Goal: Contribute content: Contribute content

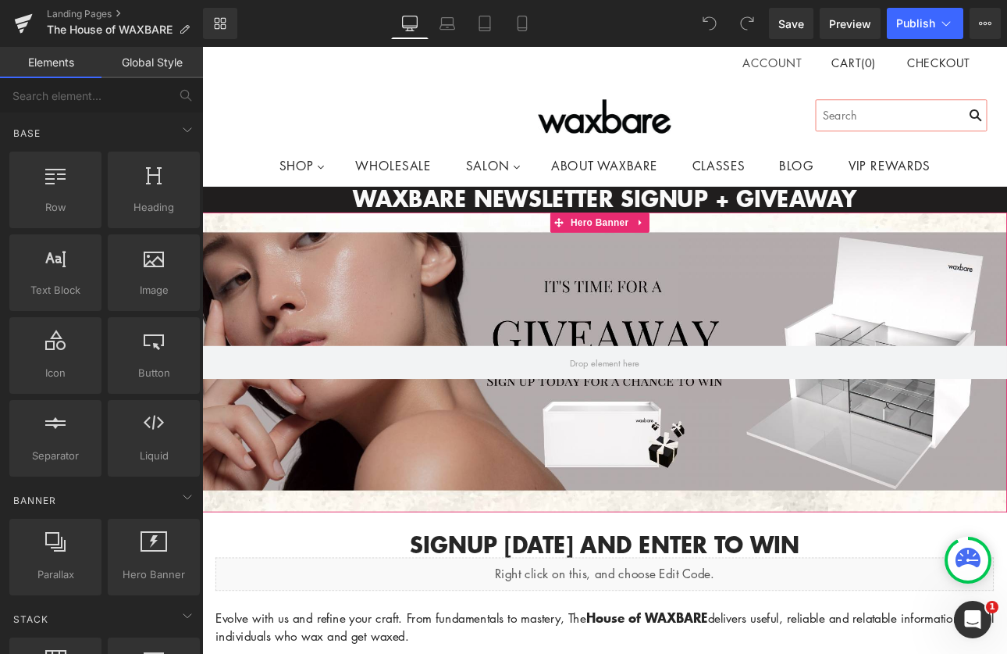
click at [536, 290] on div at bounding box center [674, 416] width 945 height 351
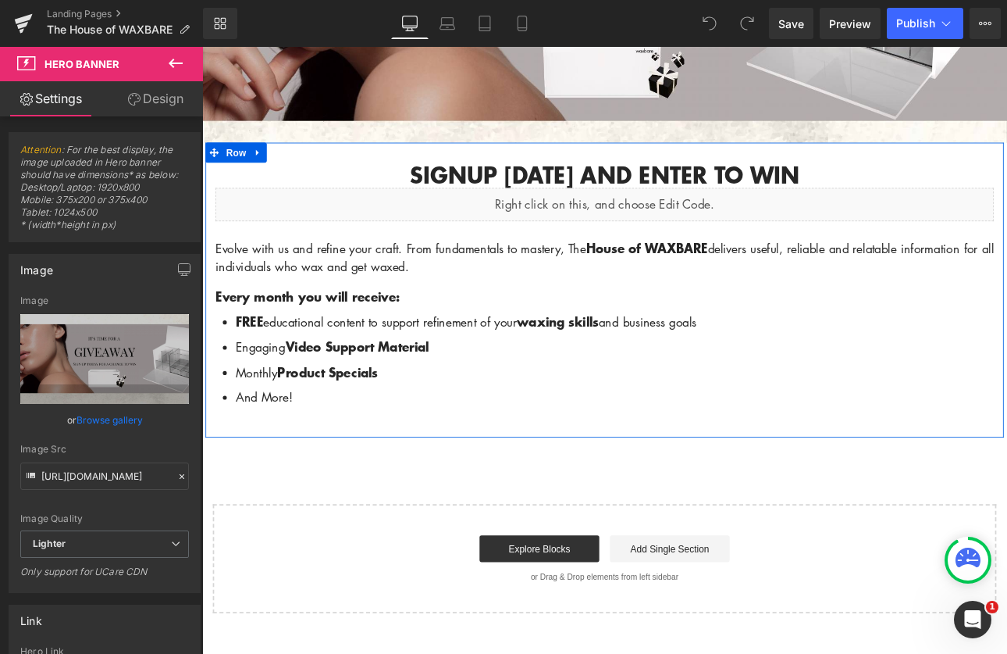
scroll to position [437, 0]
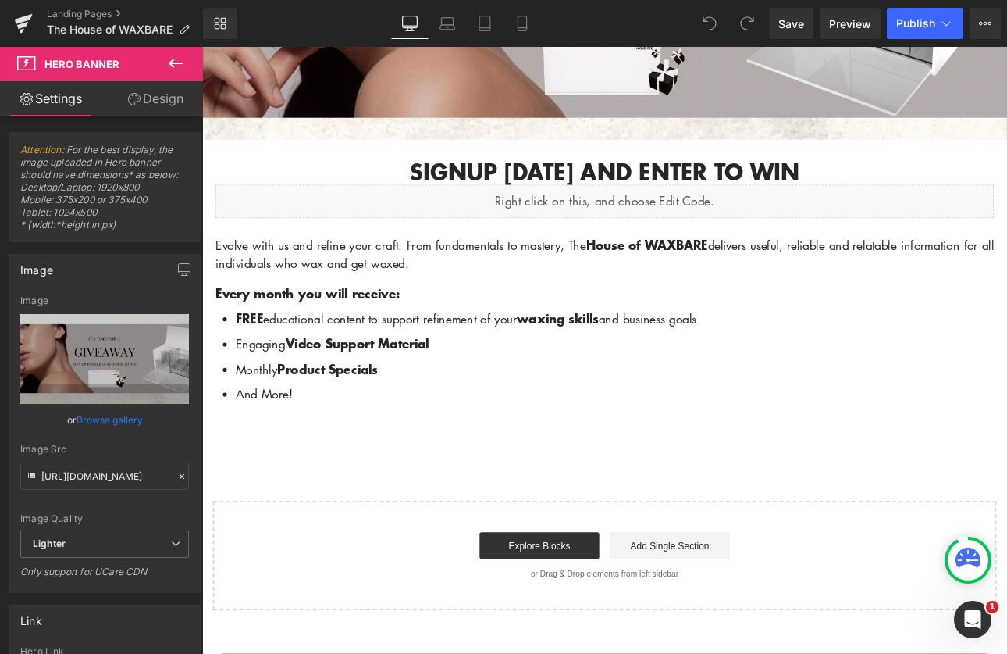
click at [172, 63] on icon at bounding box center [176, 63] width 14 height 9
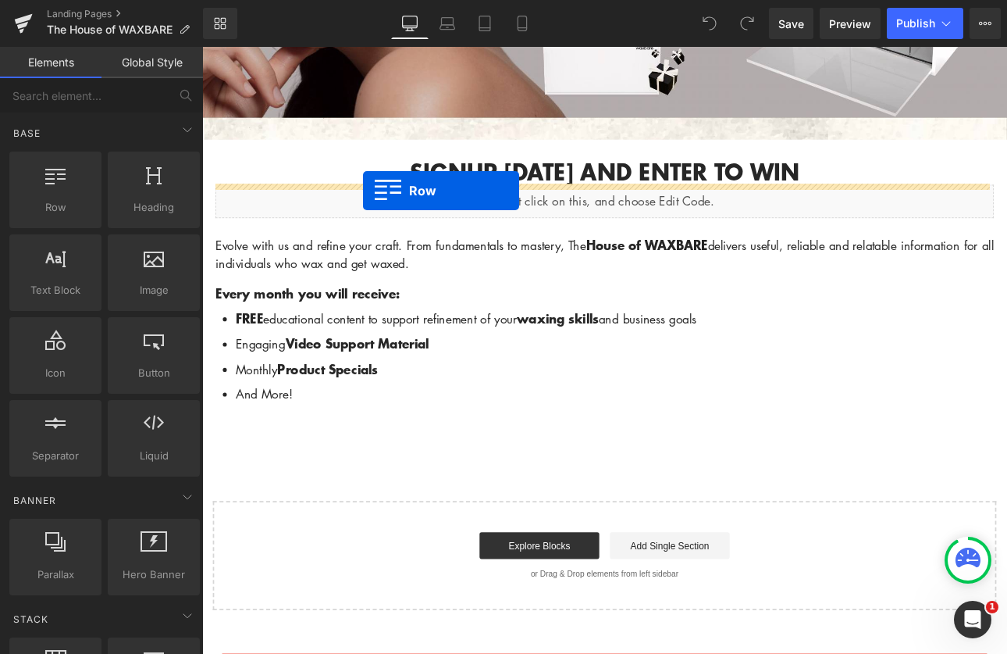
drag, startPoint x: 266, startPoint y: 235, endPoint x: 391, endPoint y: 216, distance: 126.4
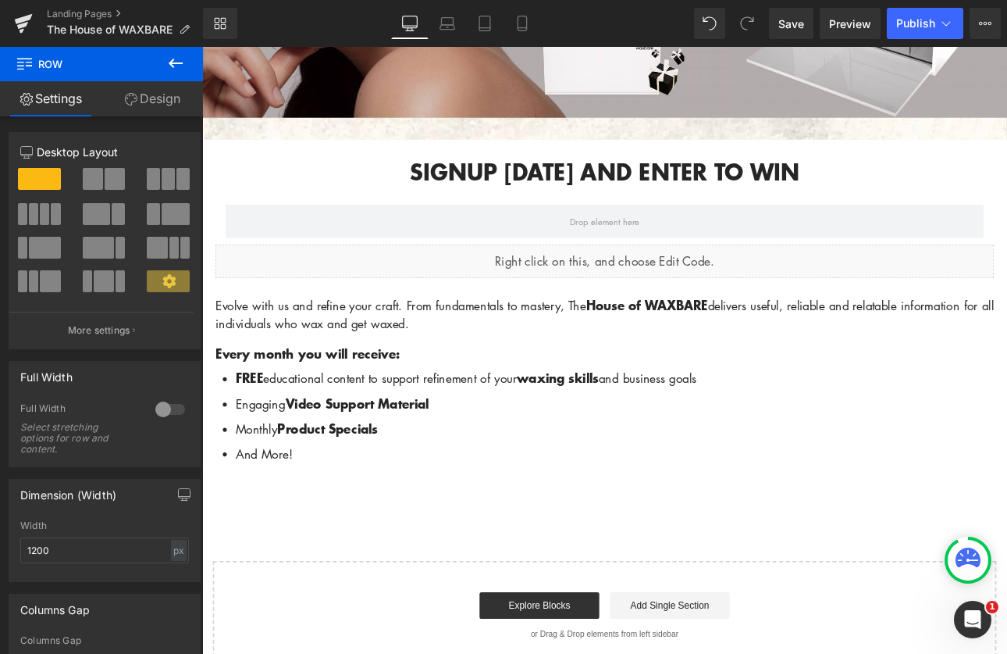
click at [180, 55] on icon at bounding box center [175, 63] width 19 height 19
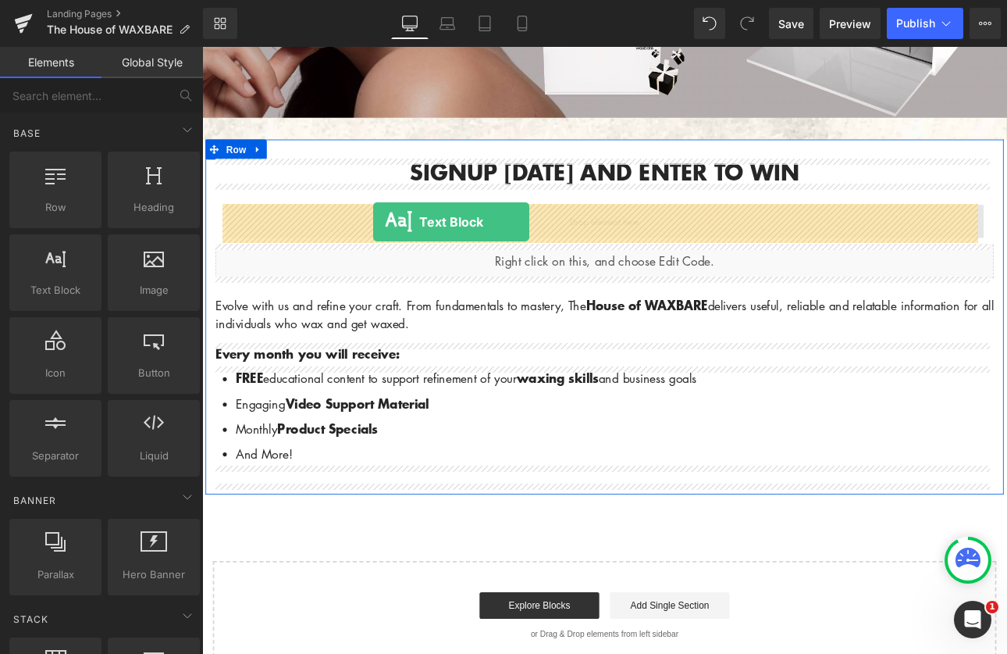
drag, startPoint x: 265, startPoint y: 309, endPoint x: 403, endPoint y: 251, distance: 149.8
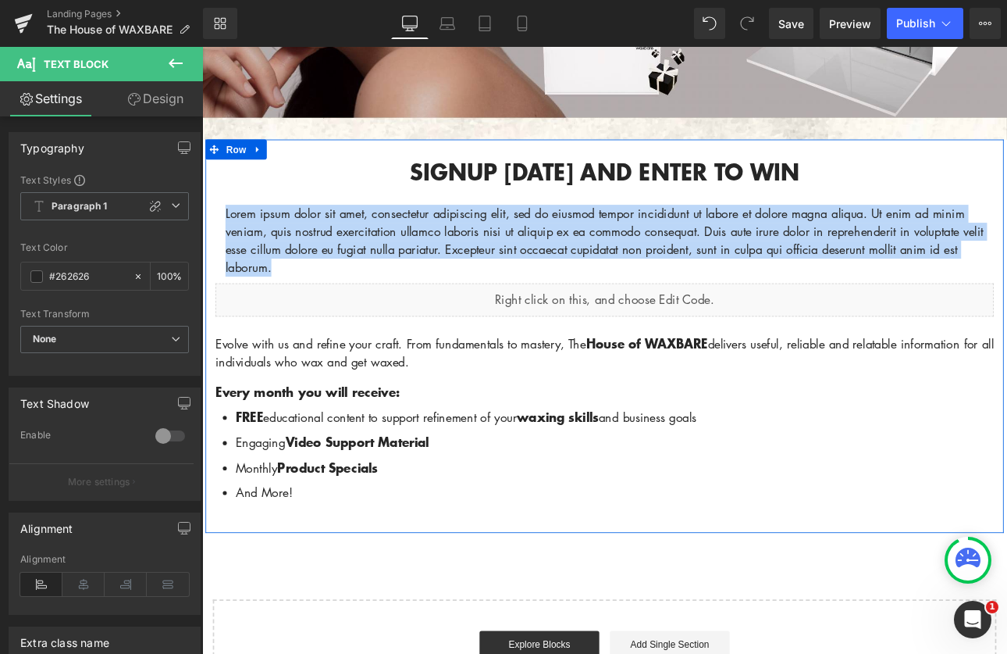
drag, startPoint x: 291, startPoint y: 297, endPoint x: 207, endPoint y: 248, distance: 97.6
click at [207, 248] on div "Signup [DATE] and enter to win Heading Lorem ipsum dolor sit amet, consectetur …" at bounding box center [674, 394] width 937 height 430
paste div
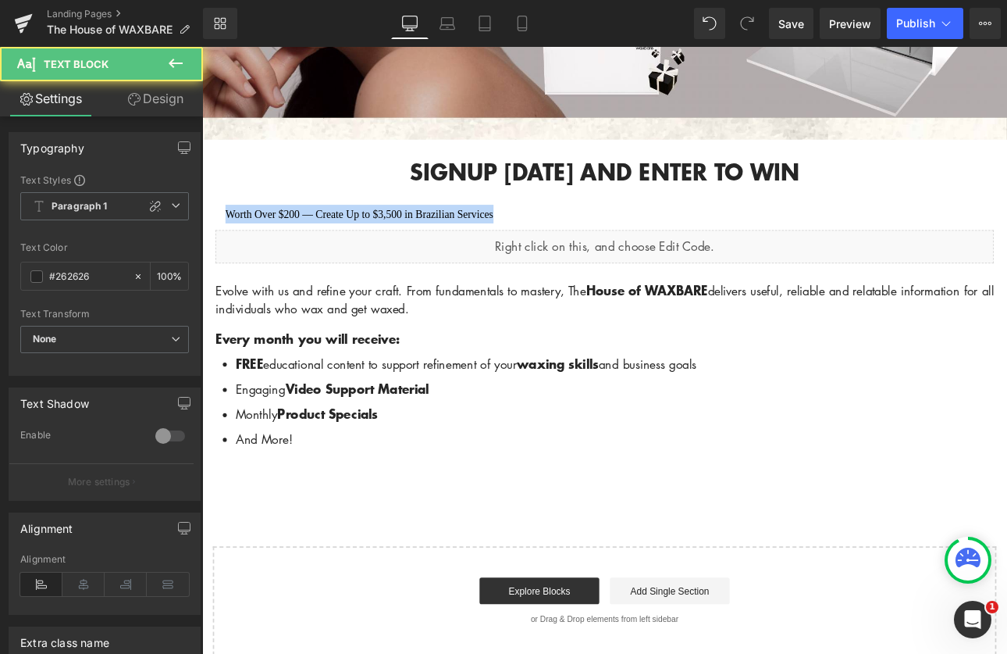
drag, startPoint x: 543, startPoint y: 241, endPoint x: 404, endPoint y: 263, distance: 139.9
click at [202, 250] on html "Account Cart ( 0 ) Subtotal $0.00 View cart Check out Checkout" at bounding box center [674, 435] width 945 height 1651
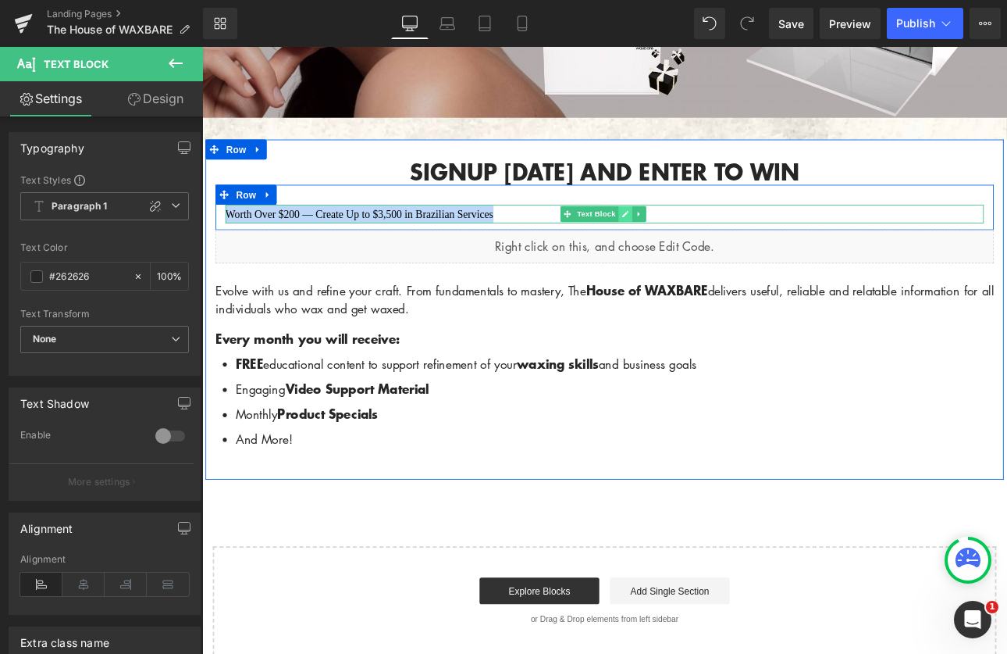
click at [694, 241] on icon at bounding box center [698, 242] width 9 height 9
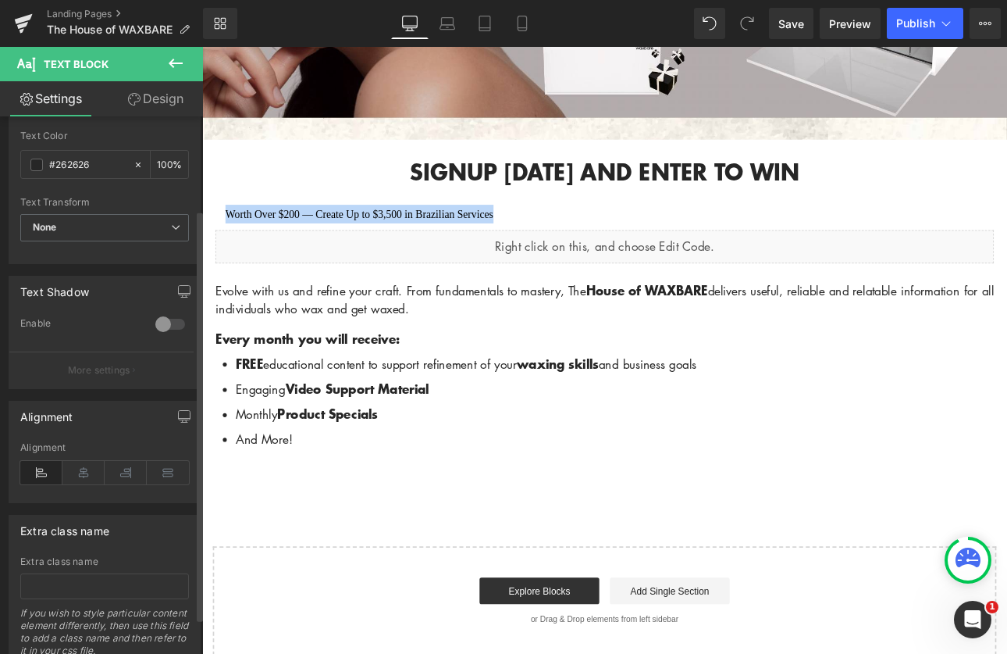
scroll to position [169, 0]
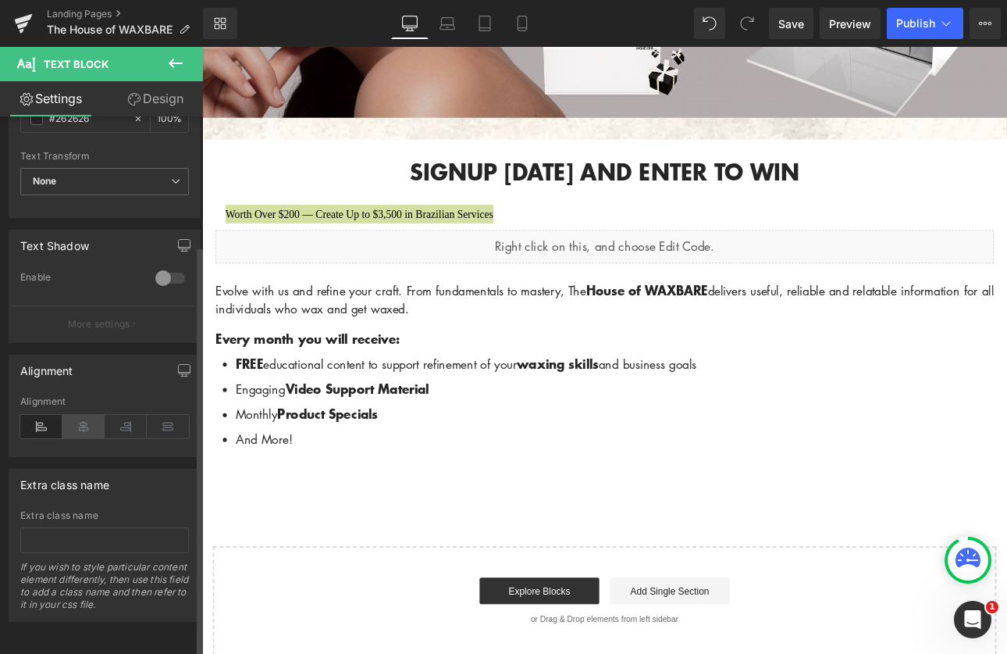
click at [87, 415] on icon at bounding box center [83, 426] width 42 height 23
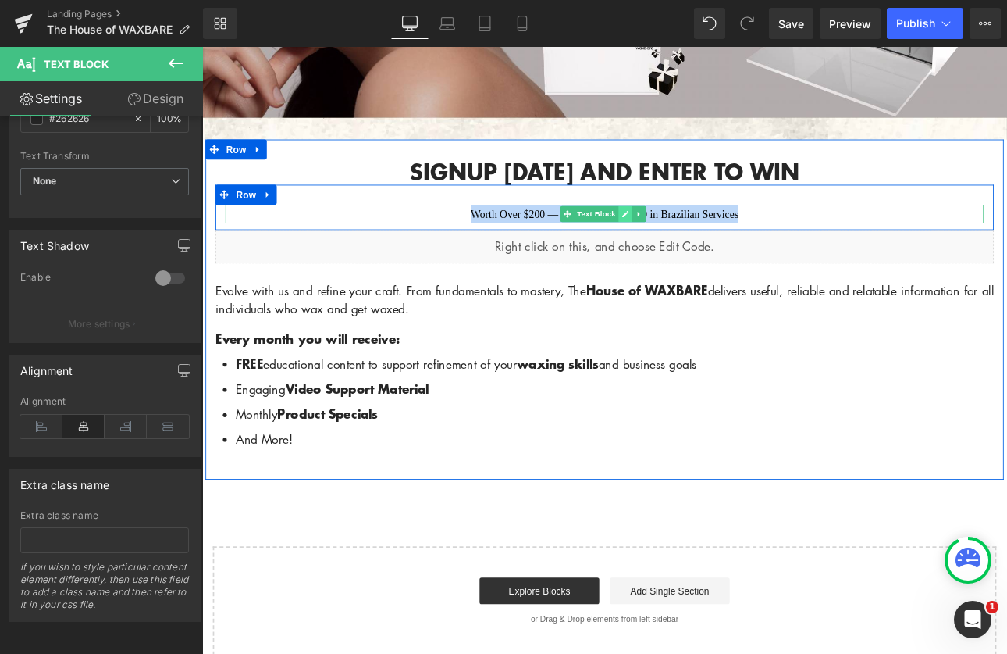
click at [690, 240] on link at bounding box center [698, 242] width 16 height 19
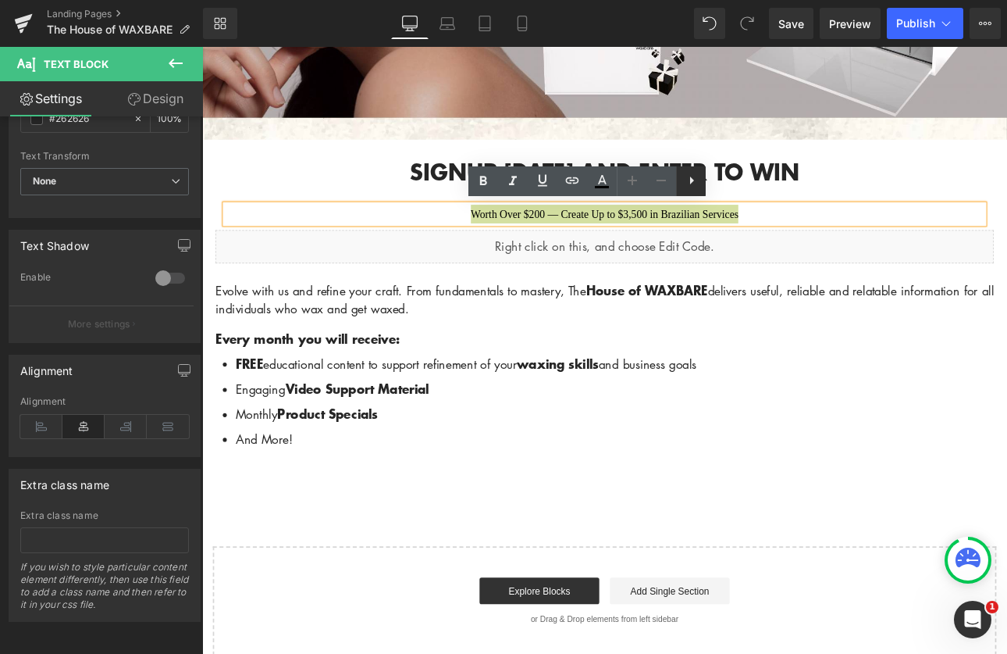
click at [699, 176] on icon at bounding box center [691, 180] width 19 height 19
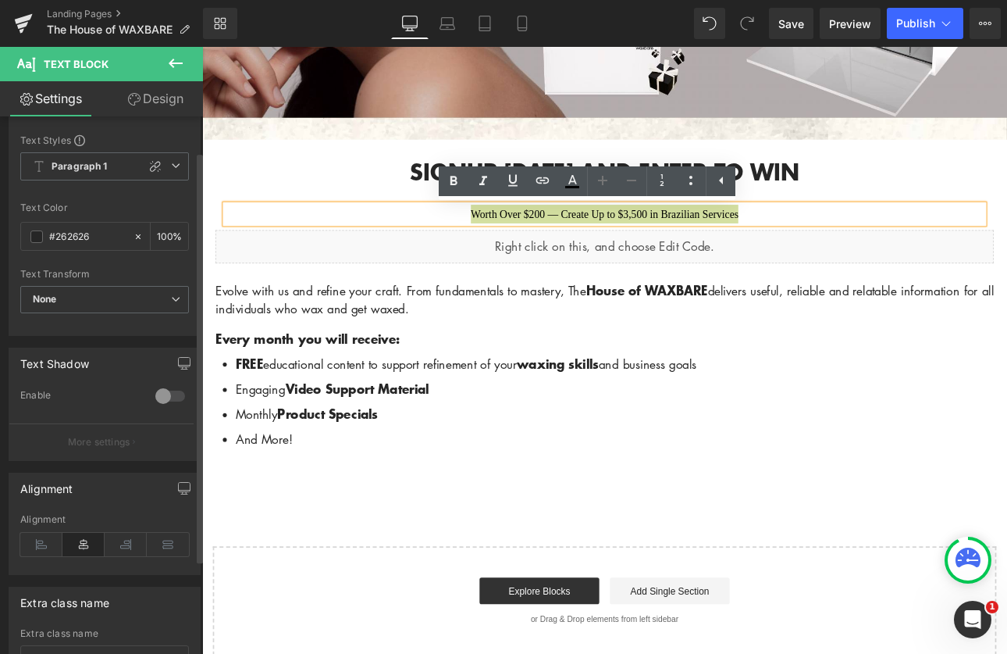
scroll to position [0, 0]
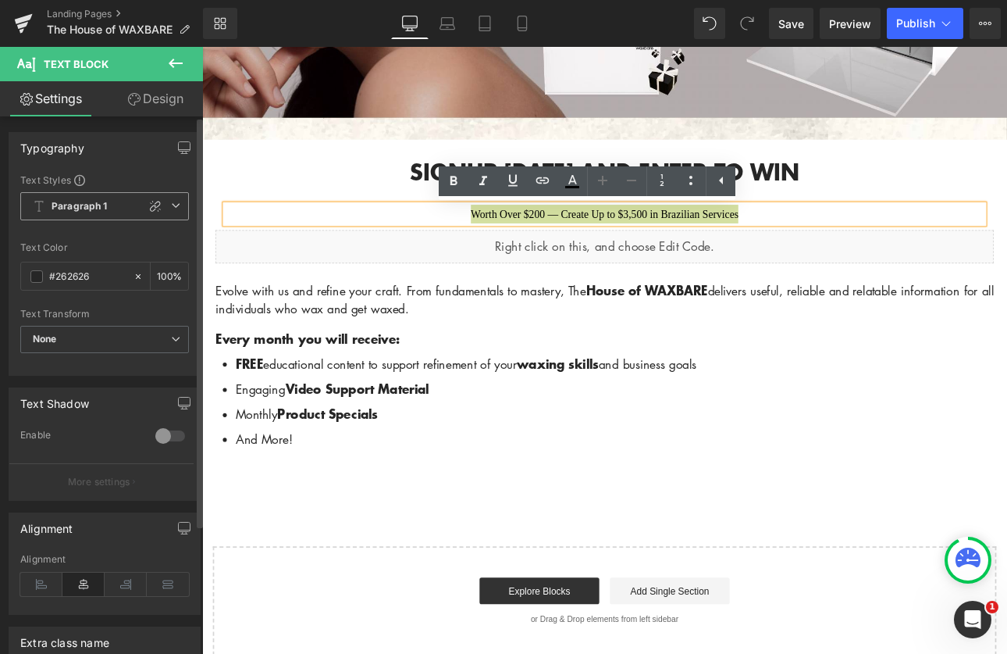
click at [171, 206] on icon at bounding box center [175, 205] width 9 height 9
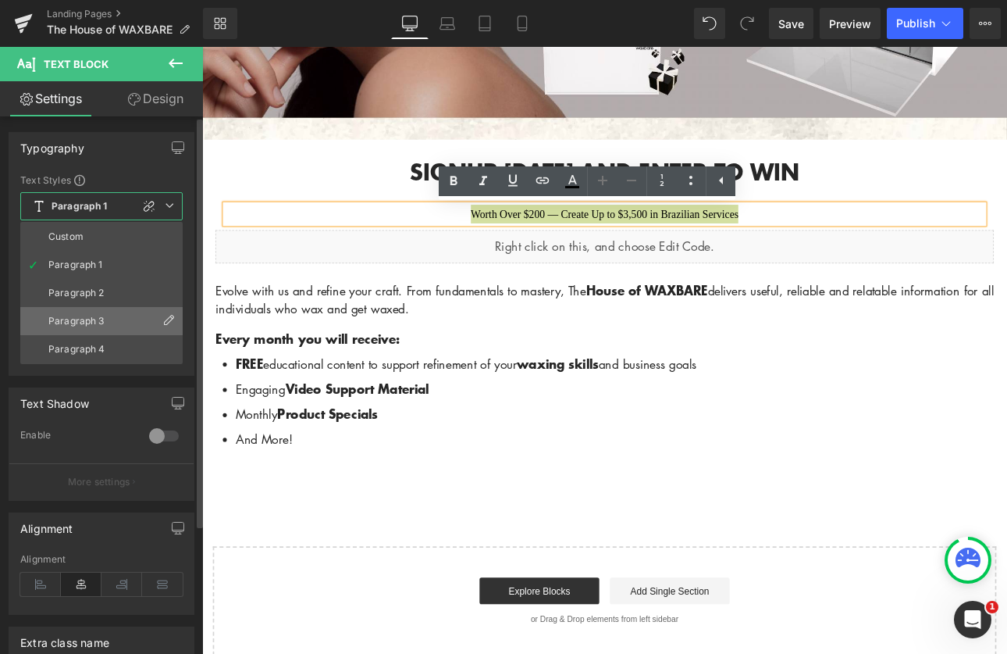
click at [82, 323] on div "Paragraph 3" at bounding box center [76, 320] width 56 height 11
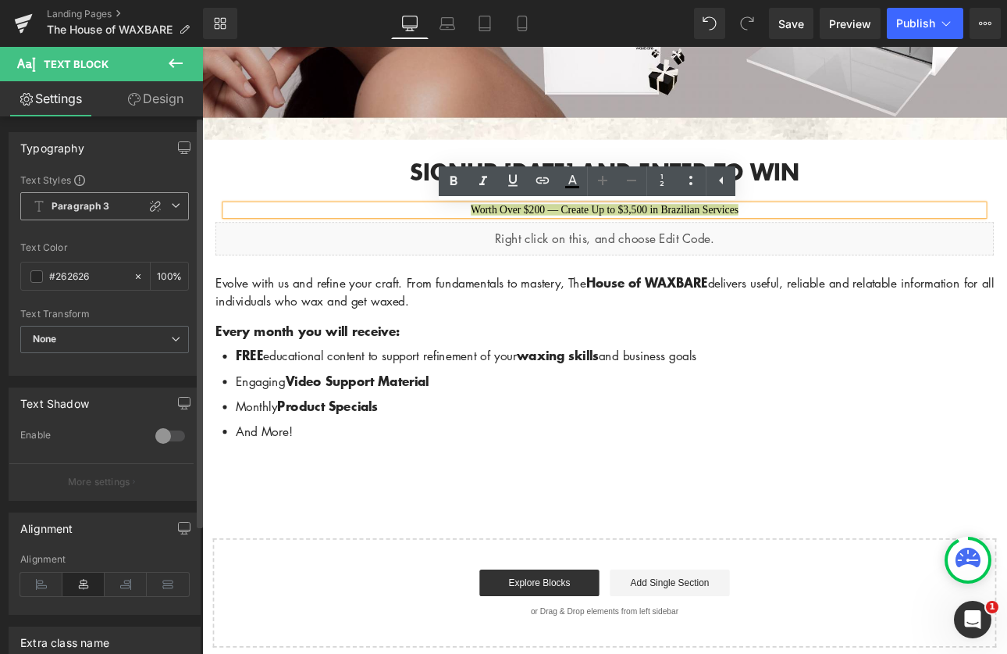
click at [131, 211] on span "Paragraph 3" at bounding box center [104, 206] width 169 height 28
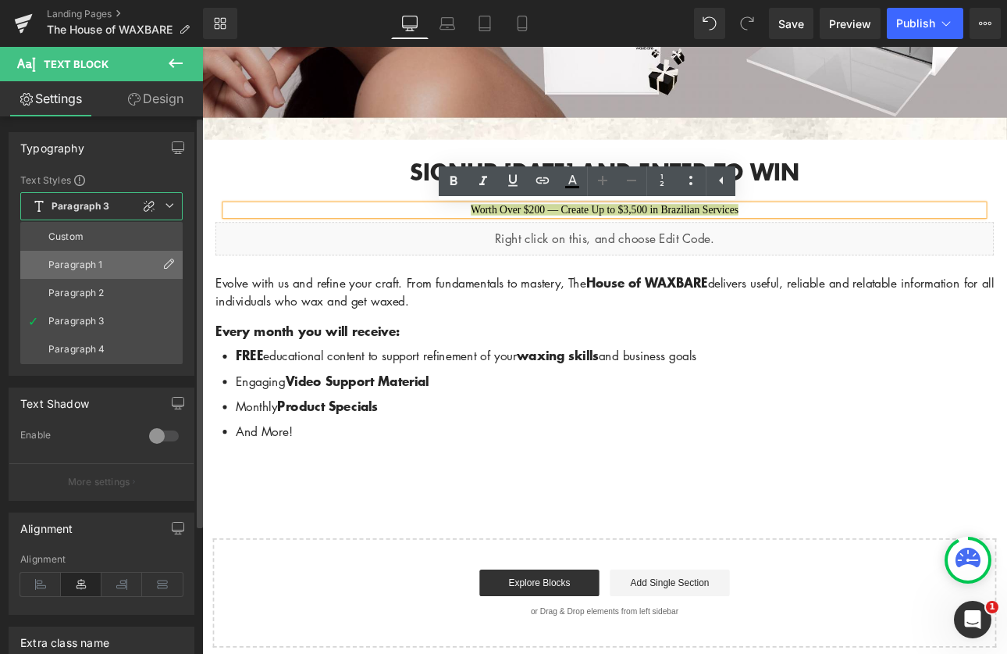
click at [85, 259] on div "Paragraph 1" at bounding box center [75, 264] width 55 height 11
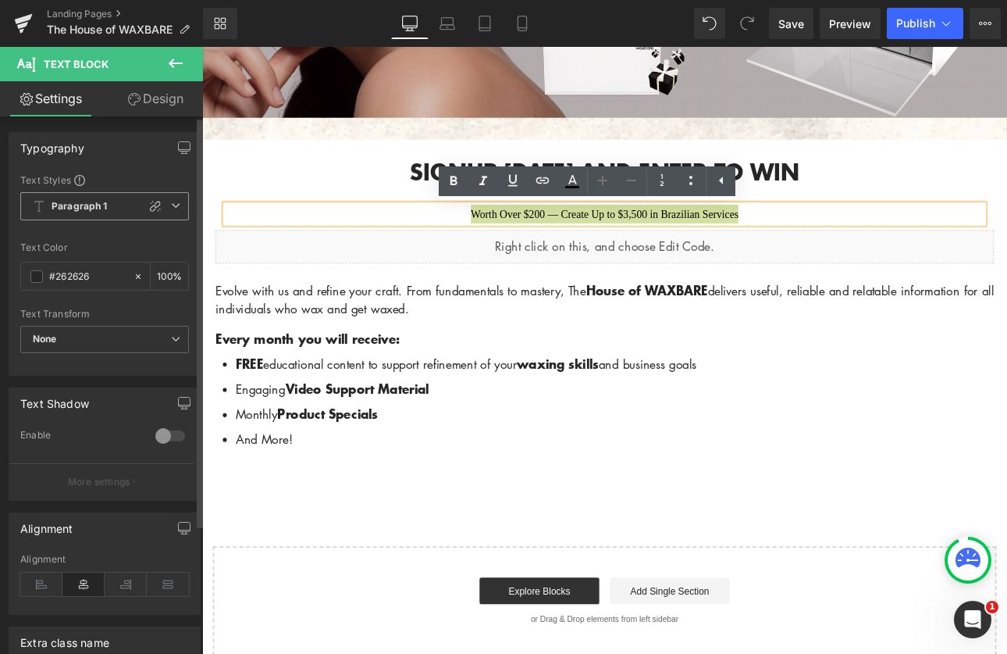
click at [83, 211] on b "Paragraph 1" at bounding box center [80, 206] width 56 height 13
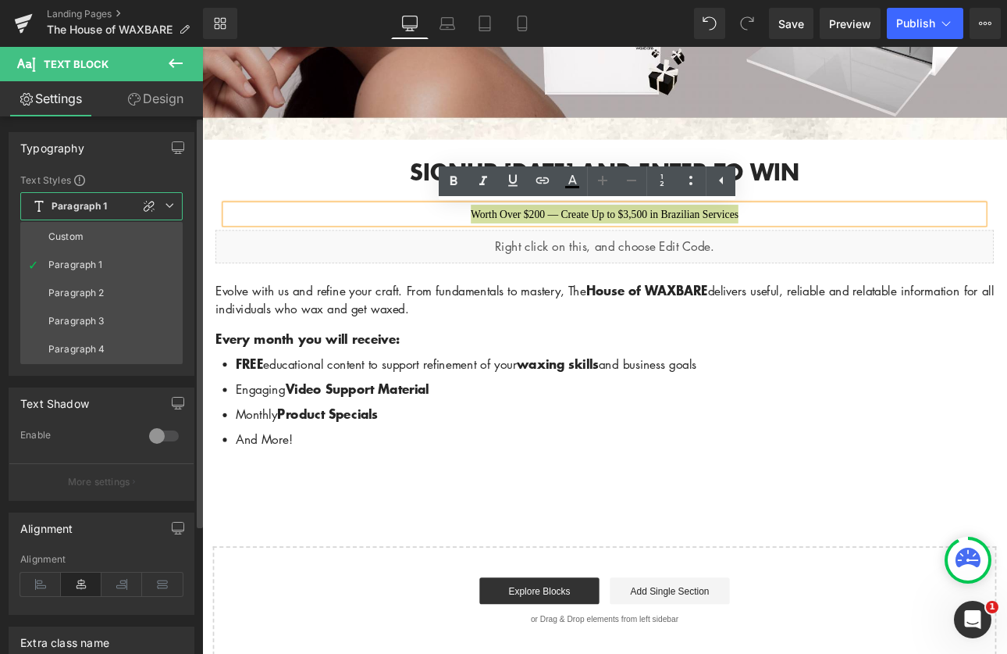
click at [70, 227] on li "Custom" at bounding box center [101, 237] width 162 height 28
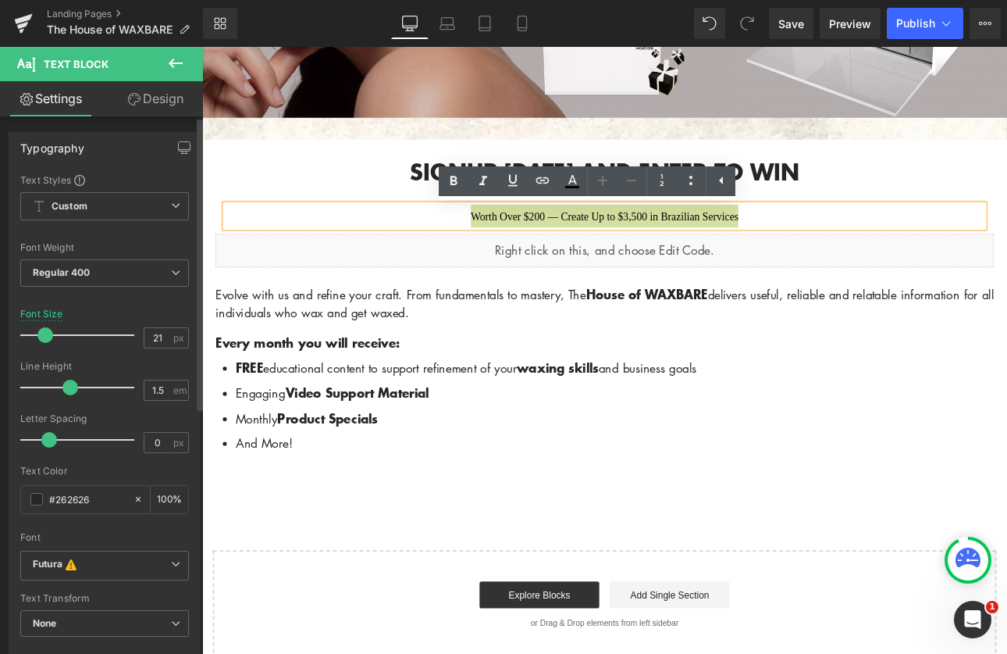
click at [45, 333] on div at bounding box center [81, 334] width 106 height 31
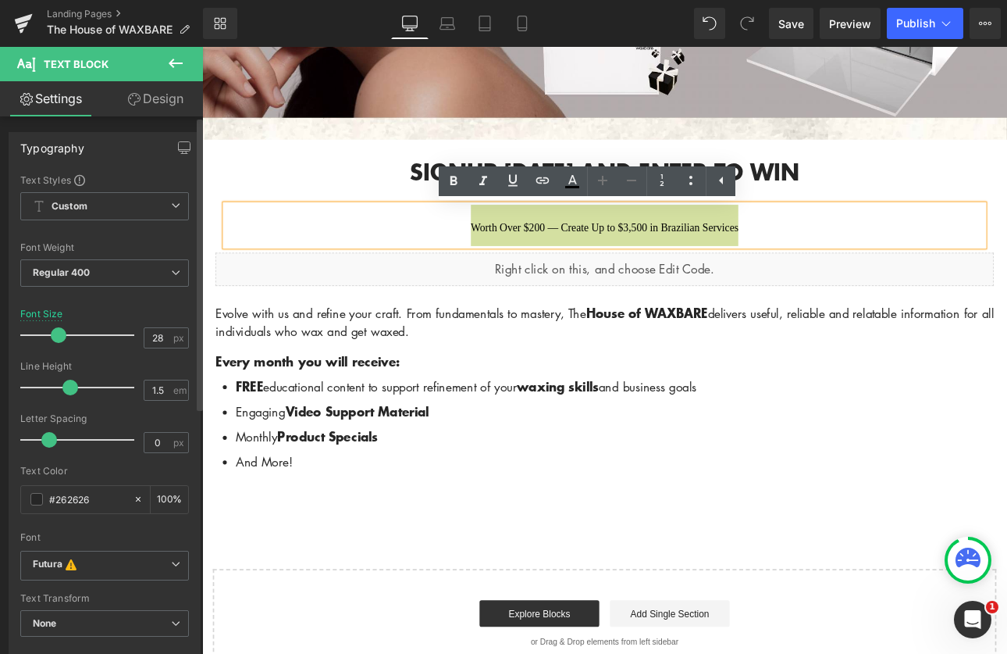
type input "27"
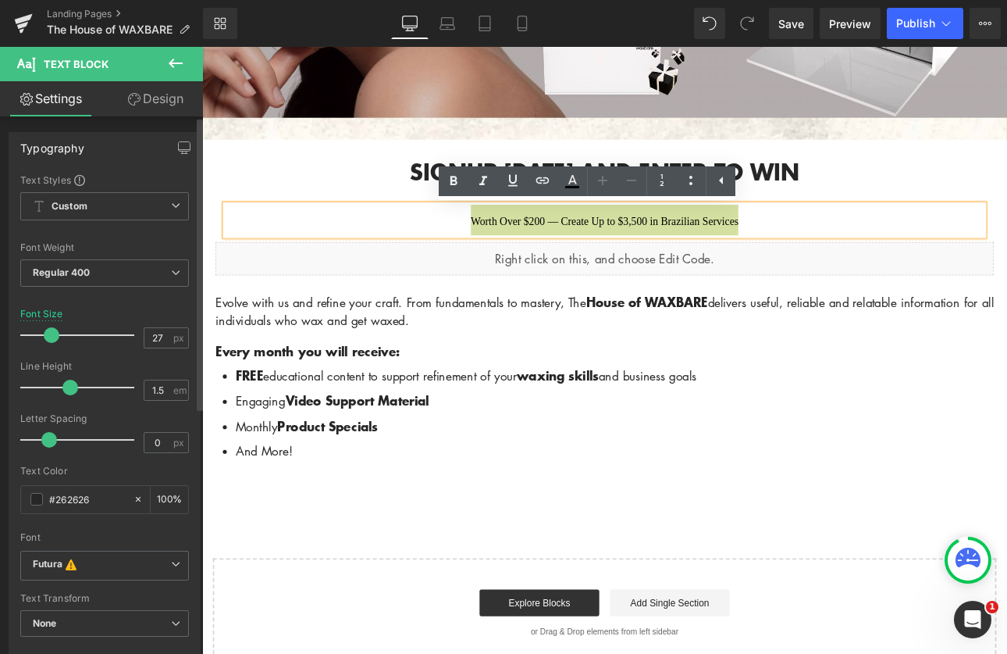
drag, startPoint x: 67, startPoint y: 332, endPoint x: 51, endPoint y: 337, distance: 17.1
click at [51, 337] on span at bounding box center [52, 335] width 16 height 16
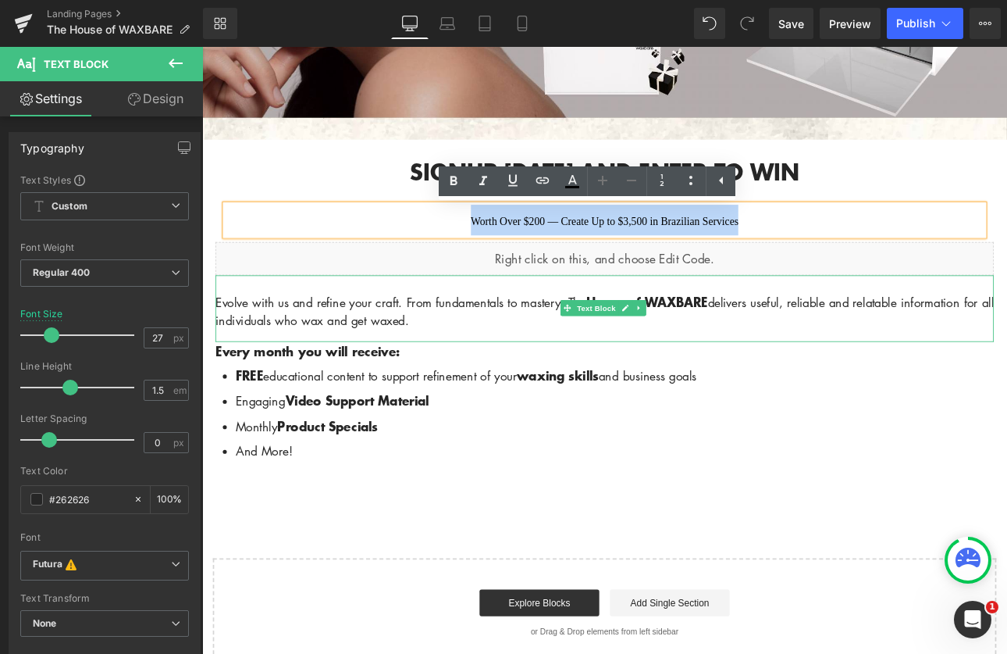
click at [426, 356] on p "Evolve with us and refine your craft. From fundamentals to mastery, The House o…" at bounding box center [675, 357] width 914 height 43
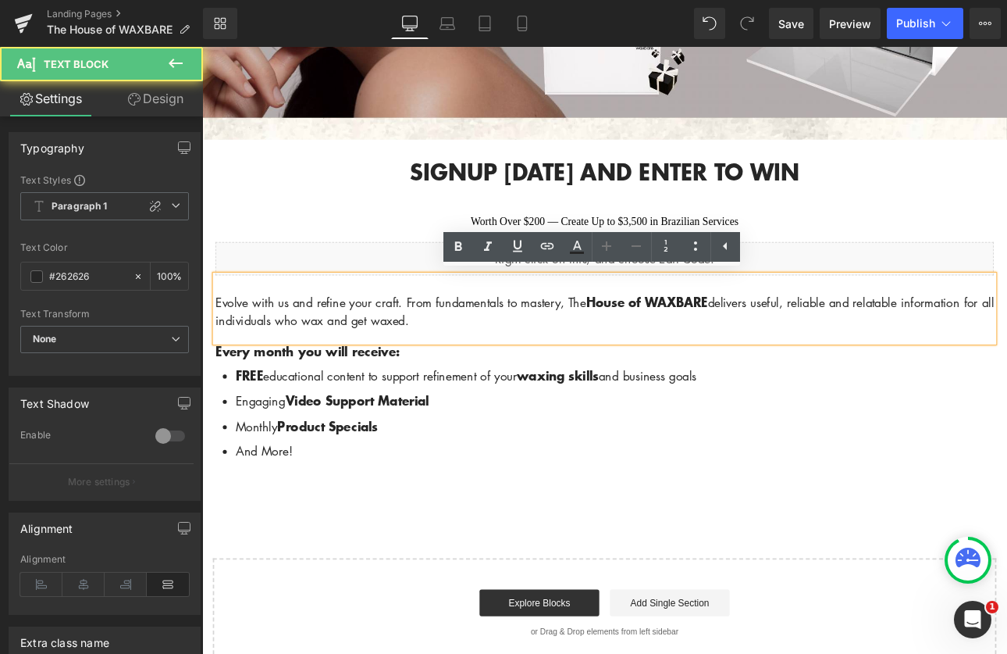
click at [654, 545] on div "Text Block" at bounding box center [675, 550] width 914 height 21
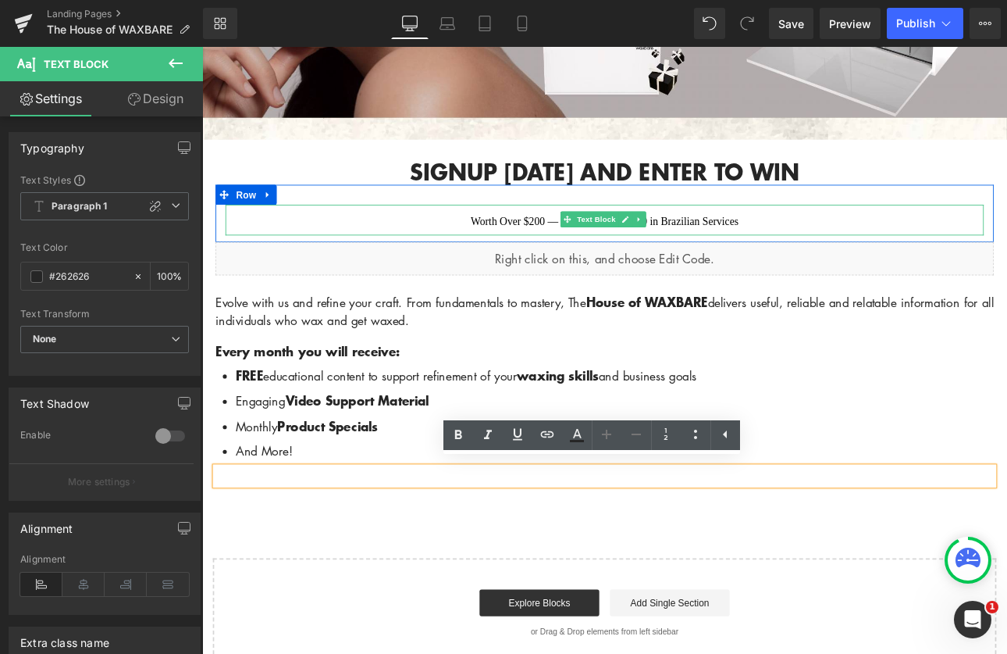
click at [830, 248] on p "Worth Over $200 — Create Up to $3,500 in Brazilian Services" at bounding box center [675, 250] width 890 height 36
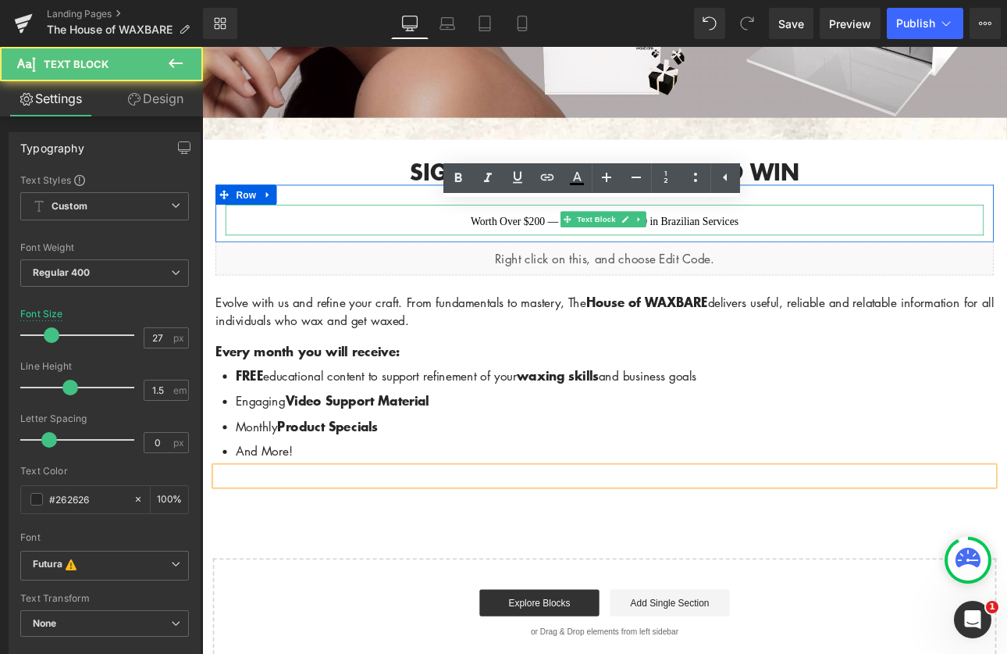
click at [830, 248] on p "Worth Over $200 — Create Up to $3,500 in Brazilian Services" at bounding box center [675, 250] width 890 height 36
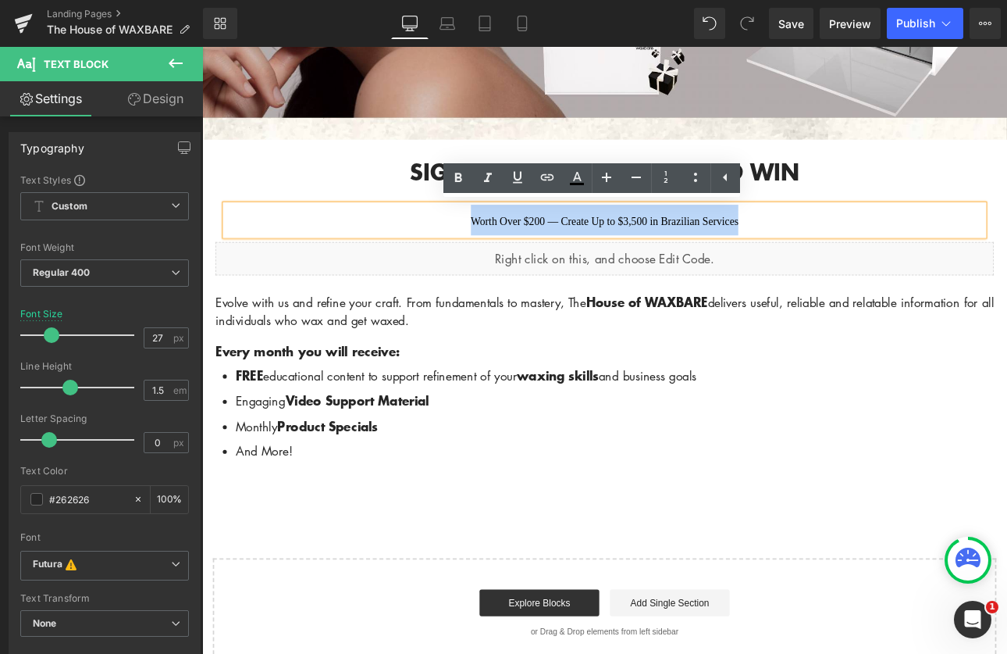
drag, startPoint x: 828, startPoint y: 248, endPoint x: 486, endPoint y: 241, distance: 342.1
click at [486, 241] on p "Worth Over $200 — Create Up to $3,500 in Brazilian Services" at bounding box center [675, 250] width 890 height 36
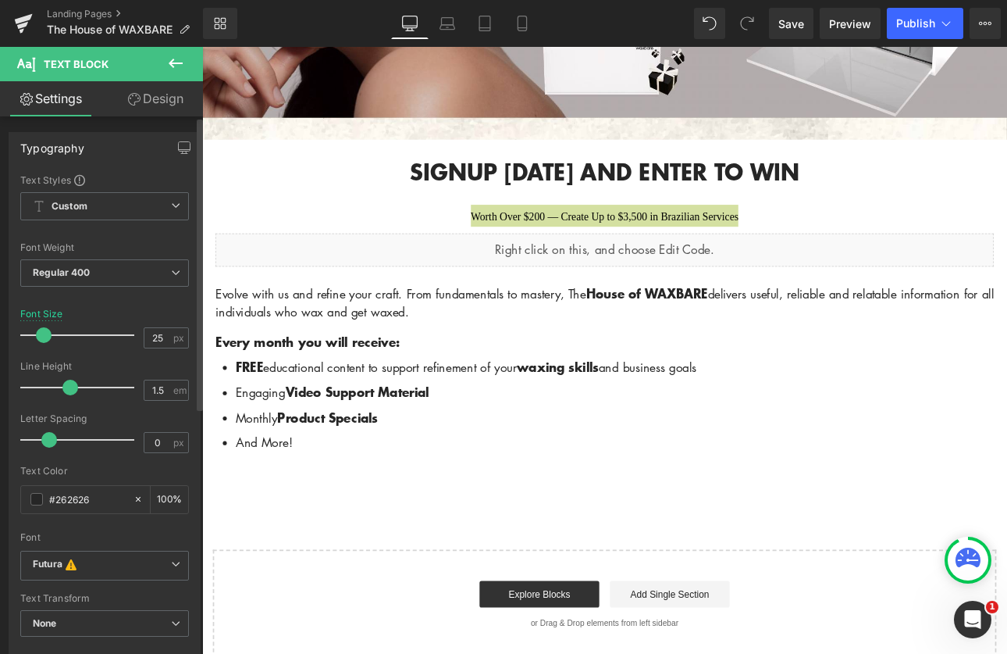
type input "26"
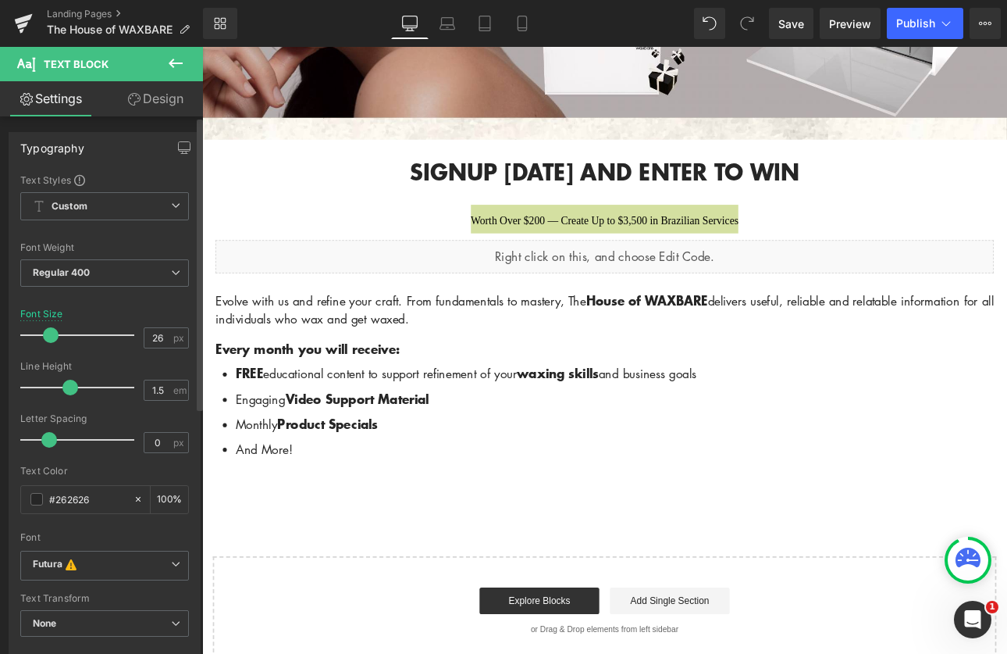
click at [54, 339] on span at bounding box center [51, 335] width 16 height 16
click at [102, 276] on span "Regular 400" at bounding box center [104, 272] width 169 height 27
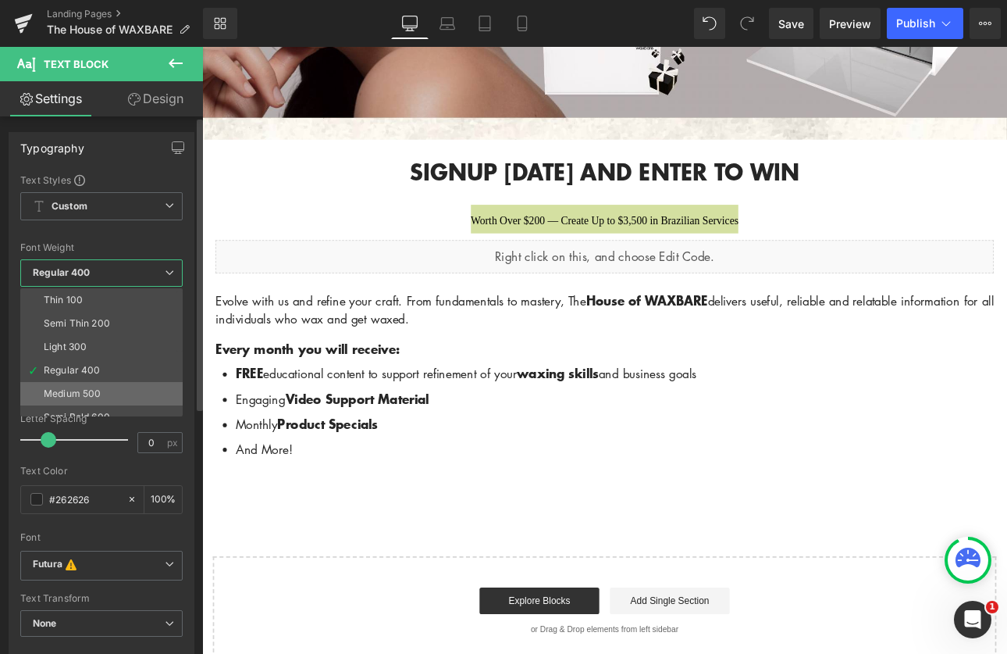
click at [101, 394] on li "Medium 500" at bounding box center [104, 393] width 169 height 23
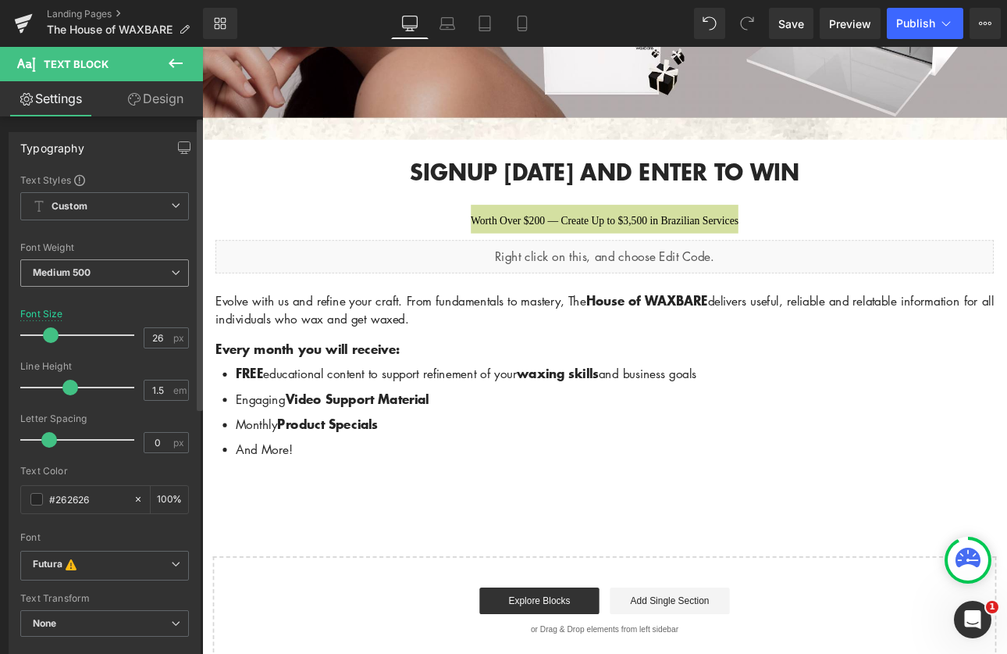
click at [115, 267] on span "Medium 500" at bounding box center [104, 272] width 169 height 27
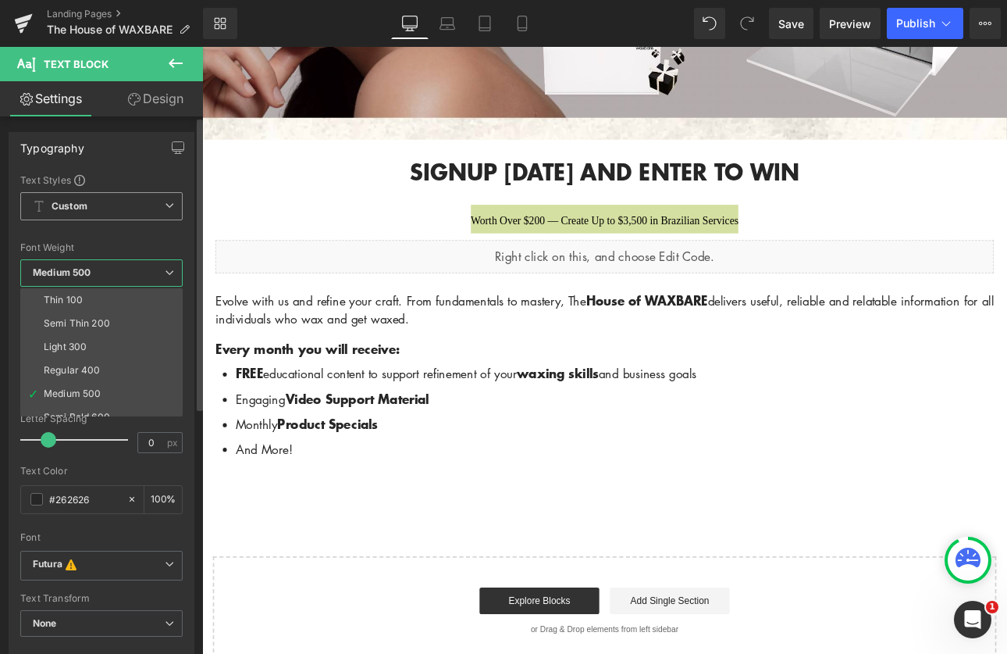
click at [119, 201] on span "Custom" at bounding box center [101, 206] width 162 height 28
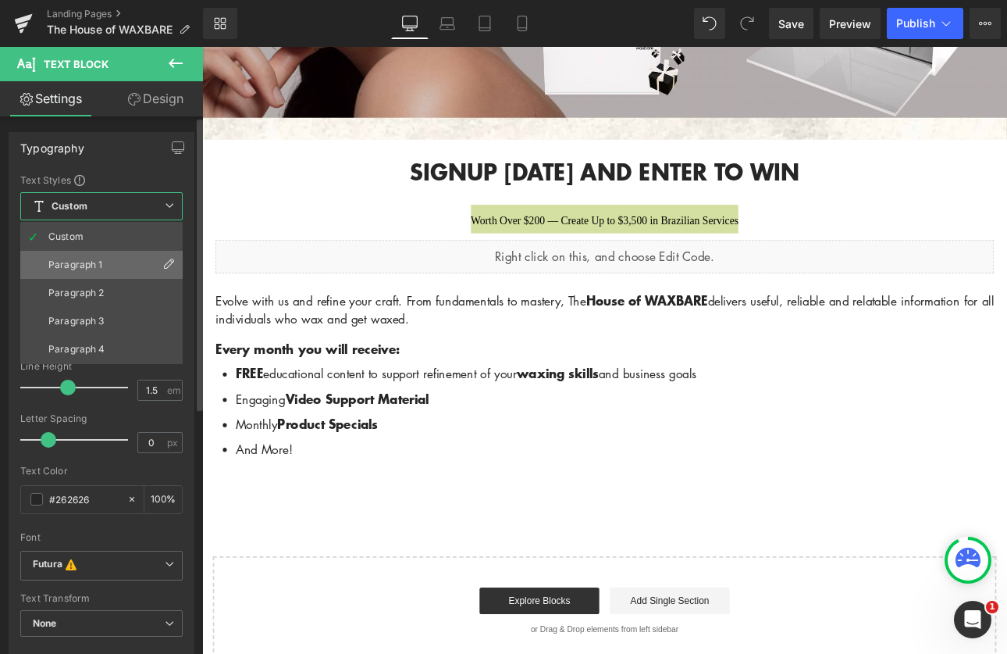
click at [109, 265] on li "Paragraph 1" at bounding box center [101, 265] width 162 height 28
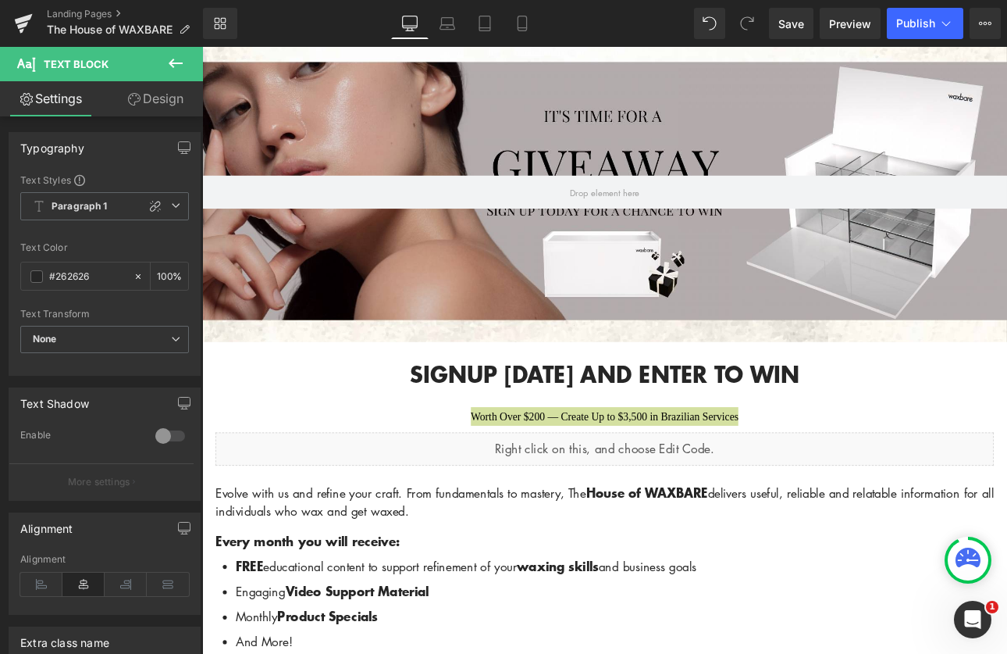
scroll to position [378, 0]
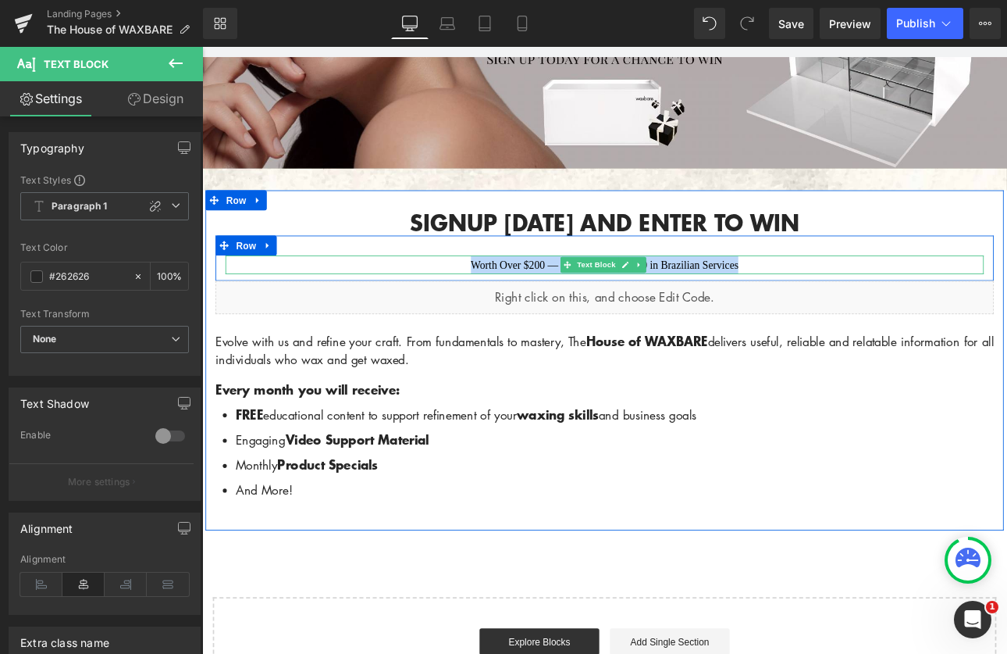
click at [861, 298] on p "Worth Over $200 — Create Up to $3,500 in Brazilian Services" at bounding box center [675, 302] width 890 height 22
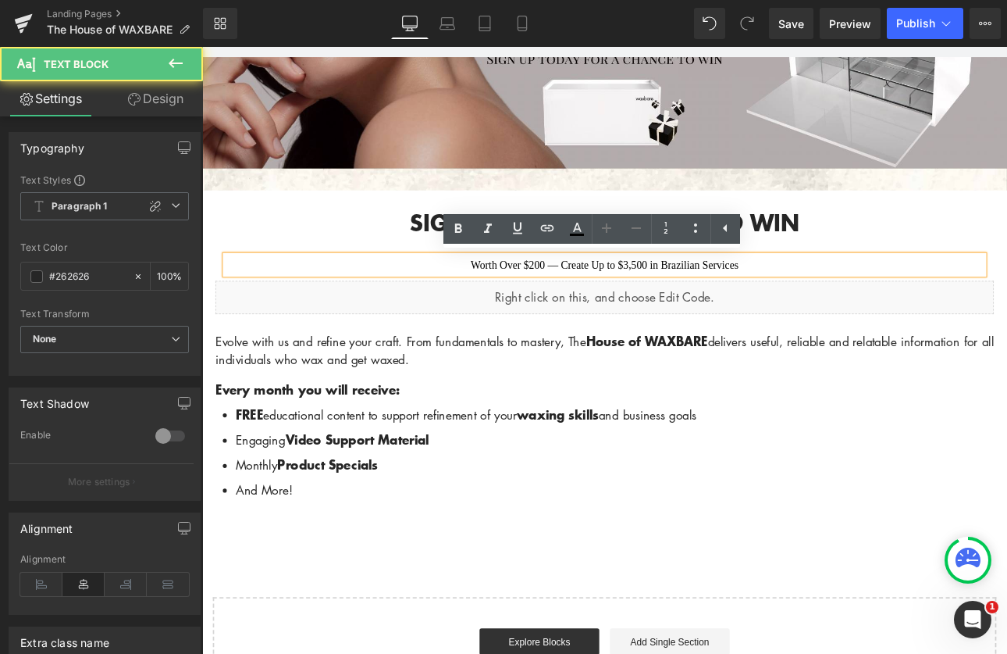
click at [294, 305] on p "Worth Over $200 — Create Up to $3,500 in Brazilian Services" at bounding box center [675, 302] width 890 height 22
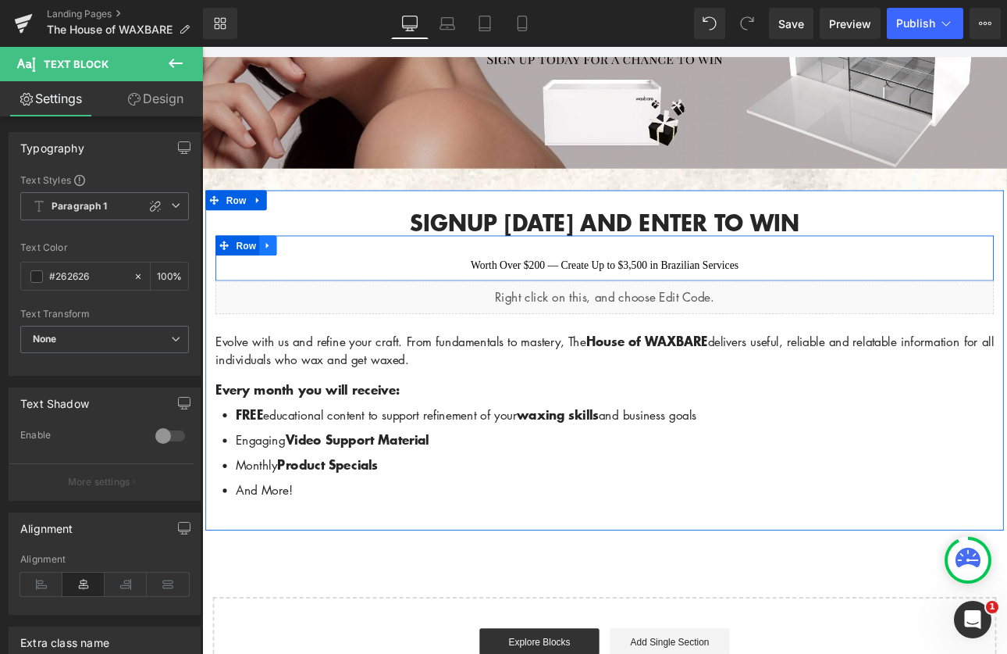
click at [279, 279] on icon at bounding box center [279, 280] width 11 height 12
click at [315, 276] on icon at bounding box center [320, 279] width 11 height 11
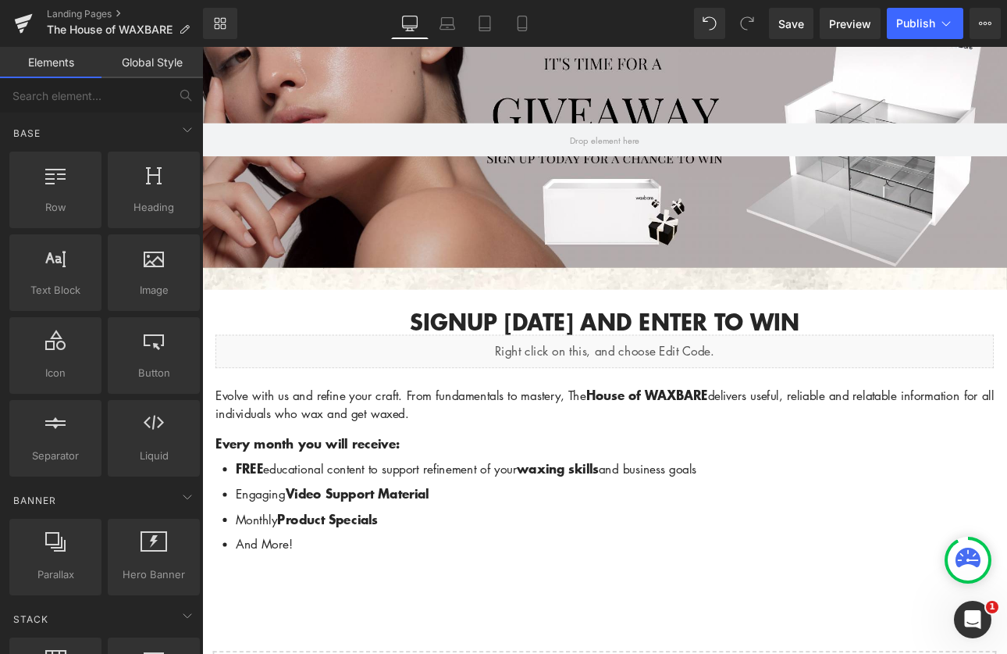
scroll to position [430, 0]
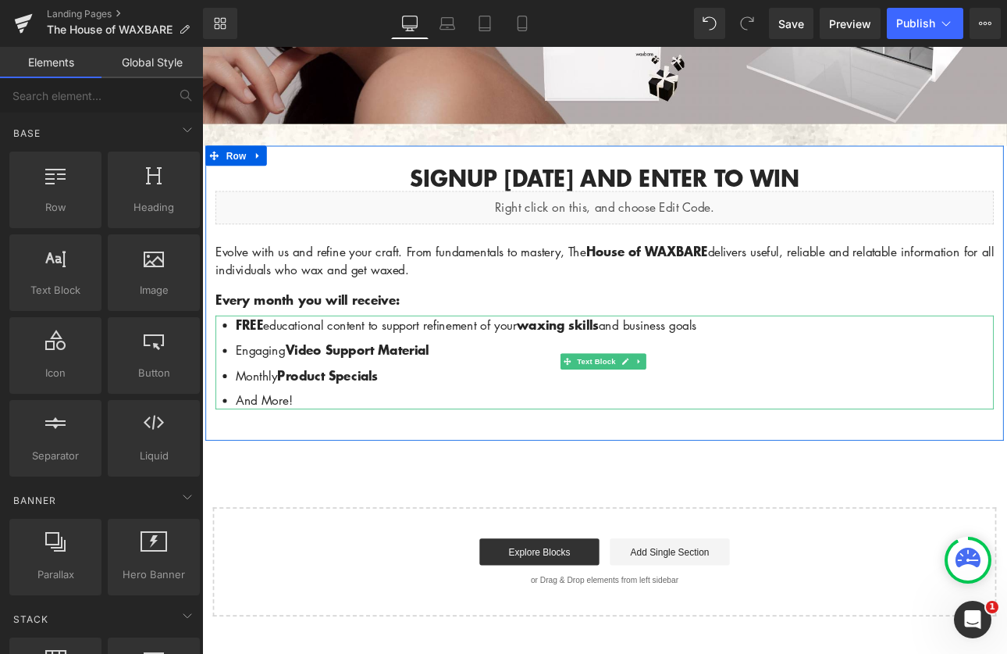
click at [309, 456] on li "And More!" at bounding box center [686, 461] width 890 height 21
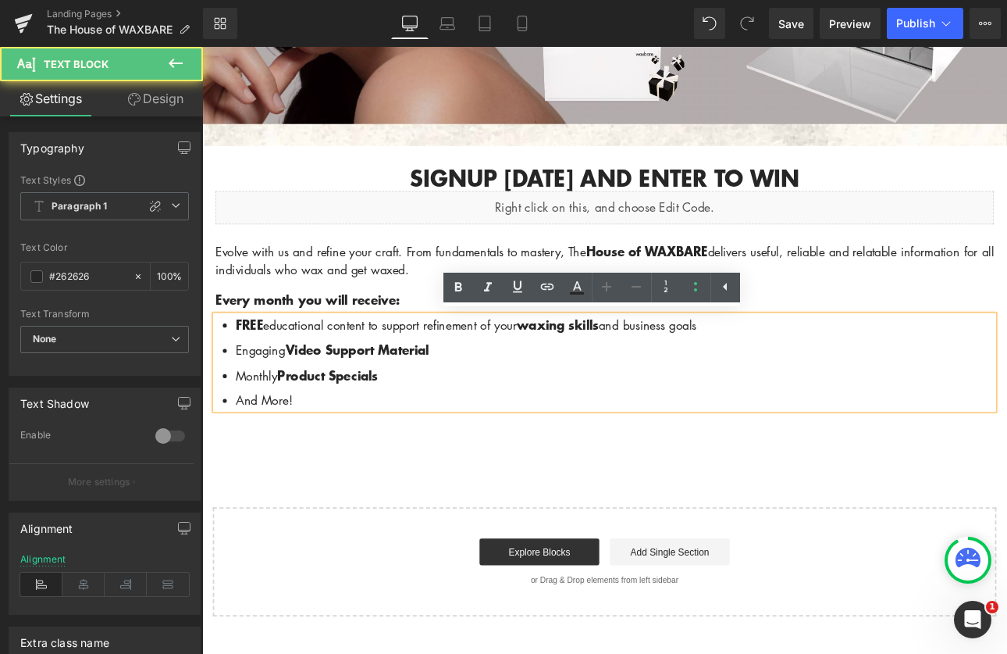
click at [378, 315] on p "Evolve with us and refine your craft. From fundamentals to mastery, The House o…" at bounding box center [675, 297] width 914 height 43
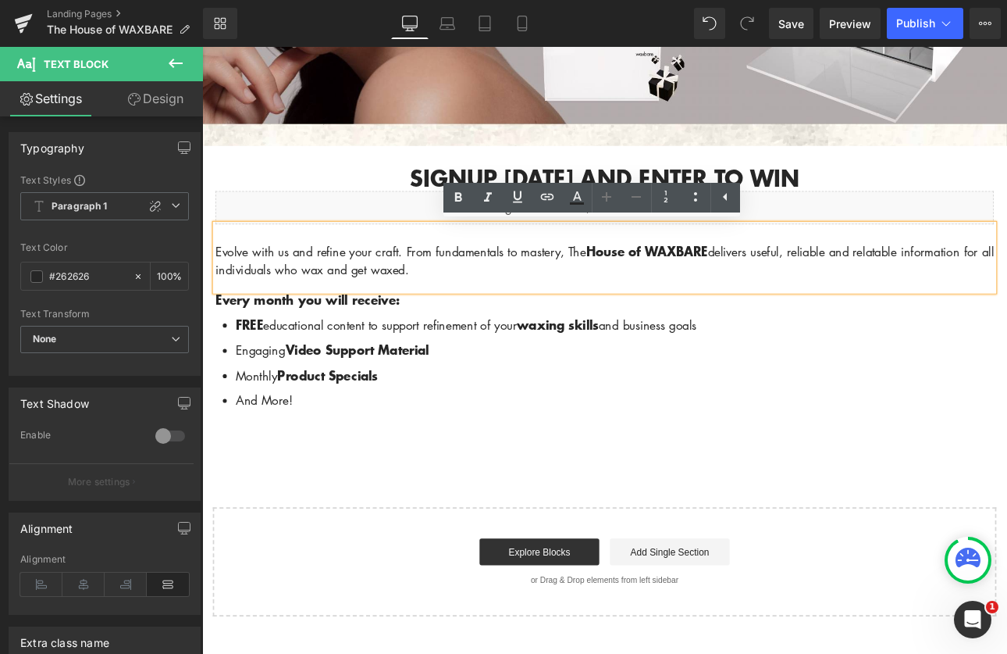
drag, startPoint x: 490, startPoint y: 316, endPoint x: 207, endPoint y: 273, distance: 286.0
click at [207, 273] on div "Signup [DATE] and enter to win Heading Liquid Evolve with us and refine your cr…" at bounding box center [674, 343] width 937 height 315
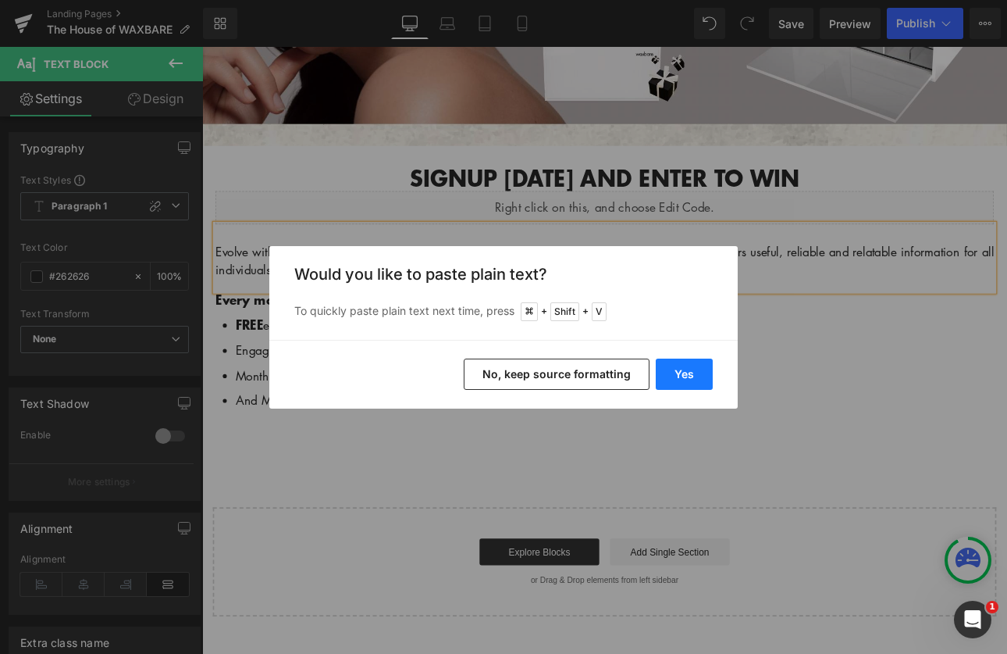
click at [688, 372] on button "Yes" at bounding box center [684, 373] width 57 height 31
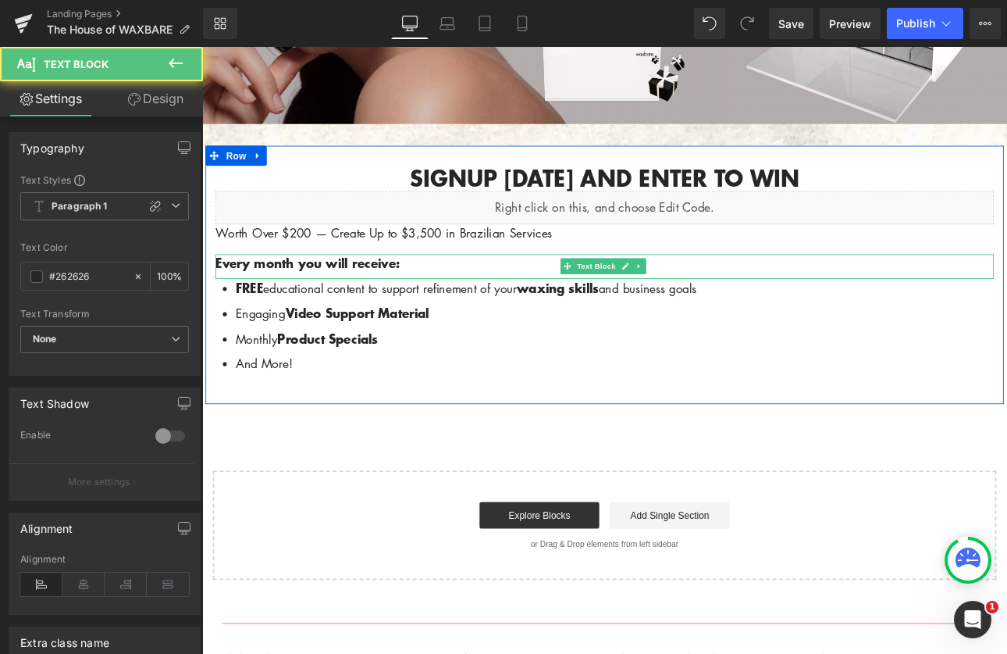
click at [340, 300] on strong "Every month you will receive:" at bounding box center [326, 300] width 216 height 21
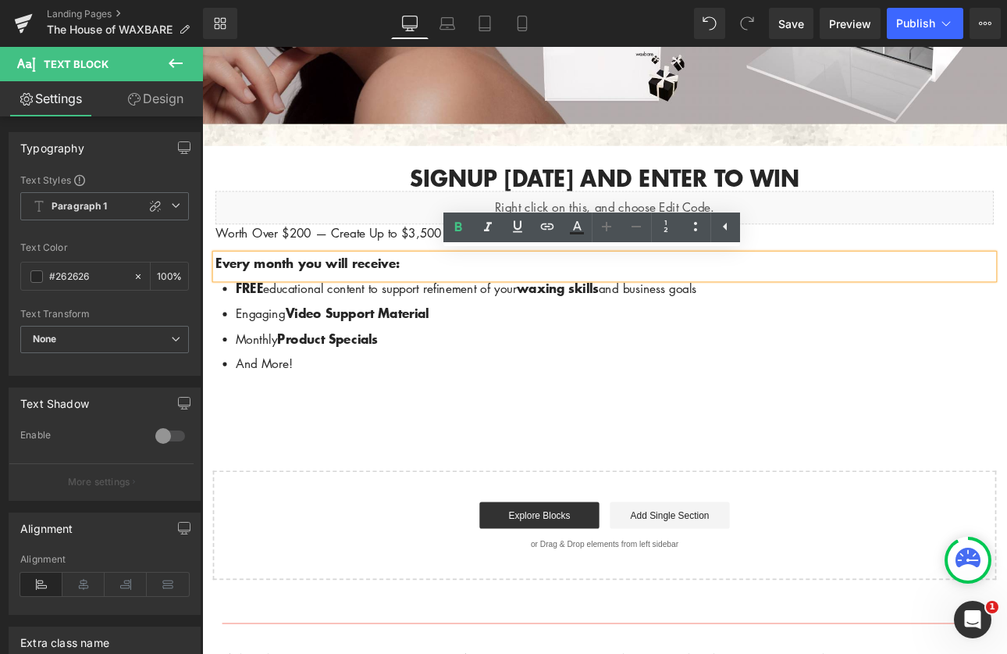
click at [429, 304] on strong "Every month you will receive:" at bounding box center [326, 300] width 216 height 21
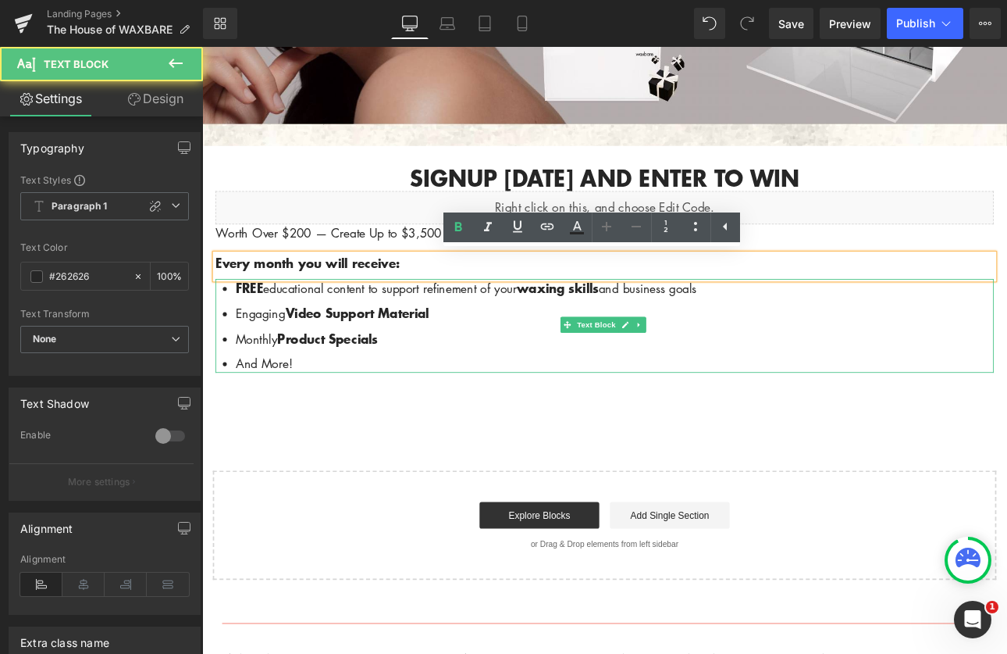
click at [390, 426] on div "Signup [DATE] and enter to win Heading Liquid Worth Over $200 — Create Up to $3…" at bounding box center [674, 322] width 937 height 272
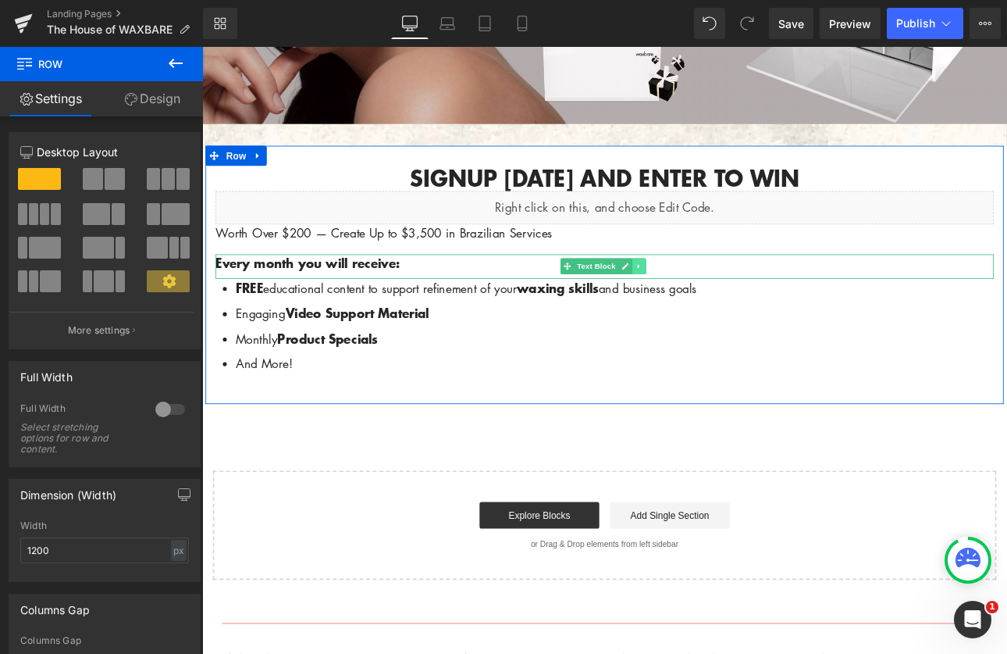
click at [713, 305] on icon at bounding box center [714, 303] width 2 height 5
click at [721, 302] on icon at bounding box center [722, 304] width 9 height 9
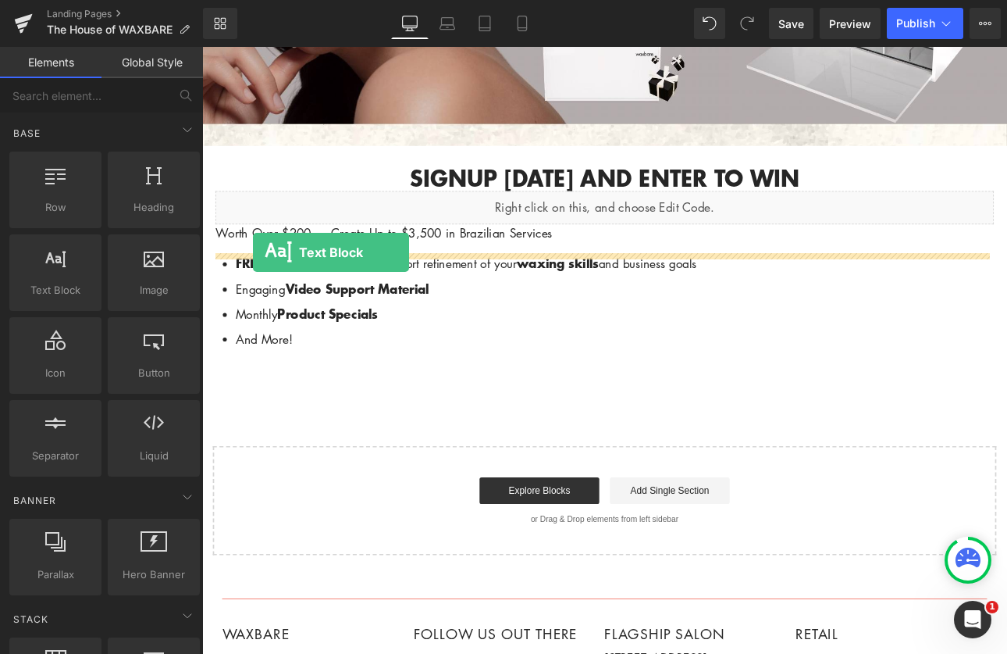
drag, startPoint x: 253, startPoint y: 322, endPoint x: 262, endPoint y: 288, distance: 35.4
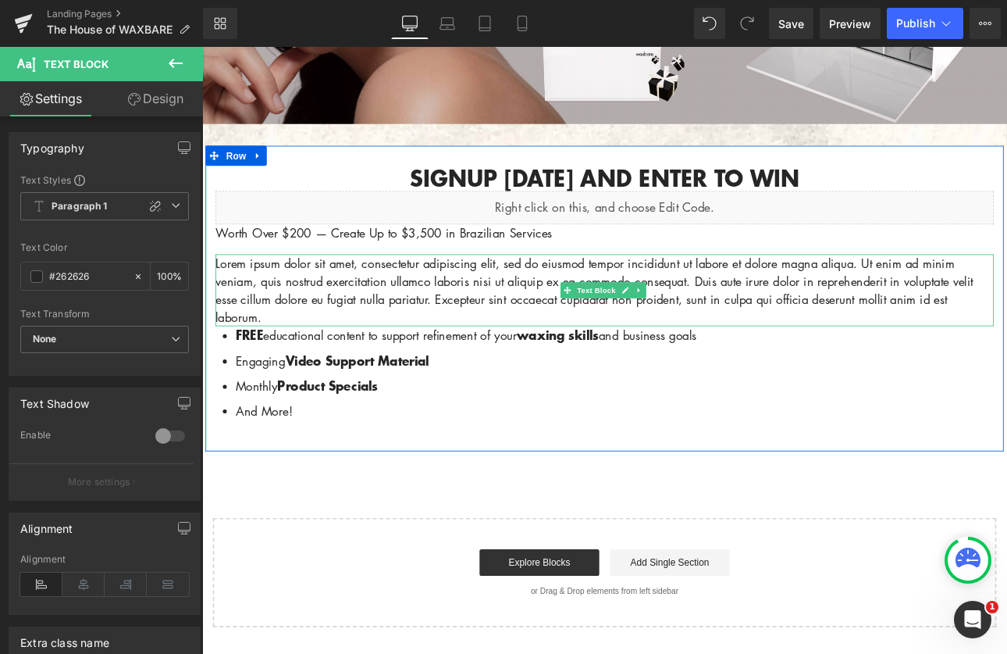
drag, startPoint x: 304, startPoint y: 370, endPoint x: 249, endPoint y: 353, distance: 57.3
click at [249, 353] on div "Lorem ipsum dolor sit amet, consectetur adipiscing elit, sed do eiusmod tempor …" at bounding box center [675, 332] width 914 height 84
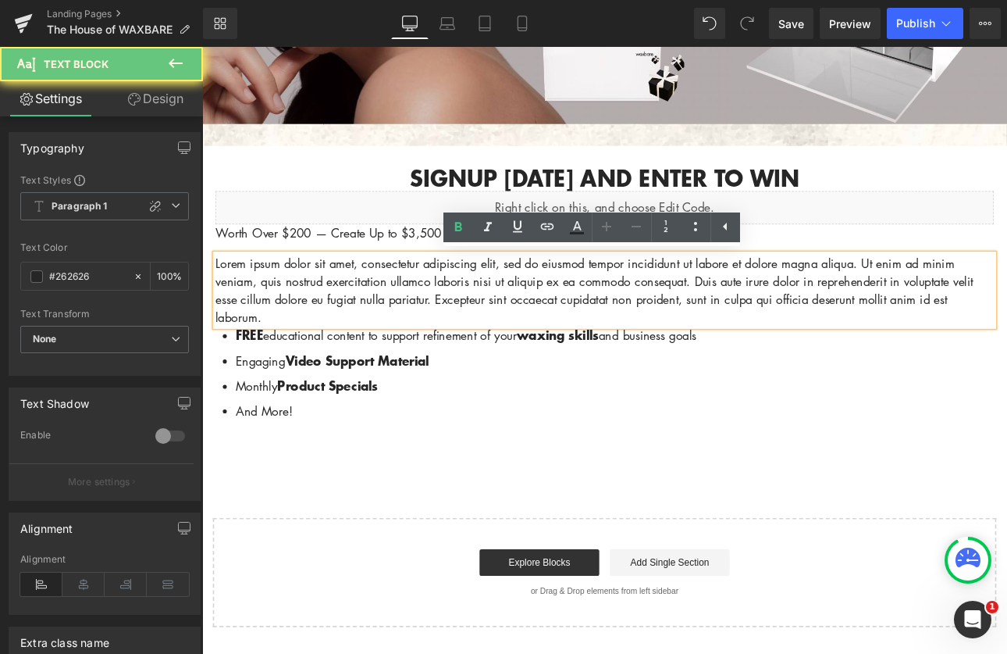
click at [271, 362] on p "Lorem ipsum dolor sit amet, consectetur adipiscing elit, sed do eiusmod tempor …" at bounding box center [675, 332] width 914 height 84
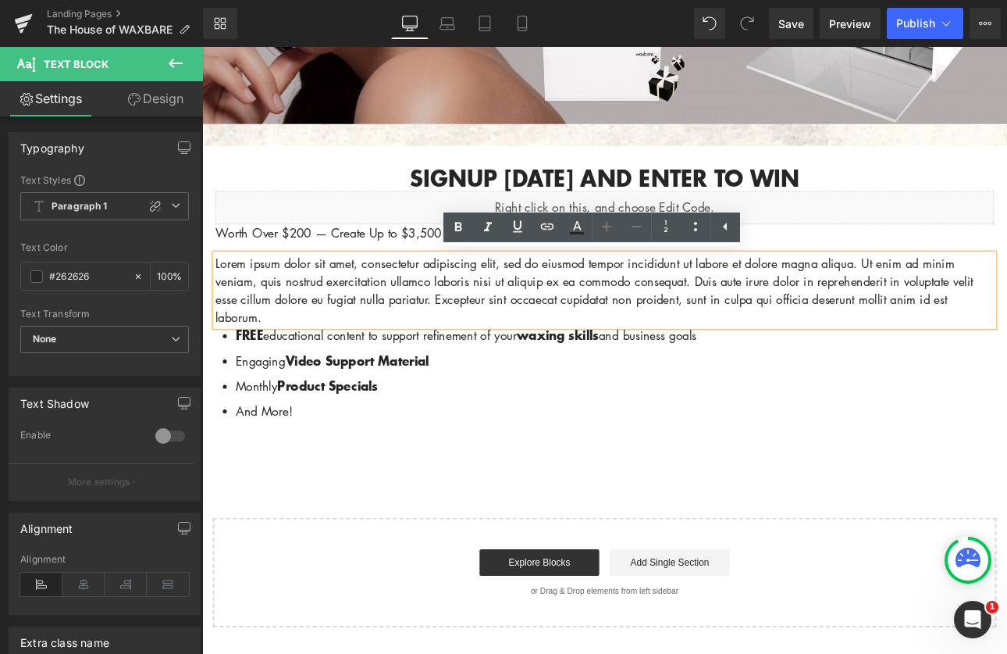
drag, startPoint x: 271, startPoint y: 362, endPoint x: 208, endPoint y: 294, distance: 92.3
click at [208, 294] on div "Signup [DATE] and enter to win Heading Liquid Worth Over $200 — Create Up to $3…" at bounding box center [674, 349] width 937 height 327
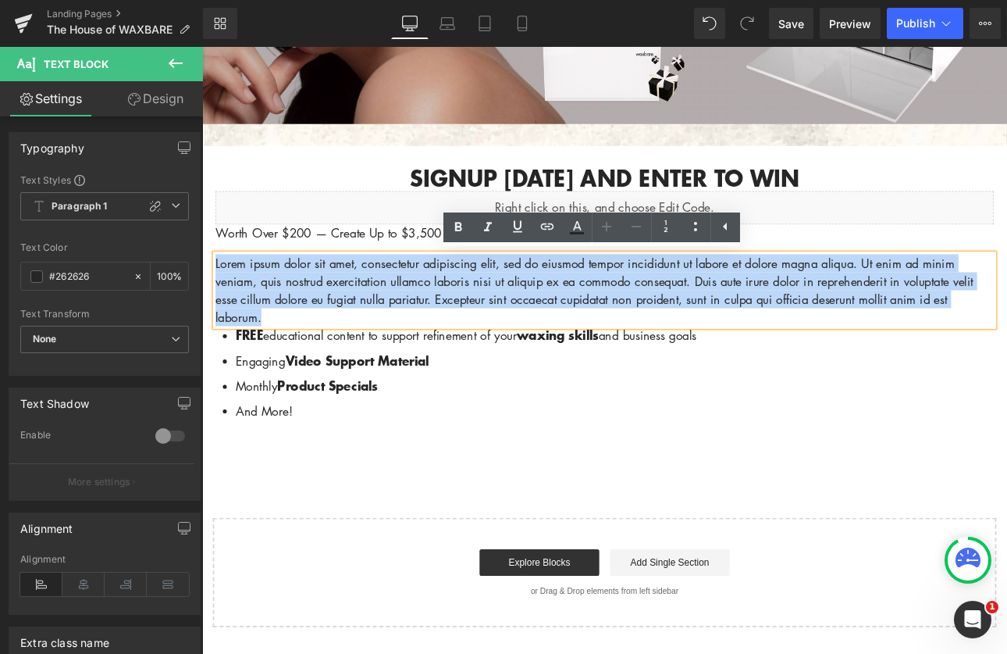
drag, startPoint x: 272, startPoint y: 363, endPoint x: 213, endPoint y: 291, distance: 92.7
click at [218, 291] on p "Lorem ipsum dolor sit amet, consectetur adipiscing elit, sed do eiusmod tempor …" at bounding box center [675, 332] width 914 height 84
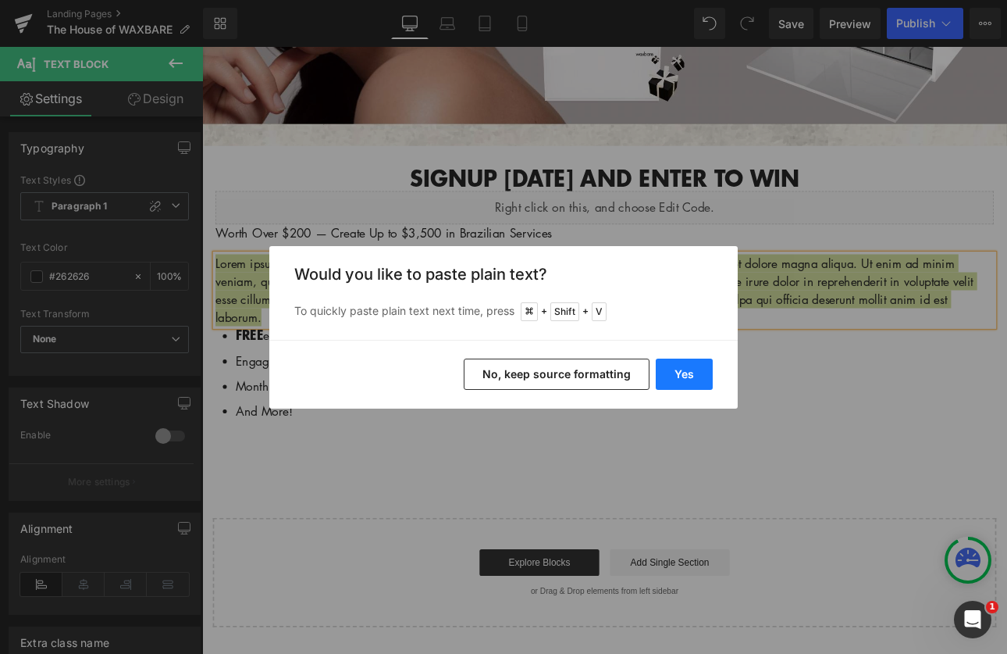
drag, startPoint x: 680, startPoint y: 376, endPoint x: 543, endPoint y: 383, distance: 136.8
click at [680, 376] on button "Yes" at bounding box center [684, 373] width 57 height 31
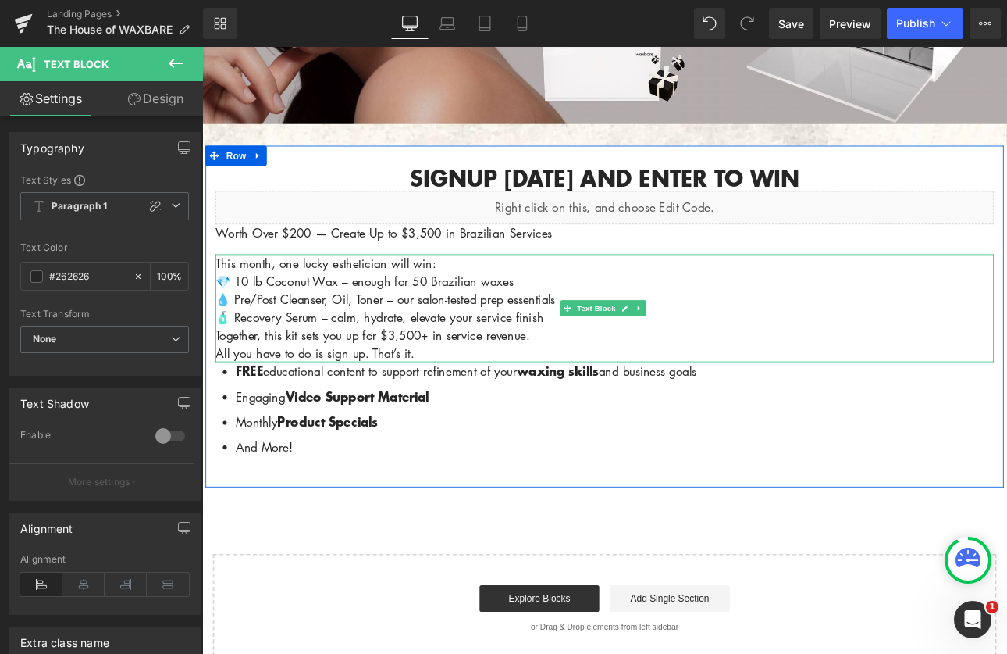
click at [510, 404] on p "All you have to do is sign up. That’s it." at bounding box center [675, 405] width 914 height 21
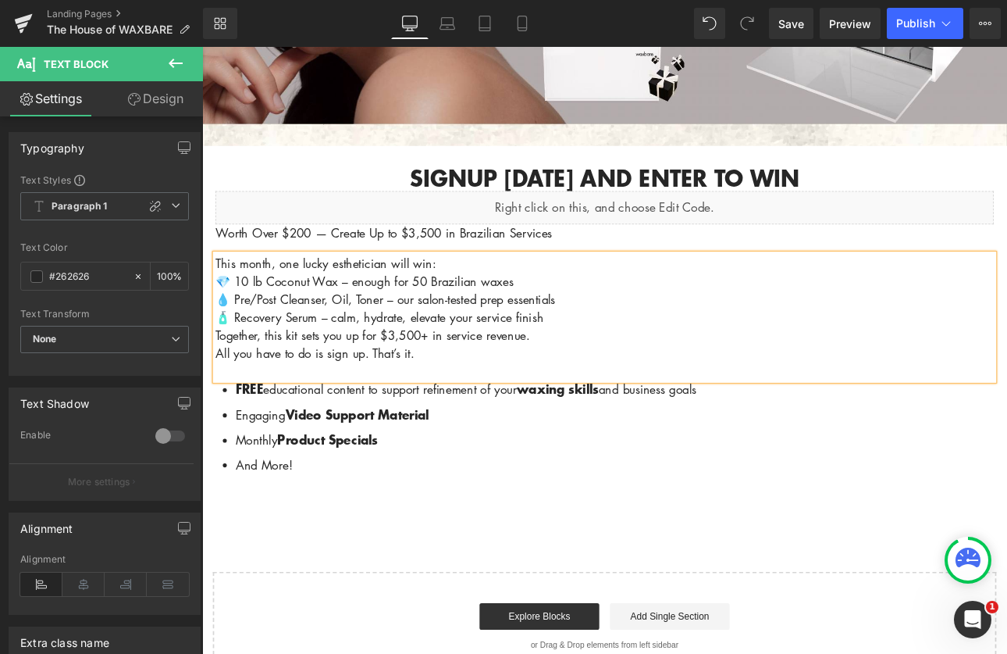
click at [659, 563] on div "Text Block" at bounding box center [675, 565] width 914 height 21
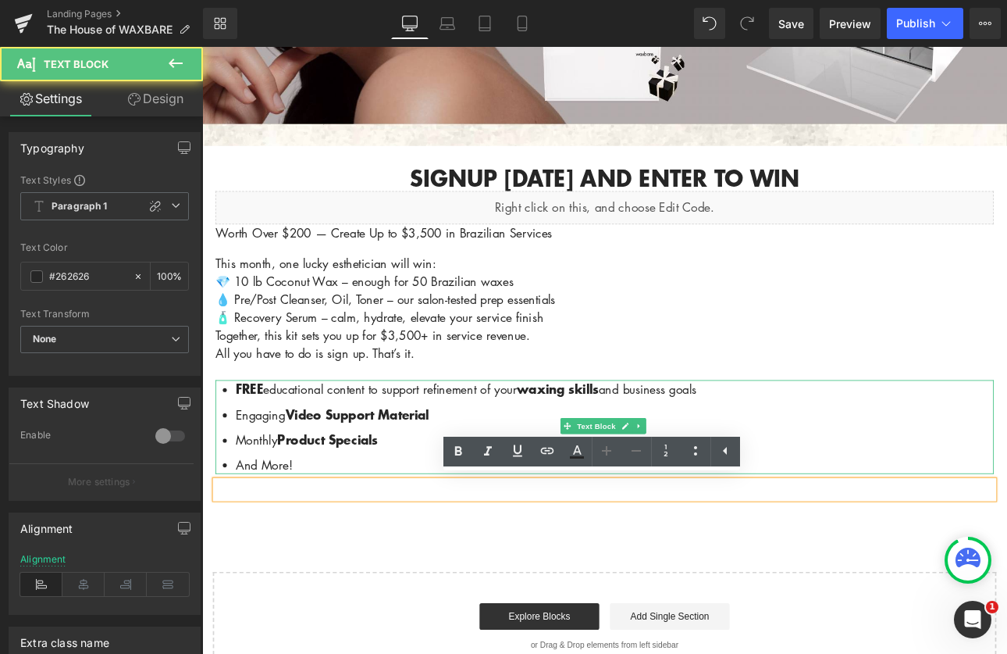
click at [337, 529] on li "And More!" at bounding box center [686, 536] width 890 height 21
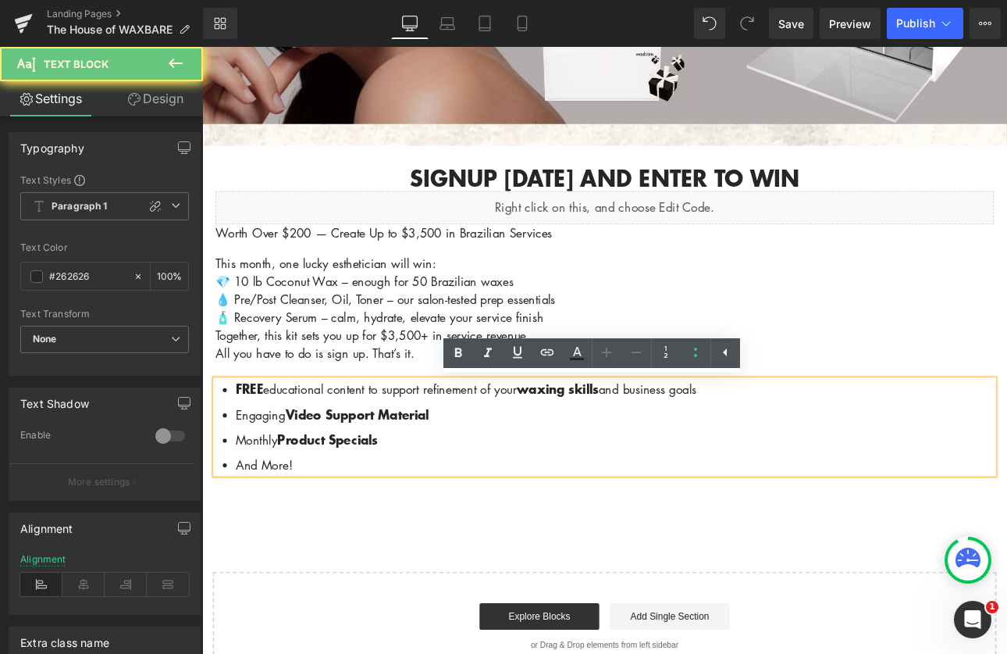
click at [337, 529] on li "And More!" at bounding box center [686, 536] width 890 height 21
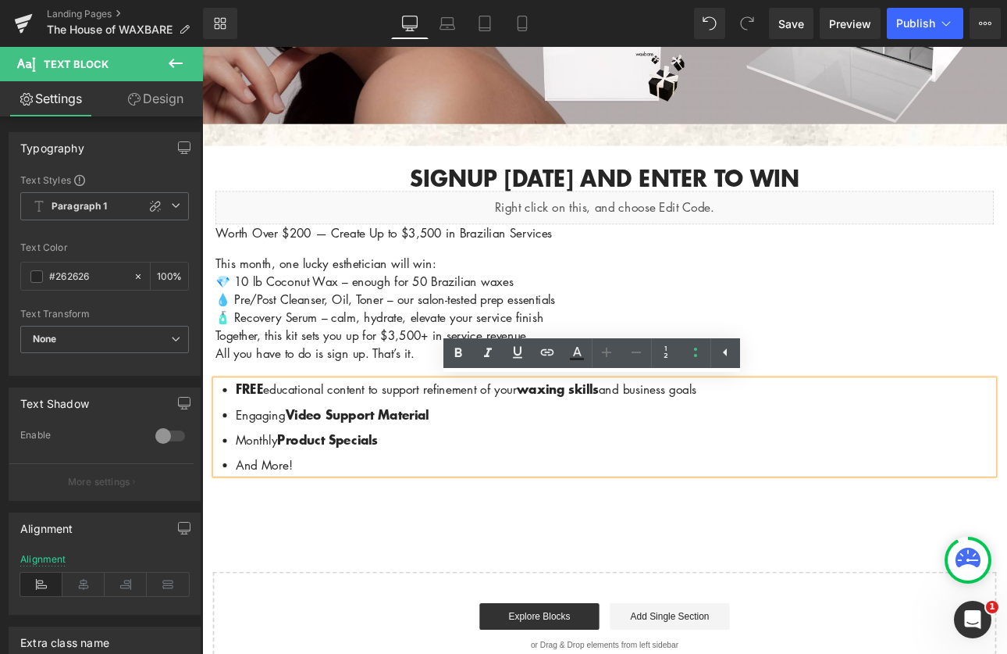
click at [218, 447] on ul "FREE educational content to support refinement of your waxing skills and busine…" at bounding box center [675, 492] width 914 height 110
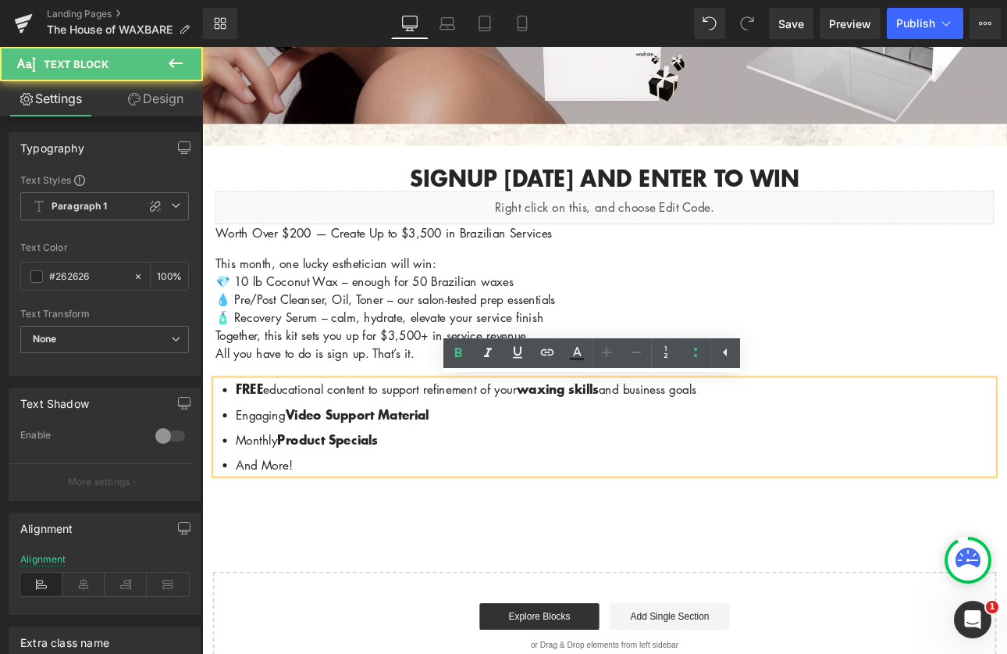
click at [618, 515] on li "Monthly Product Specials" at bounding box center [686, 508] width 890 height 22
click at [285, 590] on div "WAXBARE NEWSLETTER SIGNUP + GIVEAWAY Heading Hero Banner 200px Signup [DATE] an…" at bounding box center [674, 286] width 945 height 1010
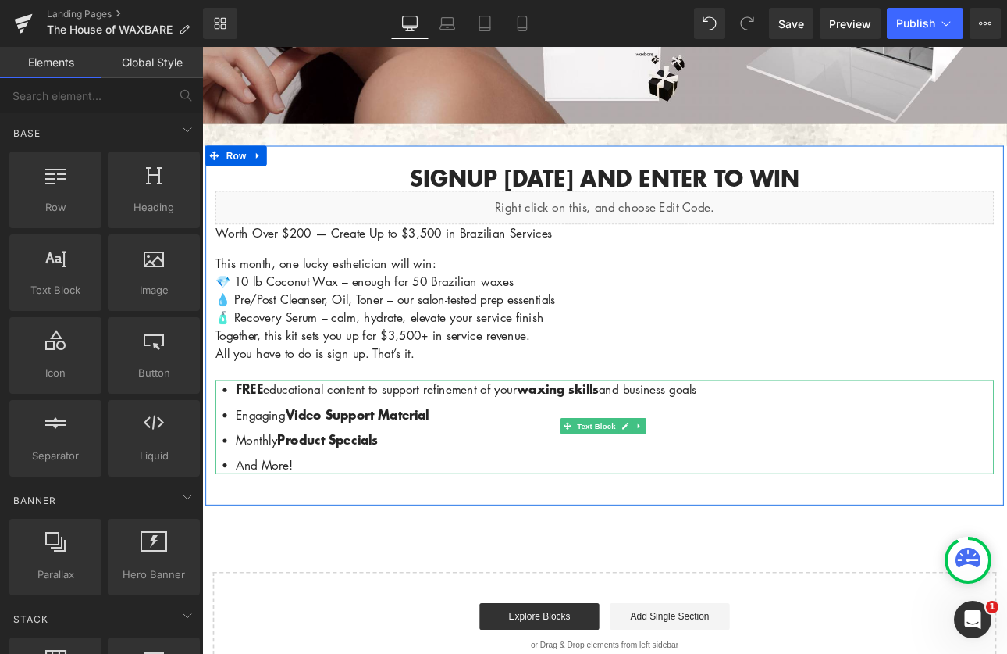
click at [280, 517] on ul "FREE educational content to support refinement of your waxing skills and busine…" at bounding box center [675, 492] width 914 height 110
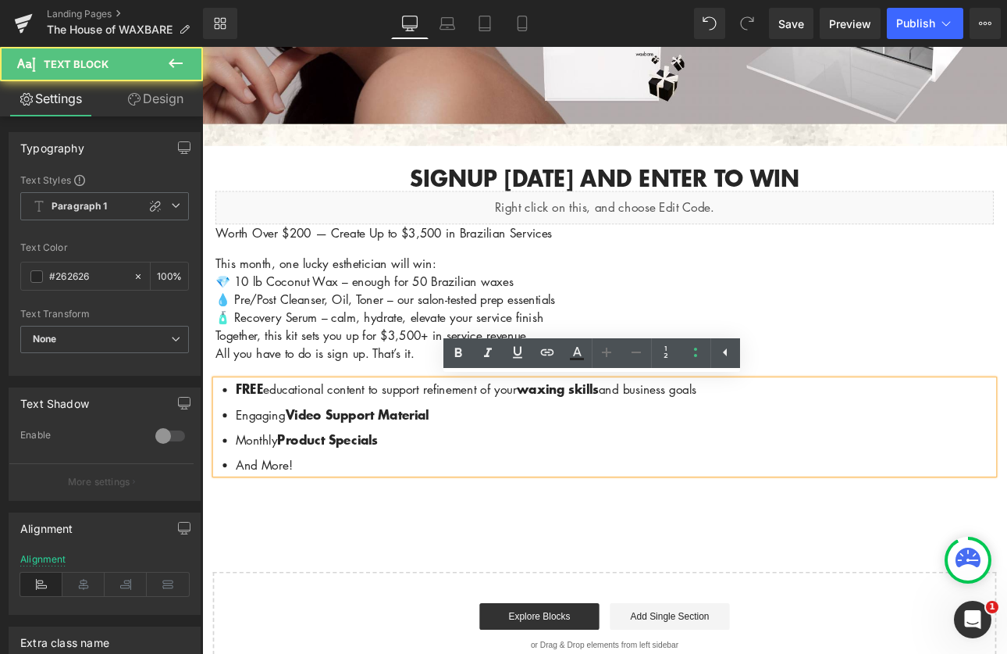
click at [540, 640] on div "WAXBARE NEWSLETTER SIGNUP + GIVEAWAY Heading Hero Banner 200px Signup [DATE] an…" at bounding box center [674, 286] width 945 height 1010
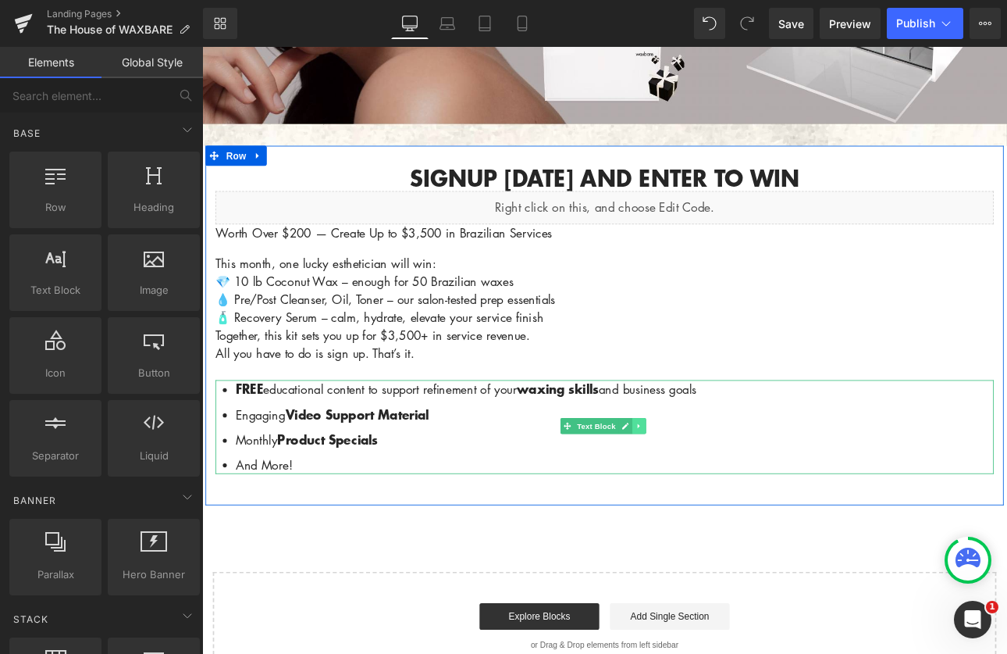
click at [713, 490] on icon at bounding box center [714, 491] width 2 height 5
click at [718, 488] on icon at bounding box center [722, 491] width 9 height 9
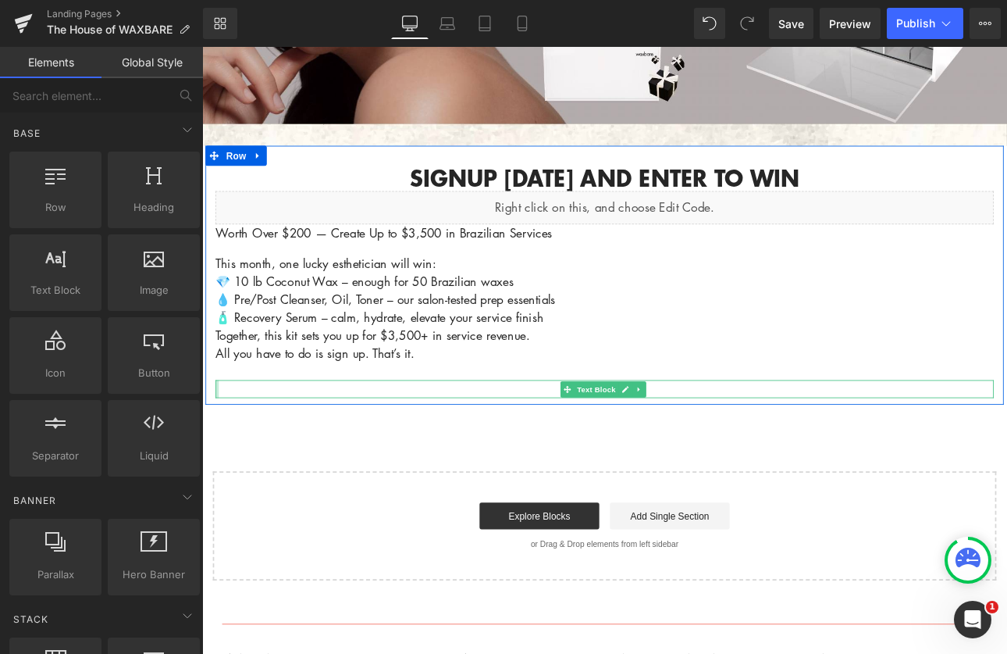
click at [218, 449] on div at bounding box center [220, 447] width 4 height 21
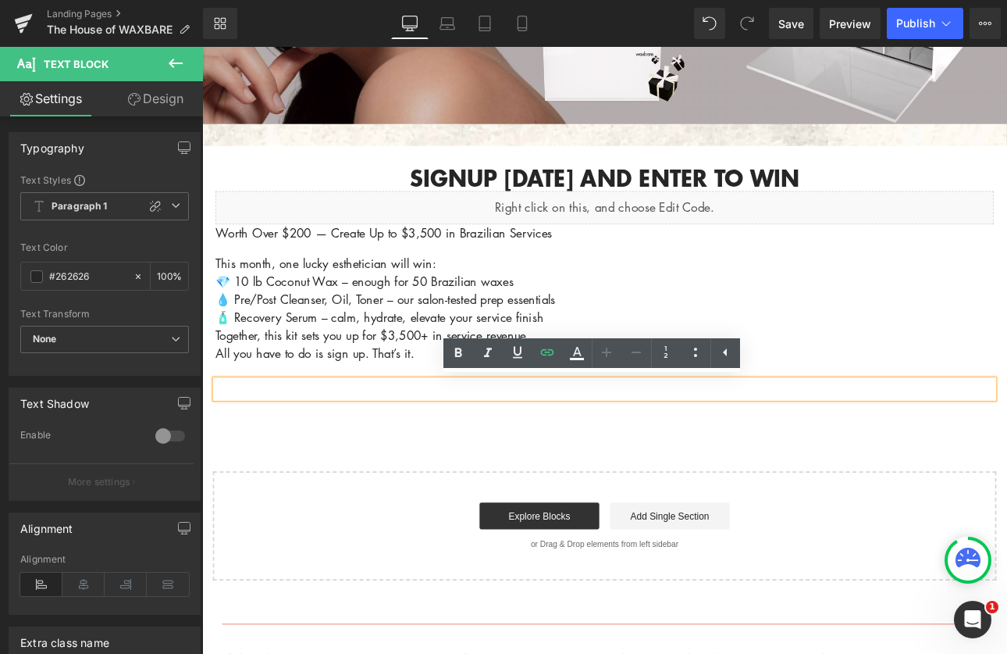
click at [835, 490] on div "WAXBARE NEWSLETTER SIGNUP + GIVEAWAY Heading Hero Banner 200px Signup [DATE] an…" at bounding box center [674, 227] width 945 height 892
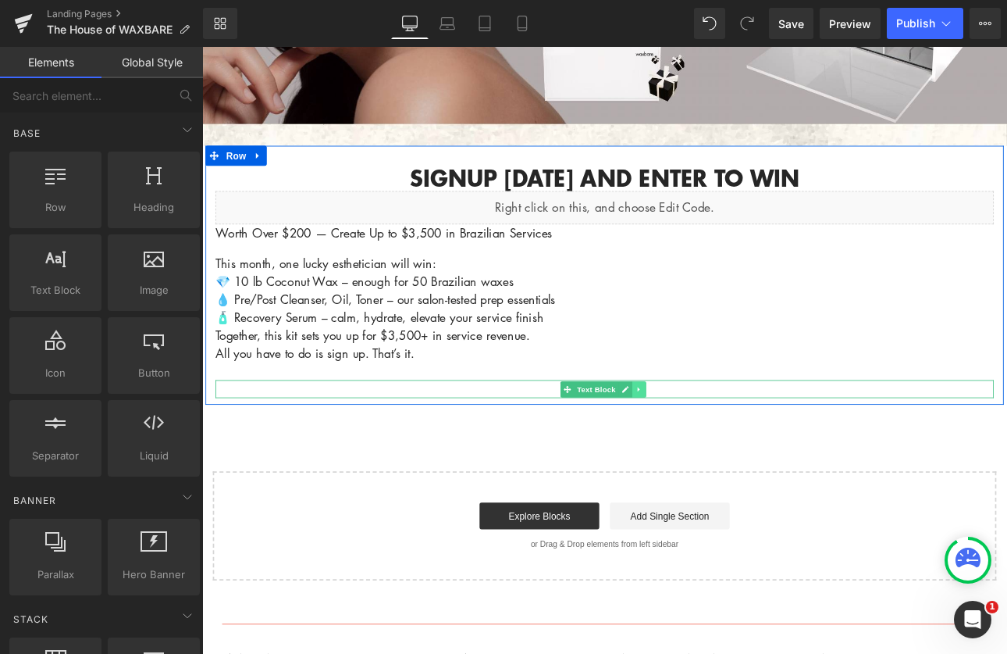
click at [713, 447] on icon at bounding box center [714, 447] width 2 height 5
click at [718, 447] on icon at bounding box center [722, 448] width 9 height 9
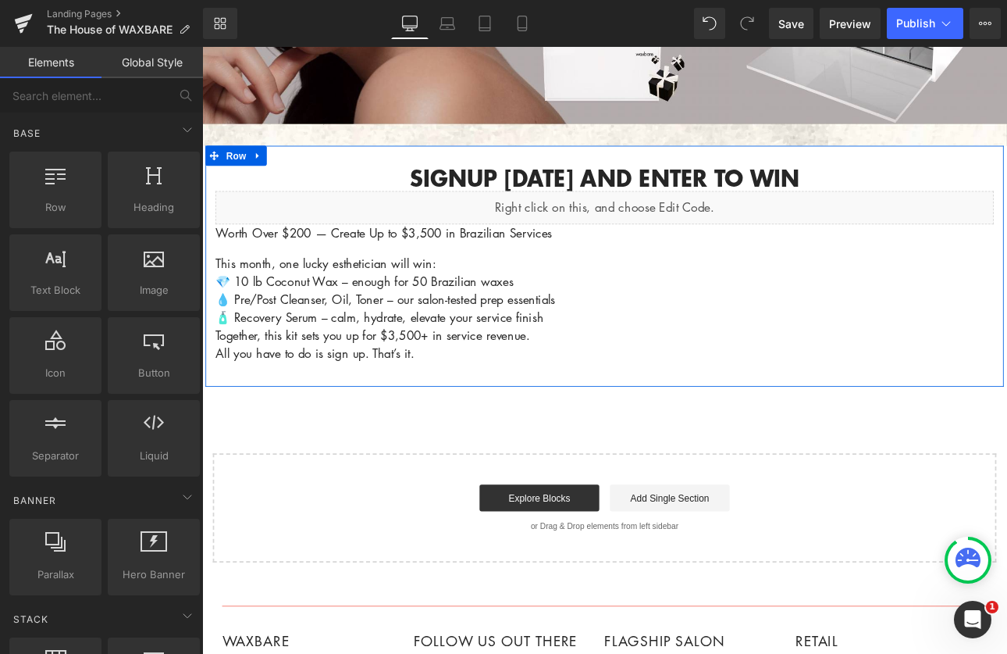
click at [315, 529] on div "Start building your page Explore Blocks Add Single Section or Drag & Drop eleme…" at bounding box center [674, 587] width 917 height 125
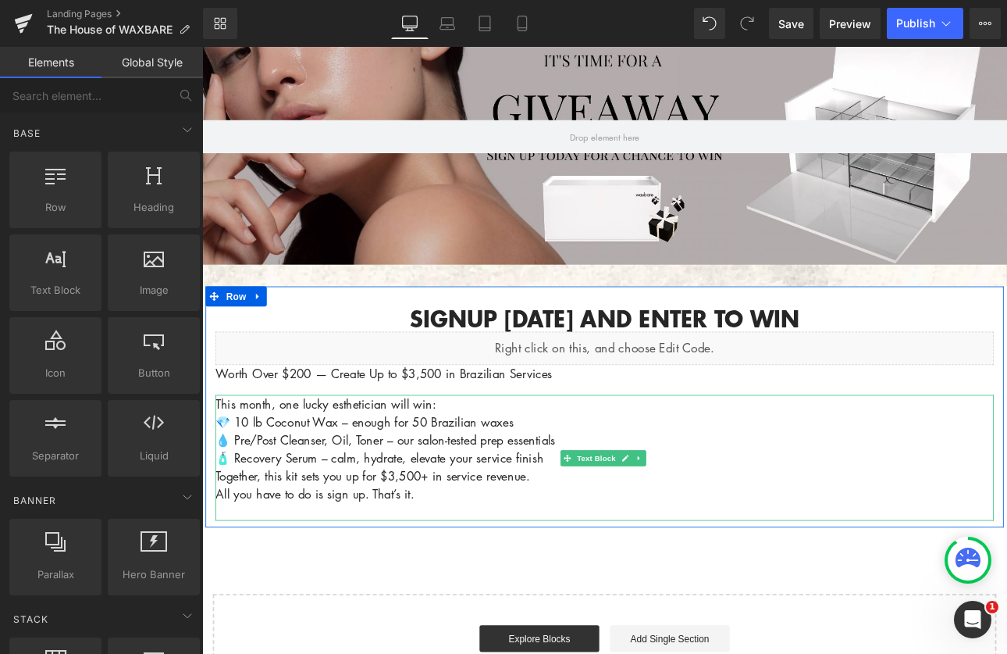
scroll to position [268, 0]
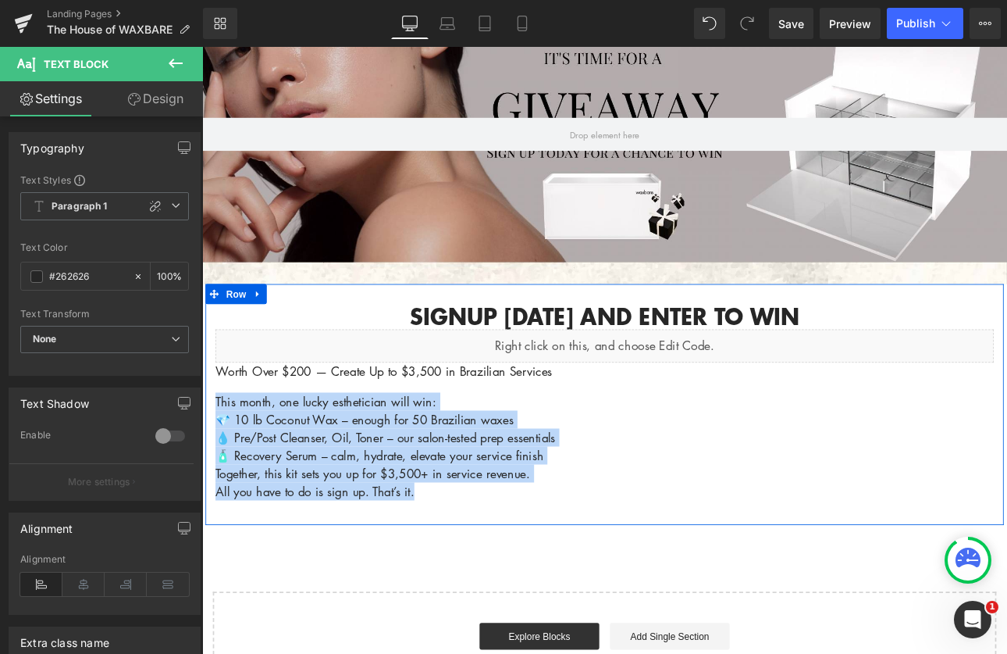
drag, startPoint x: 474, startPoint y: 569, endPoint x: 212, endPoint y: 459, distance: 283.8
click at [212, 459] on div "Signup [DATE] and enter to win Heading Liquid Worth Over $200 — Create Up to $3…" at bounding box center [674, 473] width 937 height 251
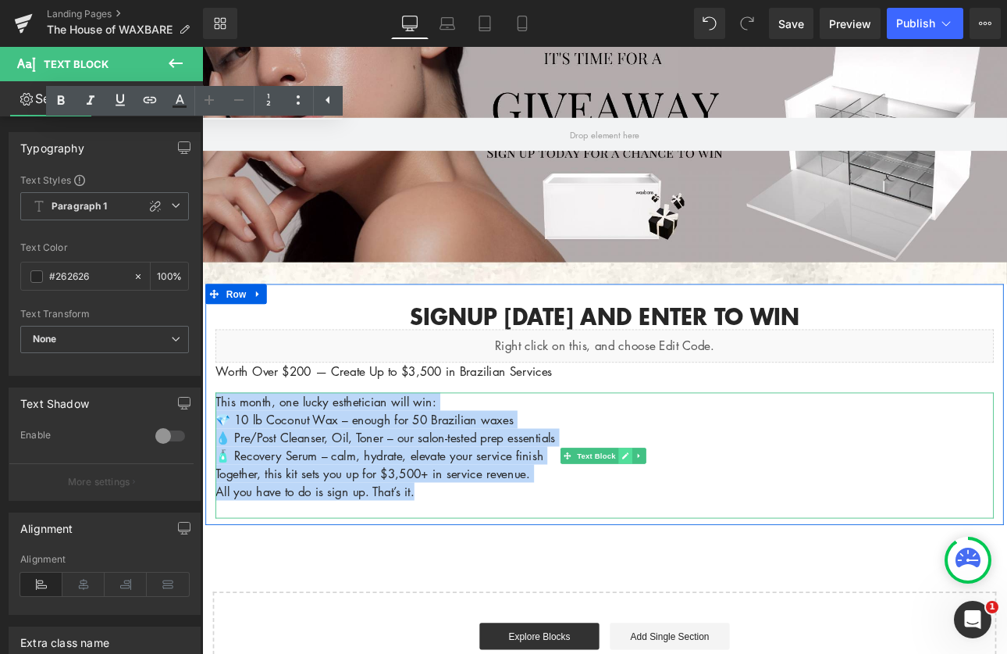
click at [699, 525] on link at bounding box center [698, 526] width 16 height 19
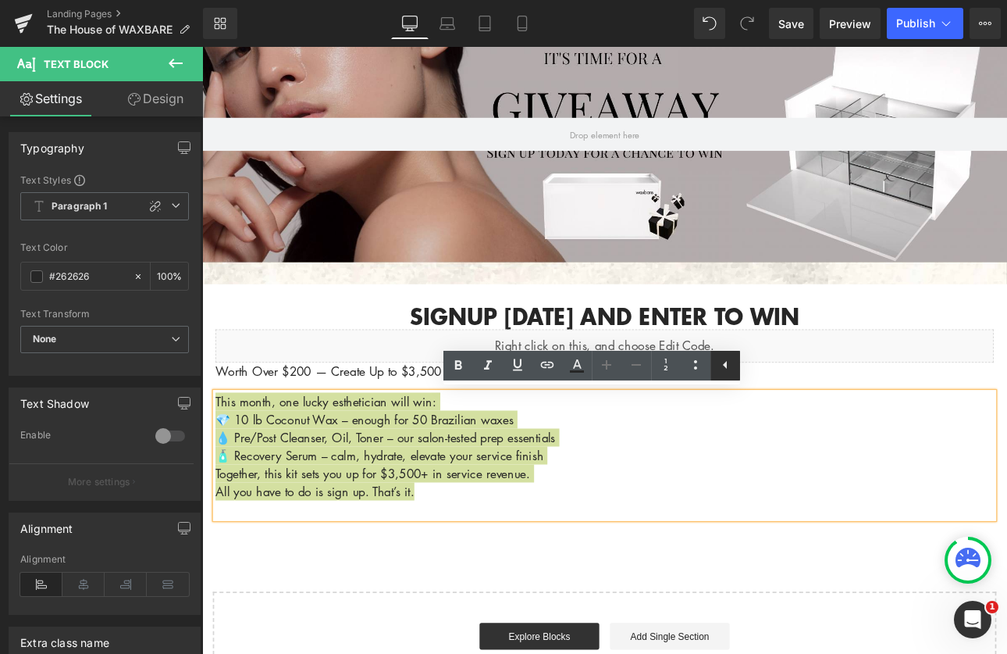
click at [727, 365] on icon at bounding box center [725, 364] width 19 height 19
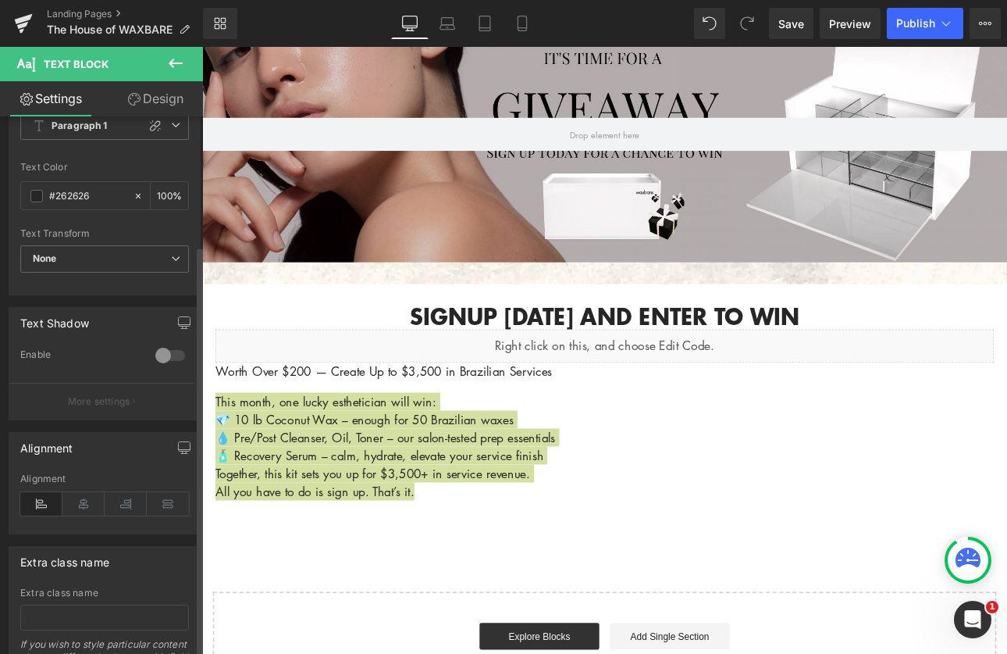
scroll to position [0, 0]
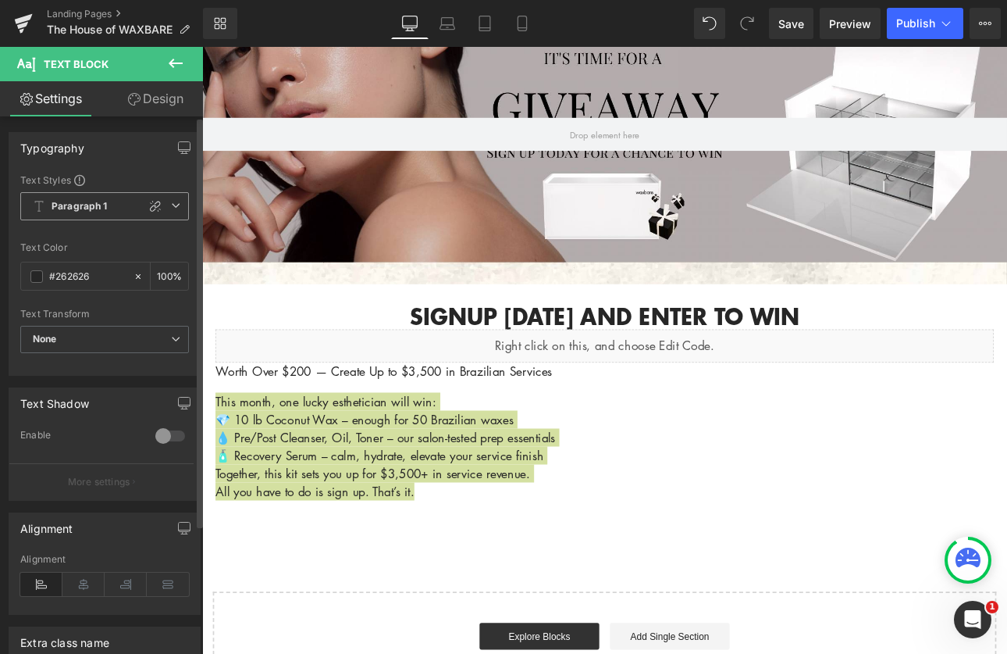
click at [96, 198] on span "Paragraph 1" at bounding box center [104, 206] width 169 height 28
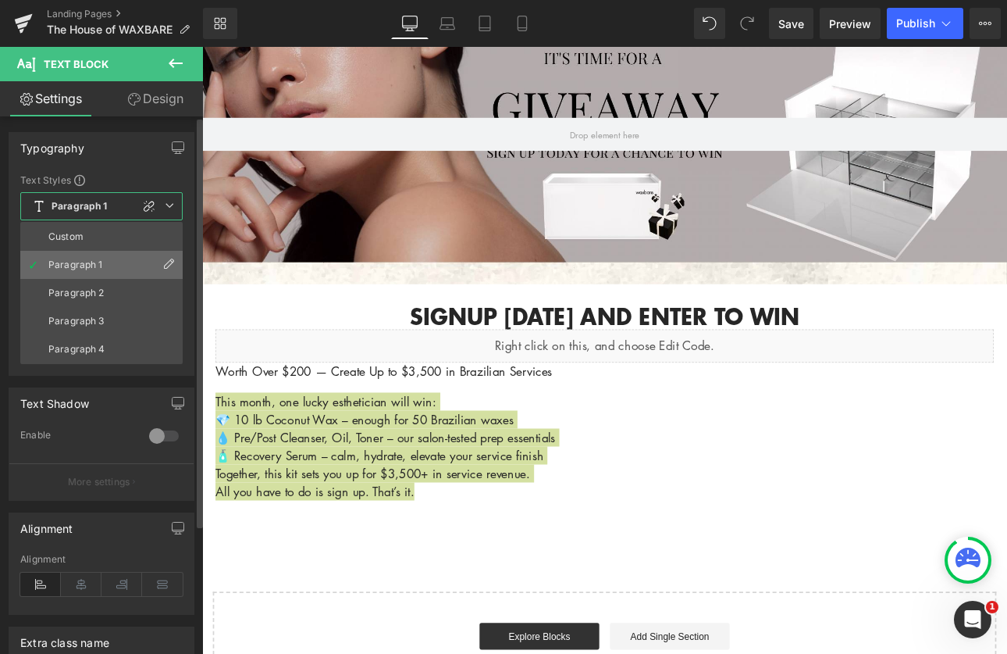
click at [62, 261] on div "Paragraph 1" at bounding box center [75, 264] width 55 height 11
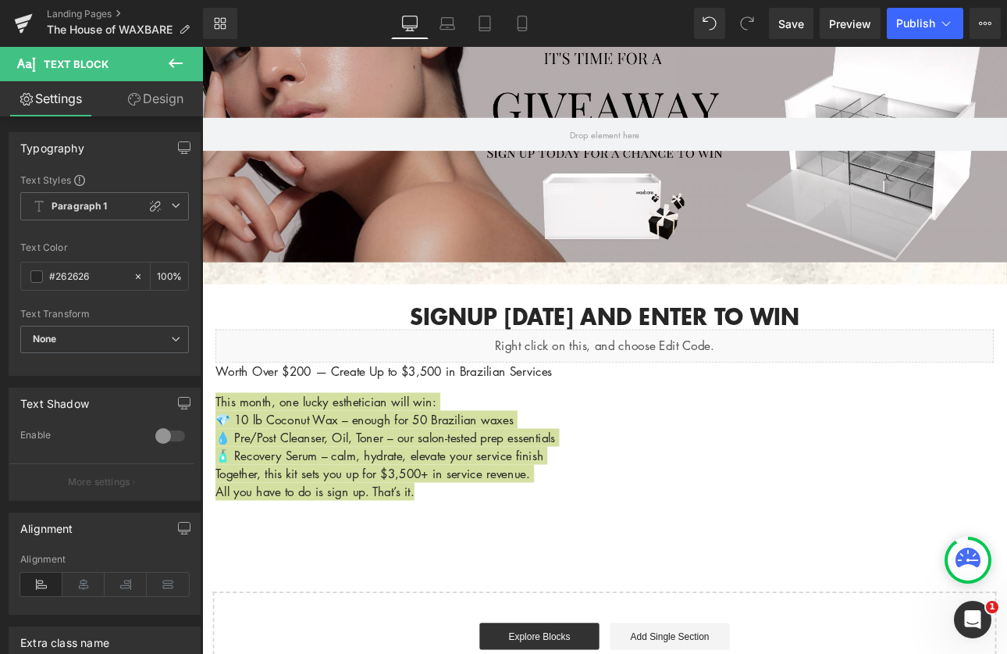
click at [151, 102] on link "Design" at bounding box center [156, 98] width 102 height 35
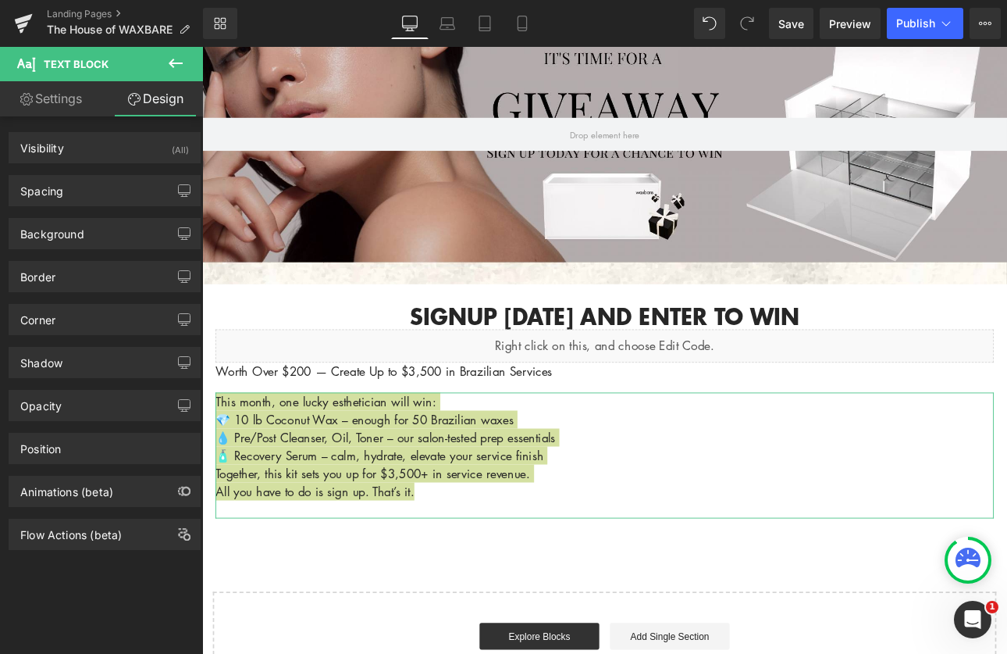
click at [51, 105] on link "Settings" at bounding box center [51, 98] width 102 height 35
type input "100"
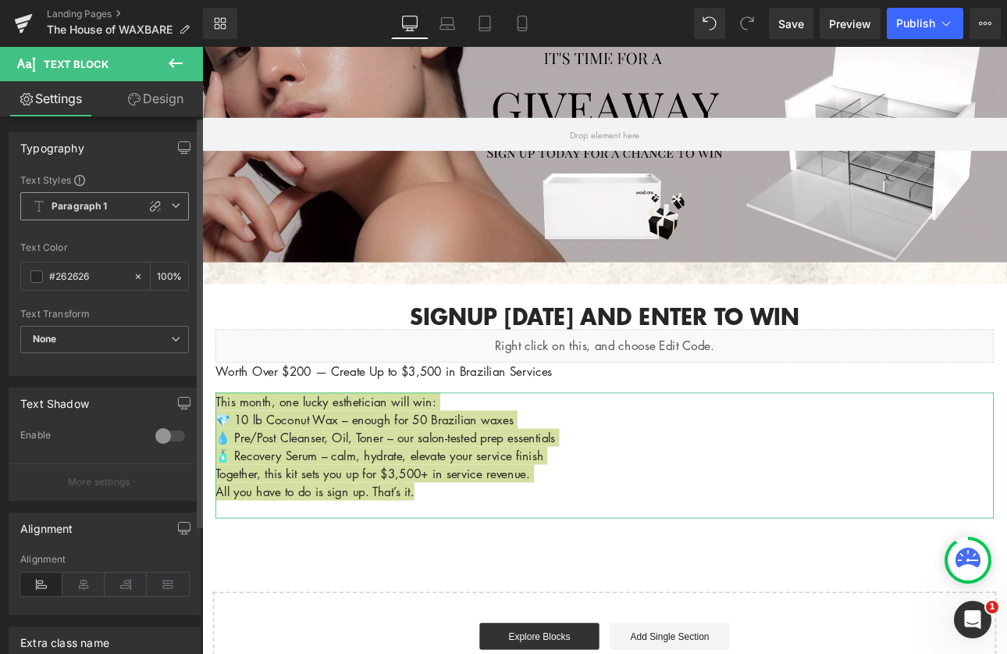
click at [92, 201] on b "Paragraph 1" at bounding box center [80, 206] width 56 height 13
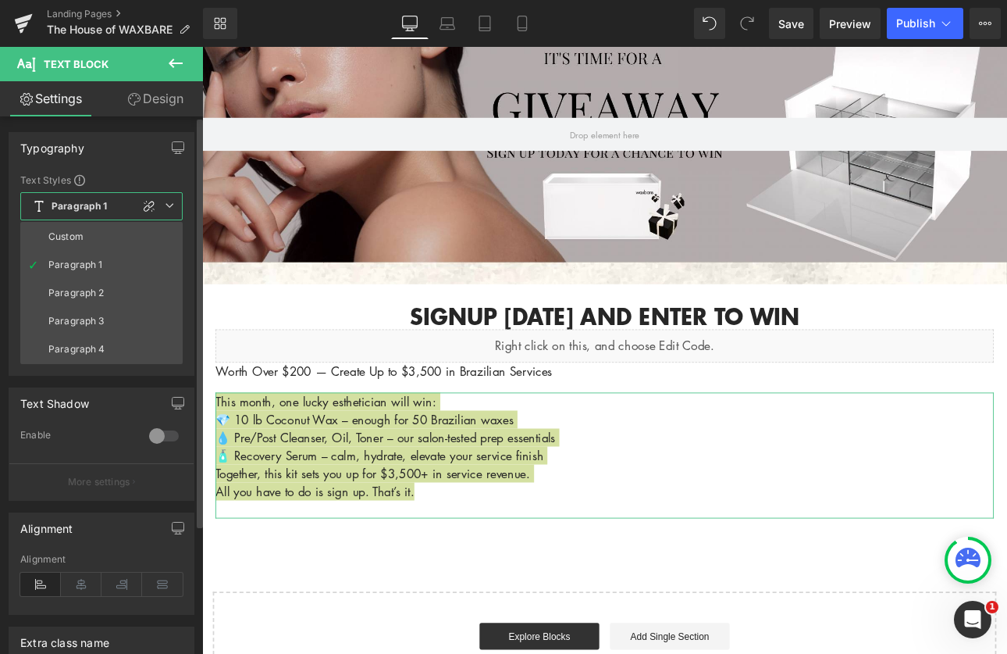
click at [82, 226] on li "Custom" at bounding box center [101, 237] width 162 height 28
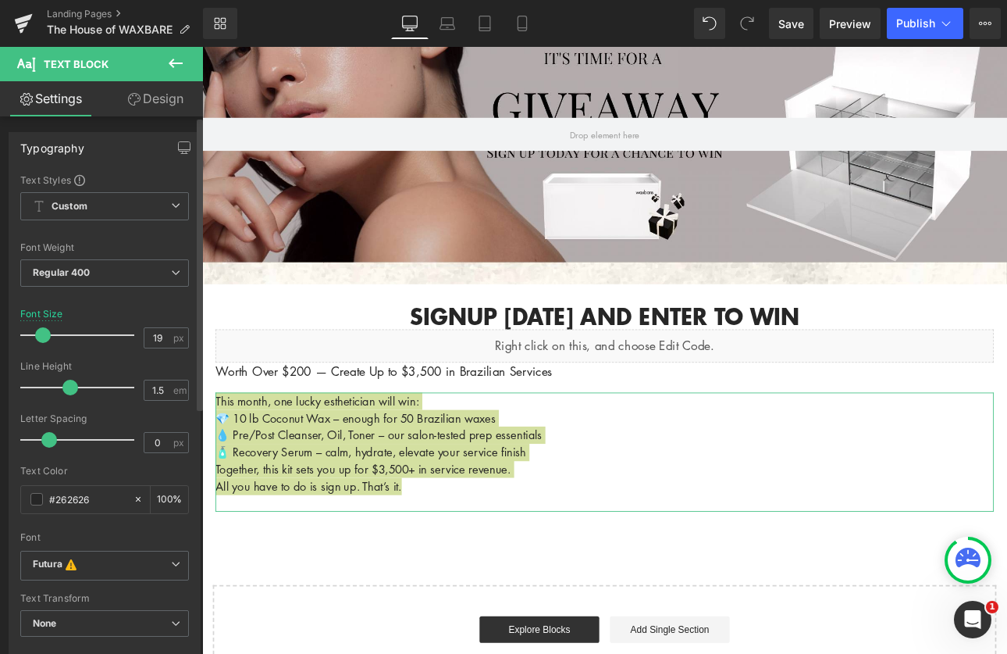
type input "20"
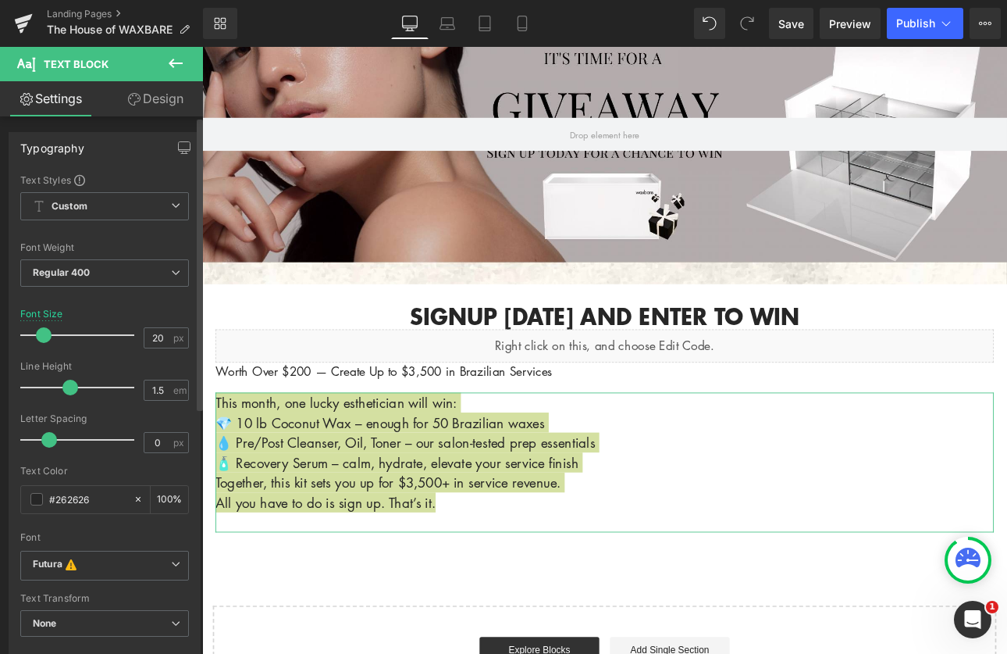
click at [46, 332] on span at bounding box center [44, 335] width 16 height 16
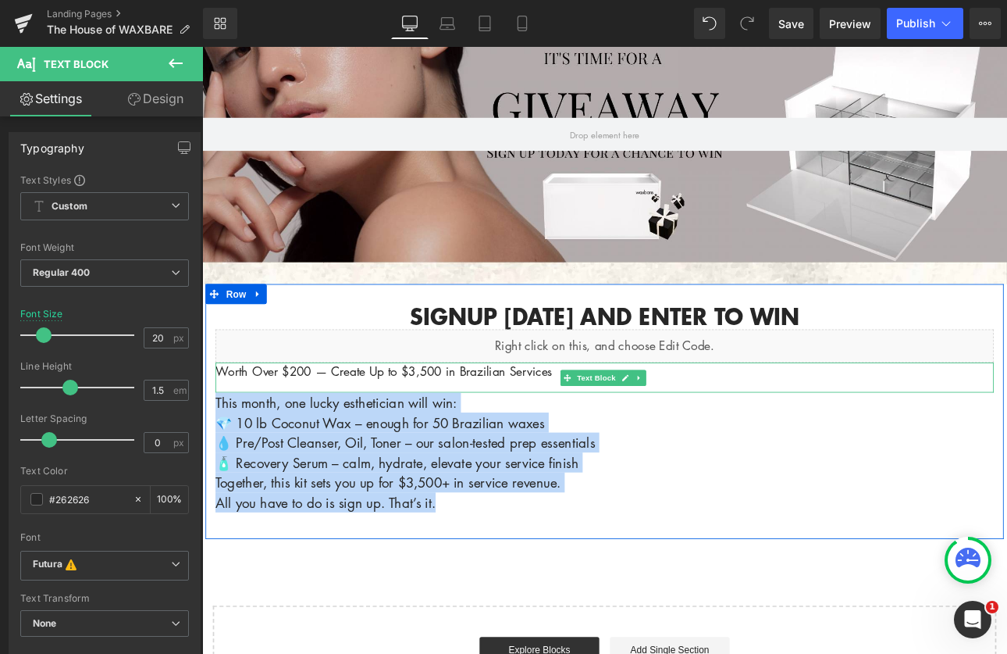
click at [262, 442] on div "Worth Over $200 — Create Up to $3,500 in Brazilian Services" at bounding box center [675, 434] width 914 height 35
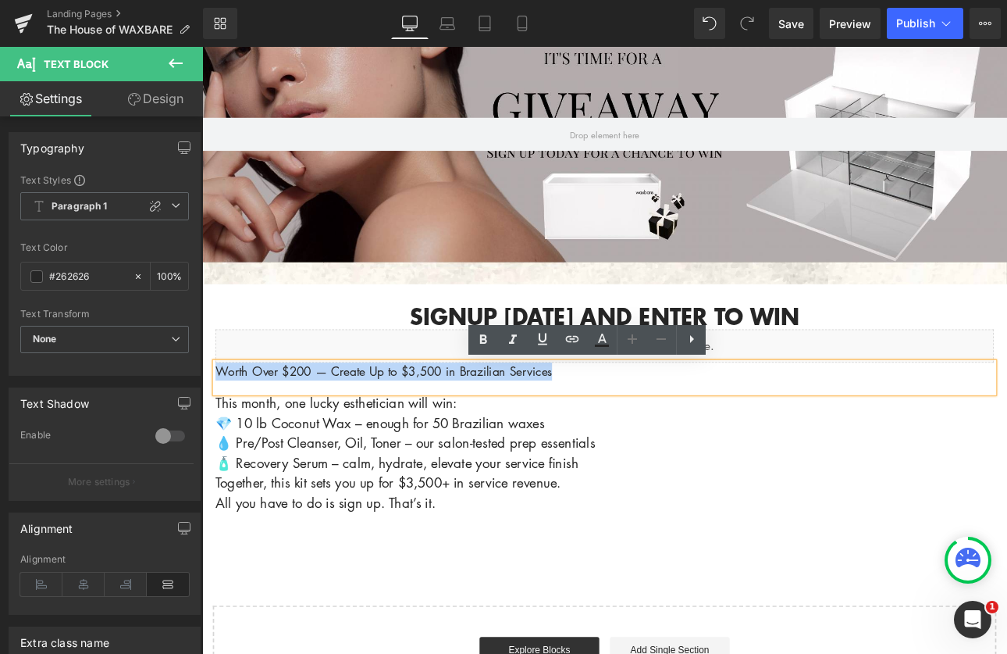
drag, startPoint x: 623, startPoint y: 430, endPoint x: 196, endPoint y: 426, distance: 427.1
click at [202, 426] on html "Account Cart ( 0 ) Subtotal $0.00 View cart Check out Checkout" at bounding box center [674, 554] width 945 height 1551
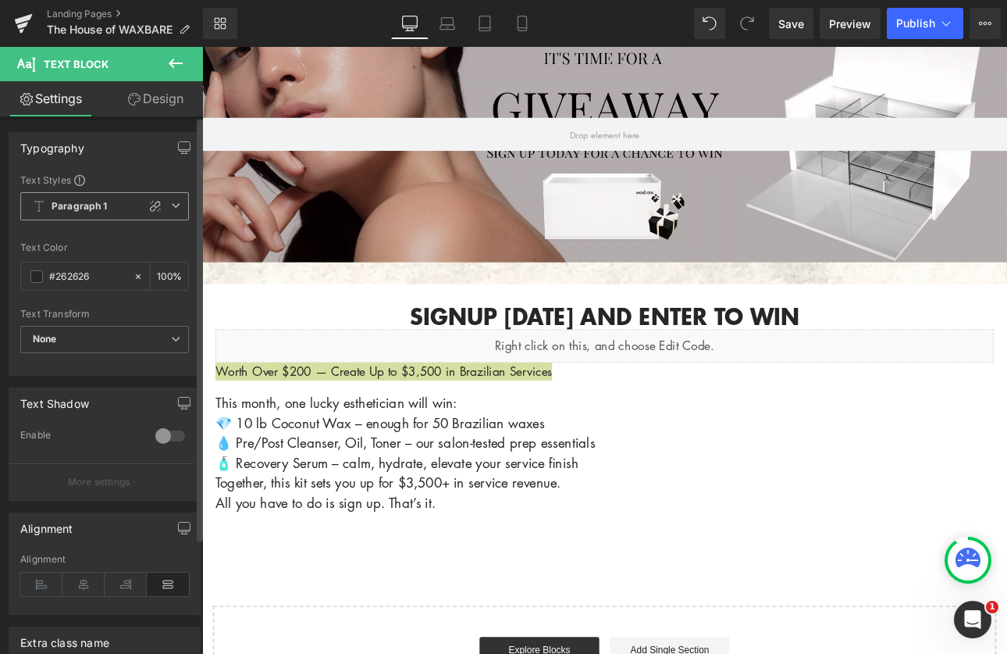
click at [95, 208] on b "Paragraph 1" at bounding box center [80, 206] width 56 height 13
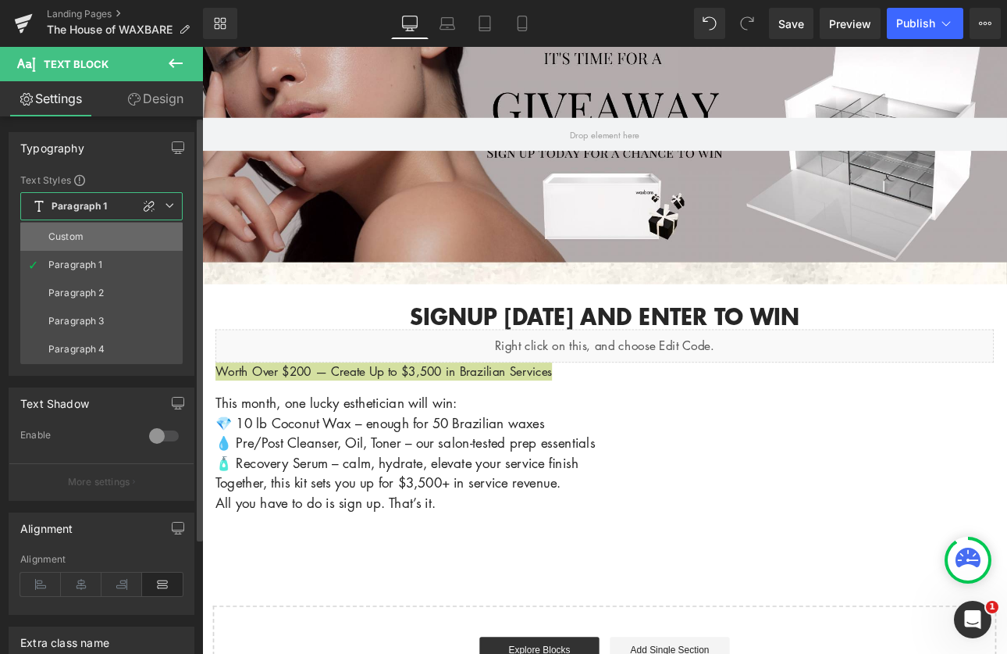
click at [78, 238] on div "Custom" at bounding box center [65, 236] width 35 height 11
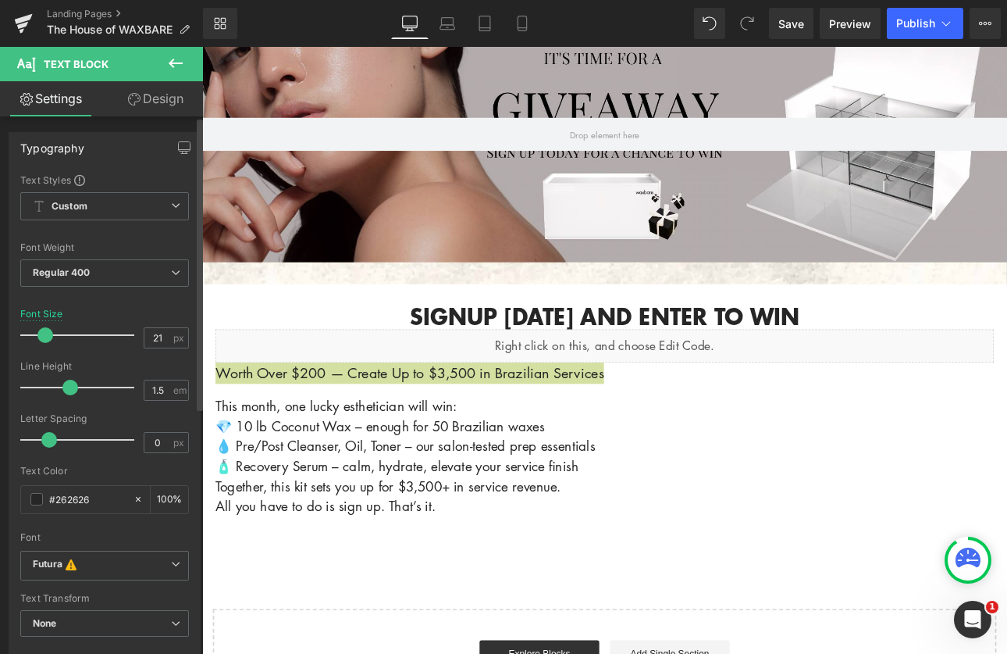
type input "20"
click at [48, 334] on span at bounding box center [44, 335] width 16 height 16
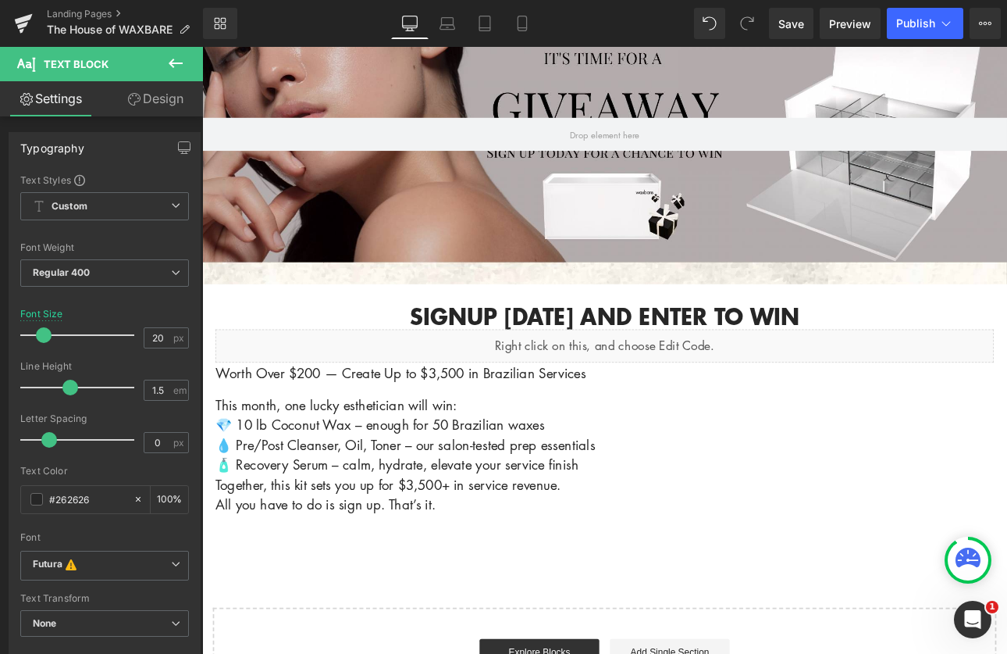
click at [718, 632] on div "WAXBARE NEWSLETTER SIGNUP + GIVEAWAY Heading Hero Banner 200px Signup [DATE] an…" at bounding box center [674, 387] width 945 height 889
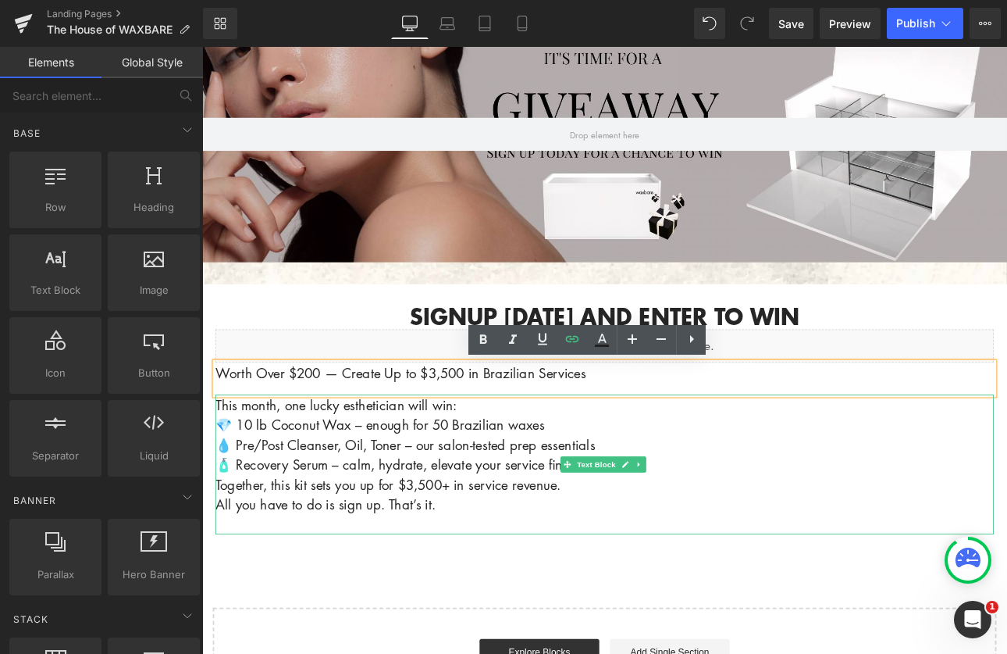
click at [909, 542] on p "🧴 Recovery Serum – calm, hydrate, elevate your service finish" at bounding box center [675, 536] width 914 height 23
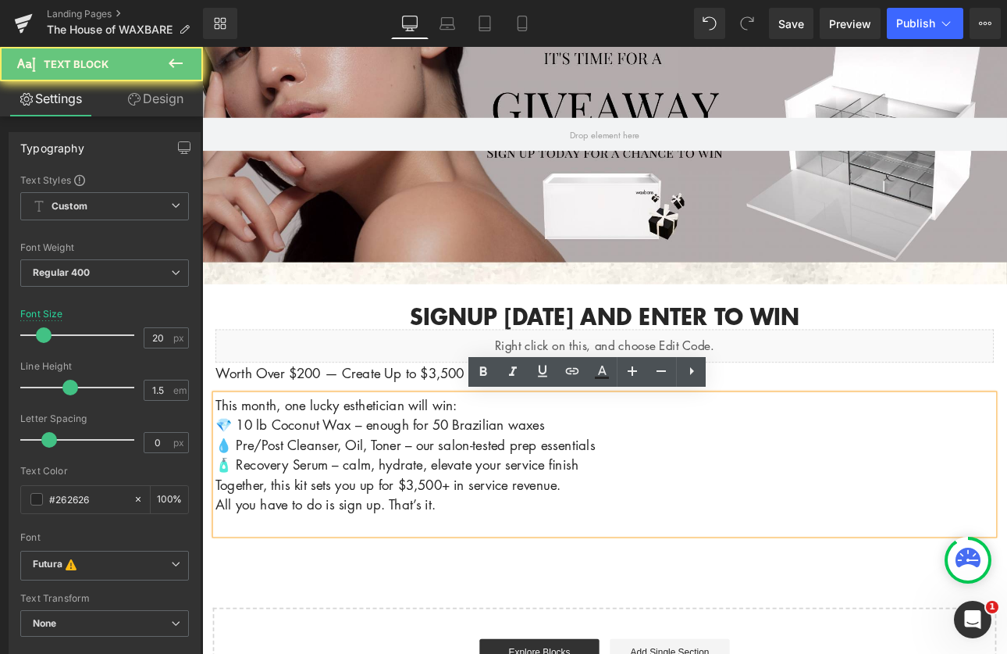
click at [637, 564] on p "Together, this kit sets you up for $3,500+ in service revenue." at bounding box center [675, 559] width 914 height 23
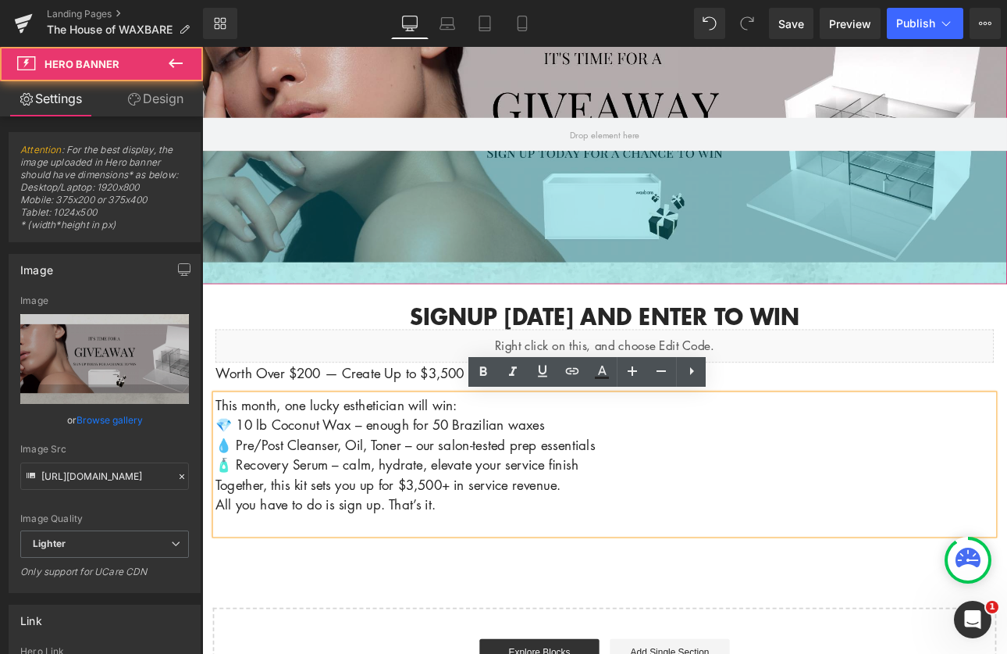
click at [303, 318] on div "Hero Banner 200px" at bounding box center [674, 148] width 945 height 351
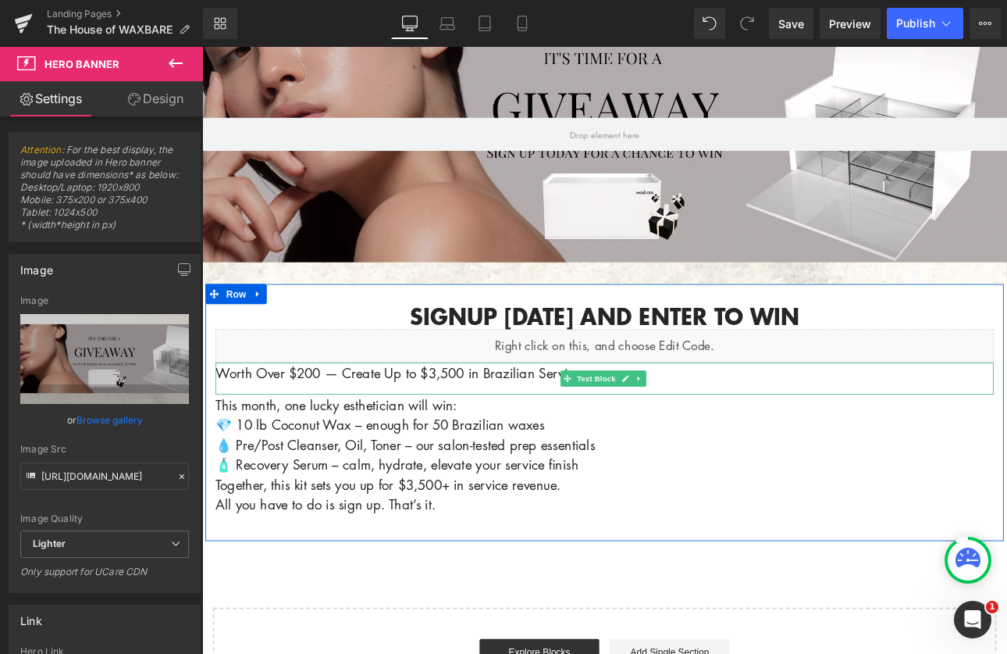
click at [606, 433] on p "Worth Over $200 — Create Up to $3,500 in Brazilian Services" at bounding box center [675, 428] width 914 height 23
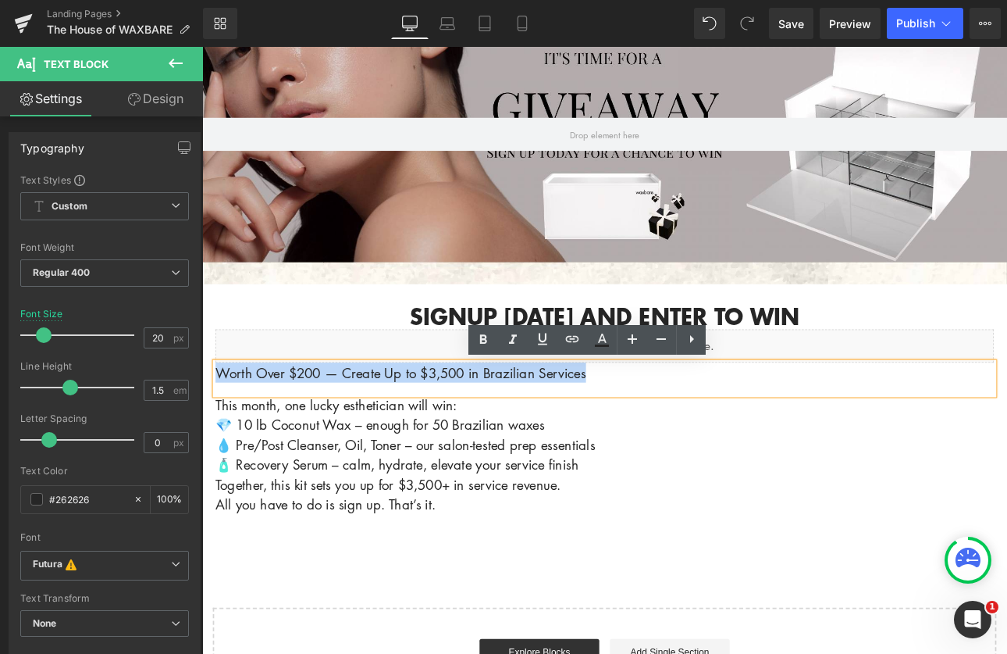
drag, startPoint x: 635, startPoint y: 426, endPoint x: 216, endPoint y: 422, distance: 419.3
click at [218, 422] on p "Worth Over $200 — Create Up to $3,500 in Brazilian Services" at bounding box center [675, 428] width 914 height 23
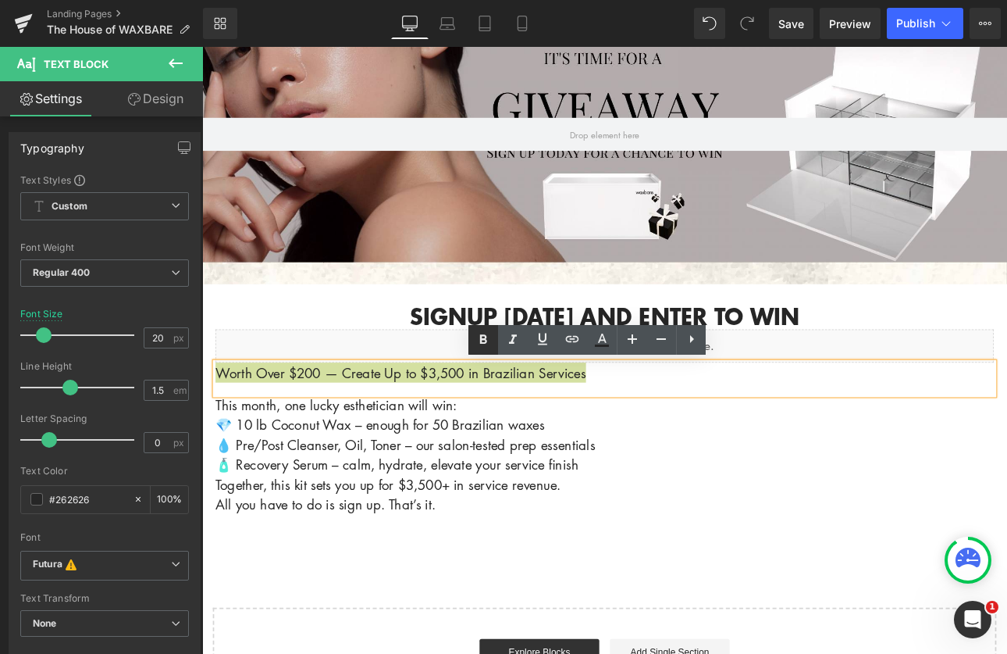
click at [484, 344] on icon at bounding box center [483, 339] width 19 height 19
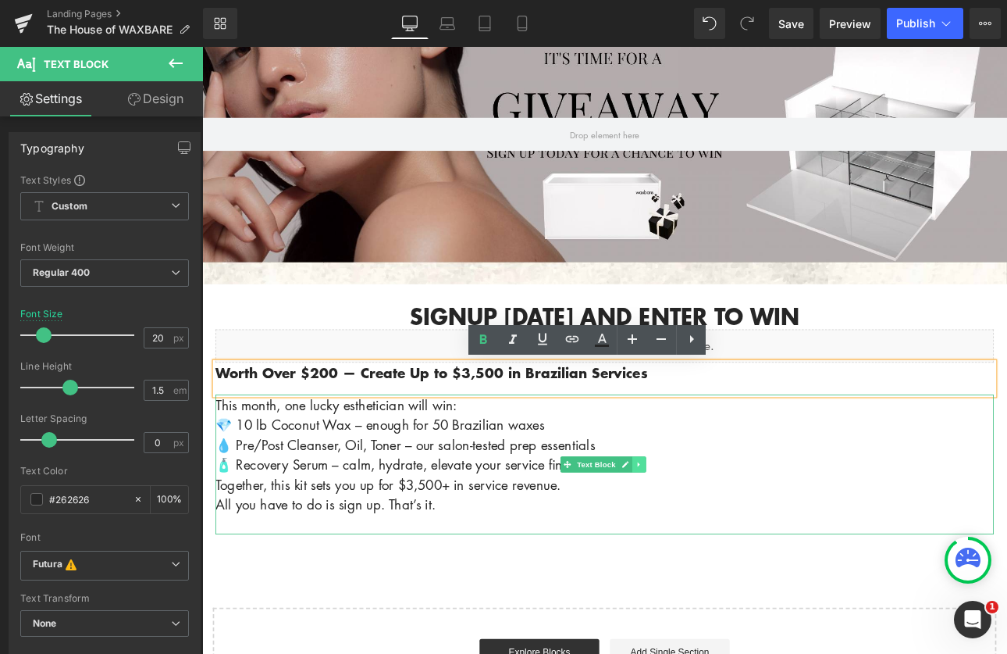
click at [707, 538] on link at bounding box center [715, 536] width 16 height 19
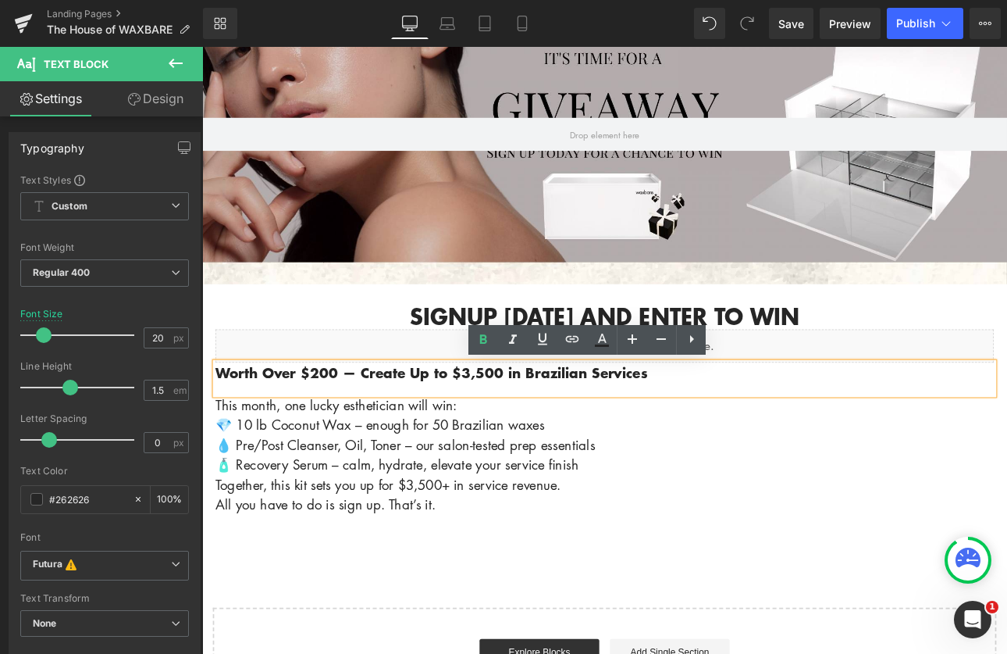
click at [336, 426] on strong "Worth Over $200 — Create Up to $3,500 in Brazilian Services" at bounding box center [471, 428] width 507 height 23
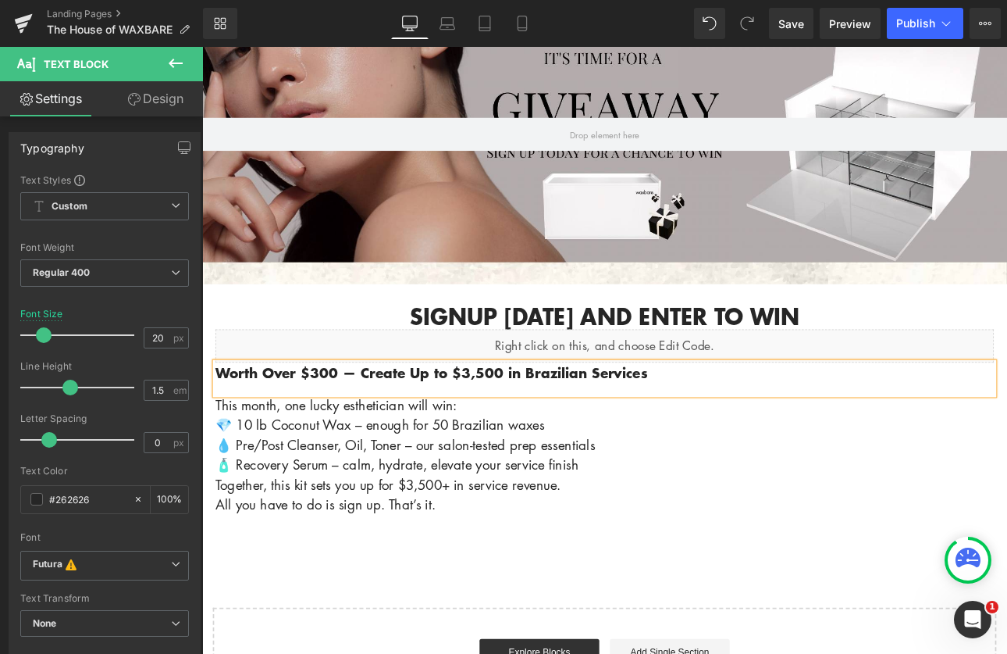
click at [681, 624] on div "Signup [DATE] and enter to win Heading Liquid Worth Over $300 — Create Up to $3…" at bounding box center [674, 475] width 937 height 301
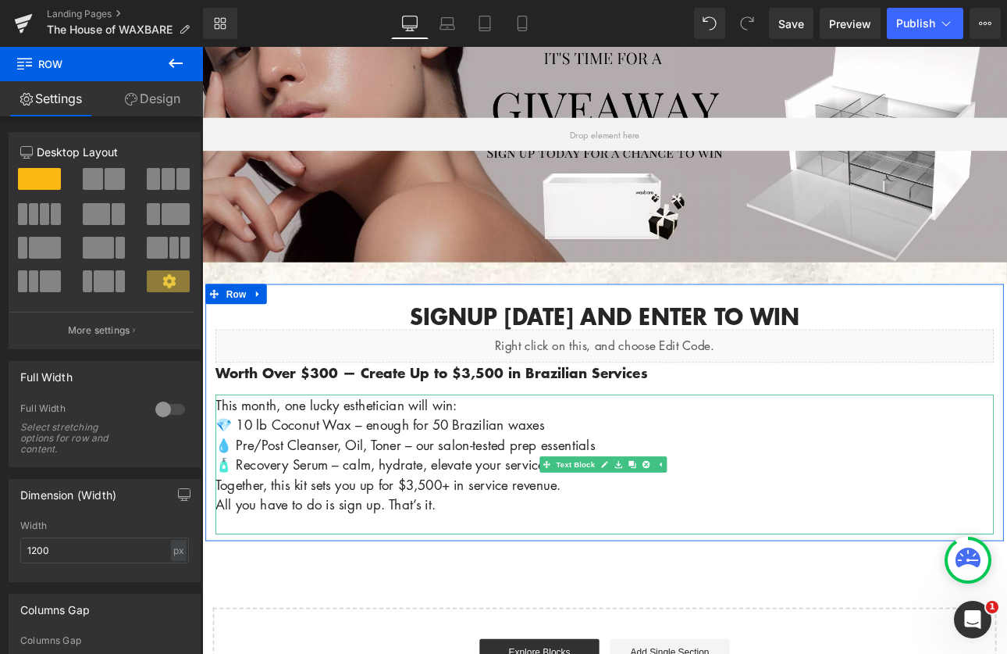
click at [542, 470] on p "This month, one lucky esthetician will win:" at bounding box center [675, 465] width 914 height 23
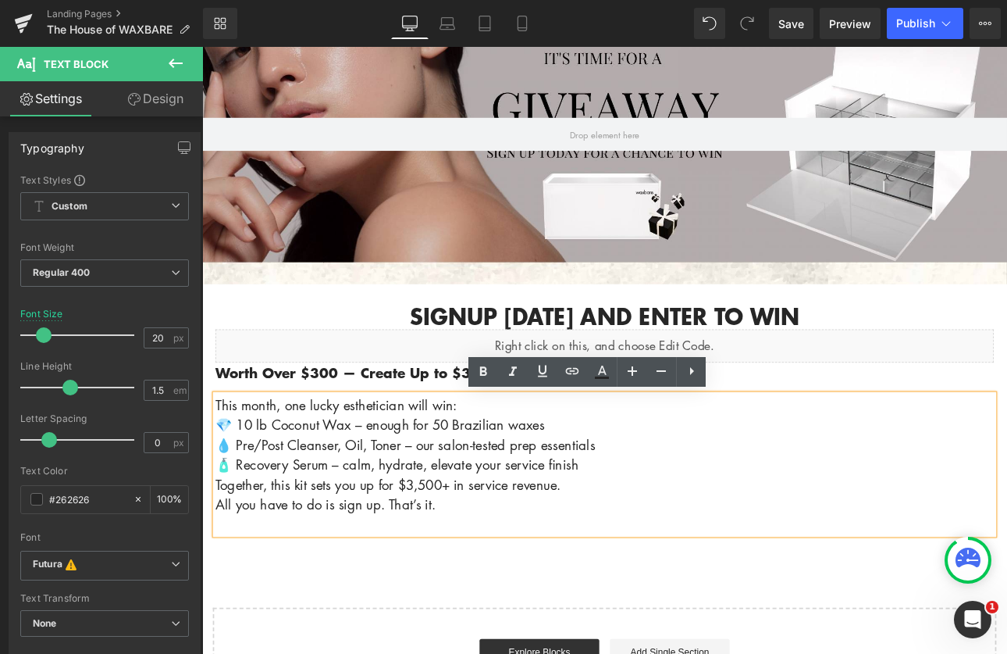
drag, startPoint x: 532, startPoint y: 468, endPoint x: 177, endPoint y: 455, distance: 354.7
click at [202, 455] on html "Account Cart ( 0 ) Subtotal $0.00 View cart Check out Checkout" at bounding box center [674, 555] width 945 height 1553
click at [482, 371] on icon at bounding box center [483, 370] width 7 height 9
click at [595, 468] on p "This month, one lucky esthetician will win:" at bounding box center [675, 465] width 914 height 23
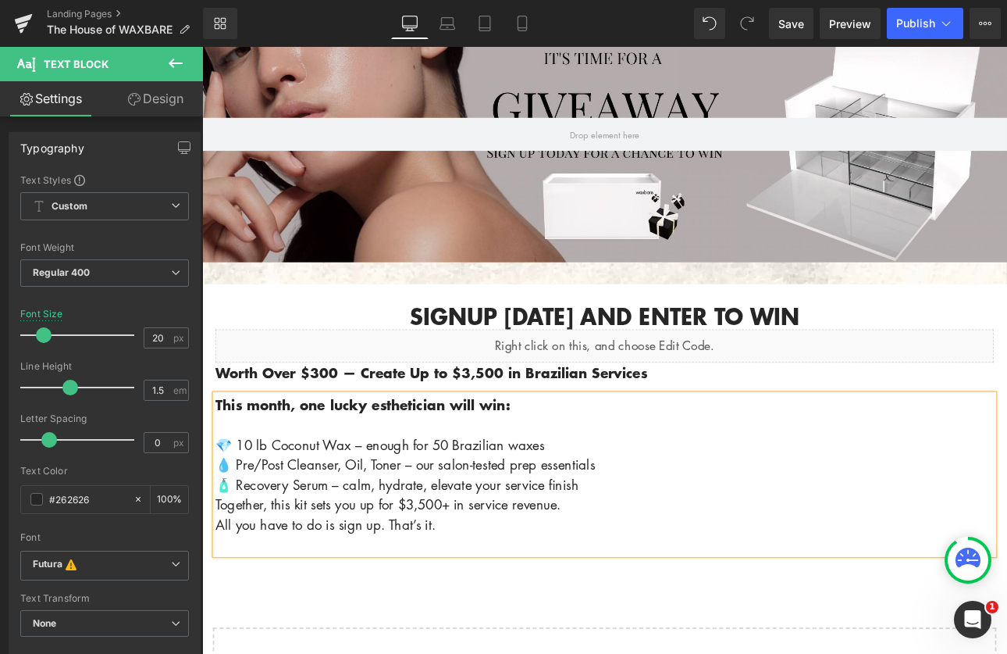
click at [239, 505] on p "💎 10 lb Coconut Wax – enough for 50 Brazilian waxes" at bounding box center [675, 512] width 914 height 23
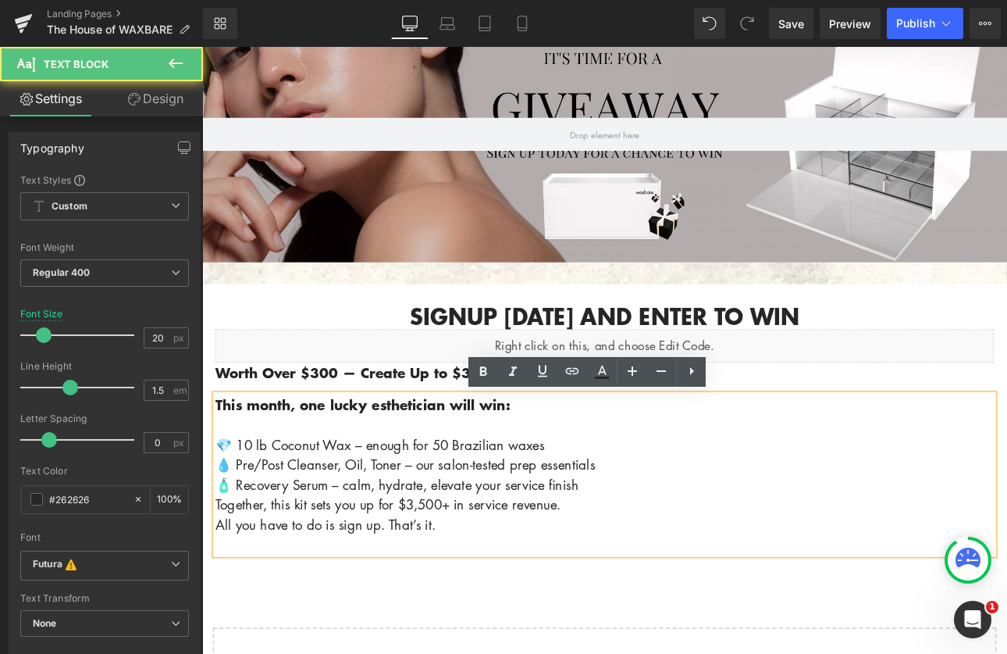
click at [231, 507] on p "💎 10 lb Coconut Wax – enough for 50 Brazilian waxes" at bounding box center [675, 512] width 914 height 23
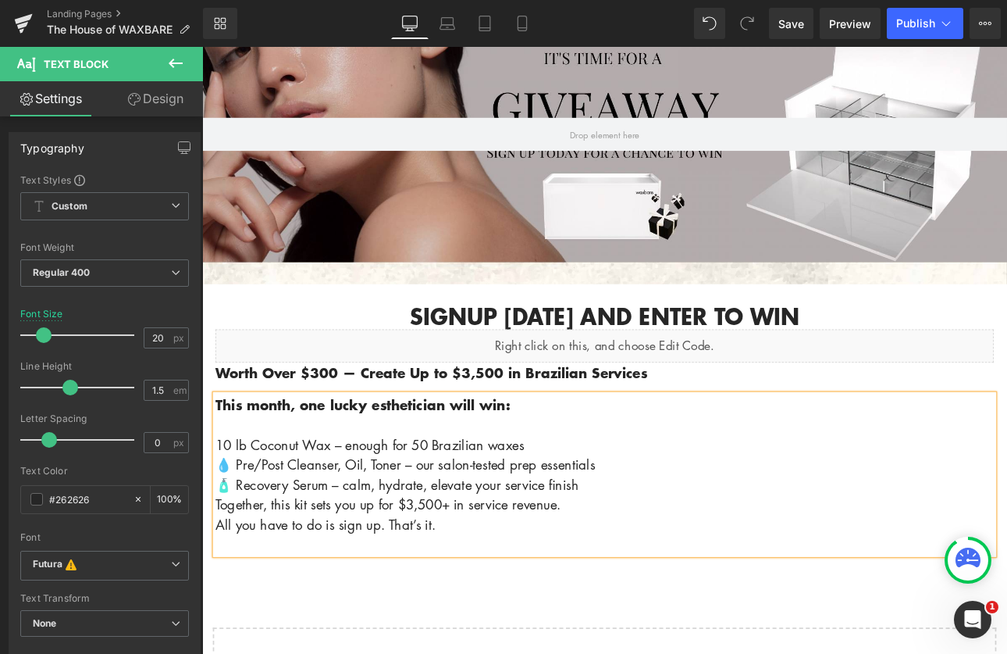
click at [229, 533] on p "💧 Pre/Post Cleanser, Oil, Toner – our salon-tested prep essentials" at bounding box center [675, 536] width 914 height 23
click at [233, 558] on p "🧴 Recovery Serum – calm, hydrate, elevate your service finish" at bounding box center [675, 559] width 914 height 23
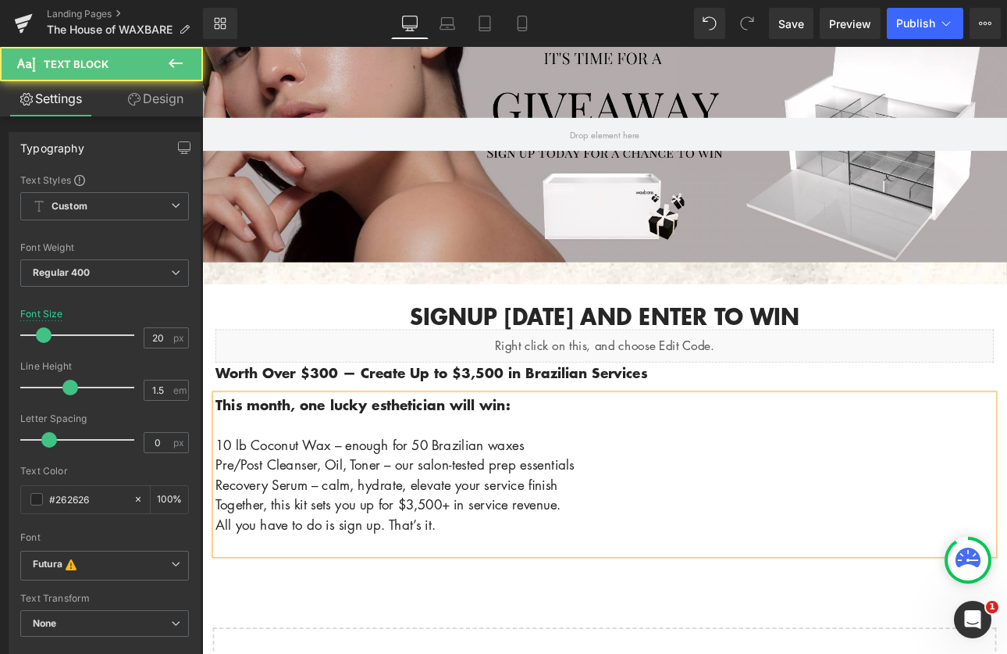
click at [220, 533] on p "Pre/Post Cleanser, Oil, Toner – our salon-tested prep essentials" at bounding box center [675, 536] width 914 height 23
click at [221, 511] on p "10 lb Coconut Wax – enough for 50 Brazilian waxes" at bounding box center [675, 512] width 914 height 23
drag, startPoint x: 343, startPoint y: 509, endPoint x: 328, endPoint y: 508, distance: 14.9
click at [328, 508] on p "10 lb Coconut Wax – enough for 50 Brazilian waxes" at bounding box center [675, 512] width 914 height 23
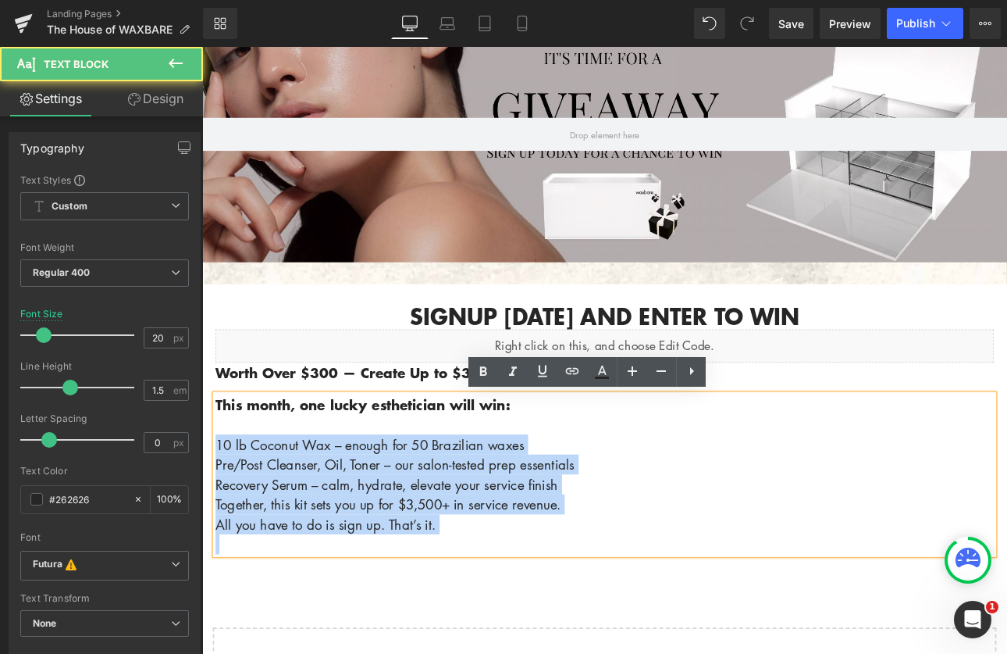
drag, startPoint x: 215, startPoint y: 508, endPoint x: 502, endPoint y: 622, distance: 309.4
click at [502, 622] on div "This month, one lucky esthetician will win: 10 lb Coconut Wax – enough for 50 B…" at bounding box center [675, 547] width 914 height 187
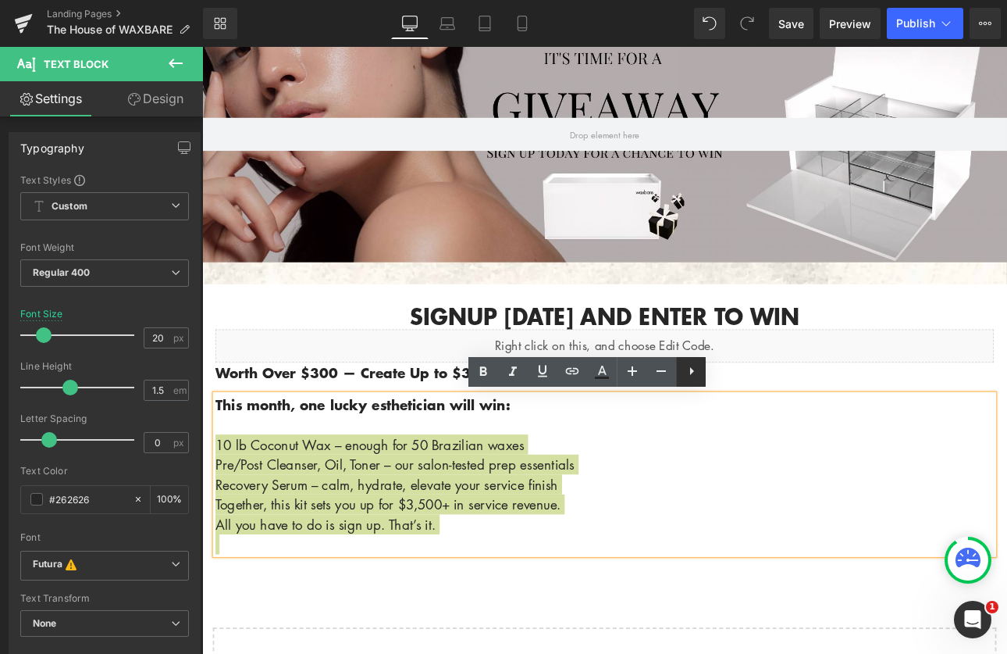
click at [696, 379] on icon at bounding box center [691, 371] width 19 height 19
click at [699, 374] on icon at bounding box center [691, 371] width 19 height 19
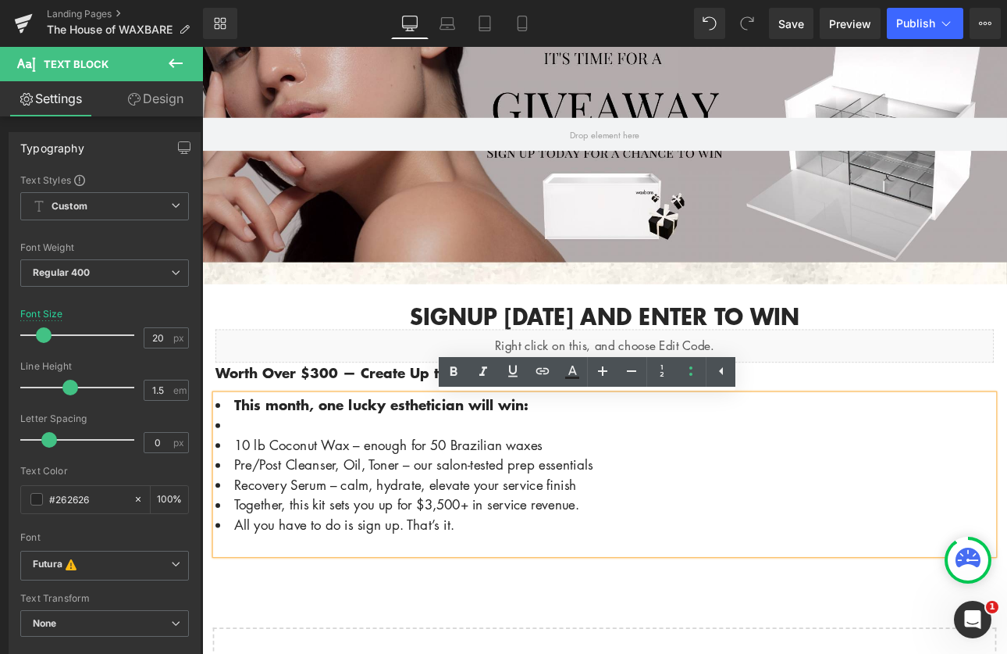
click at [785, 538] on li "Pre/Post Cleanser, Oil, Toner – our salon-tested prep essentials" at bounding box center [675, 536] width 914 height 23
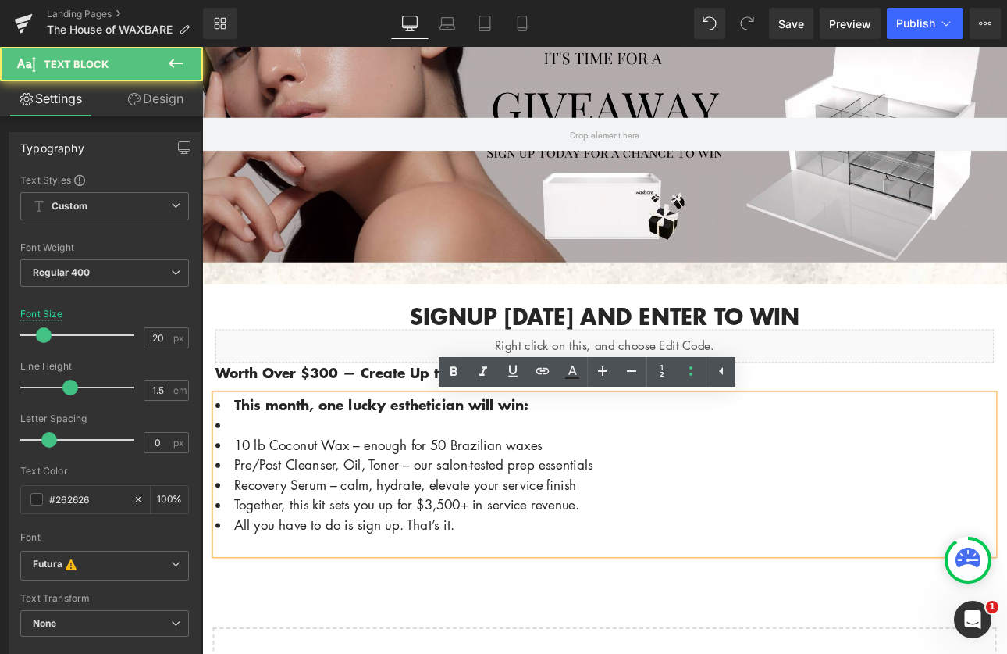
click at [237, 488] on li at bounding box center [675, 489] width 914 height 23
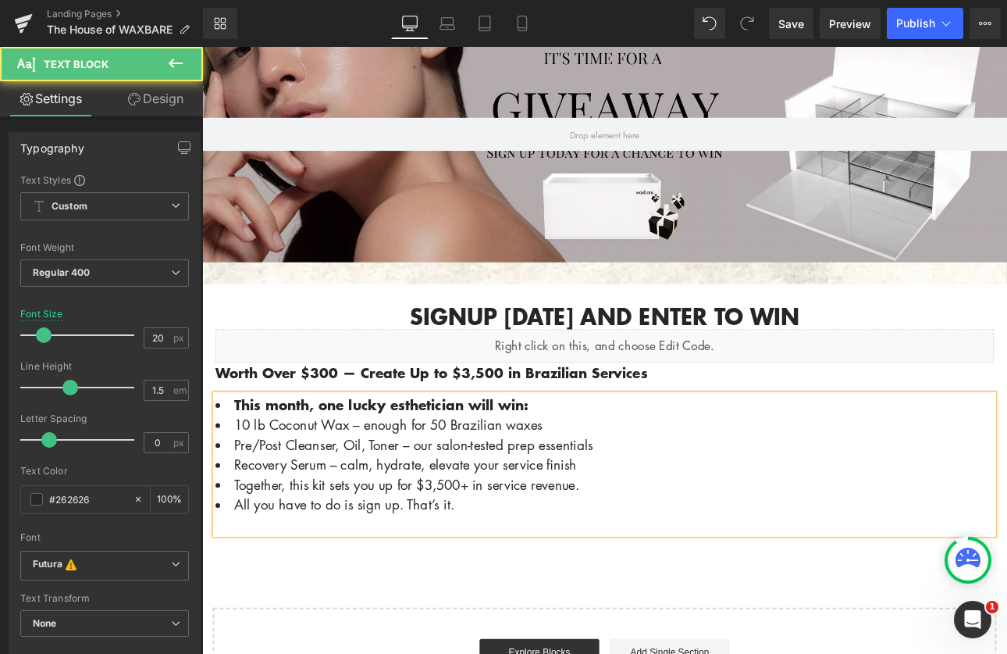
click at [227, 467] on li "This month, one lucky esthetician will win:" at bounding box center [675, 465] width 914 height 23
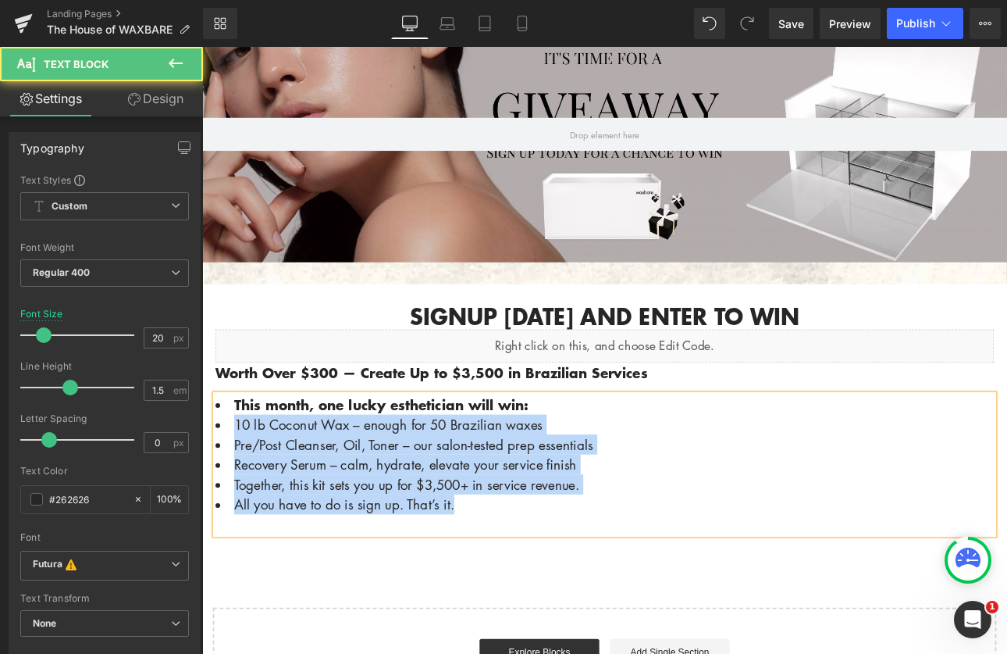
drag, startPoint x: 485, startPoint y: 578, endPoint x: 191, endPoint y: 497, distance: 305.2
click at [202, 497] on html "Account Cart ( 0 ) Subtotal $0.00 View cart Check out Checkout" at bounding box center [674, 555] width 945 height 1553
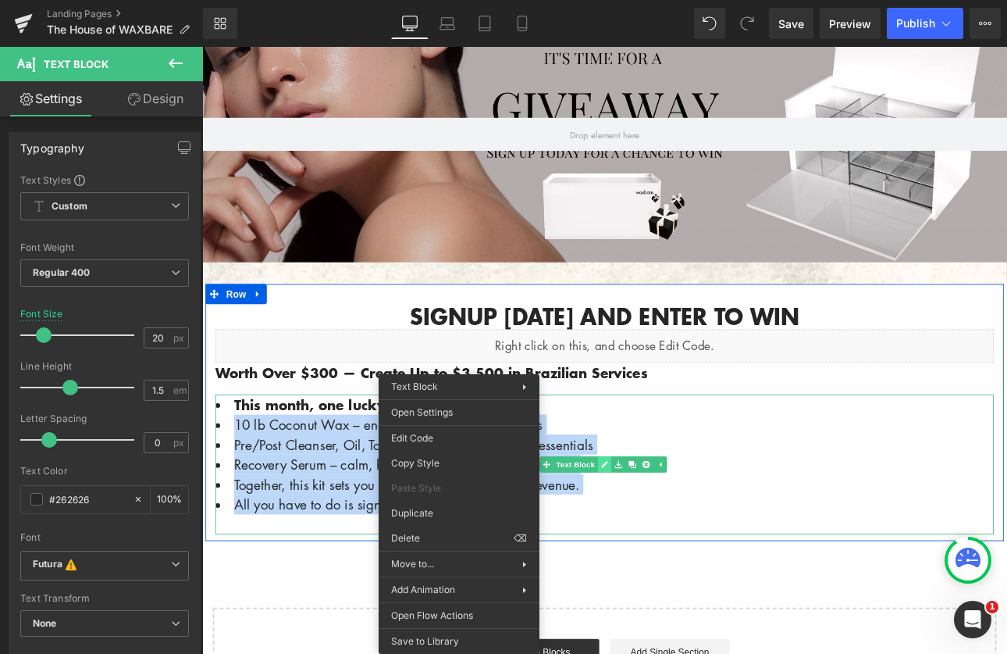
click at [670, 537] on div "This month, one lucky esthetician will win: 10 lb Coconut Wax – enough for 50 B…" at bounding box center [675, 536] width 914 height 164
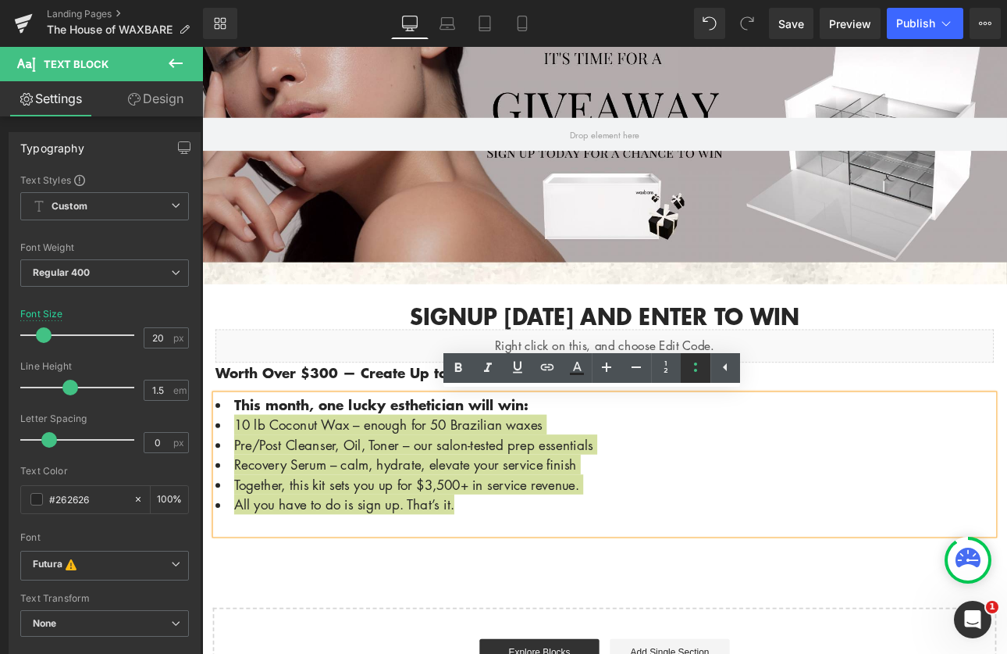
click at [689, 369] on icon at bounding box center [695, 367] width 19 height 19
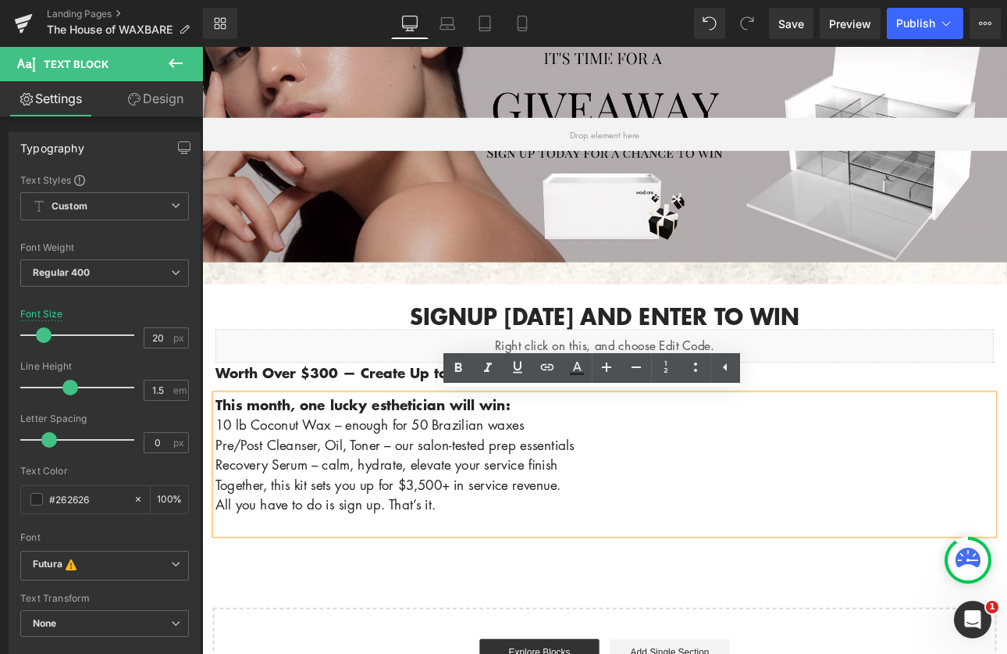
click at [779, 545] on p "This month, one lucky esthetician will win: 10 lb Coconut Wax – enough for 50 B…" at bounding box center [675, 524] width 914 height 141
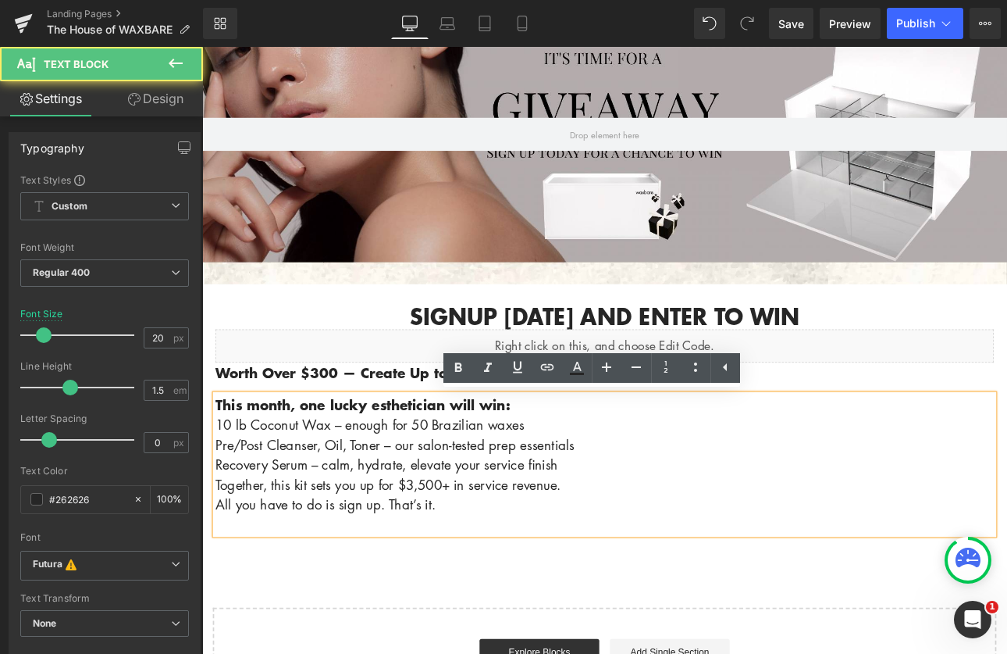
click at [593, 473] on p "This month, one lucky esthetician will win: 10 lb Coconut Wax – enough for 50 B…" at bounding box center [675, 524] width 914 height 141
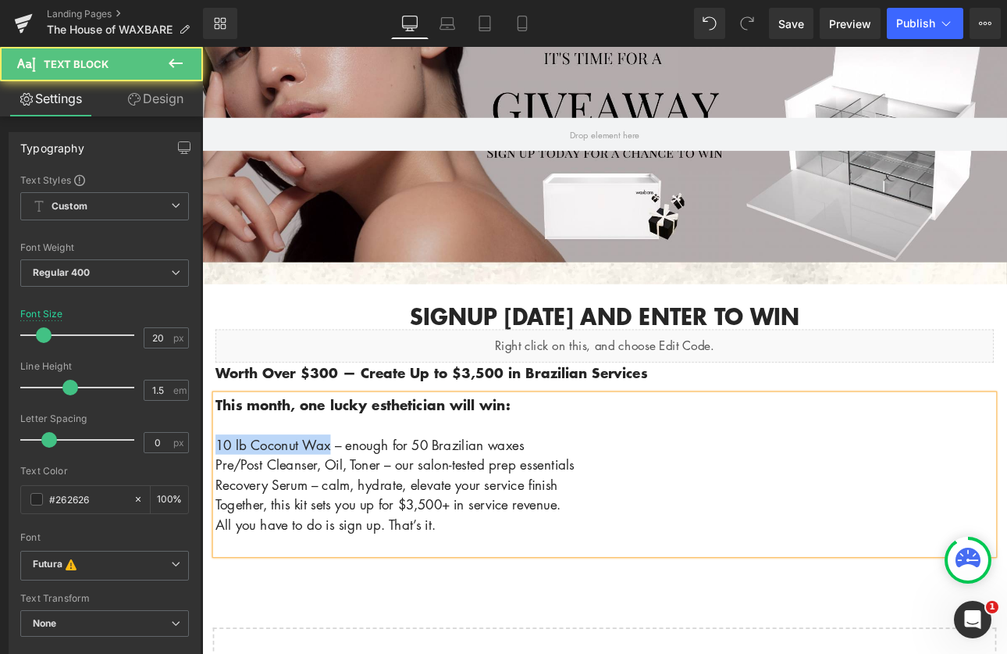
drag, startPoint x: 348, startPoint y: 511, endPoint x: 214, endPoint y: 508, distance: 134.3
click at [218, 508] on span "10 lb Coconut Wax – enough for 50 Brazilian waxes" at bounding box center [399, 513] width 362 height 22
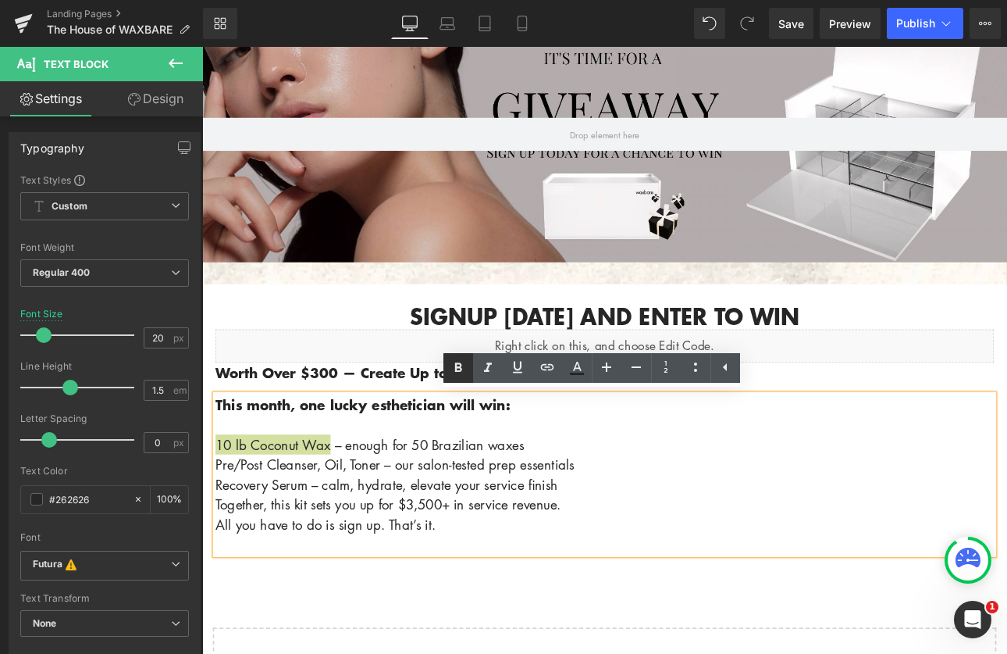
click at [456, 371] on icon at bounding box center [458, 367] width 19 height 19
drag, startPoint x: 408, startPoint y: 535, endPoint x: 213, endPoint y: 529, distance: 195.3
click at [218, 529] on span "Pre/Post Cleanser, Oil, Toner – our salon-tested prep essentials" at bounding box center [429, 536] width 422 height 22
click at [453, 371] on icon at bounding box center [458, 367] width 19 height 19
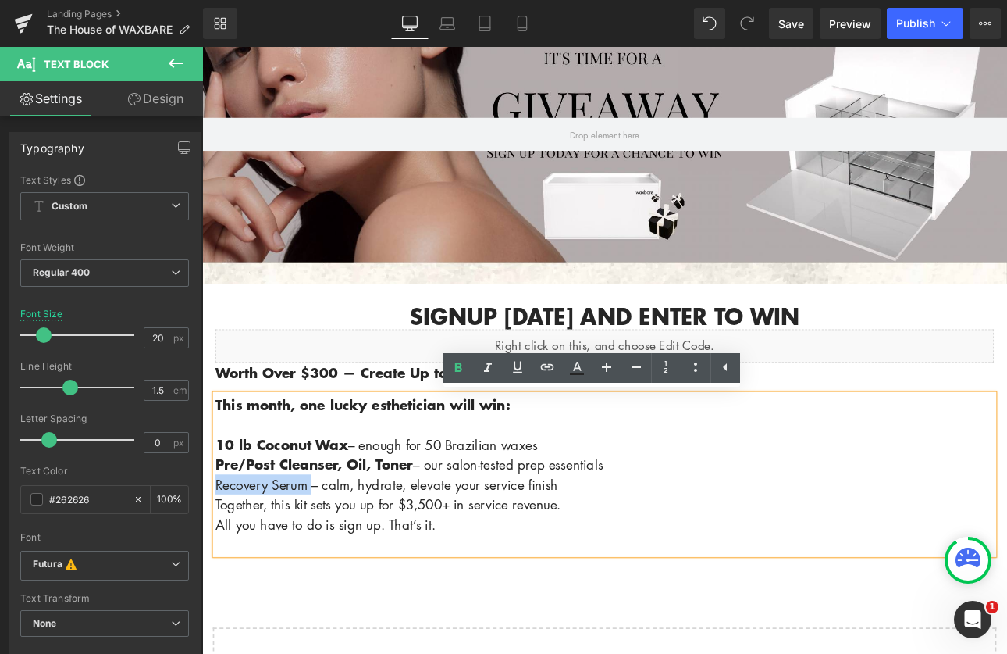
drag, startPoint x: 323, startPoint y: 558, endPoint x: 216, endPoint y: 548, distance: 108.2
click at [218, 548] on p "10 lb Coconut Wax – enough for 50 Brazilian waxes Pre/Post Cleanser, Oil, Toner…" at bounding box center [675, 548] width 914 height 141
click at [460, 372] on icon at bounding box center [458, 367] width 19 height 19
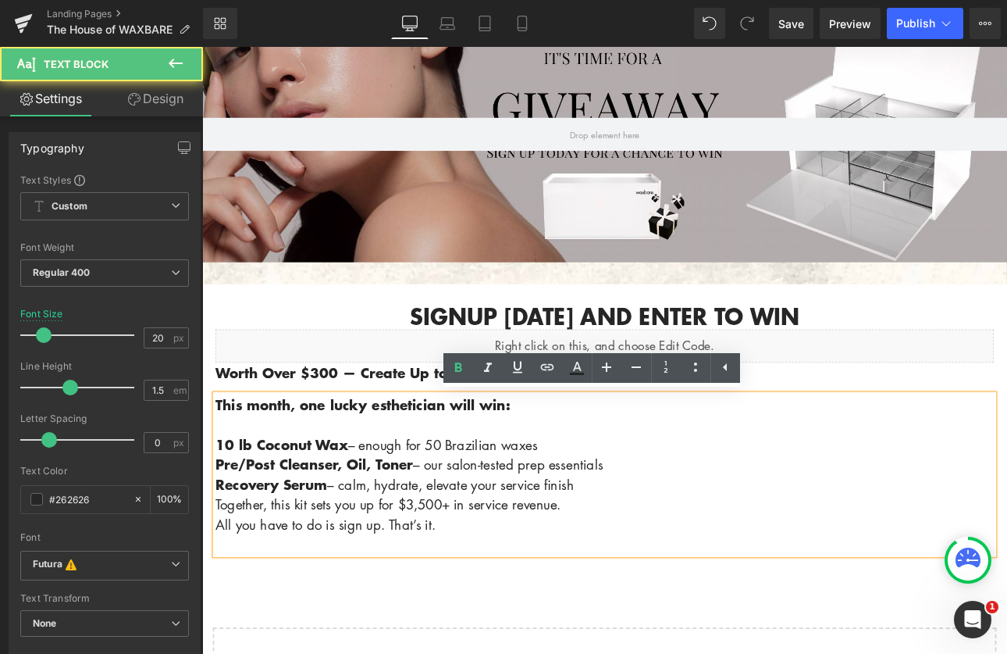
click at [874, 613] on p "10 lb Coconut Wax – enough for 50 Brazilian waxes Pre/Post Cleanser, Oil, Toner…" at bounding box center [675, 548] width 914 height 141
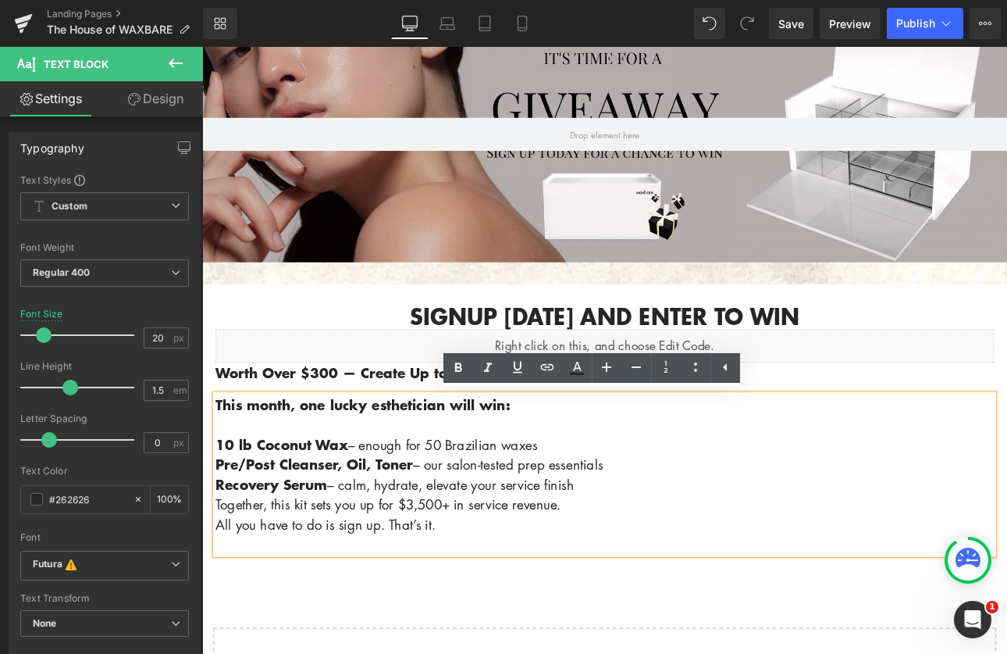
click at [796, 625] on p at bounding box center [675, 629] width 914 height 23
click at [787, 22] on span "Save" at bounding box center [791, 24] width 26 height 16
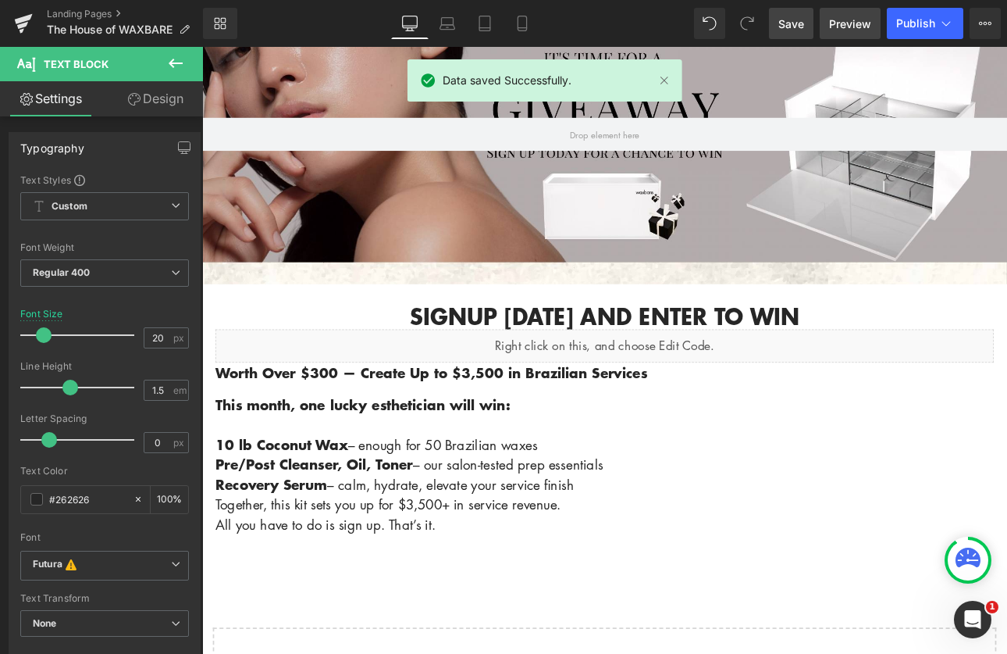
click at [855, 24] on span "Preview" at bounding box center [850, 24] width 42 height 16
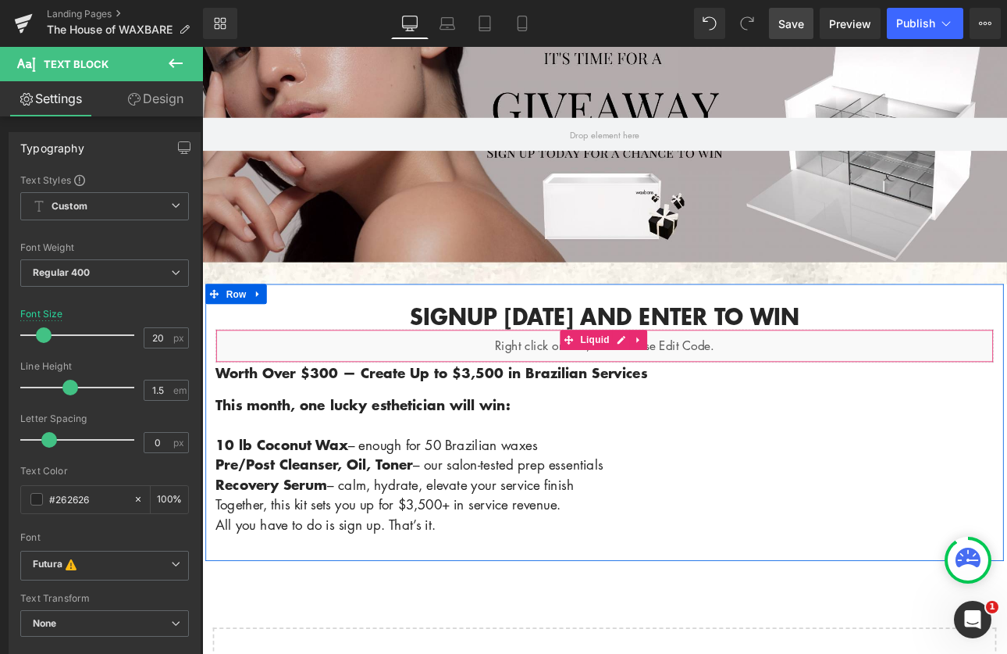
click at [251, 400] on div "Liquid" at bounding box center [675, 397] width 914 height 39
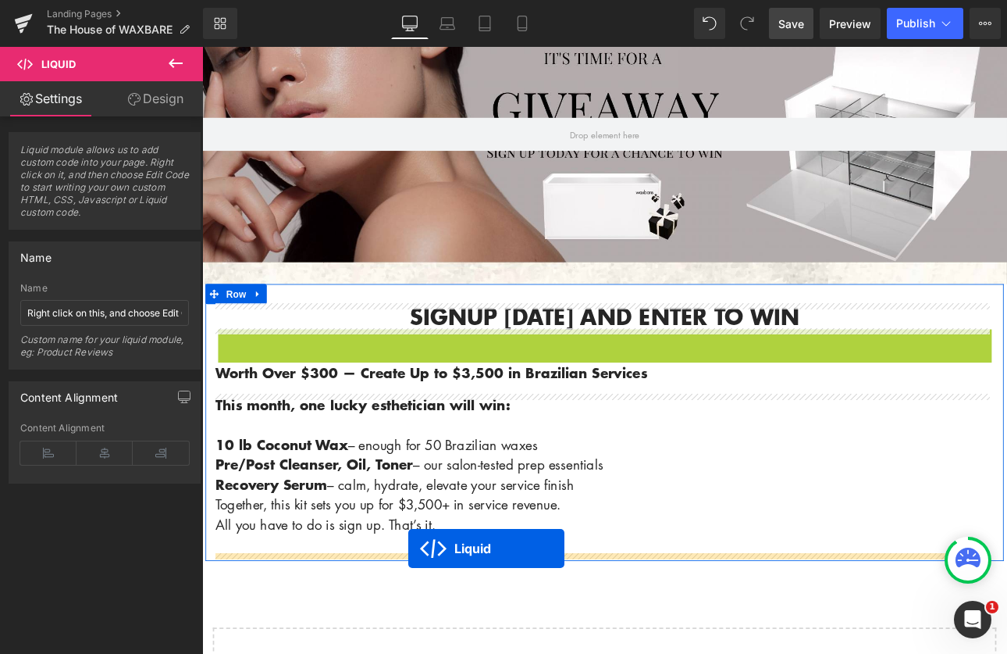
drag, startPoint x: 626, startPoint y: 388, endPoint x: 444, endPoint y: 635, distance: 306.6
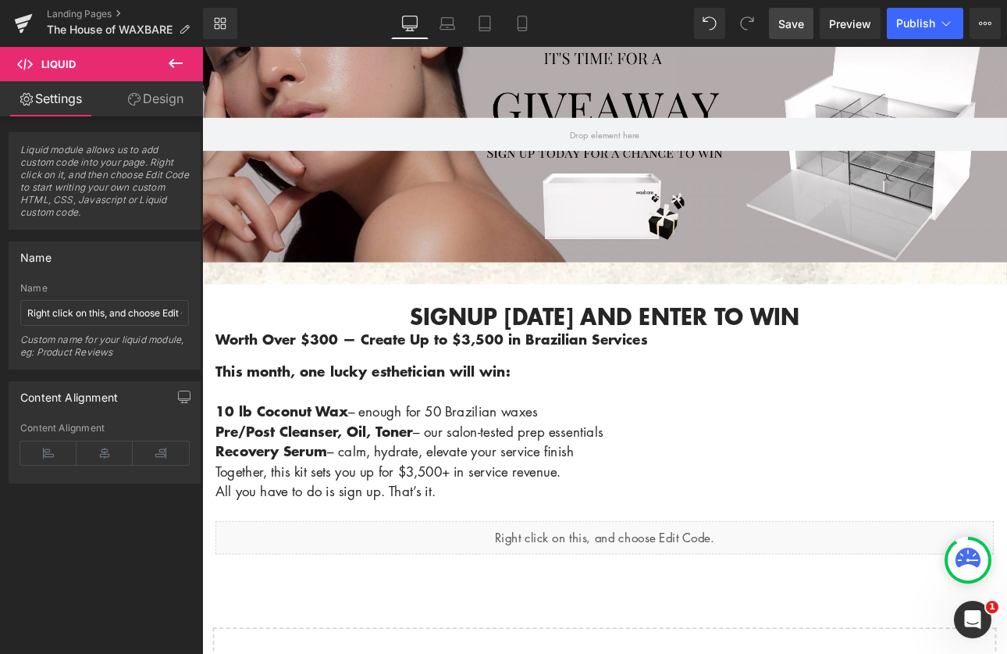
click at [793, 16] on span "Save" at bounding box center [791, 24] width 26 height 16
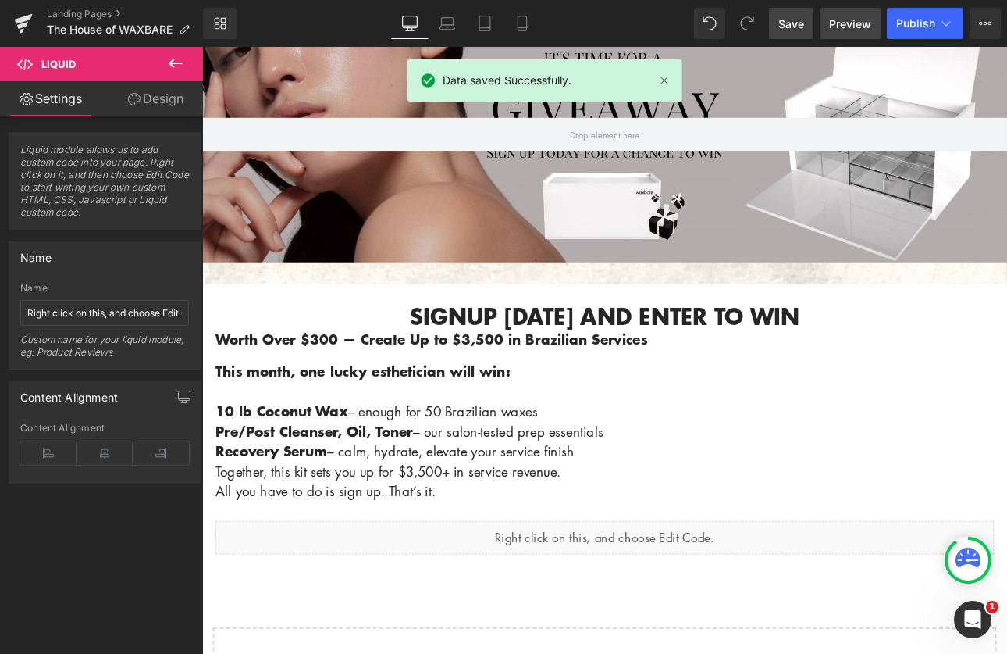
click at [844, 16] on span "Preview" at bounding box center [850, 24] width 42 height 16
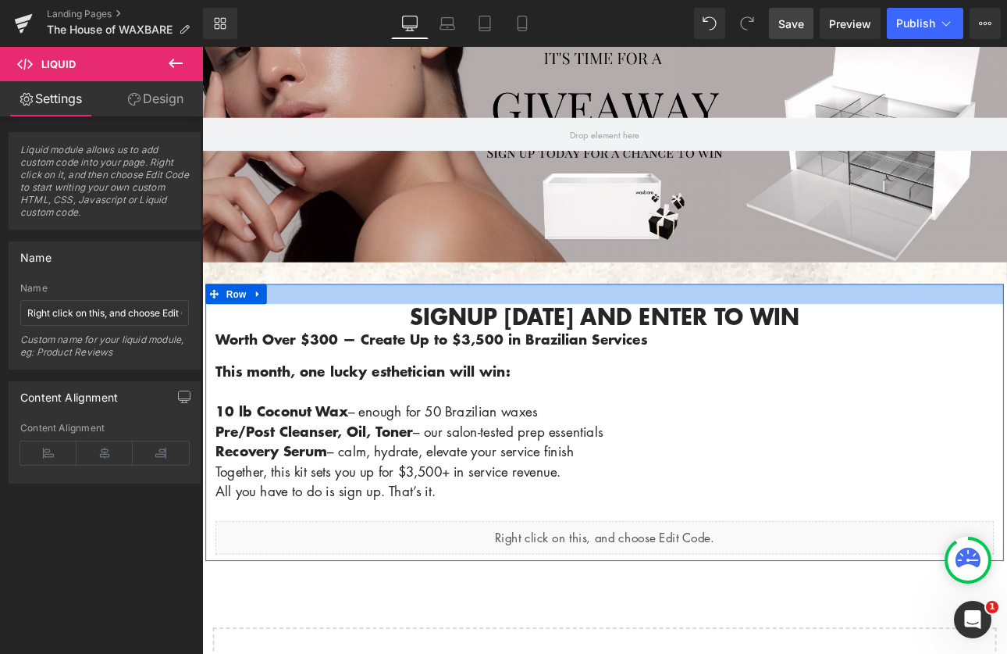
click at [607, 356] on h1 "Signup [DATE] and enter to win" at bounding box center [675, 363] width 914 height 30
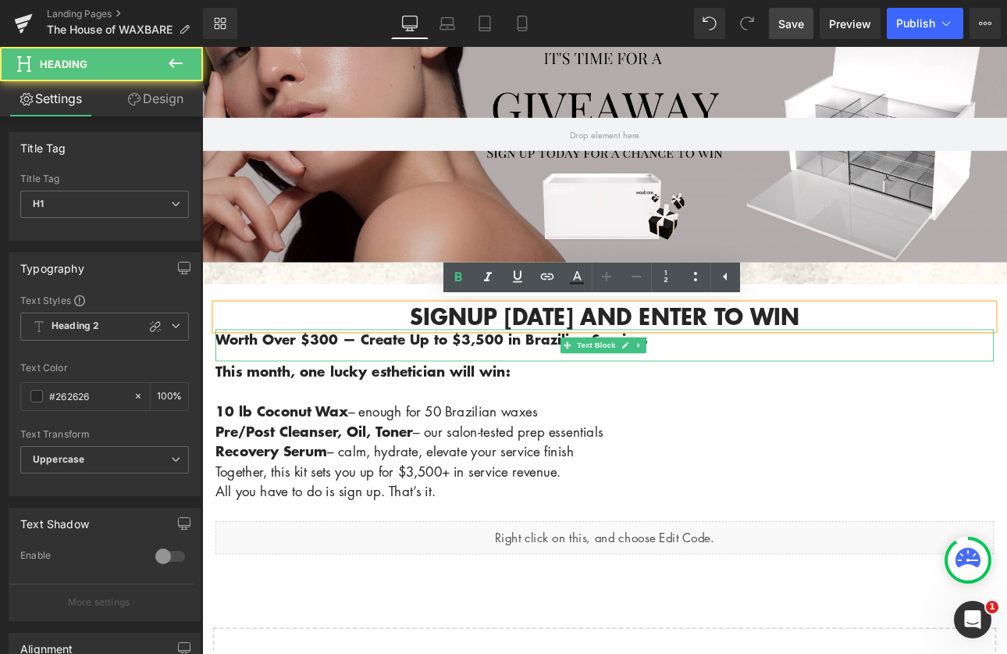
click at [741, 393] on p "Worth Over $300 — Create Up to $3,500 in Brazilian Services" at bounding box center [675, 389] width 914 height 23
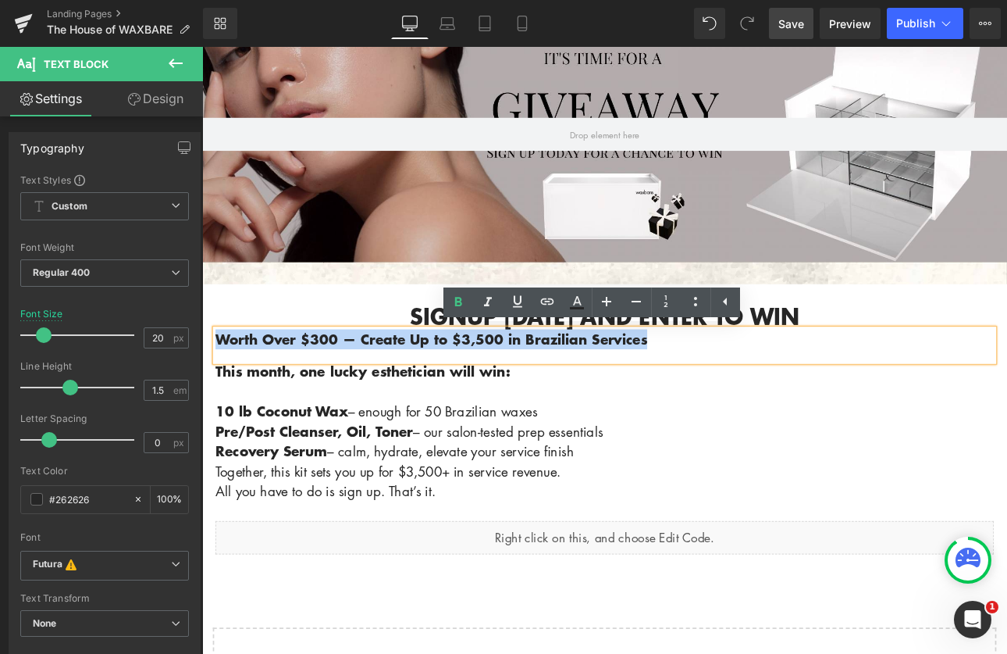
drag, startPoint x: 739, startPoint y: 391, endPoint x: 732, endPoint y: 396, distance: 8.4
click at [732, 396] on p "Worth Over $300 — Create Up to $3,500 in Brazilian Services" at bounding box center [675, 389] width 914 height 23
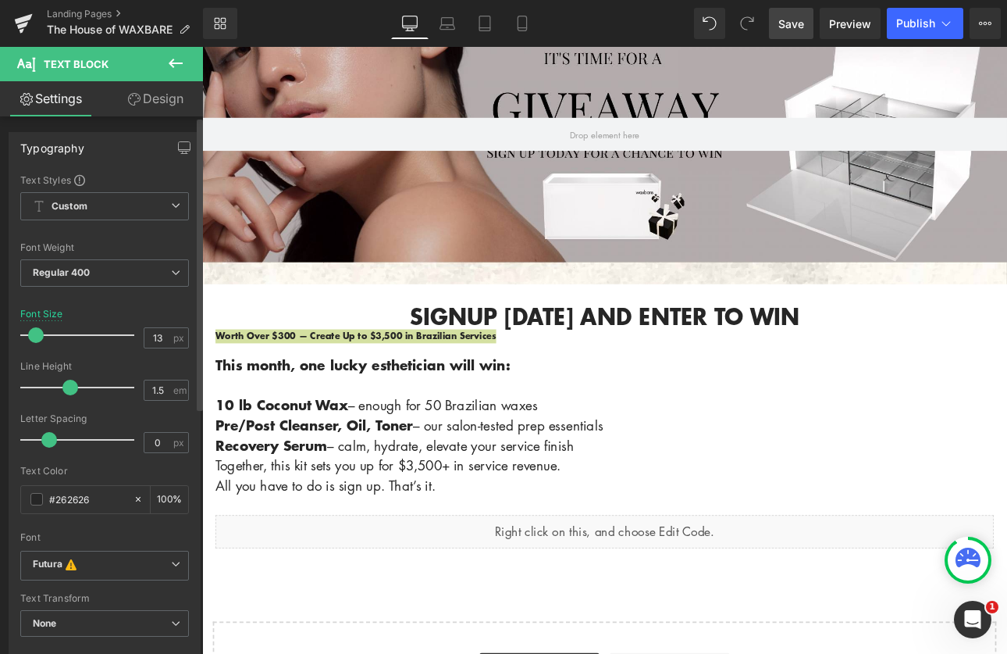
click at [37, 334] on span at bounding box center [36, 335] width 16 height 16
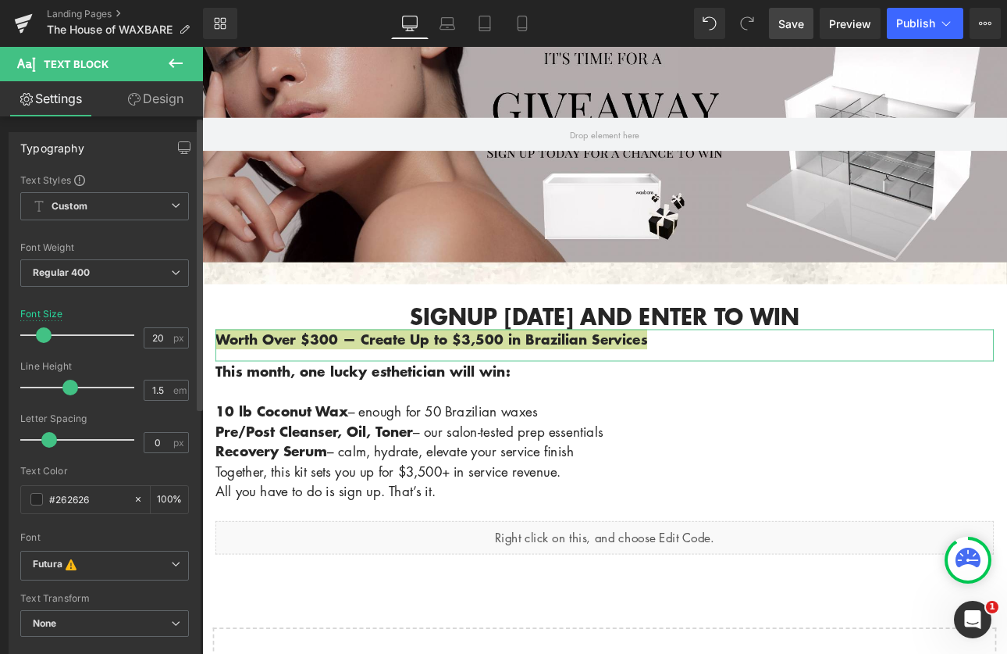
click at [46, 337] on span at bounding box center [44, 335] width 16 height 16
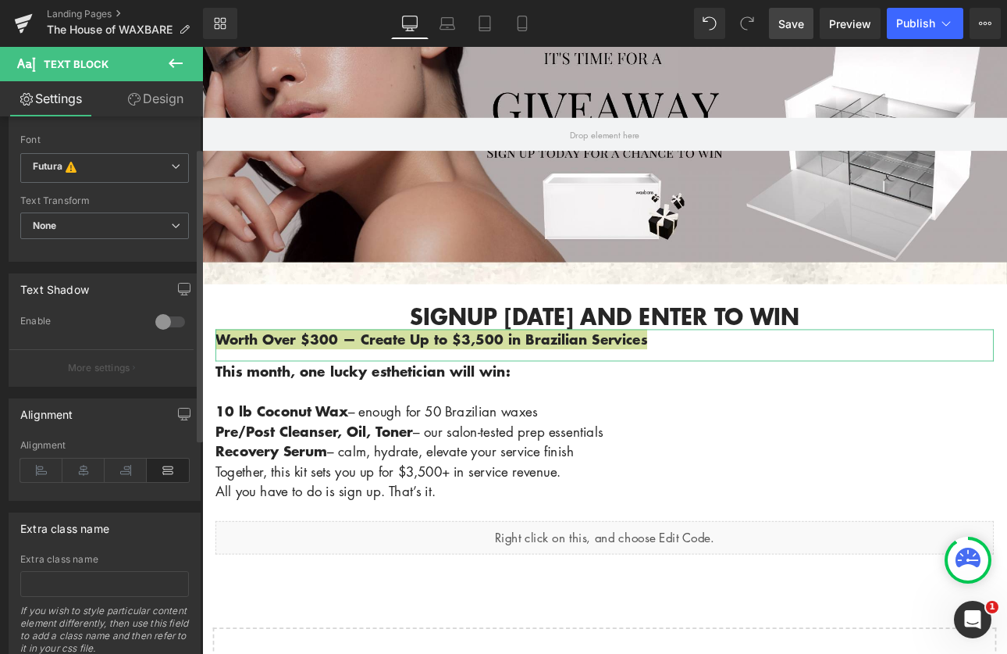
scroll to position [415, 0]
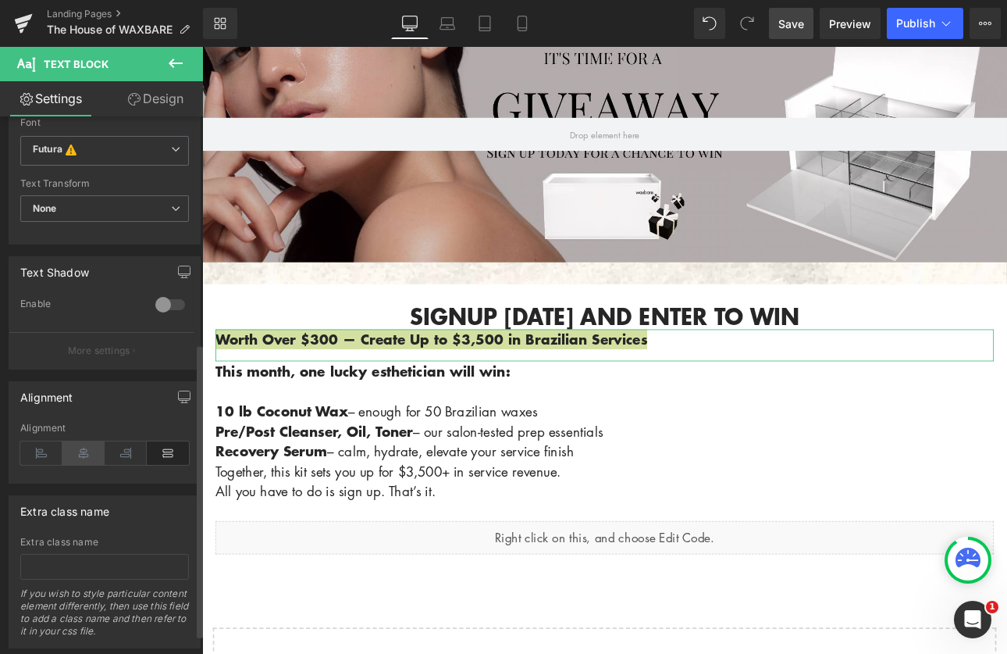
click at [82, 456] on icon at bounding box center [83, 452] width 42 height 23
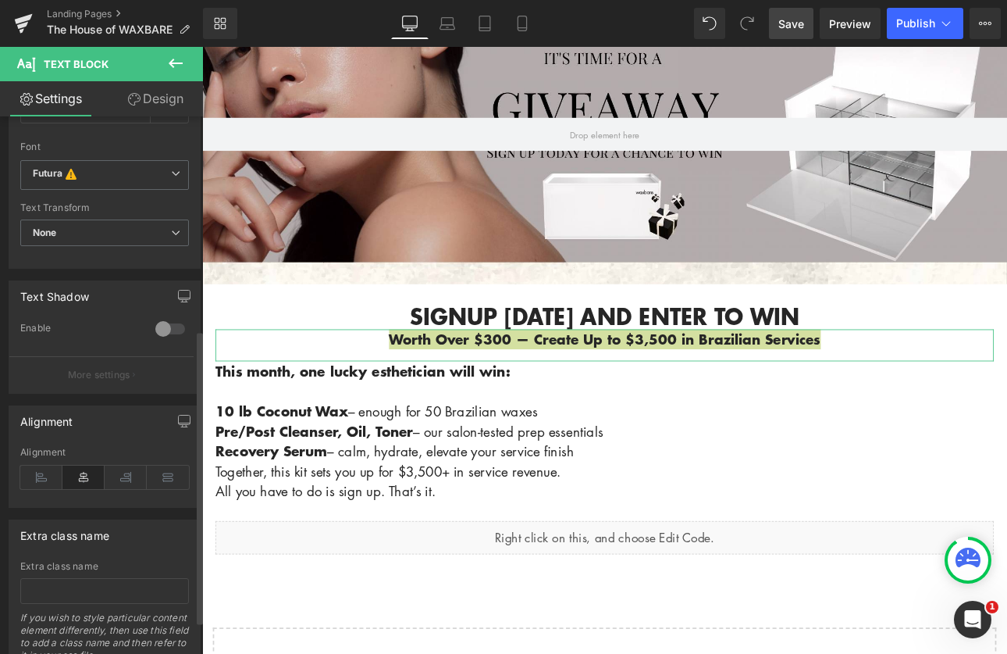
scroll to position [146, 0]
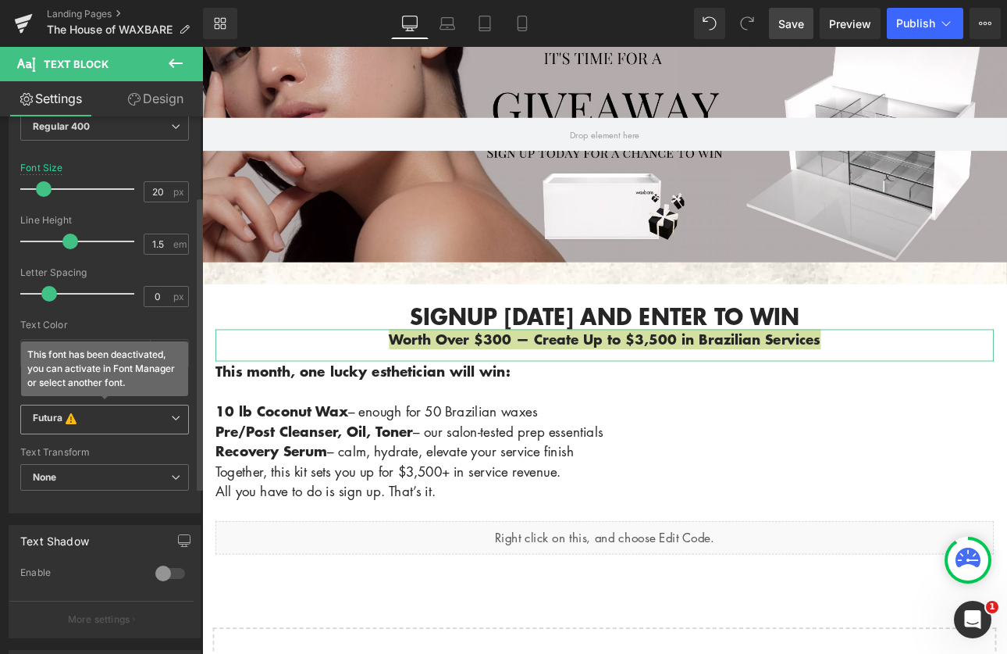
click at [162, 423] on b "Futura This font has been deactivated, you can activate in Font Manager or sele…" at bounding box center [102, 419] width 138 height 16
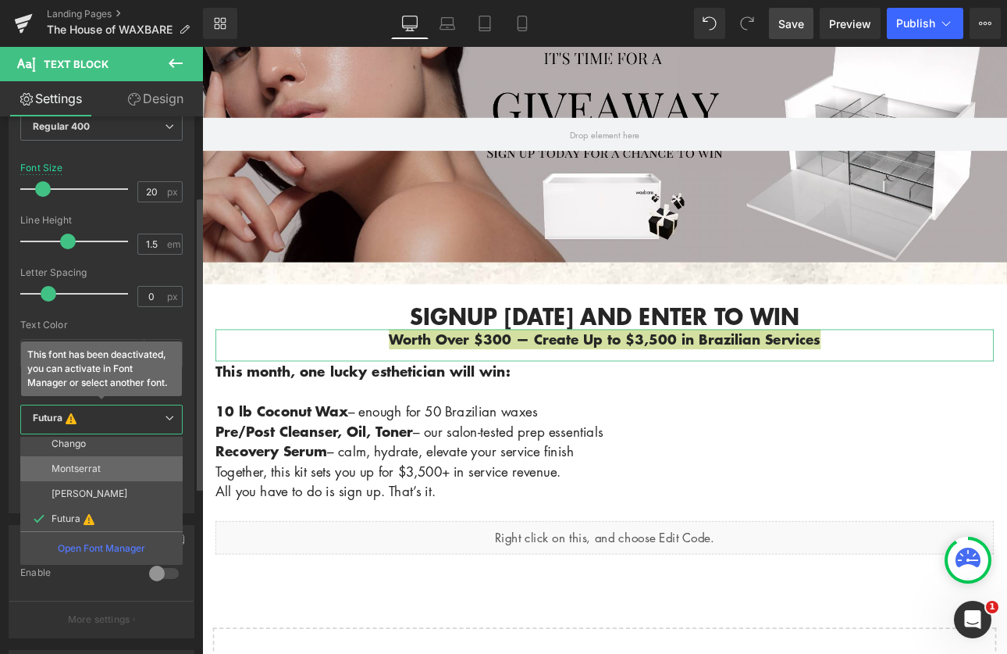
scroll to position [56, 0]
click at [112, 471] on li "Montserrat" at bounding box center [104, 467] width 169 height 25
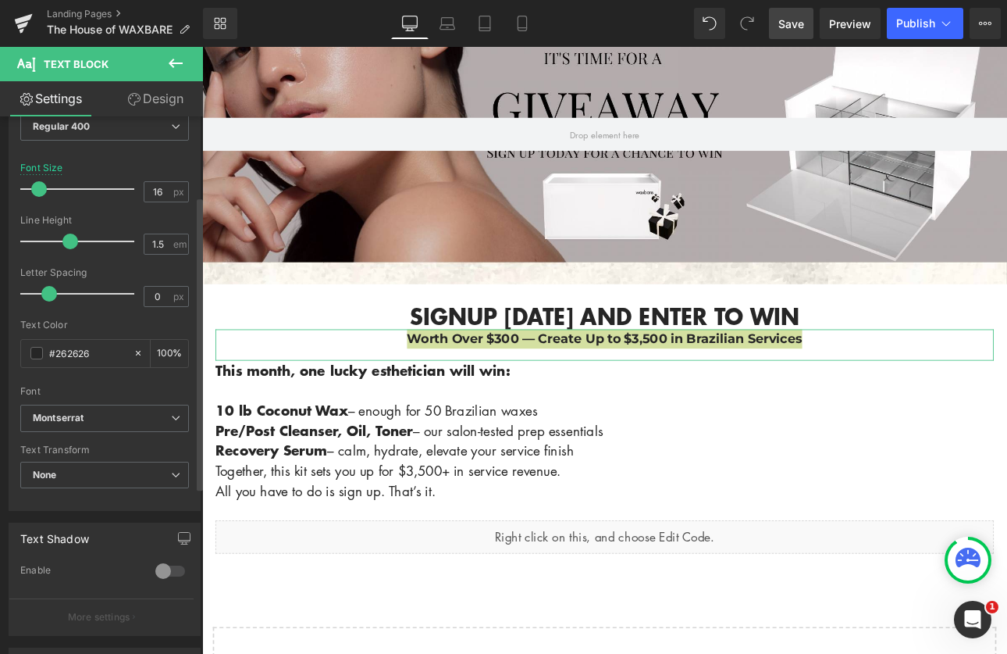
type input "15"
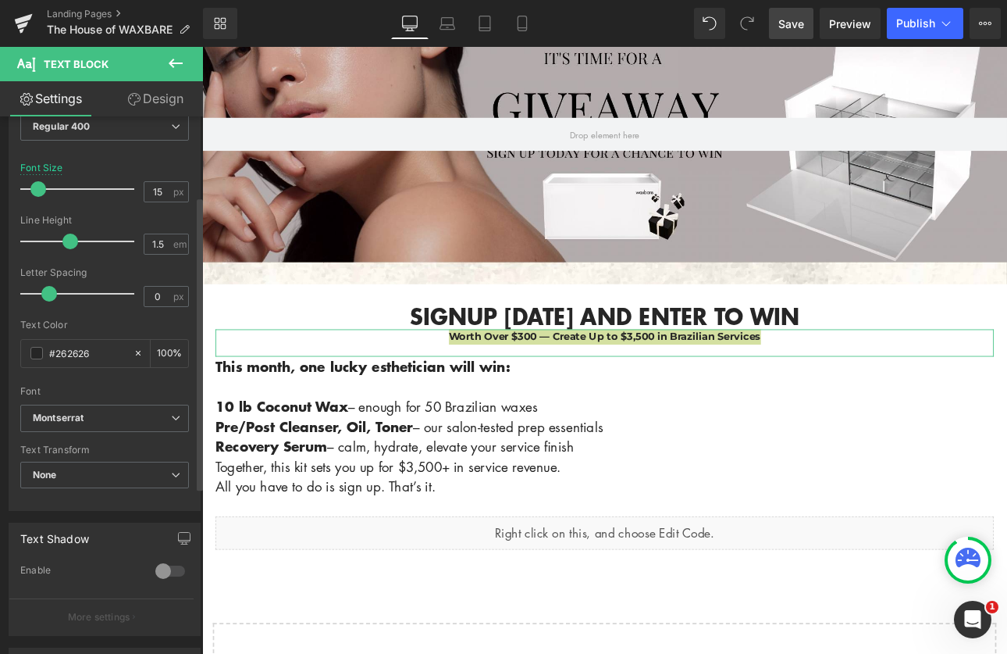
click at [38, 187] on span at bounding box center [38, 189] width 16 height 16
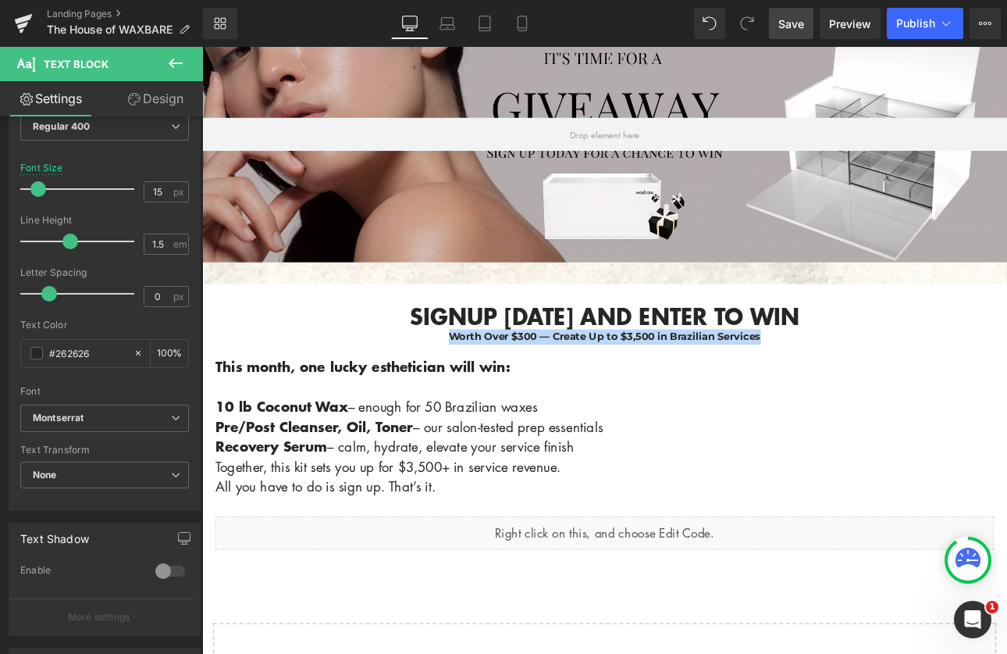
click at [914, 528] on p "10 lb Coconut Wax – enough for 50 Brazilian waxes Pre/Post Cleanser, Oil, Toner…" at bounding box center [675, 503] width 914 height 141
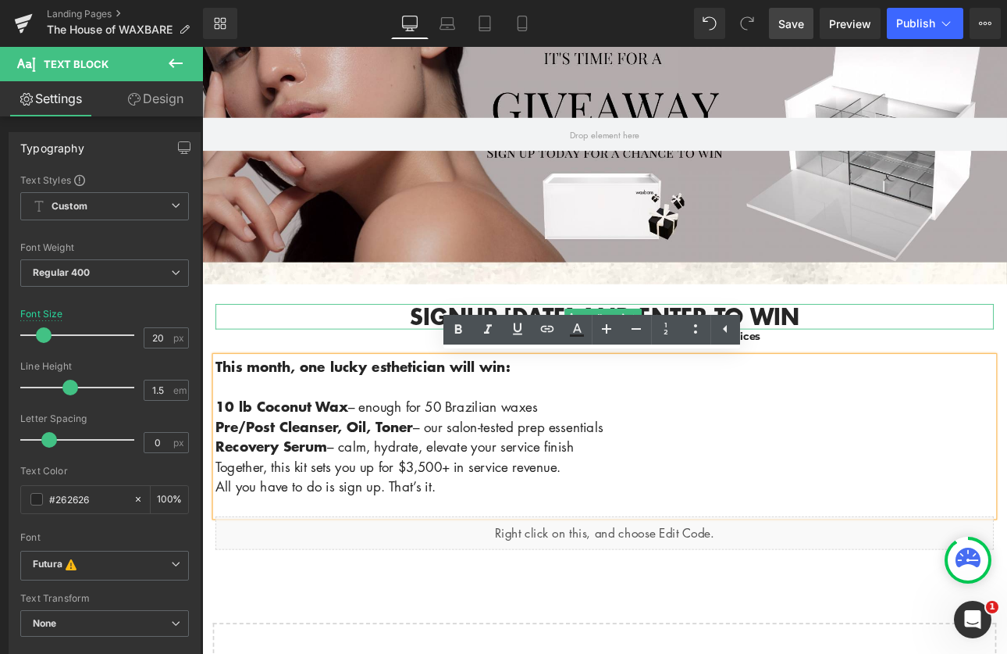
click at [891, 365] on h1 "Signup [DATE] and enter to win" at bounding box center [675, 363] width 914 height 30
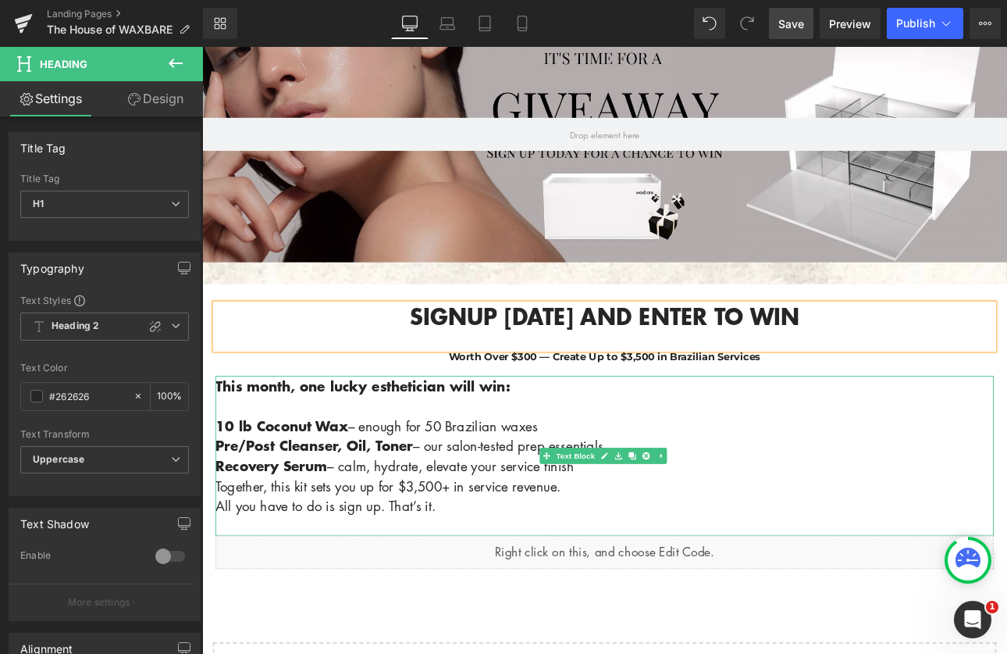
click at [974, 459] on p "10 lb Coconut Wax – enough for 50 Brazilian waxes Pre/Post Cleanser, Oil, Toner…" at bounding box center [675, 526] width 914 height 141
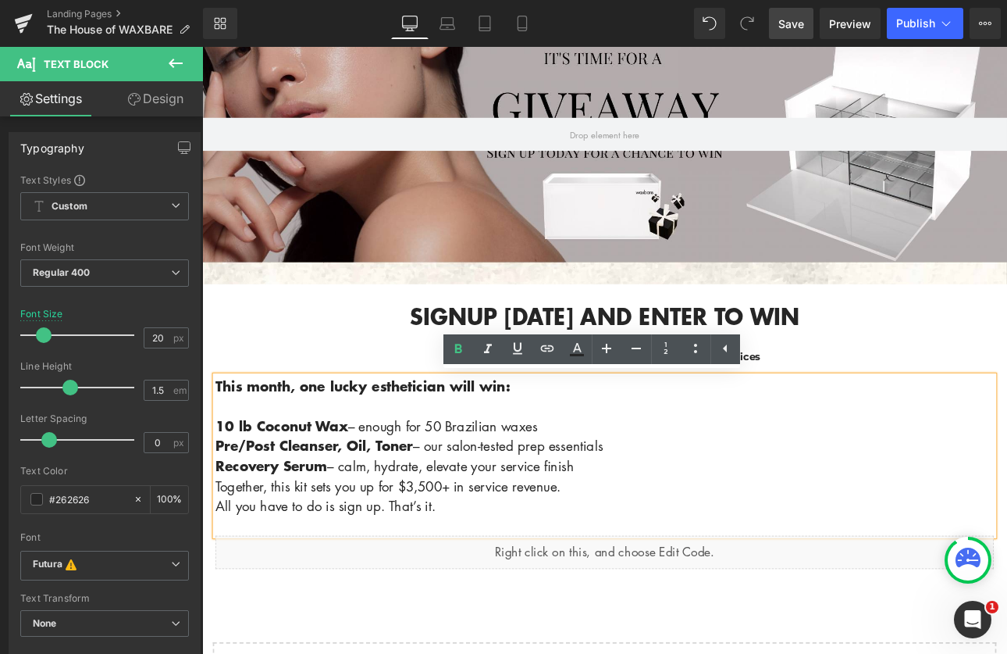
click at [739, 572] on p "10 lb Coconut Wax – enough for 50 Brazilian waxes Pre/Post Cleanser, Oil, Toner…" at bounding box center [675, 526] width 914 height 141
click at [893, 653] on div "Signup [DATE] and enter to win Heading Worth Over $300 — Create Up to $3,500 in…" at bounding box center [674, 496] width 937 height 342
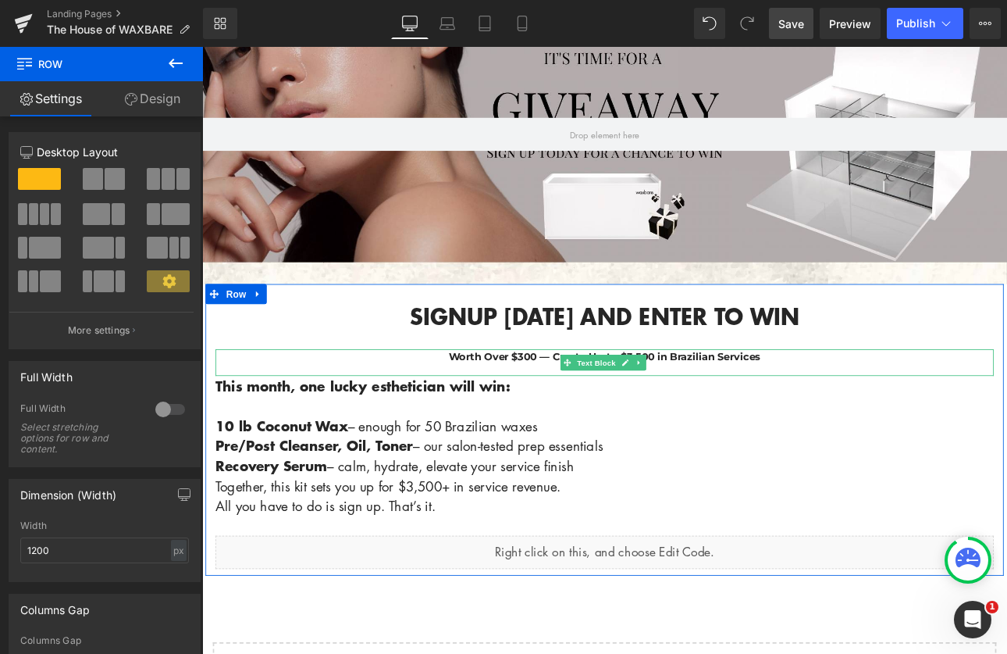
click at [858, 410] on p "Worth Over $300 — Create Up to $3,500 in Brazilian Services" at bounding box center [675, 410] width 914 height 18
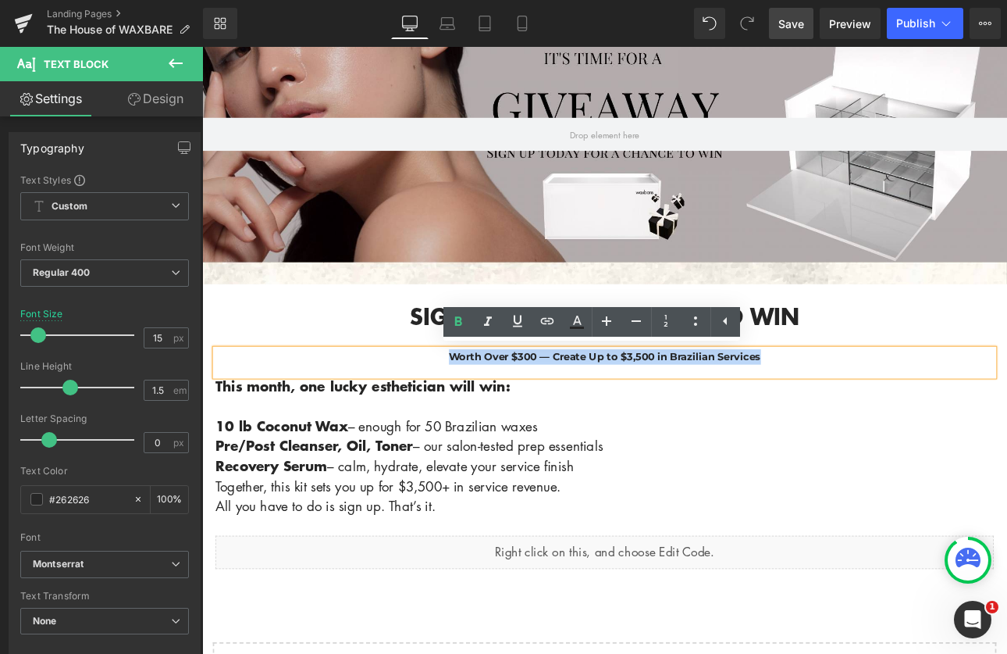
drag, startPoint x: 858, startPoint y: 410, endPoint x: 396, endPoint y: 411, distance: 462.3
click at [396, 411] on p "Worth Over $300 — Create Up to $3,500 in Brazilian Services" at bounding box center [675, 410] width 914 height 18
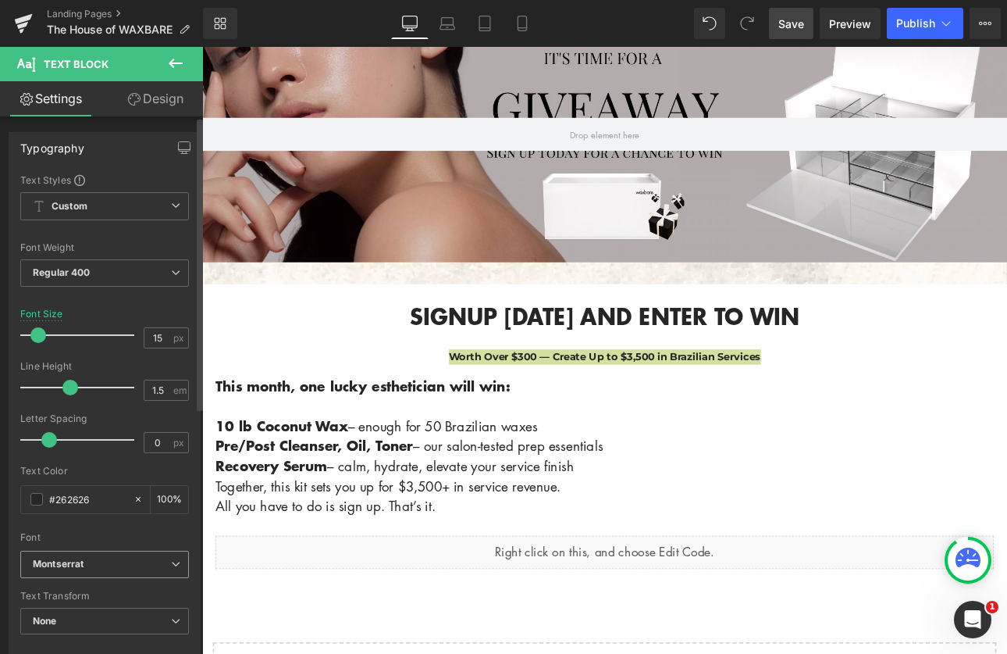
click at [89, 568] on b "Montserrat" at bounding box center [102, 564] width 138 height 13
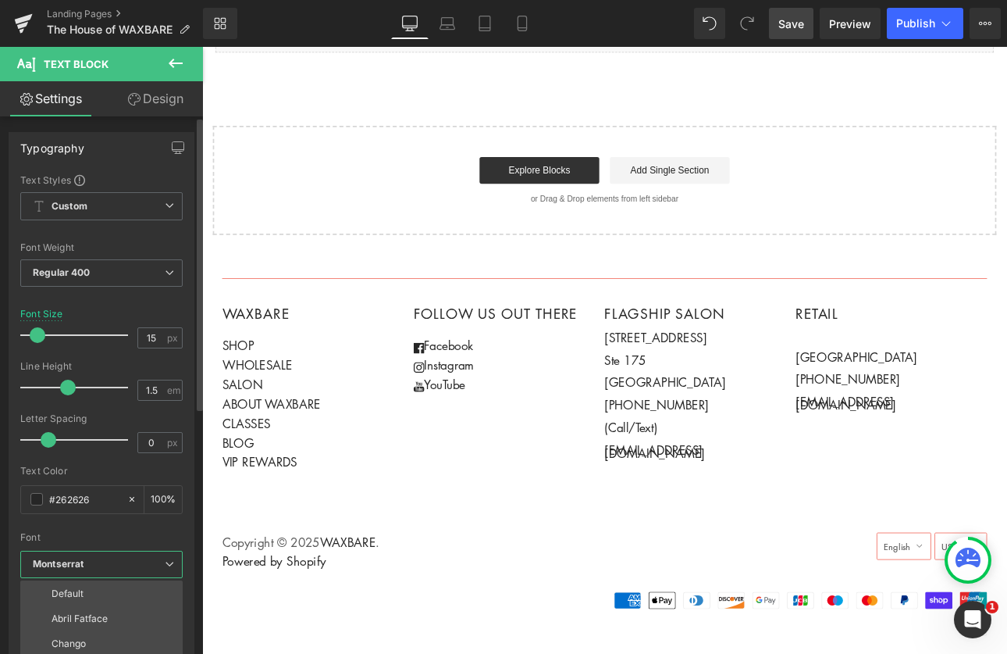
scroll to position [882, 0]
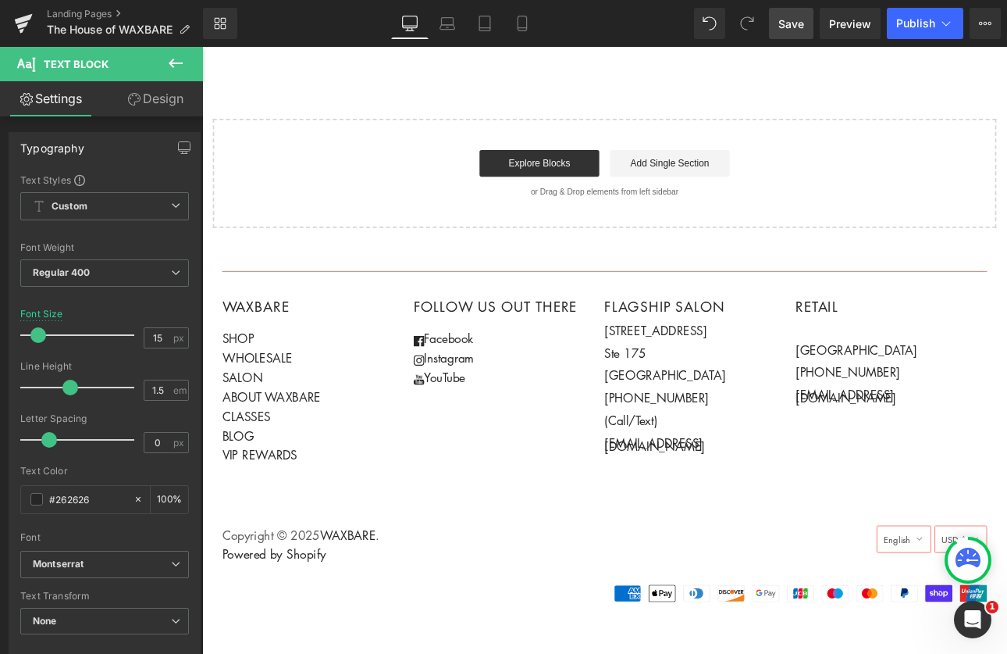
drag, startPoint x: 393, startPoint y: 647, endPoint x: 208, endPoint y: 543, distance: 212.6
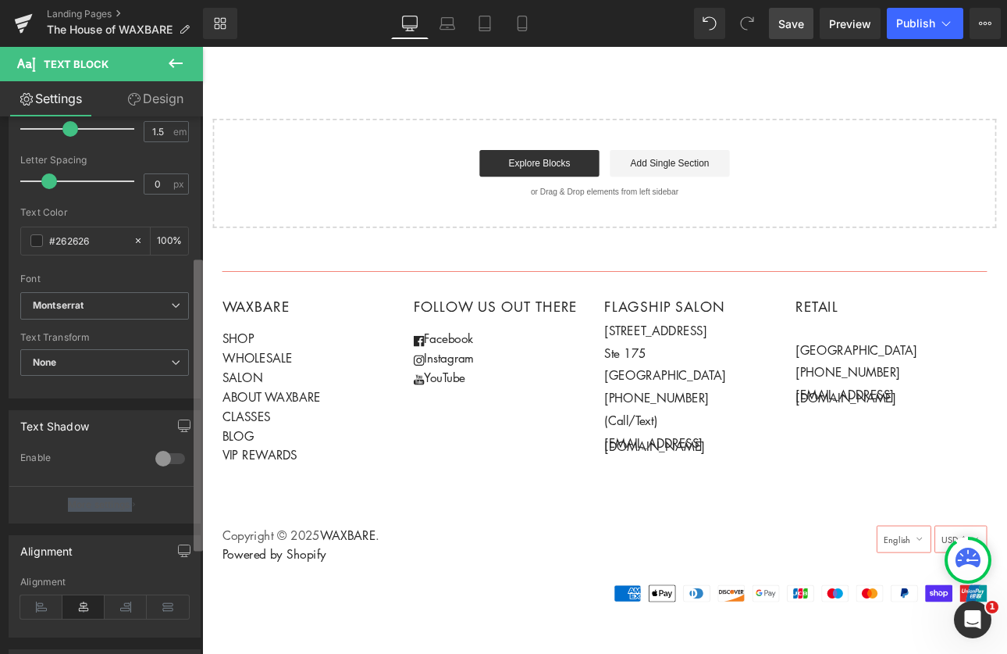
scroll to position [259, 0]
click at [187, 536] on div "Typography Text Styles Custom Paragraph 1 Paragraph 2 Paragraph 3 Paragraph 4 C…" at bounding box center [101, 388] width 203 height 544
click at [75, 305] on icon "Montserrat" at bounding box center [58, 304] width 51 height 13
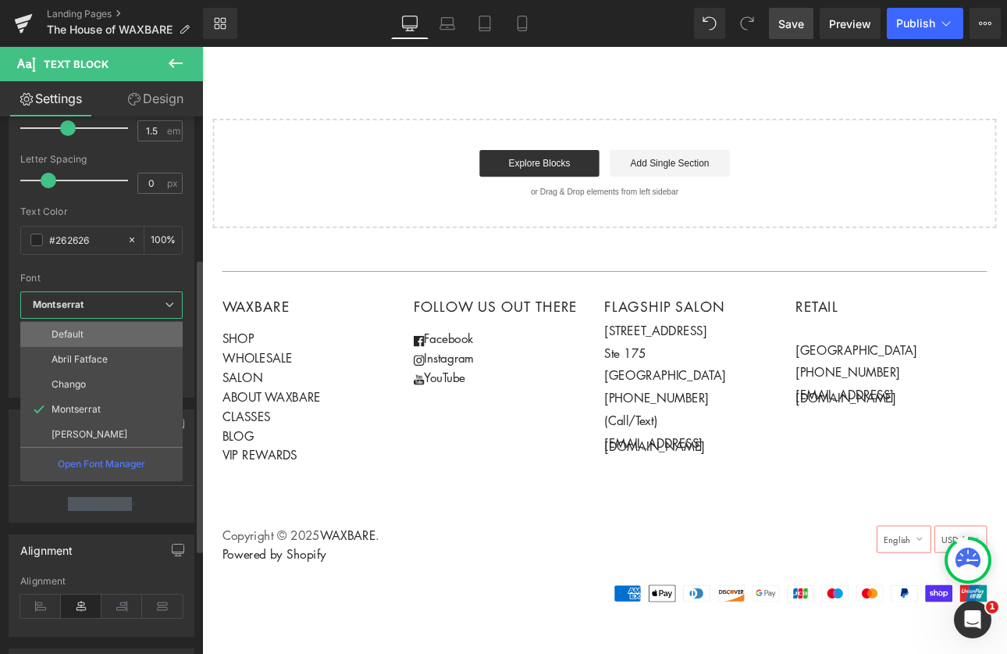
click at [92, 333] on li "Default" at bounding box center [101, 334] width 162 height 25
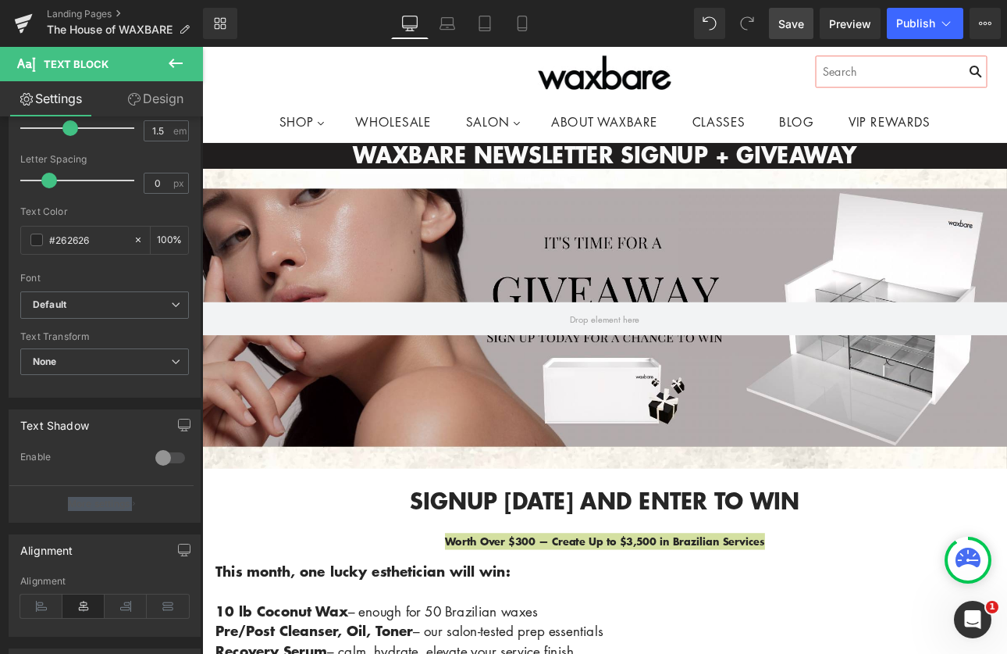
scroll to position [243, 0]
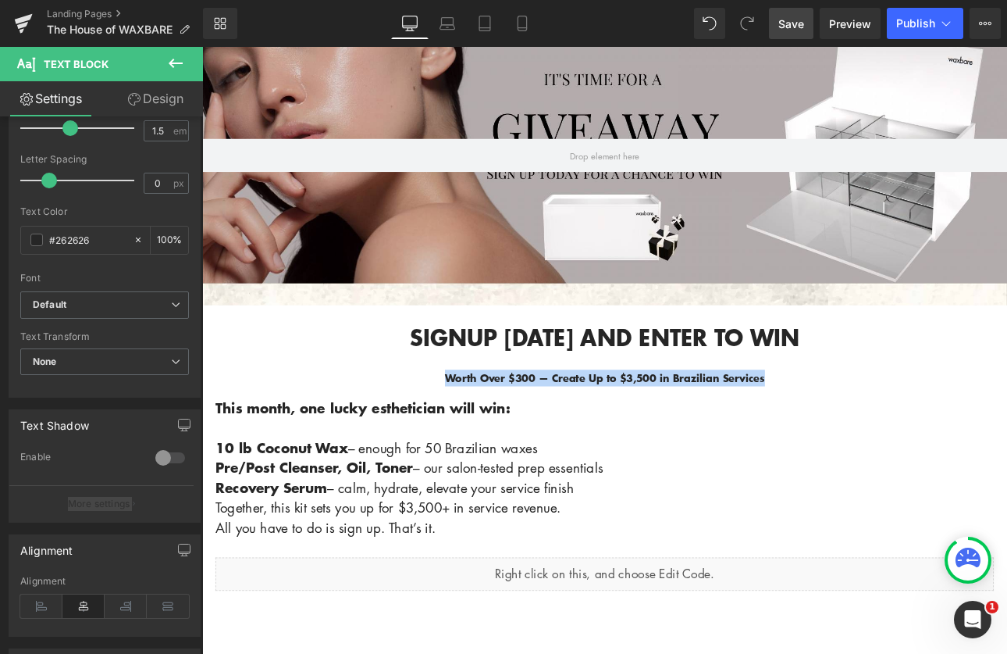
click at [753, 516] on p "10 lb Coconut Wax – enough for 50 Brazilian waxes Pre/Post Cleanser, Oil, Toner…" at bounding box center [675, 552] width 914 height 141
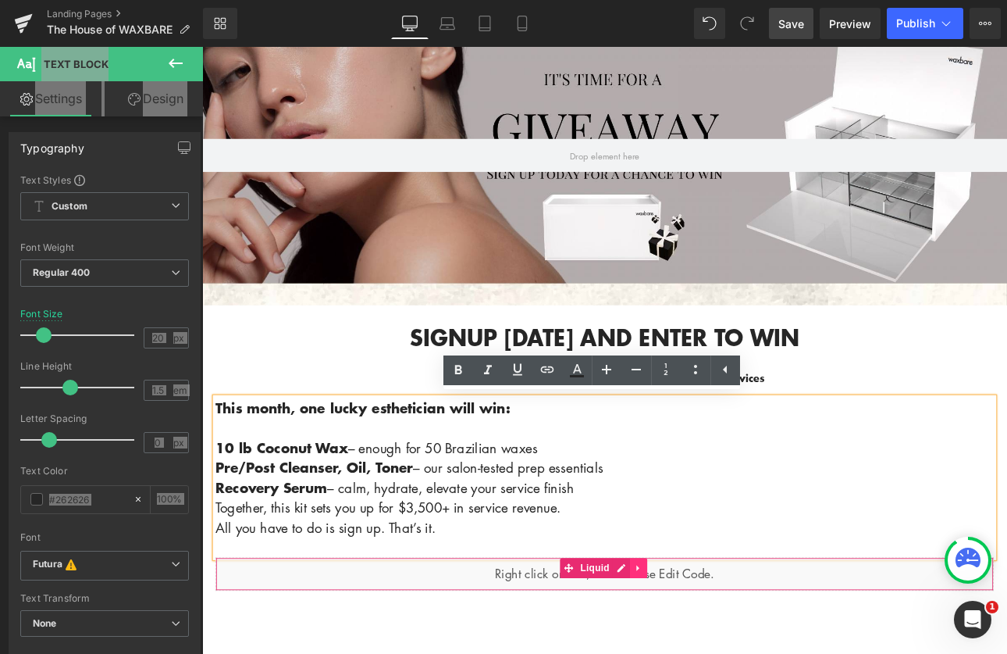
click at [719, 648] on link at bounding box center [714, 658] width 20 height 23
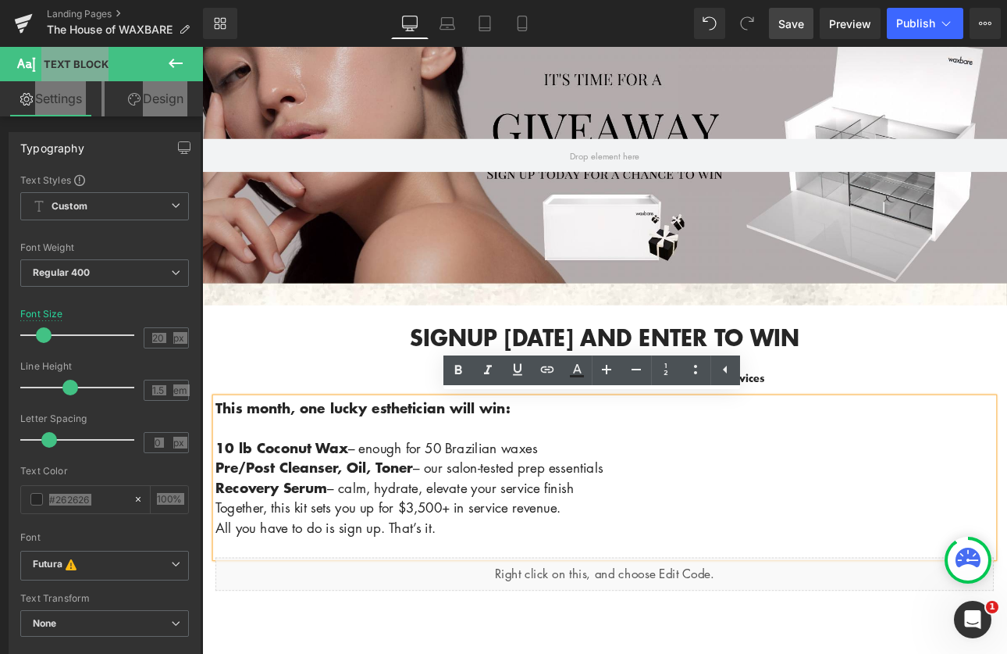
click at [785, 524] on p "10 lb Coconut Wax – enough for 50 Brazilian waxes Pre/Post Cleanser, Oil, Toner…" at bounding box center [675, 552] width 914 height 141
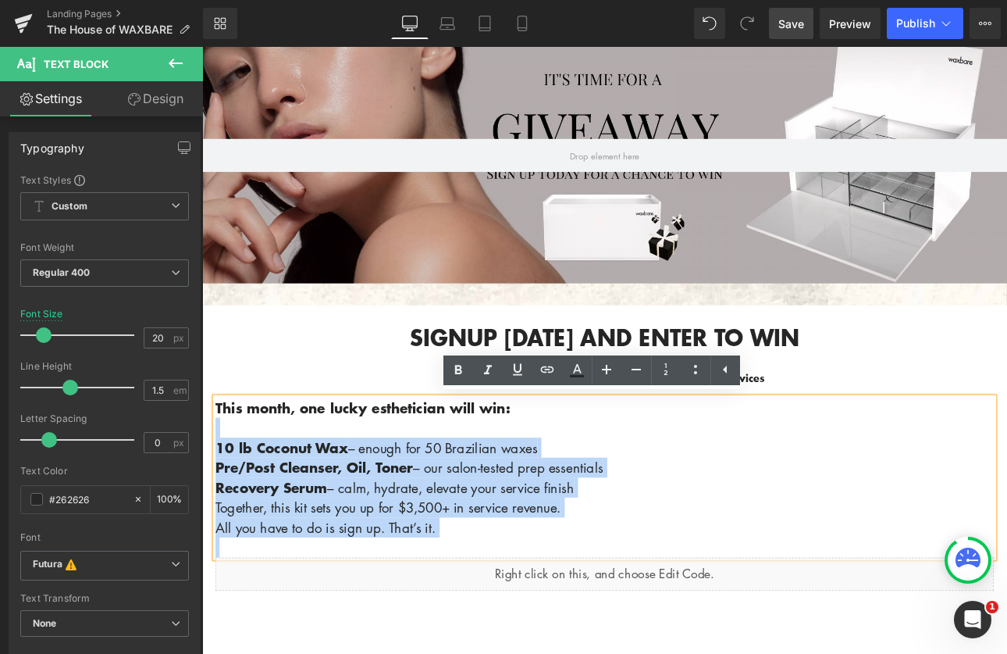
drag, startPoint x: 563, startPoint y: 472, endPoint x: 212, endPoint y: 461, distance: 350.8
click at [218, 461] on div "This month, one lucky esthetician will win: 10 lb Coconut Wax – enough for 50 B…" at bounding box center [675, 551] width 914 height 187
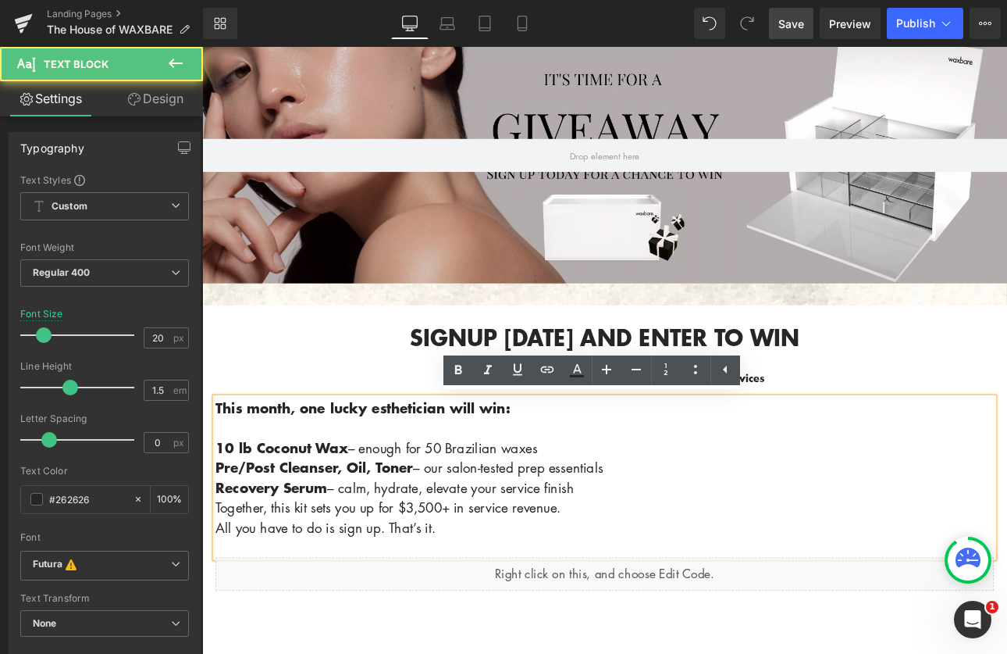
click at [218, 461] on div "This month, one lucky esthetician will win: 10 lb Coconut Wax – enough for 50 B…" at bounding box center [675, 551] width 914 height 187
drag, startPoint x: 527, startPoint y: 472, endPoint x: 343, endPoint y: 454, distance: 185.2
click at [202, 464] on html "Account Cart ( 0 ) Subtotal $0.00 View cart Check out Checkout" at bounding box center [674, 601] width 945 height 1594
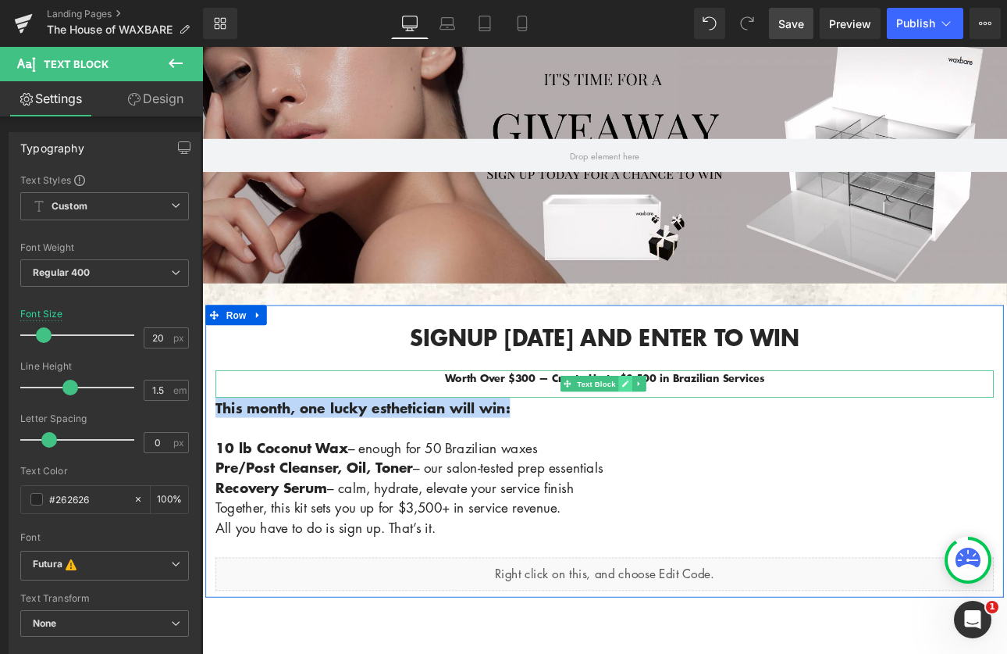
click at [691, 446] on link at bounding box center [698, 442] width 16 height 19
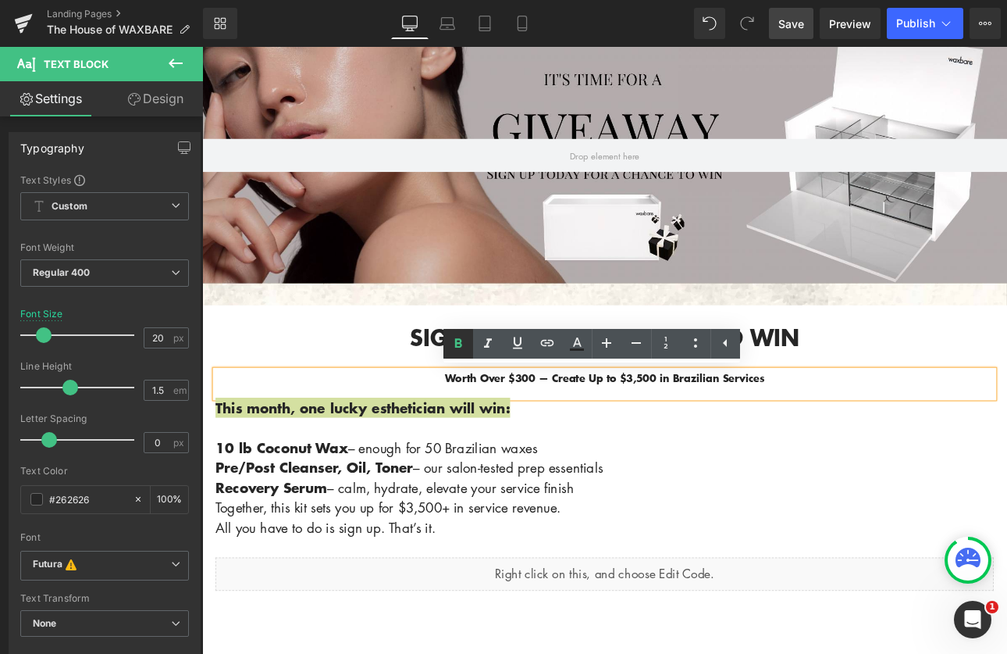
click at [455, 348] on icon at bounding box center [458, 343] width 19 height 19
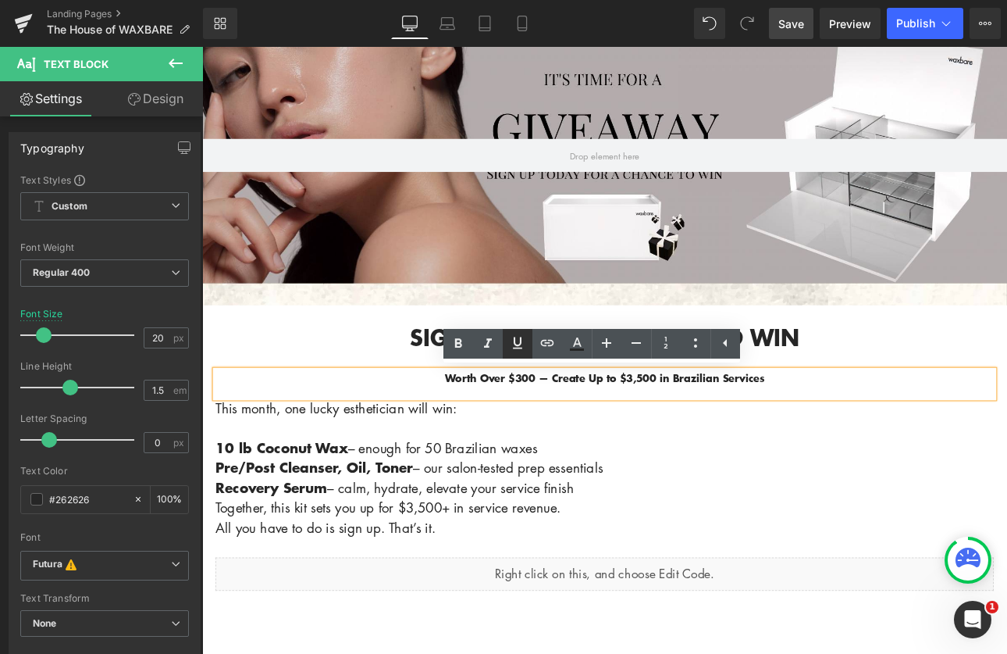
click at [517, 344] on icon at bounding box center [517, 342] width 19 height 19
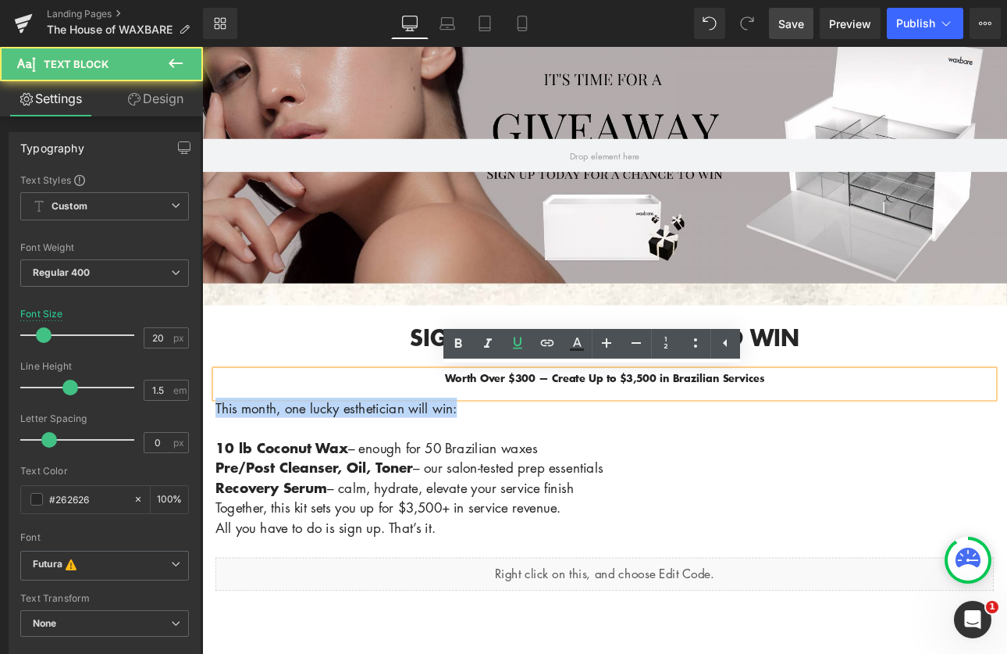
drag, startPoint x: 502, startPoint y: 471, endPoint x: 226, endPoint y: 440, distance: 278.2
click at [226, 440] on div "Signup [DATE] and enter to win Heading Worth Over $300 — Create Up to $3,500 in…" at bounding box center [674, 529] width 937 height 312
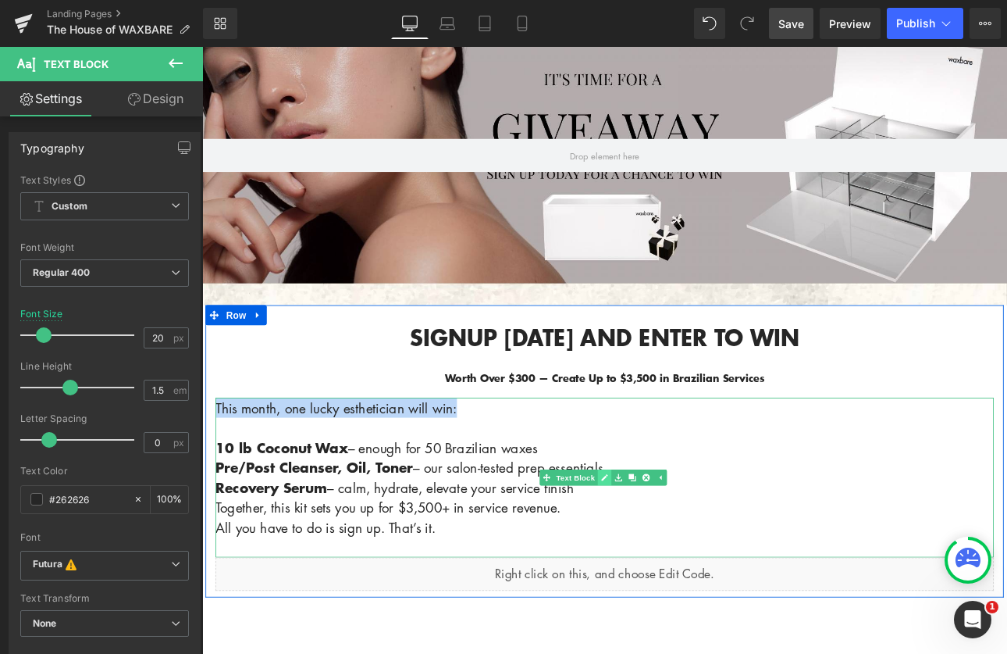
click at [672, 550] on icon at bounding box center [674, 551] width 9 height 9
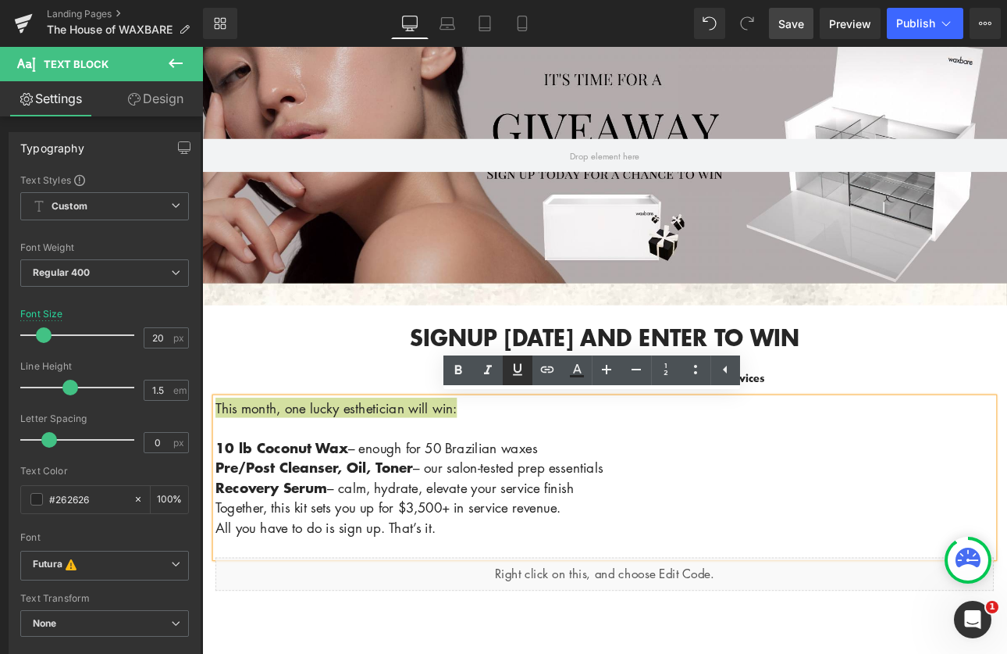
click at [511, 377] on icon at bounding box center [517, 369] width 19 height 19
click at [776, 549] on p "10 lb Coconut Wax – enough for 50 Brazilian waxes Pre/Post Cleanser, Oil, Toner…" at bounding box center [675, 552] width 914 height 141
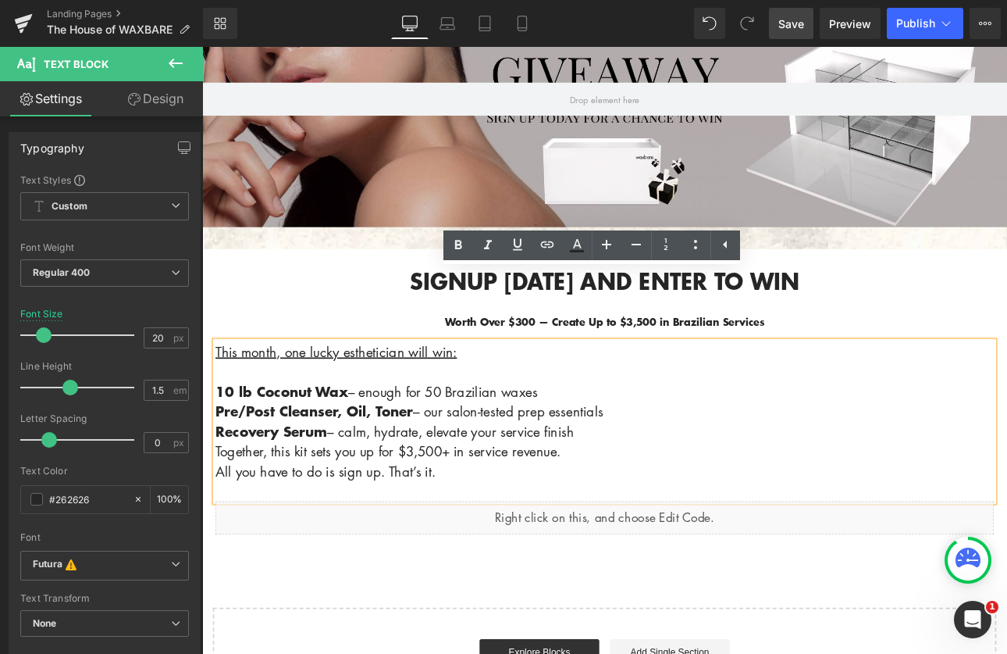
scroll to position [294, 0]
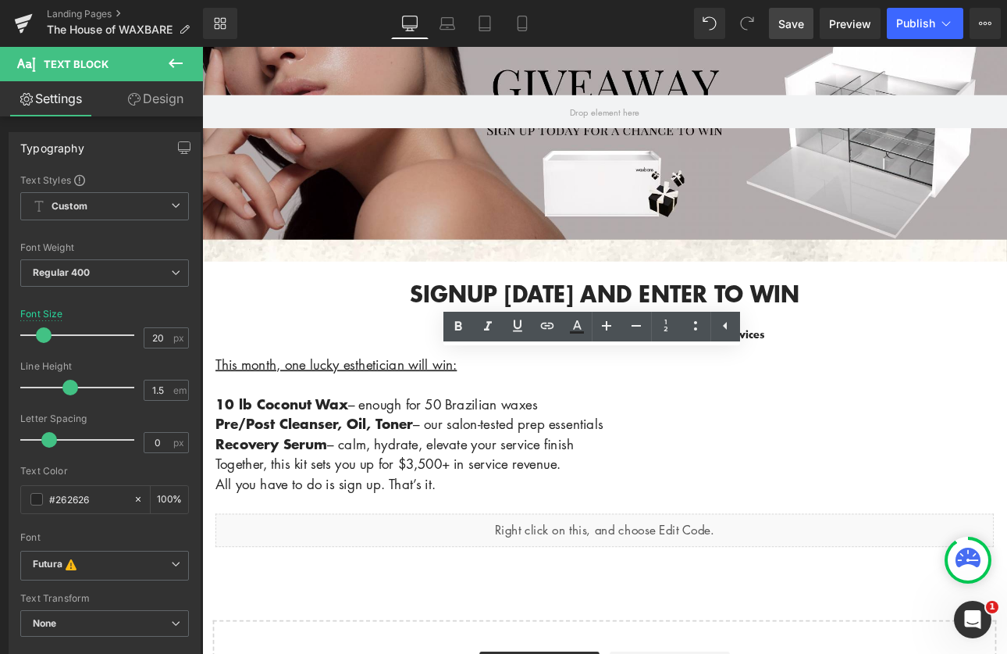
click at [792, 23] on span "Save" at bounding box center [791, 24] width 26 height 16
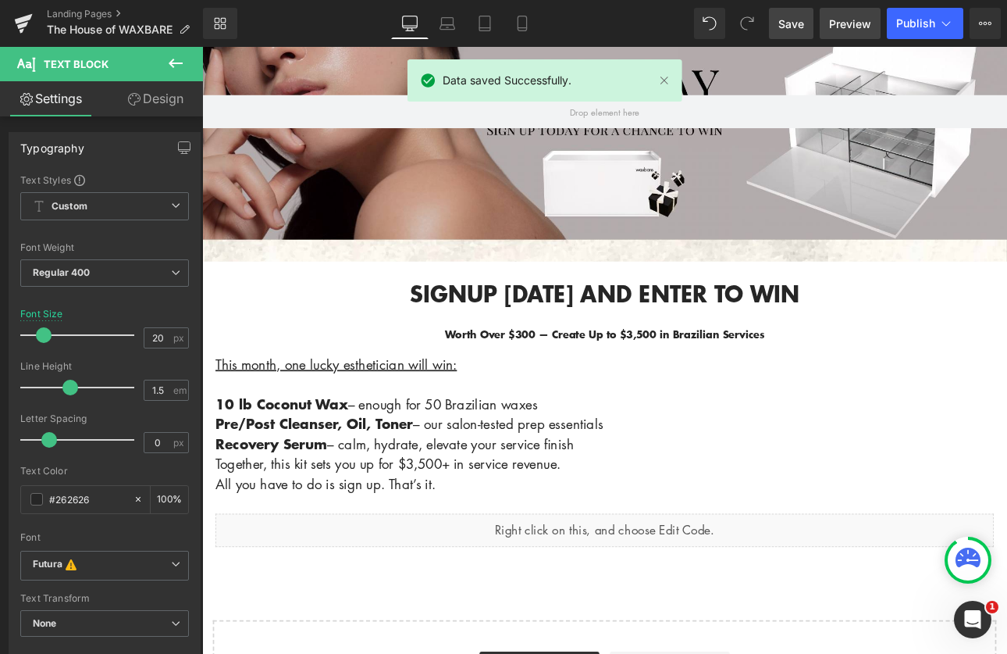
click at [863, 28] on span "Preview" at bounding box center [850, 24] width 42 height 16
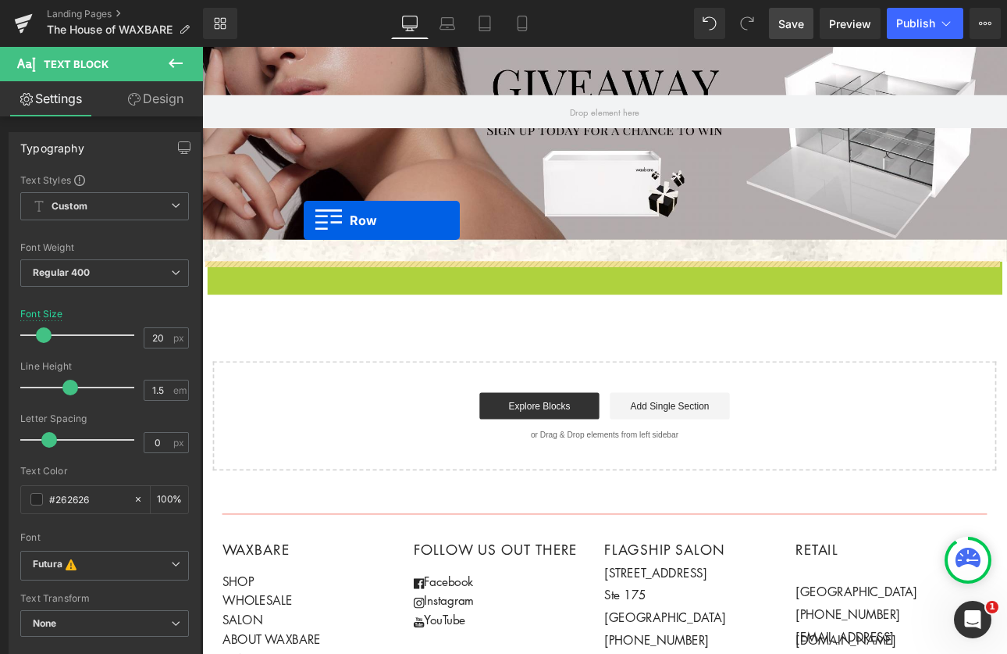
drag, startPoint x: 210, startPoint y: 311, endPoint x: 321, endPoint y: 251, distance: 126.1
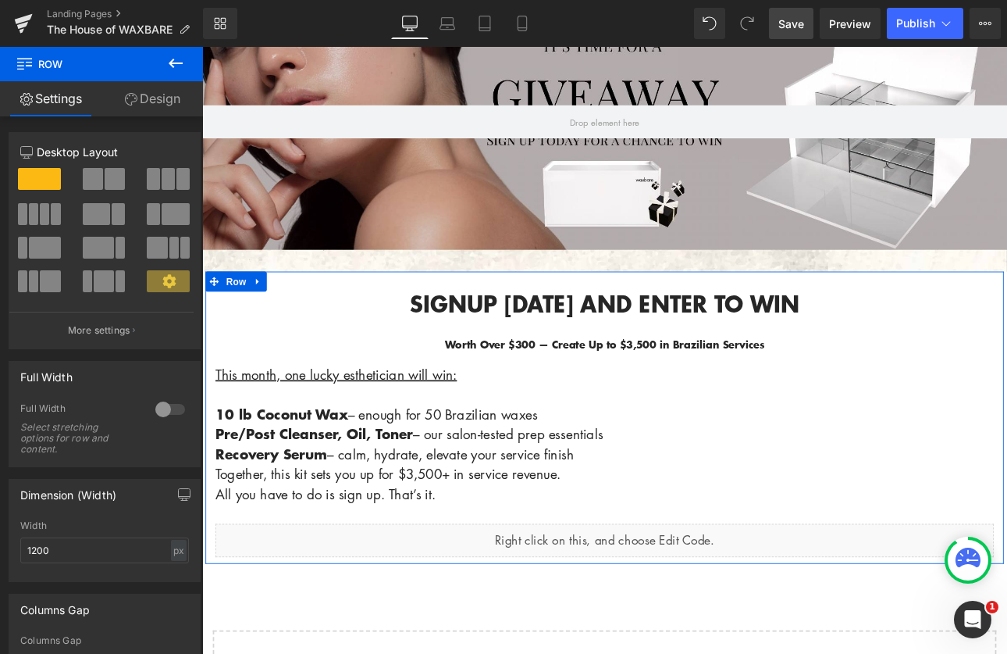
scroll to position [286, 0]
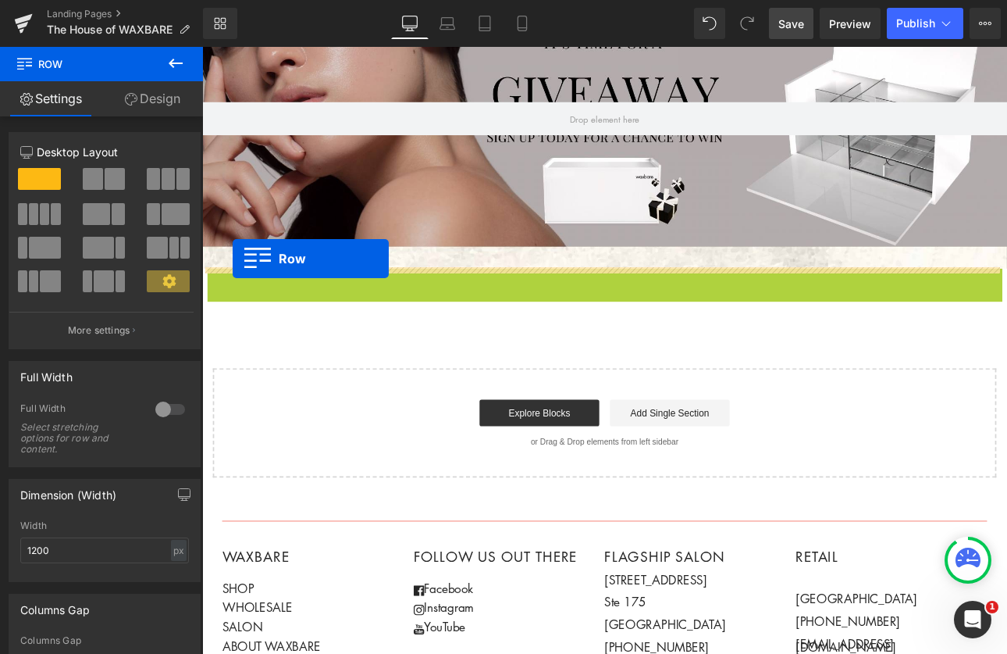
drag, startPoint x: 212, startPoint y: 315, endPoint x: 238, endPoint y: 294, distance: 33.9
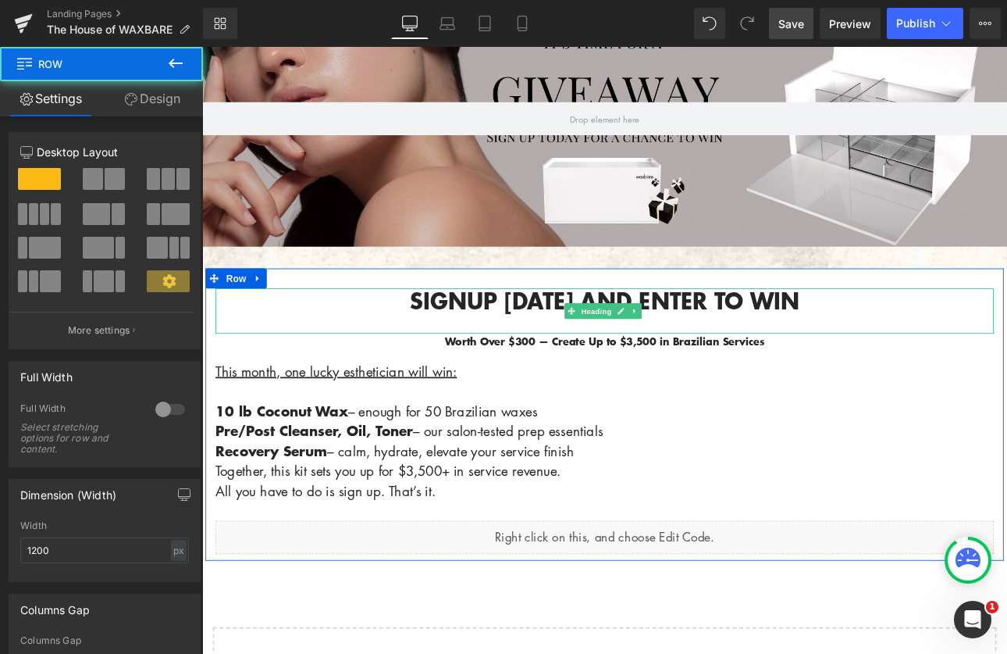
click at [454, 365] on div at bounding box center [675, 371] width 914 height 23
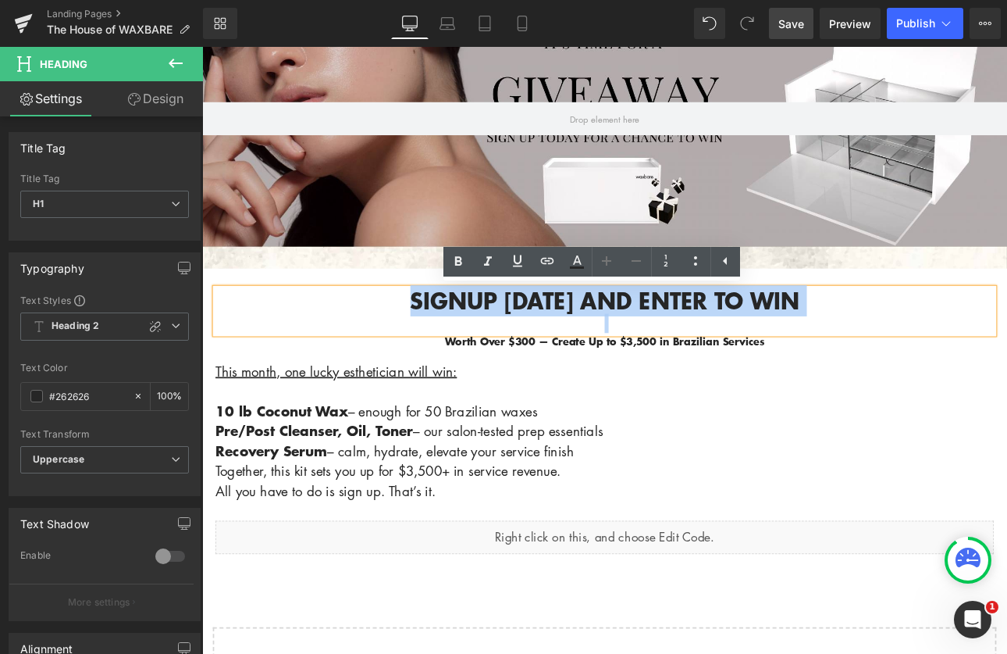
drag, startPoint x: 743, startPoint y: 360, endPoint x: 397, endPoint y: 334, distance: 346.1
click at [397, 334] on div "Signup [DATE] and enter to win" at bounding box center [675, 356] width 914 height 53
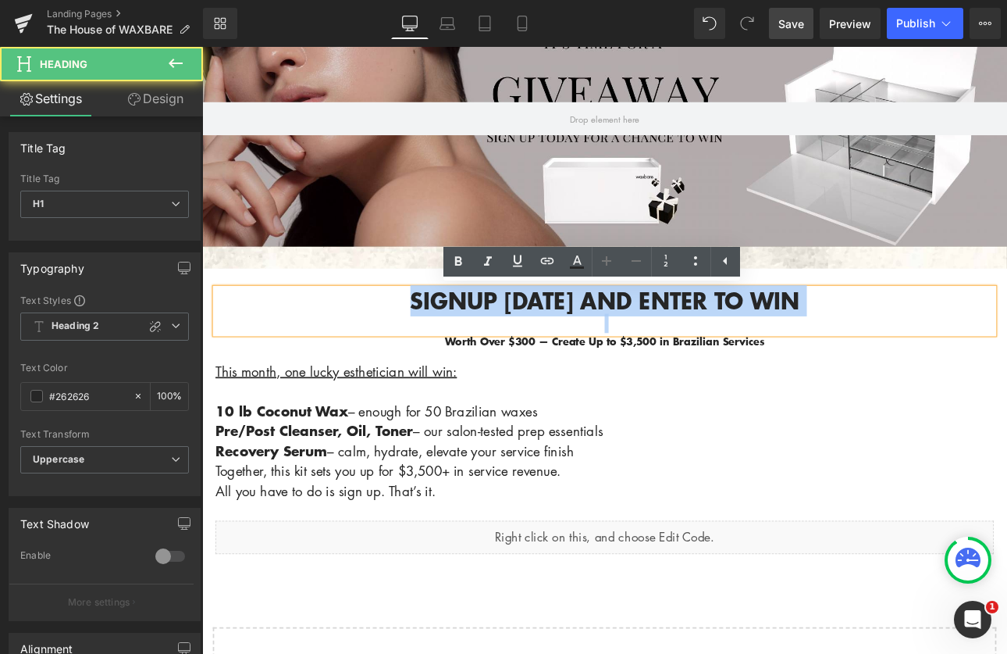
click at [354, 349] on h1 "Signup [DATE] and enter to win" at bounding box center [675, 345] width 914 height 30
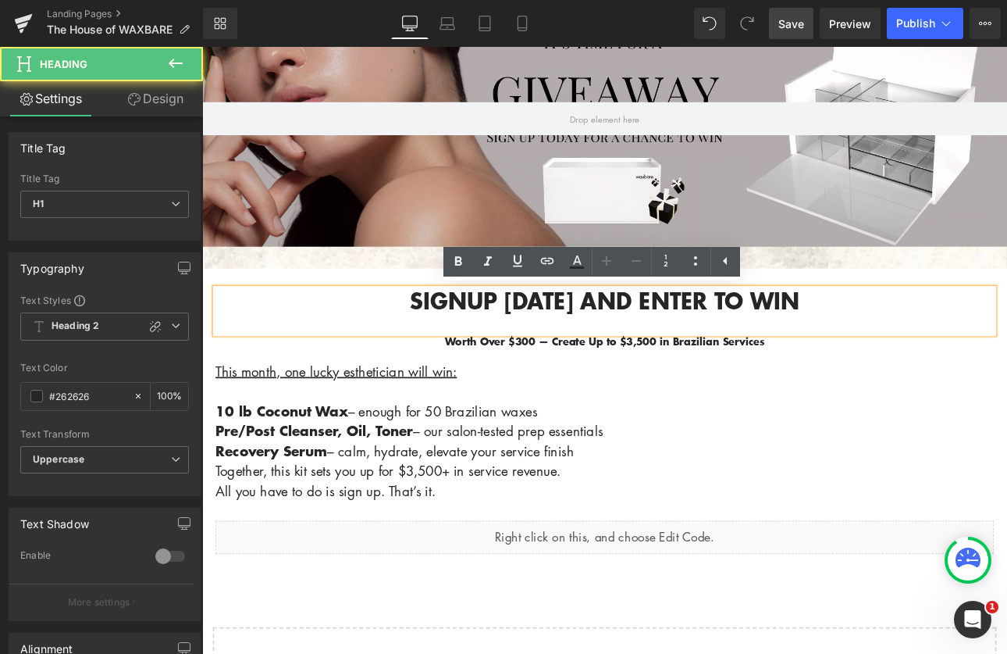
click at [202, 47] on div at bounding box center [202, 47] width 0 height 0
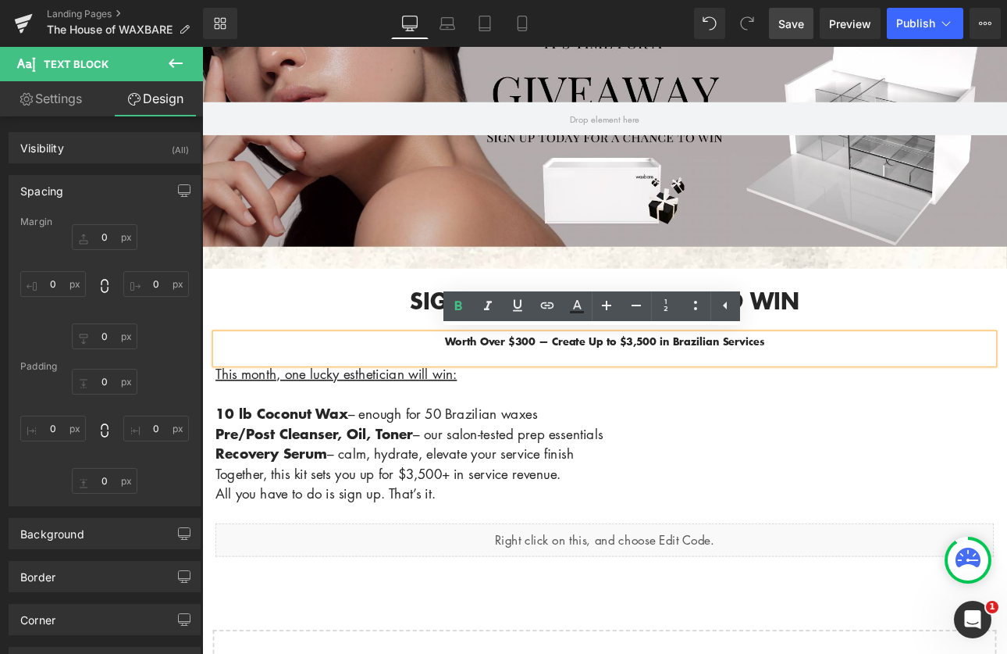
type input "0"
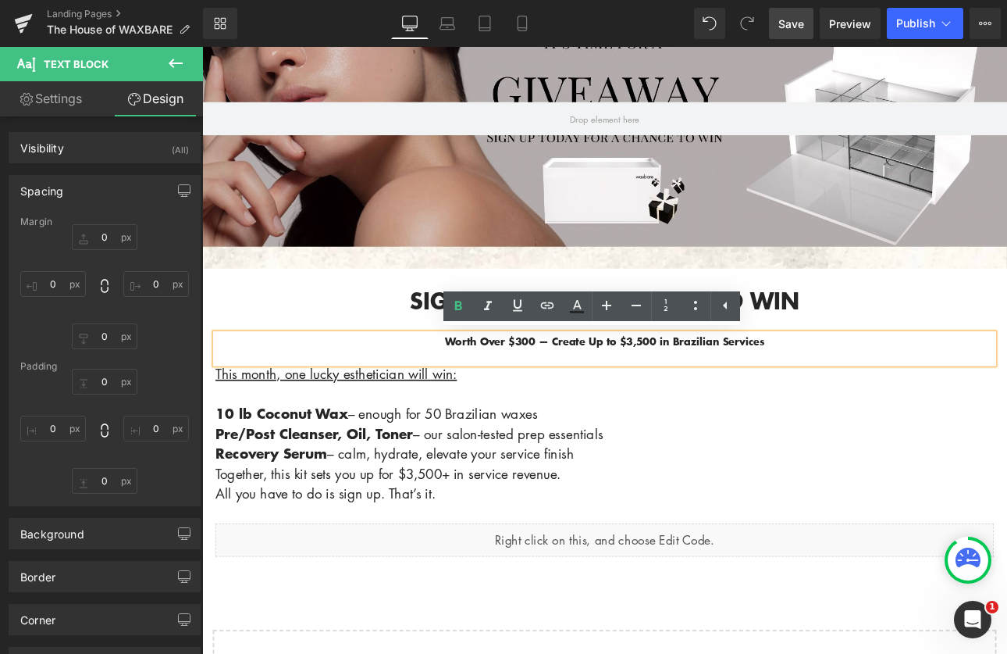
type input "0"
type input "S"
type input "0"
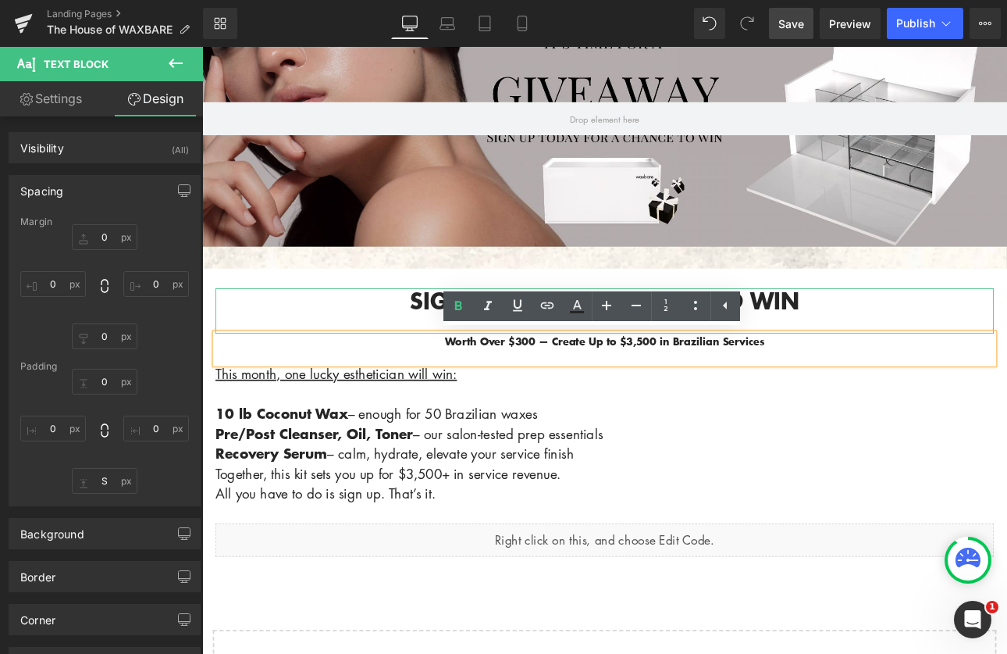
click at [273, 347] on h1 "Signup [DATE] and enter to win" at bounding box center [675, 345] width 914 height 30
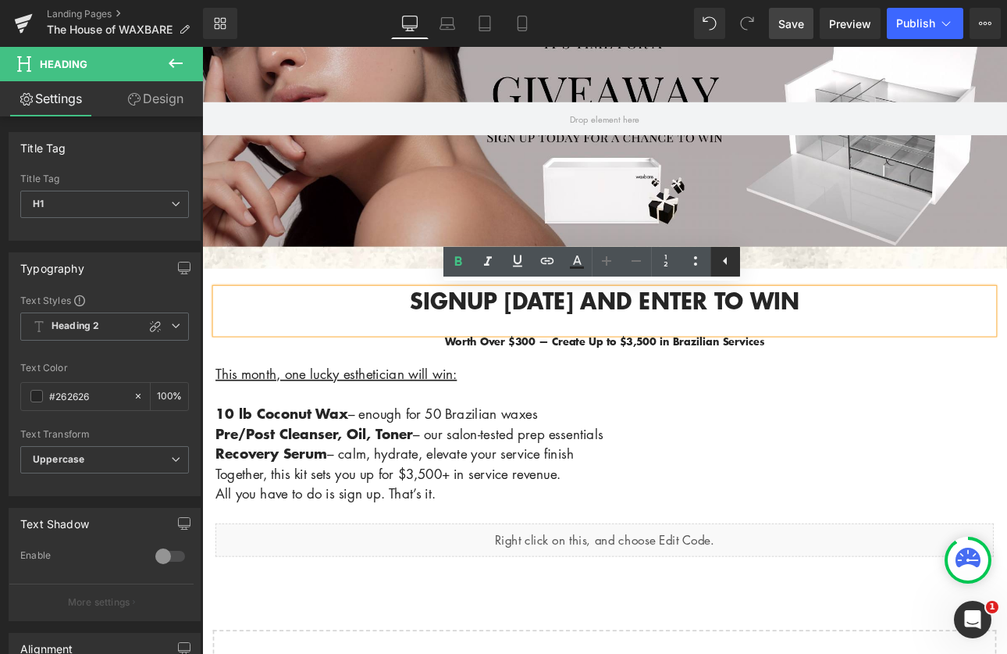
click at [724, 255] on icon at bounding box center [725, 260] width 19 height 19
click at [792, 356] on h1 "Signup [DATE] and enter to win" at bounding box center [675, 345] width 914 height 30
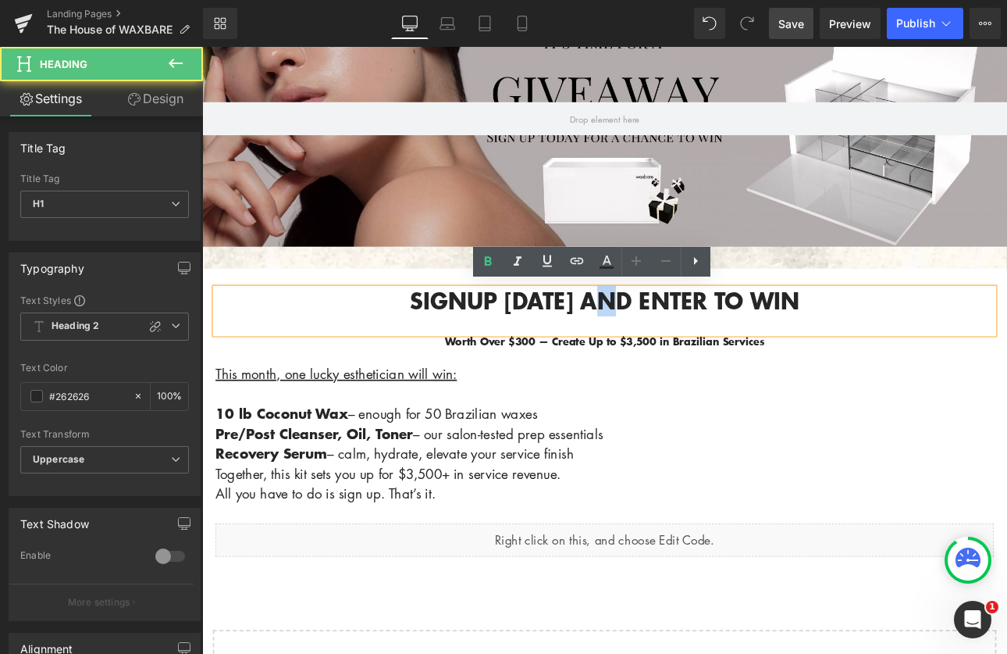
click at [692, 358] on h1 "Signup [DATE] and enter to win" at bounding box center [675, 345] width 914 height 30
click at [688, 362] on div "Signup [DATE] and enter to win" at bounding box center [675, 356] width 914 height 53
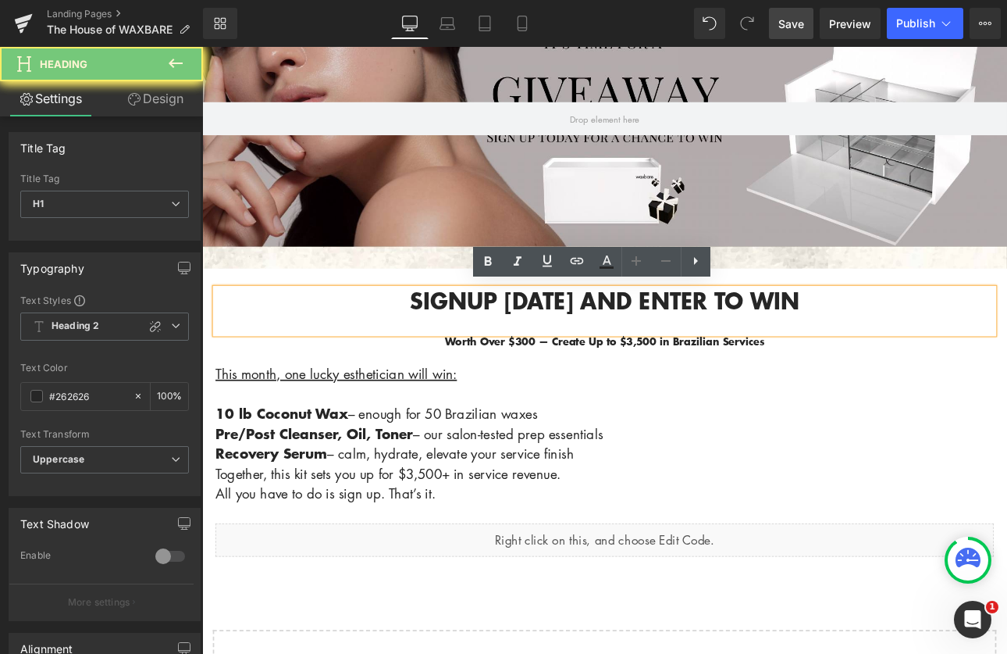
click at [654, 436] on p "This month, one lucky esthetician will win:" at bounding box center [675, 430] width 914 height 23
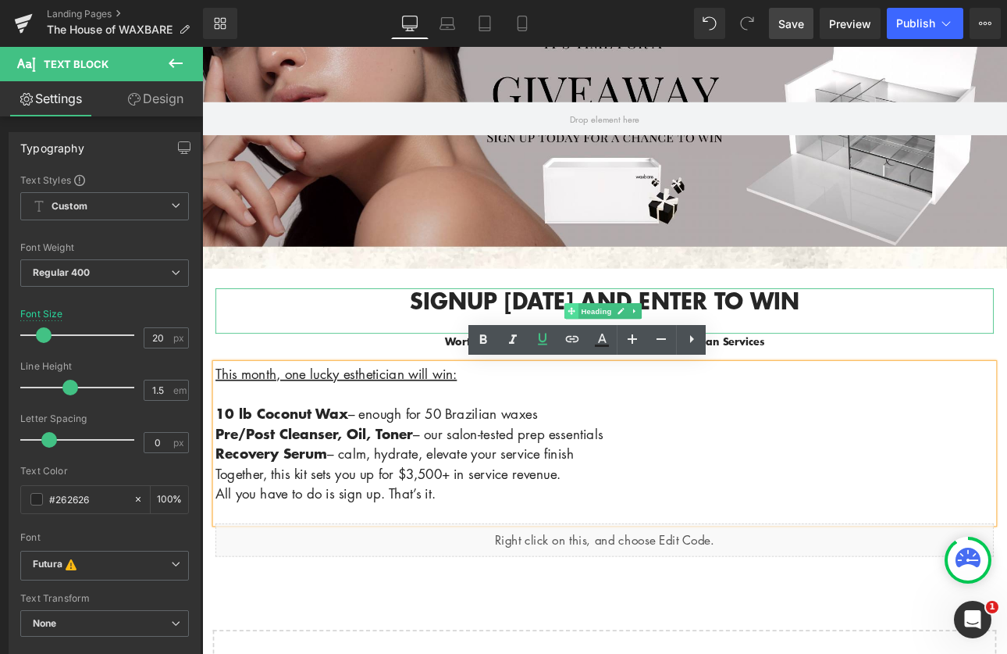
click at [636, 351] on span at bounding box center [635, 356] width 16 height 19
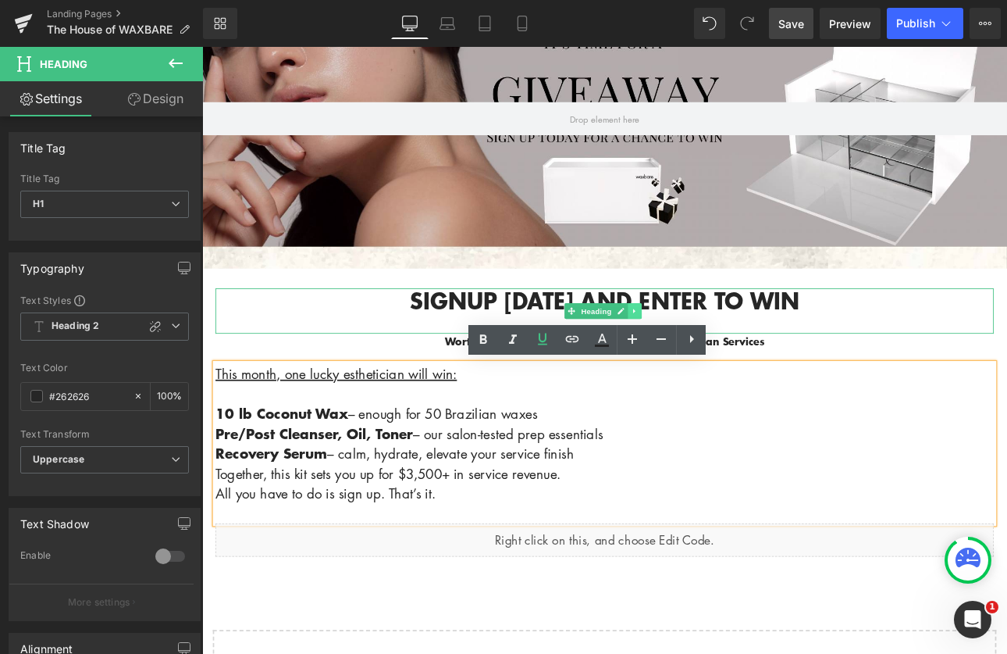
click at [708, 355] on icon at bounding box center [709, 356] width 2 height 5
click at [714, 354] on icon at bounding box center [718, 356] width 9 height 9
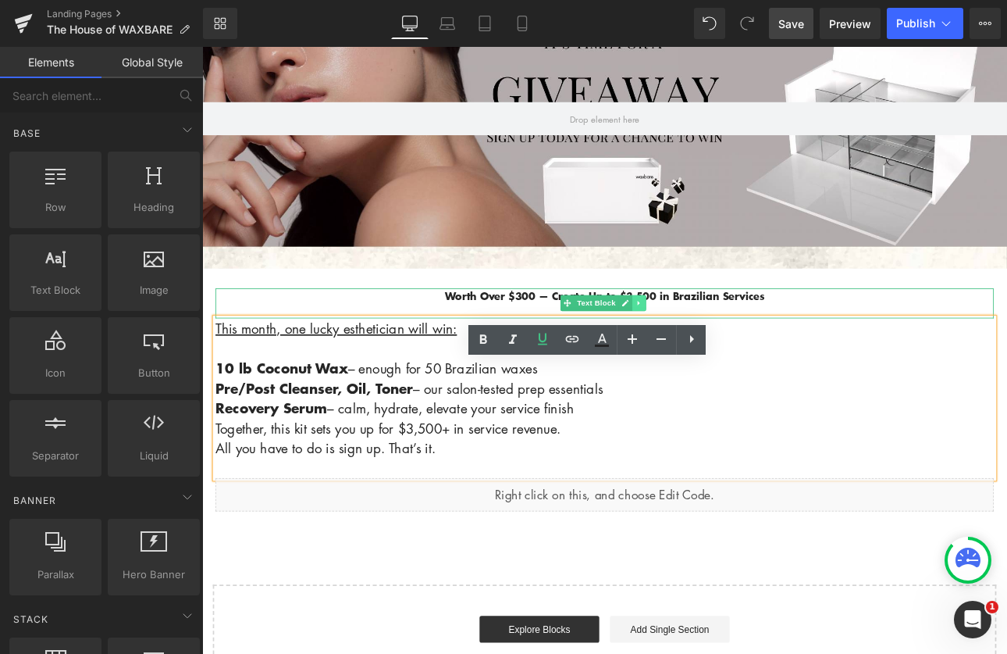
click at [707, 339] on link at bounding box center [715, 347] width 16 height 19
click at [671, 344] on icon at bounding box center [675, 348] width 8 height 8
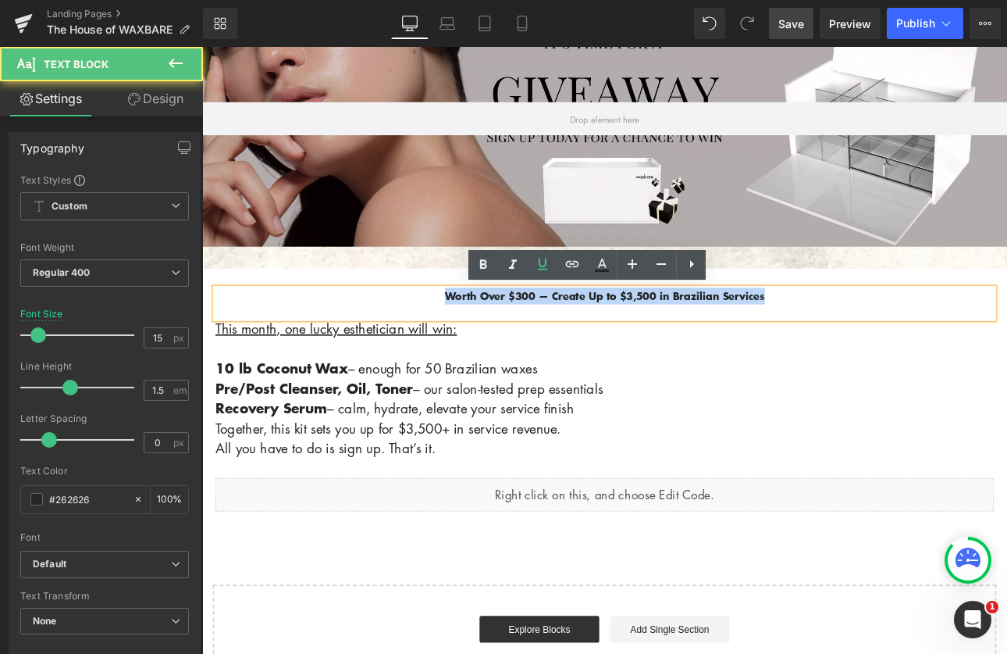
drag, startPoint x: 878, startPoint y: 340, endPoint x: 467, endPoint y: 335, distance: 410.7
click at [467, 335] on p "Worth Over $300 — Create Up to $3,500 in Brazilian Services" at bounding box center [675, 339] width 914 height 19
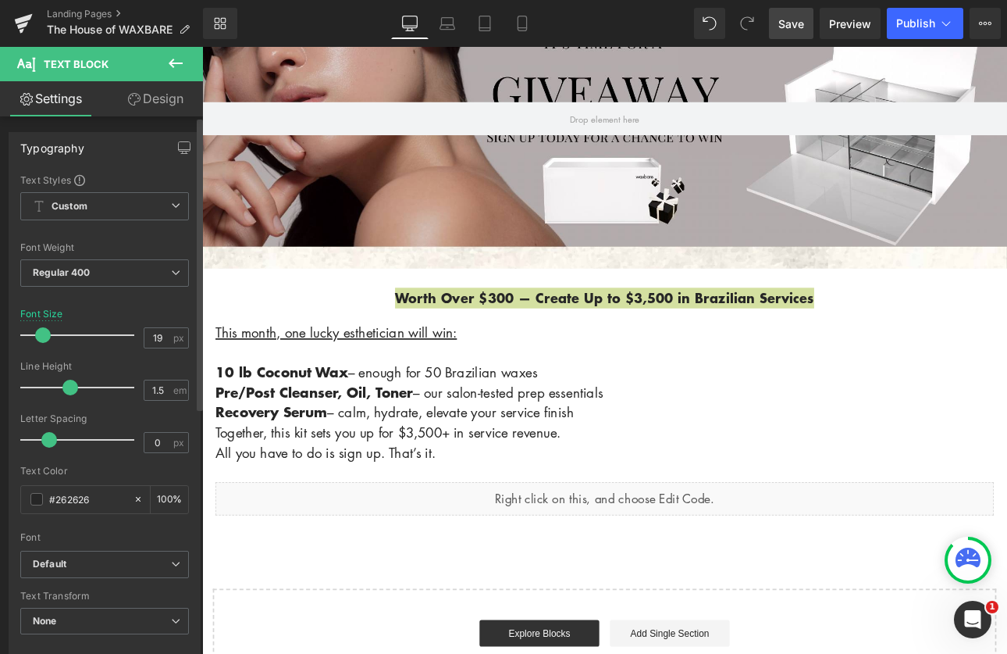
type input "18"
click at [45, 333] on span at bounding box center [42, 335] width 16 height 16
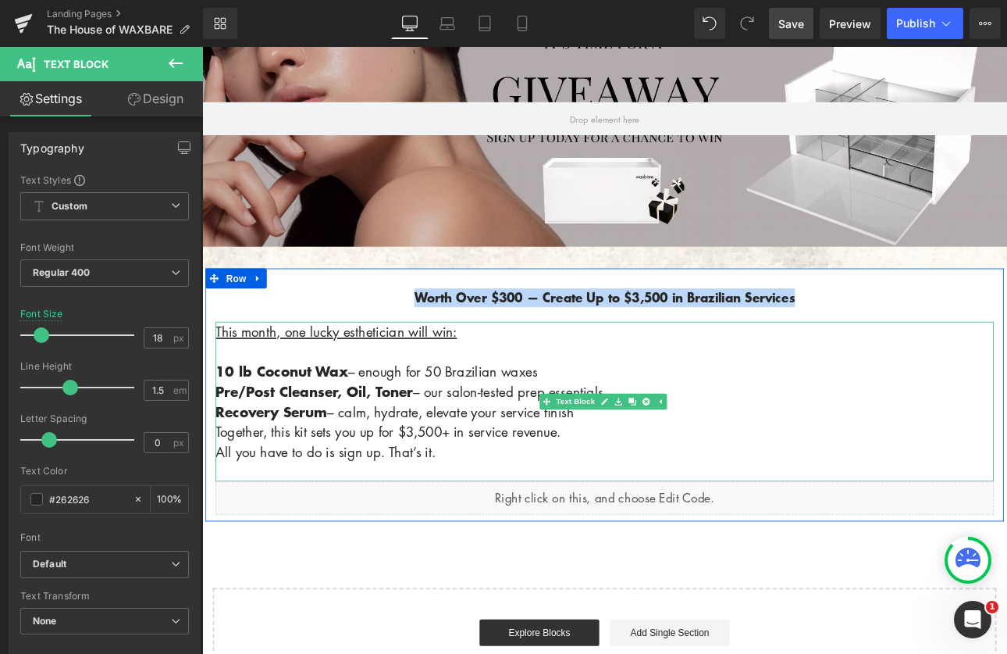
click at [939, 418] on p "10 lb Coconut Wax – enough for 50 Brazilian waxes Pre/Post Cleanser, Oil, Toner…" at bounding box center [675, 463] width 914 height 141
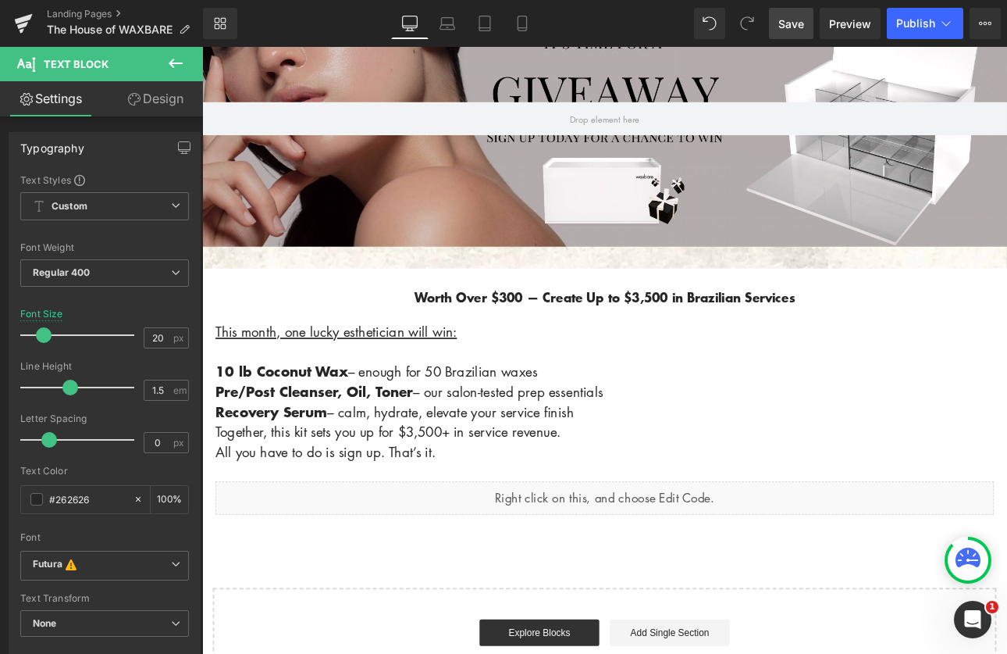
click at [165, 62] on button at bounding box center [175, 64] width 55 height 34
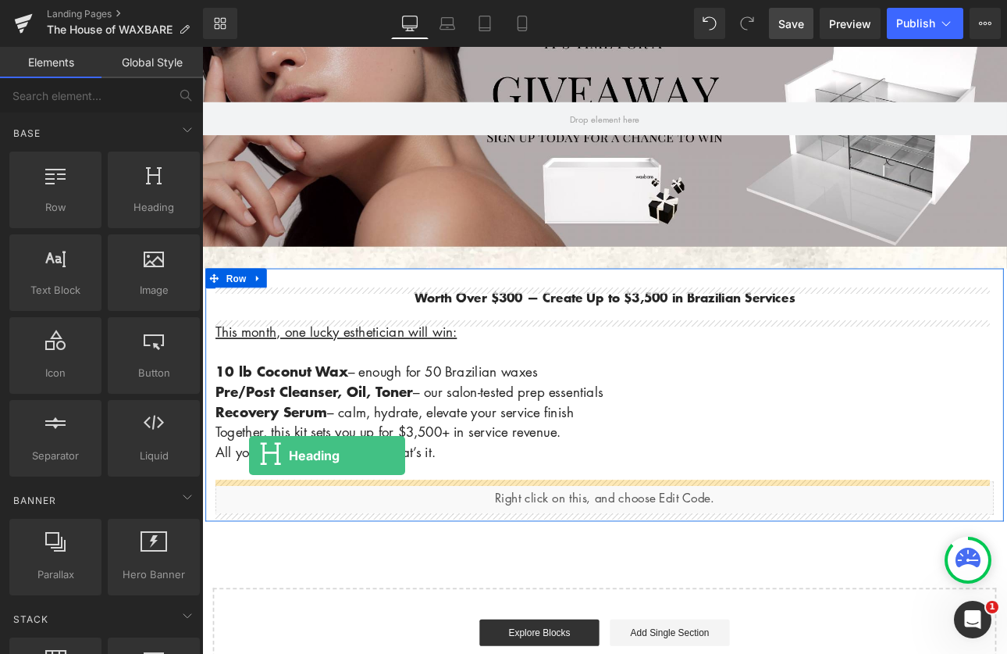
drag, startPoint x: 334, startPoint y: 248, endPoint x: 257, endPoint y: 519, distance: 281.8
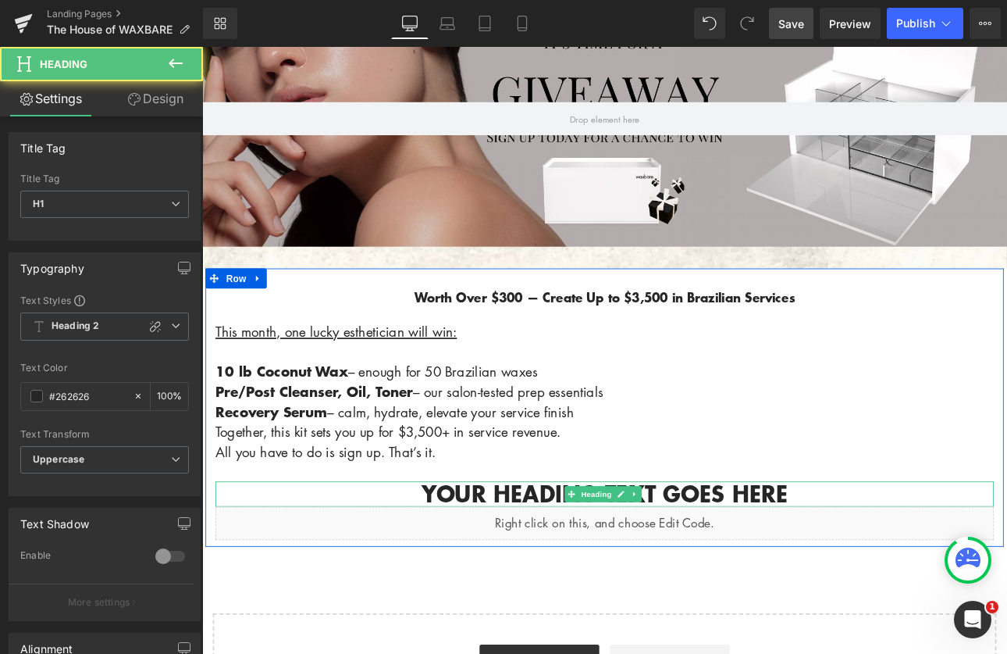
click at [935, 571] on h1 "Your heading text goes here" at bounding box center [675, 572] width 914 height 30
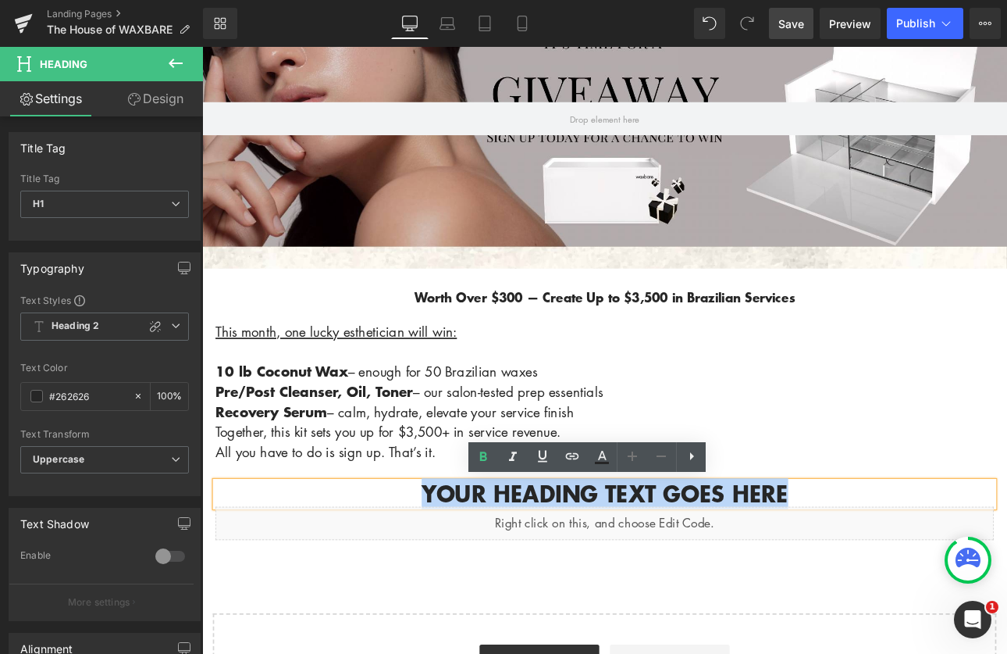
drag, startPoint x: 931, startPoint y: 567, endPoint x: 435, endPoint y: 565, distance: 495.8
click at [435, 565] on h1 "Your heading text goes here" at bounding box center [675, 572] width 914 height 30
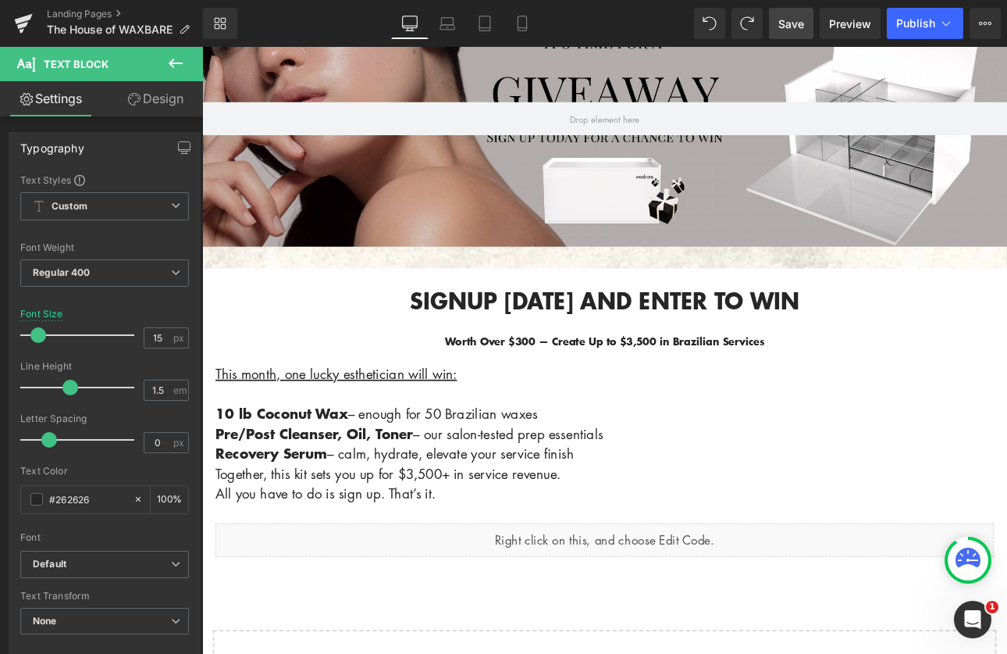
click at [169, 66] on icon at bounding box center [175, 63] width 19 height 19
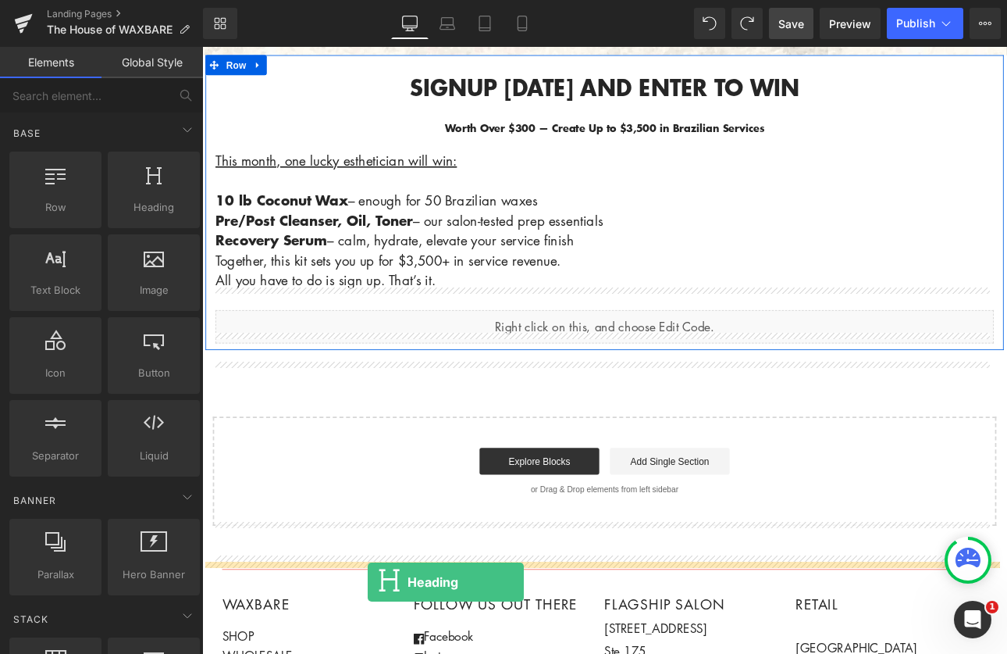
scroll to position [582, 0]
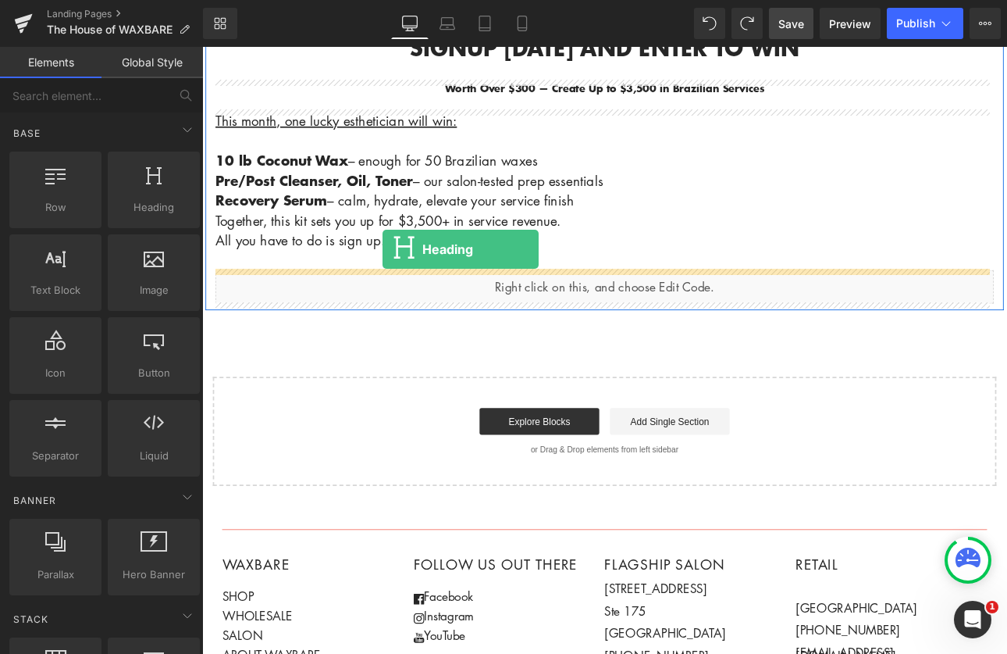
drag, startPoint x: 340, startPoint y: 248, endPoint x: 413, endPoint y: 285, distance: 81.4
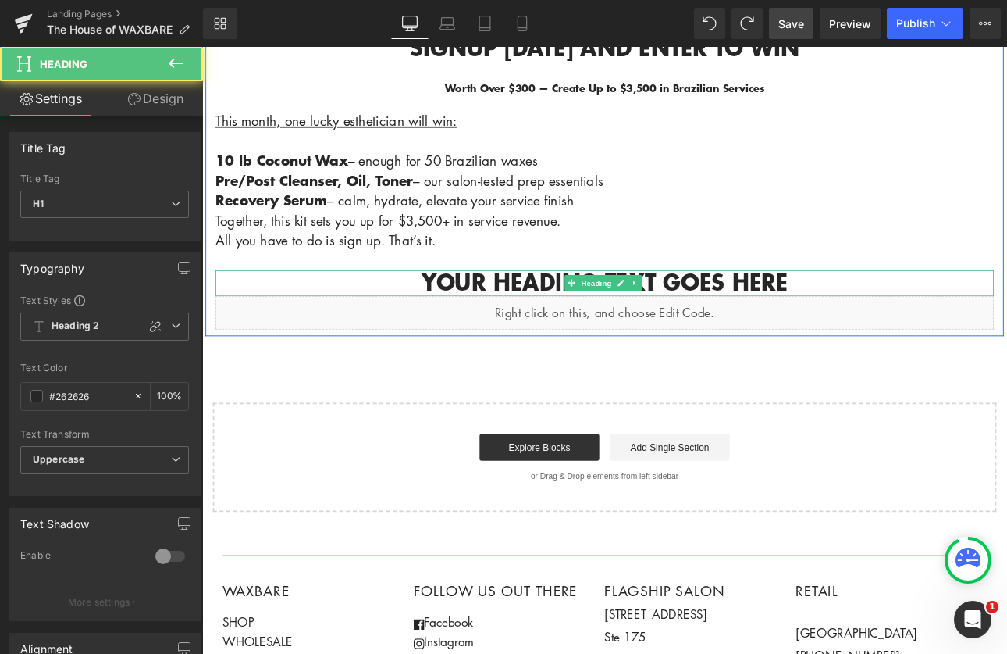
click at [891, 312] on h1 "Your heading text goes here" at bounding box center [675, 324] width 914 height 30
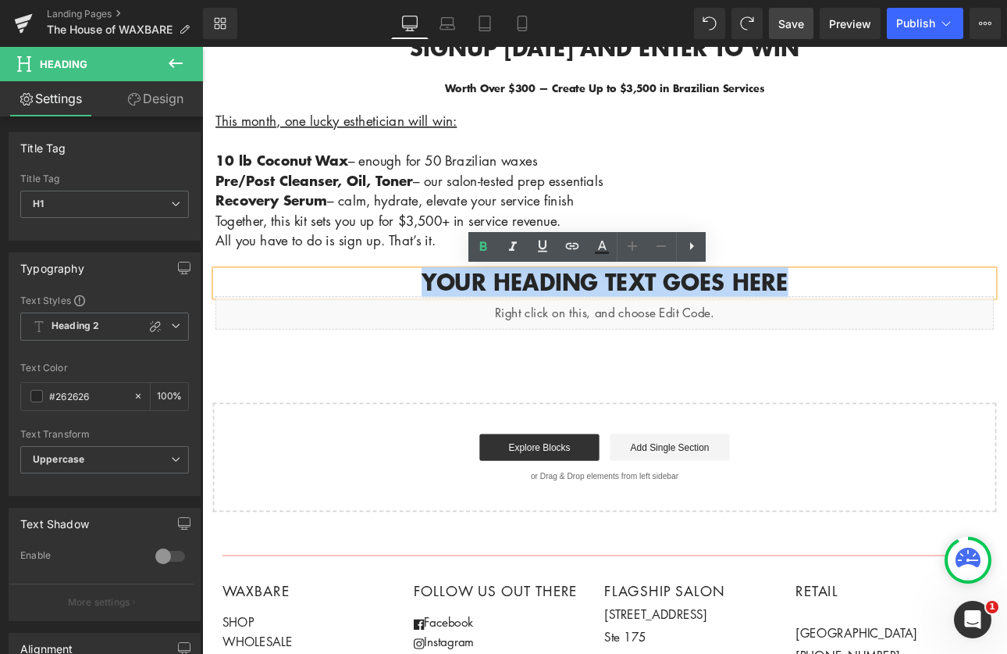
drag, startPoint x: 891, startPoint y: 312, endPoint x: 419, endPoint y: 305, distance: 471.7
click at [419, 309] on div "Your heading text goes here" at bounding box center [675, 324] width 914 height 30
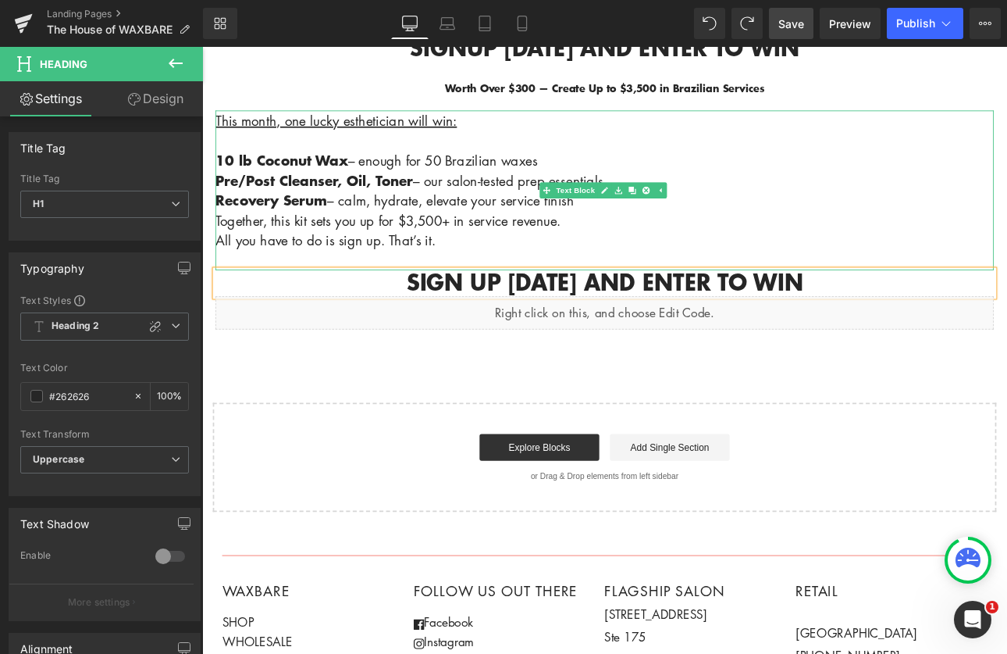
click at [777, 264] on p "10 lb Coconut Wax – enough for 50 Brazilian waxes Pre/Post Cleanser, Oil, Toner…" at bounding box center [675, 215] width 914 height 141
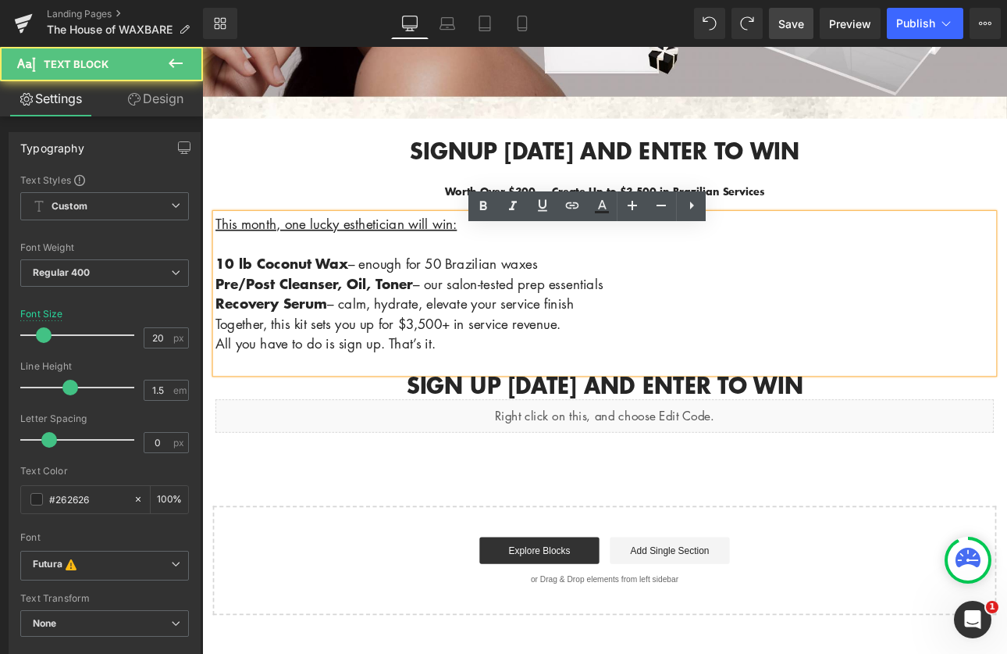
scroll to position [283, 0]
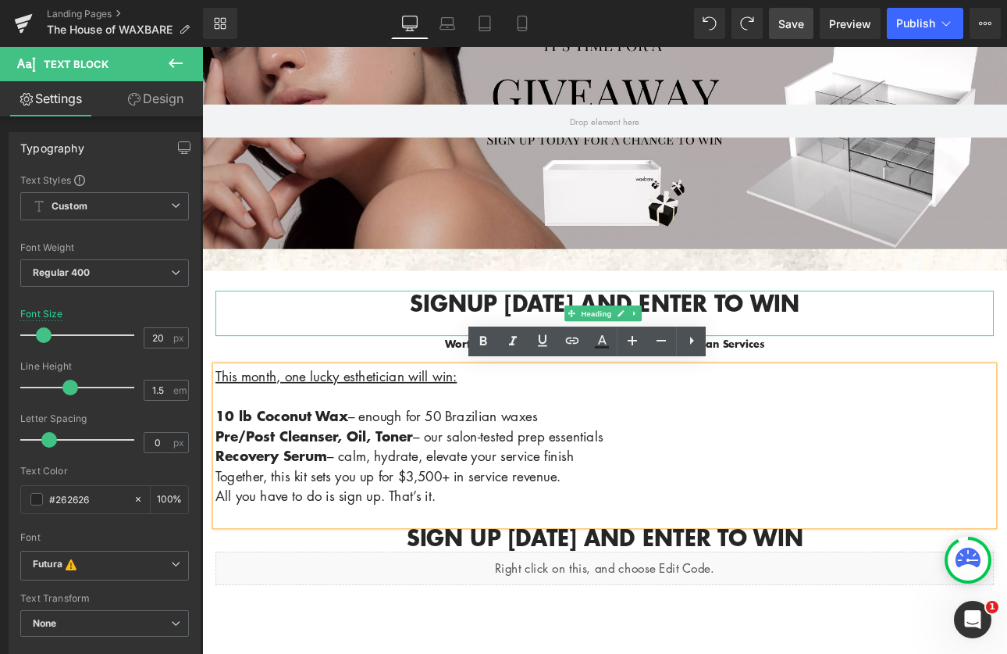
click at [811, 337] on h1 "Signup [DATE] and enter to win" at bounding box center [675, 348] width 914 height 30
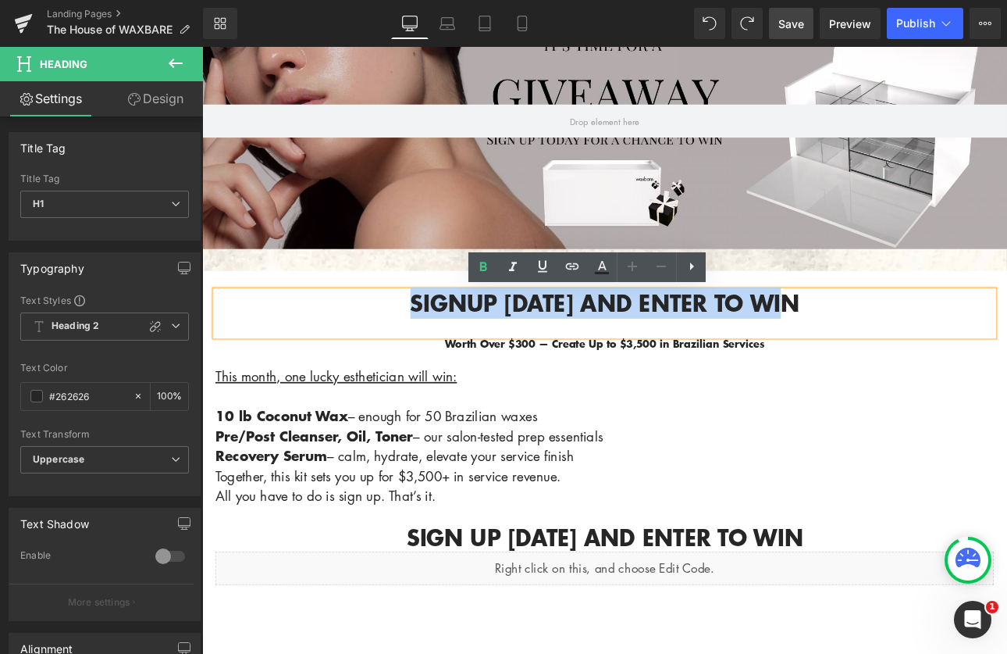
drag, startPoint x: 914, startPoint y: 347, endPoint x: 370, endPoint y: 315, distance: 545.2
click at [370, 315] on div "Signup [DATE] and enter to win Heading Worth Over $300 — Create Up to $3,500 in…" at bounding box center [674, 497] width 937 height 376
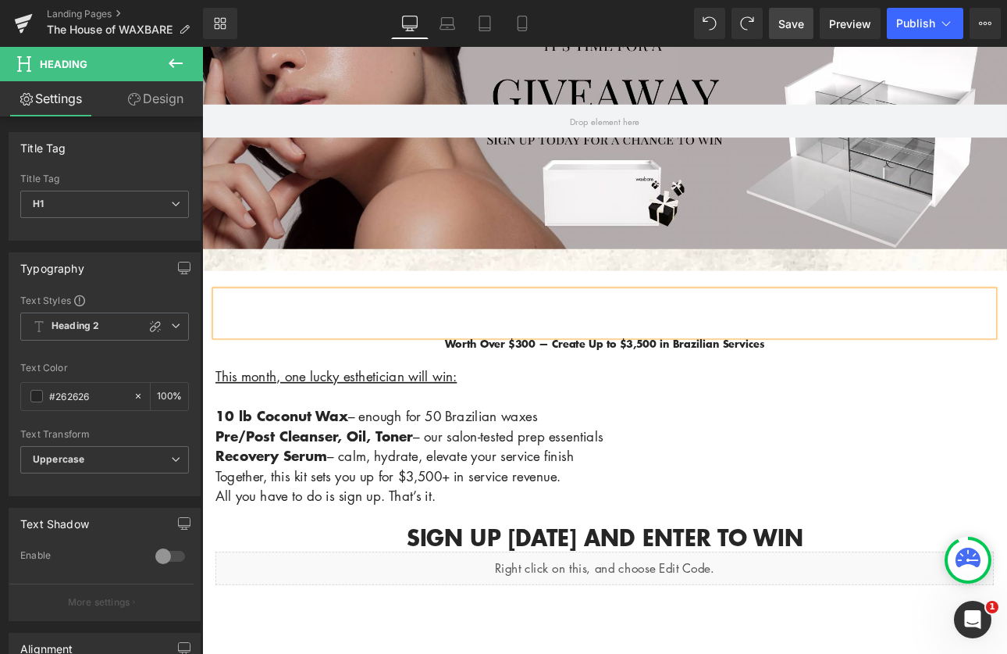
click at [321, 411] on div "Worth Over $300 — Create Up to $3,500 in Brazilian Services Text Block" at bounding box center [675, 404] width 914 height 36
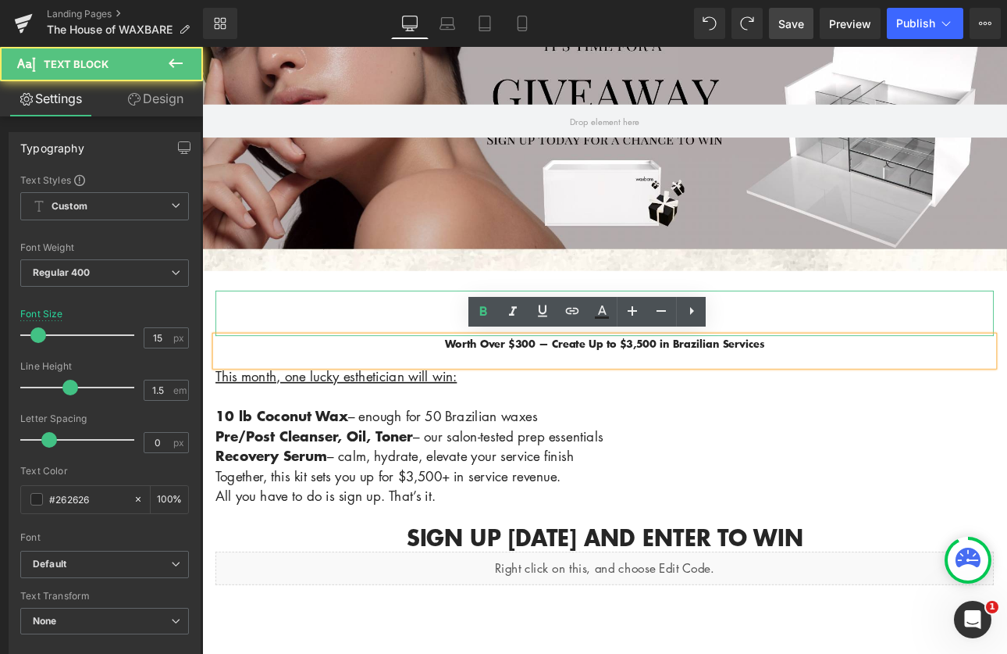
click at [299, 357] on h1 at bounding box center [675, 348] width 914 height 30
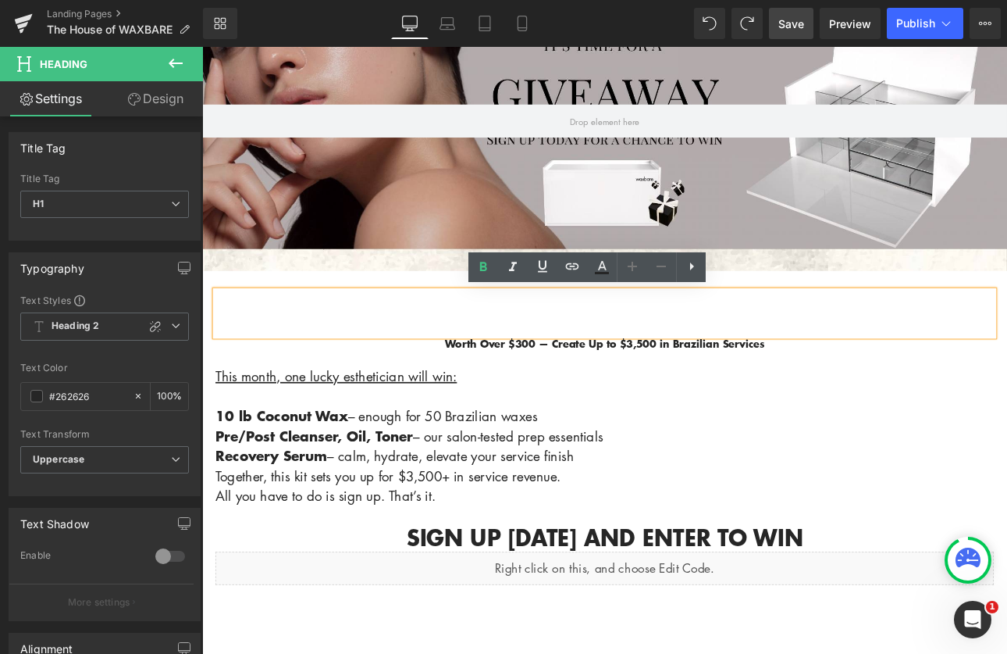
click at [251, 342] on h1 at bounding box center [675, 348] width 914 height 30
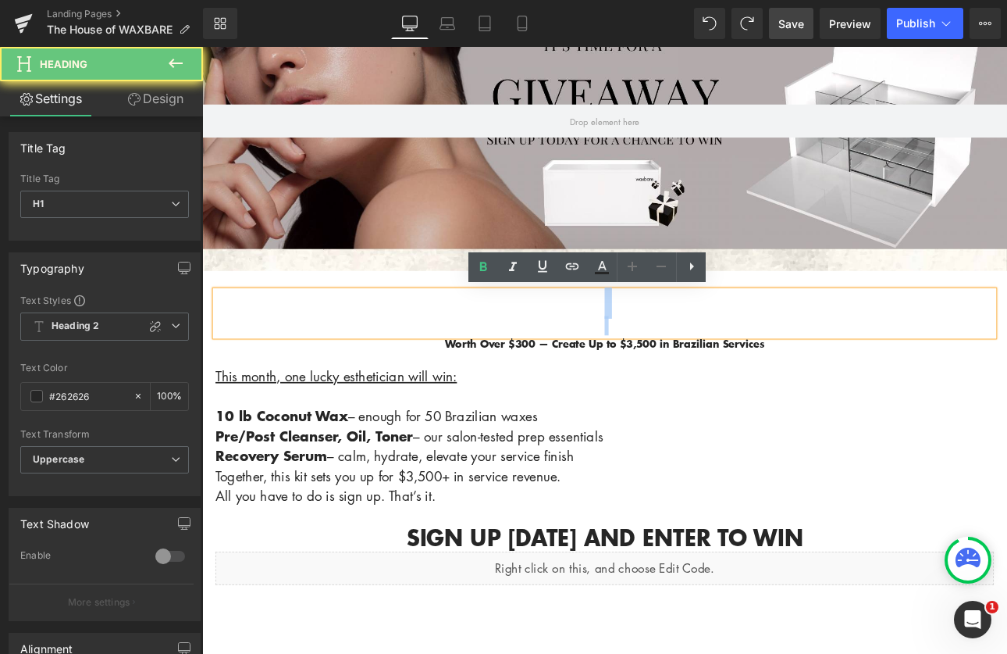
click at [251, 342] on h1 at bounding box center [675, 348] width 914 height 30
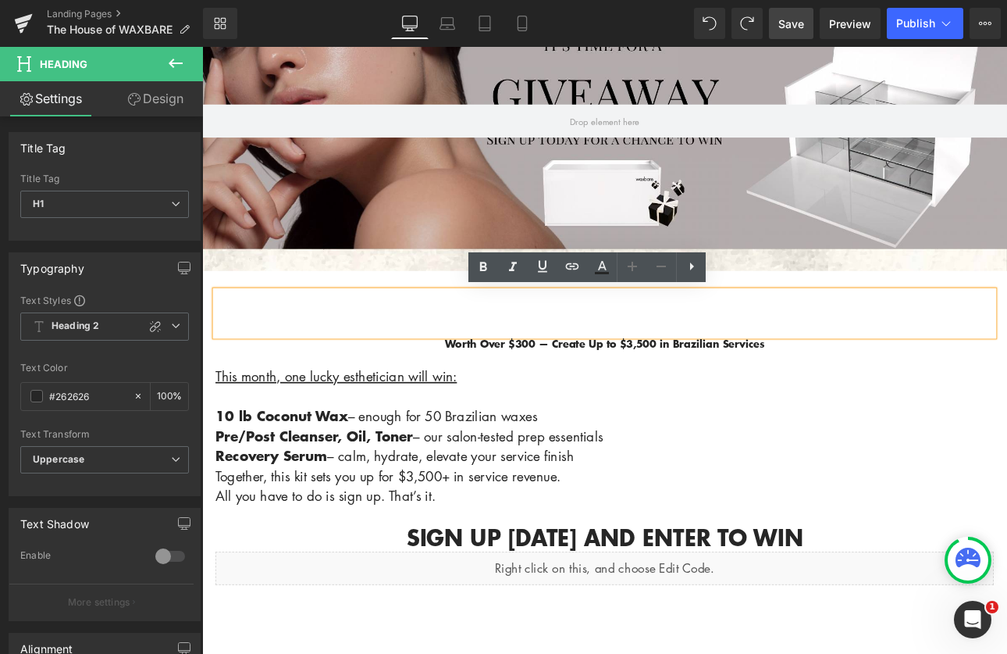
click at [272, 309] on div "Heading Worth Over $300 — Create Up to $3,500 in Brazilian Services Text Block …" at bounding box center [674, 497] width 937 height 376
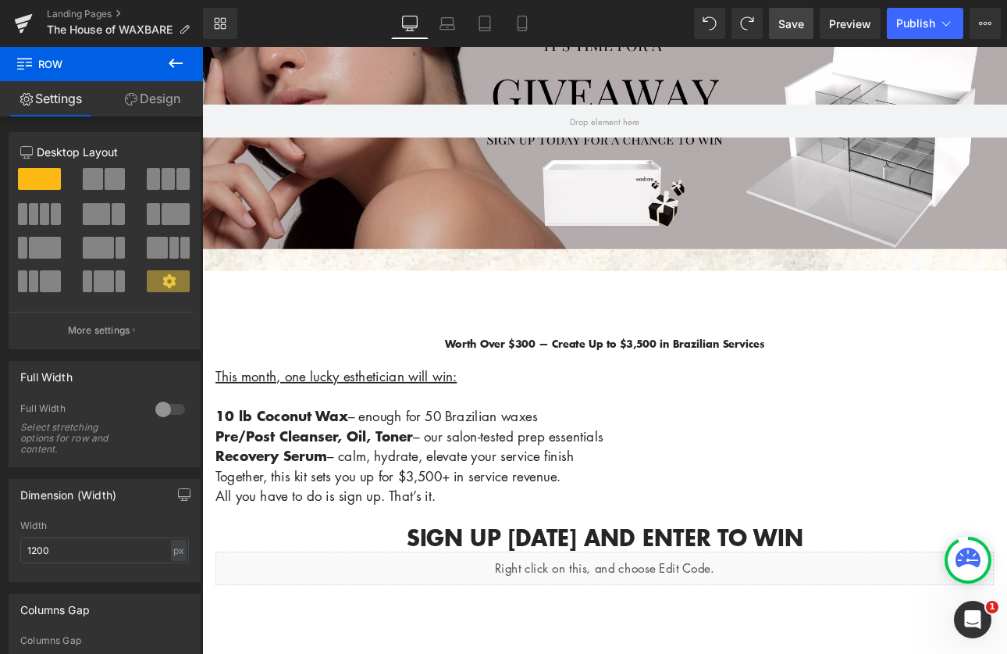
click at [275, 343] on h1 at bounding box center [675, 348] width 914 height 30
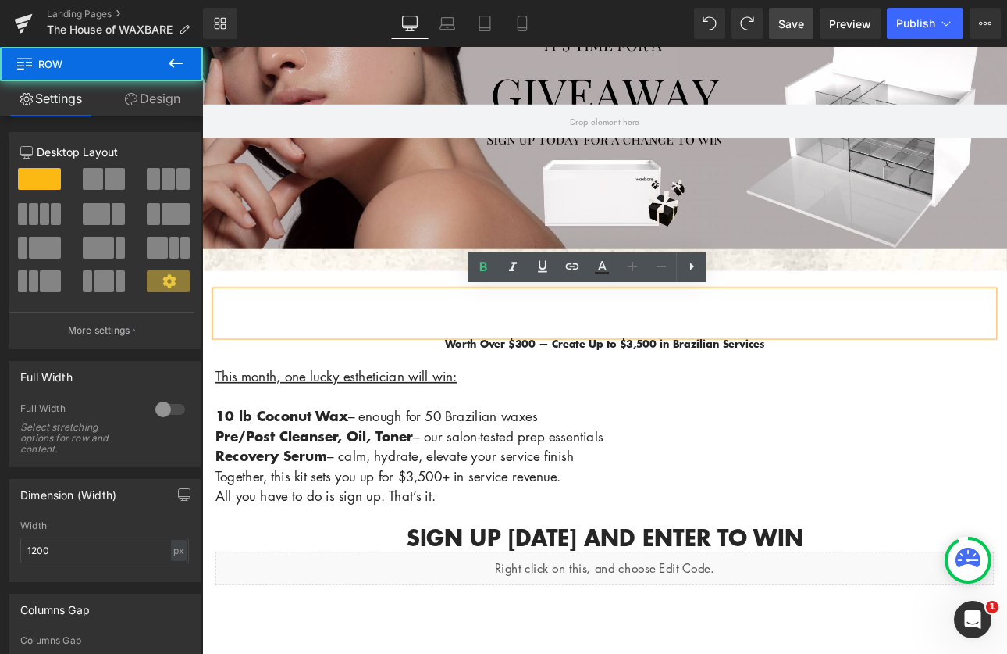
click at [274, 314] on div "Heading Worth Over $300 — Create Up to $3,500 in Brazilian Services Text Block …" at bounding box center [674, 497] width 937 height 376
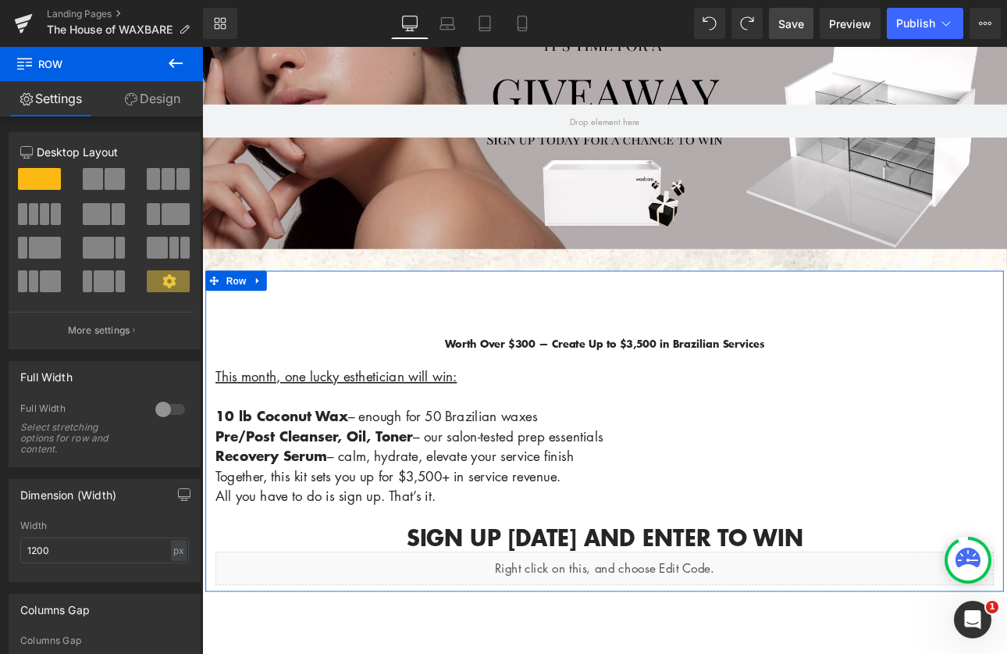
click at [265, 327] on div "Heading Worth Over $300 — Create Up to $3,500 in Brazilian Services Text Block …" at bounding box center [674, 497] width 937 height 376
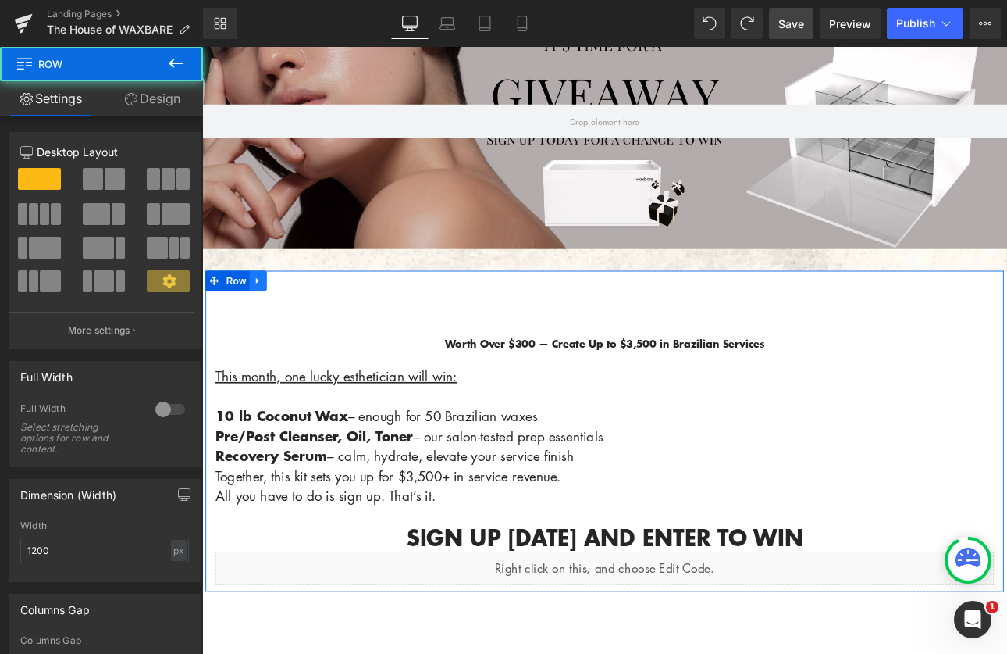
click at [265, 322] on icon at bounding box center [267, 321] width 11 height 12
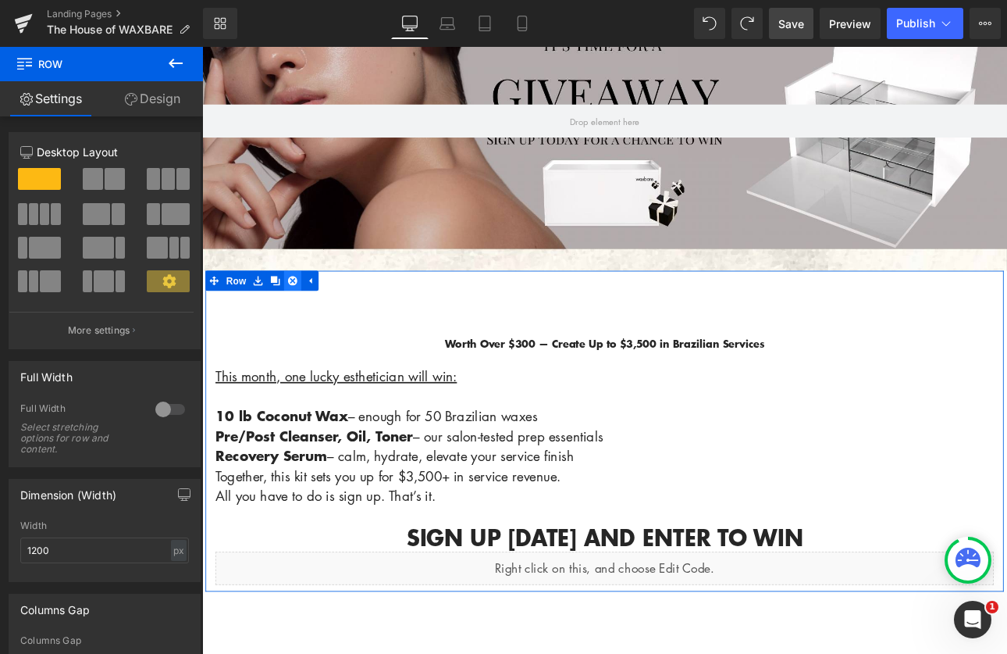
click at [303, 321] on icon at bounding box center [308, 320] width 11 height 11
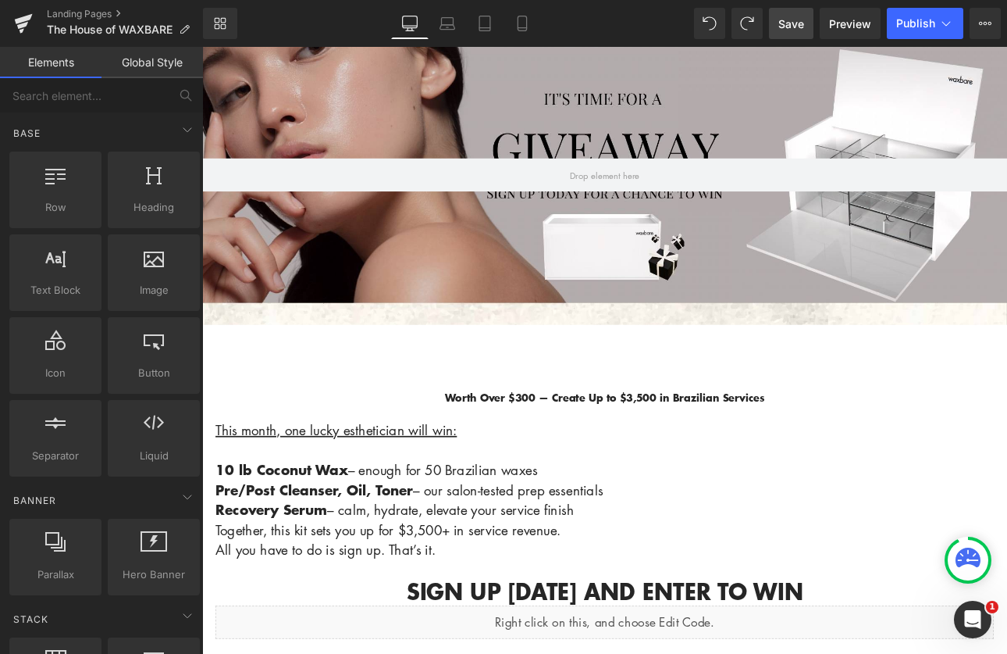
scroll to position [218, 0]
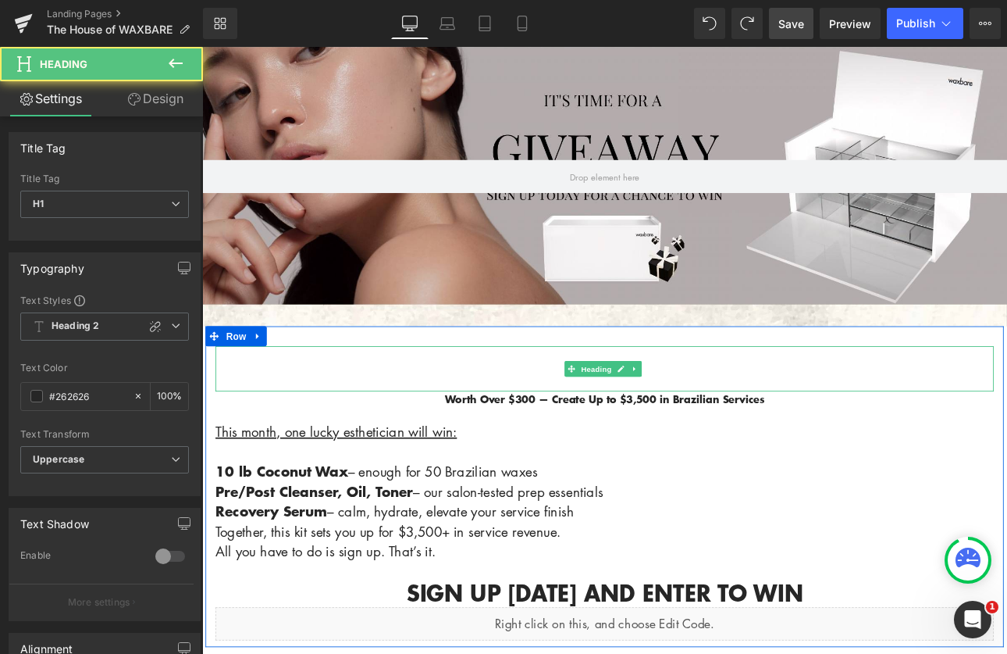
click at [530, 419] on h1 at bounding box center [675, 413] width 914 height 30
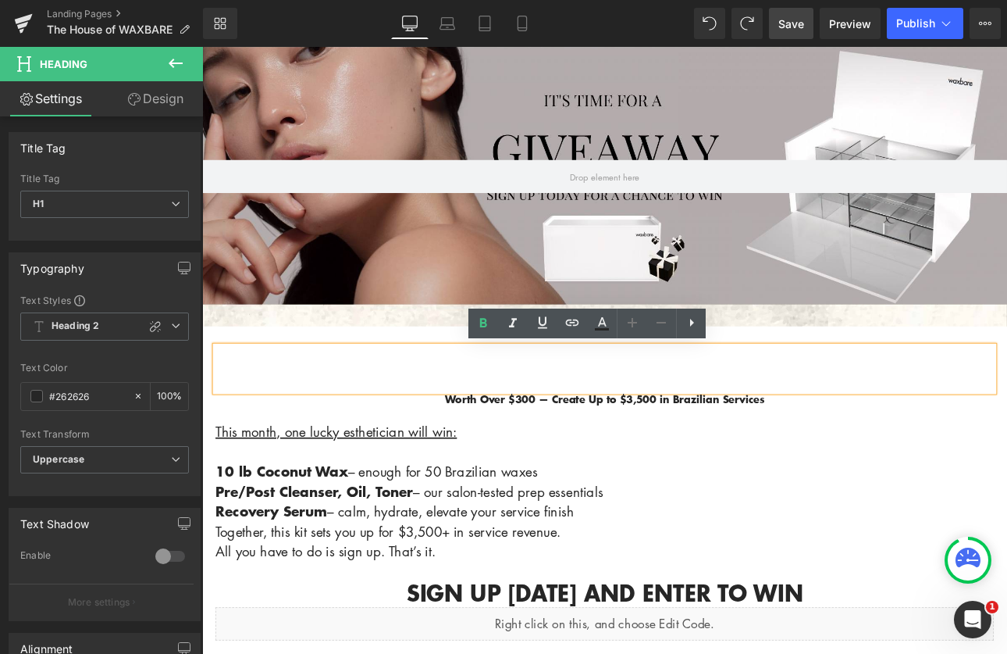
click at [261, 433] on div at bounding box center [675, 439] width 914 height 23
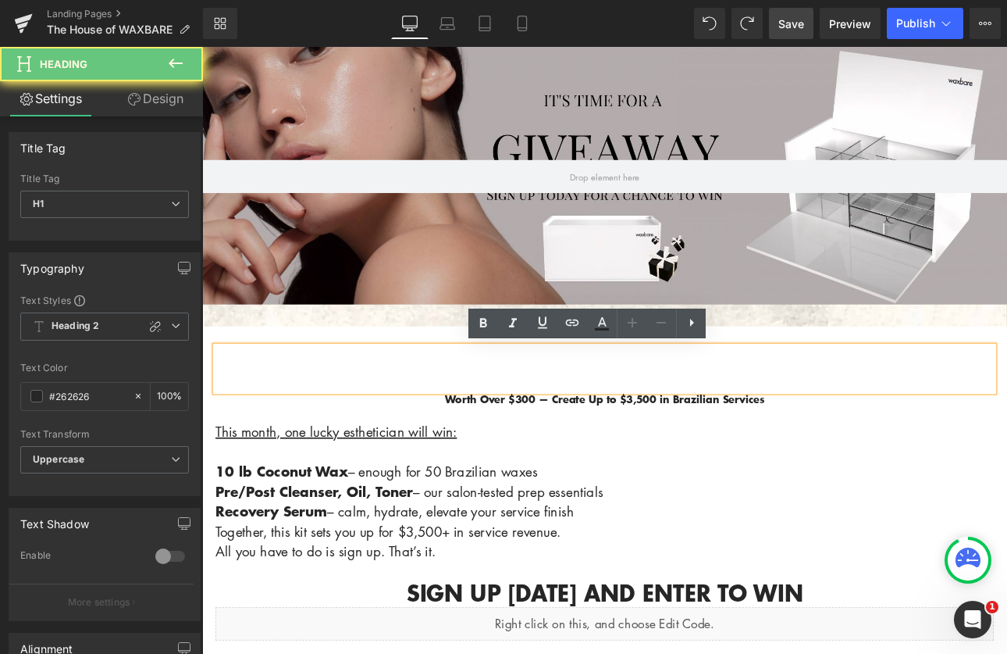
click at [246, 398] on h1 at bounding box center [675, 413] width 914 height 30
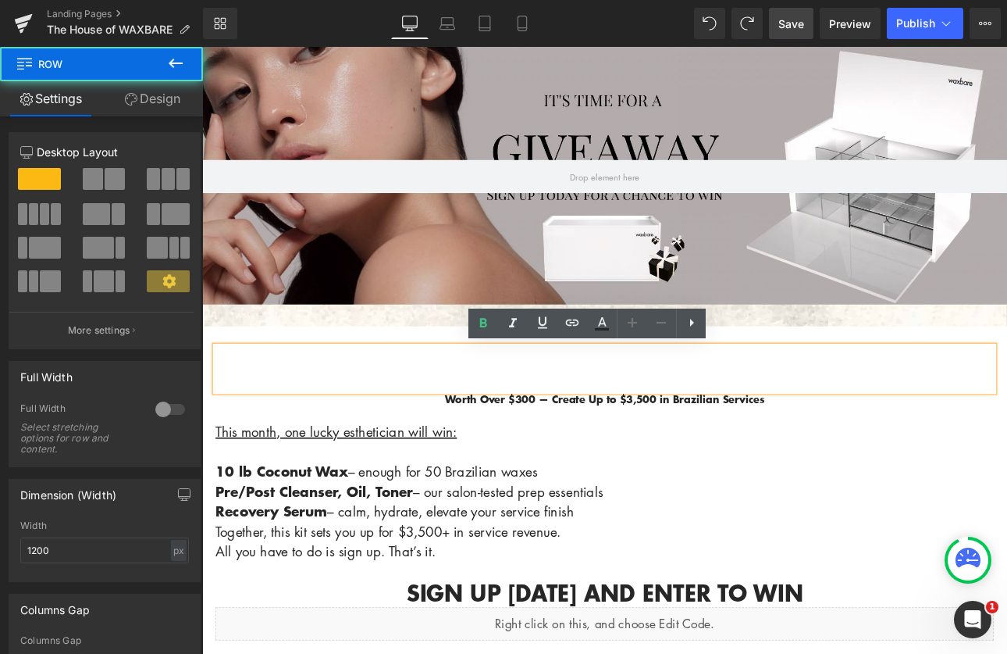
click at [248, 380] on div "Heading Worth Over $300 — Create Up to $3,500 in Brazilian Services Text Block …" at bounding box center [674, 563] width 937 height 376
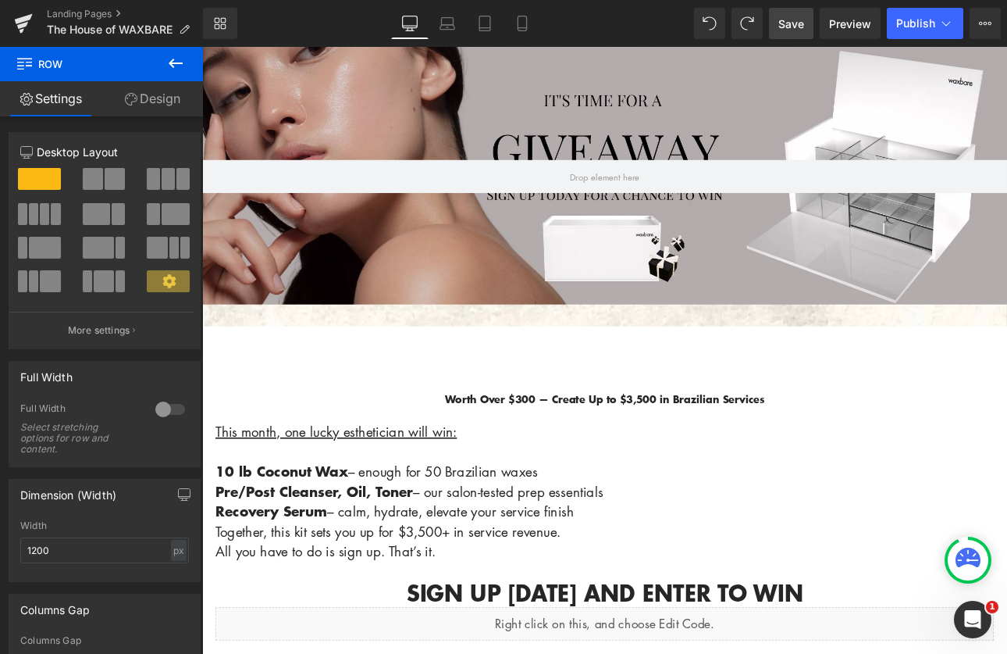
click at [260, 411] on h1 at bounding box center [675, 413] width 914 height 30
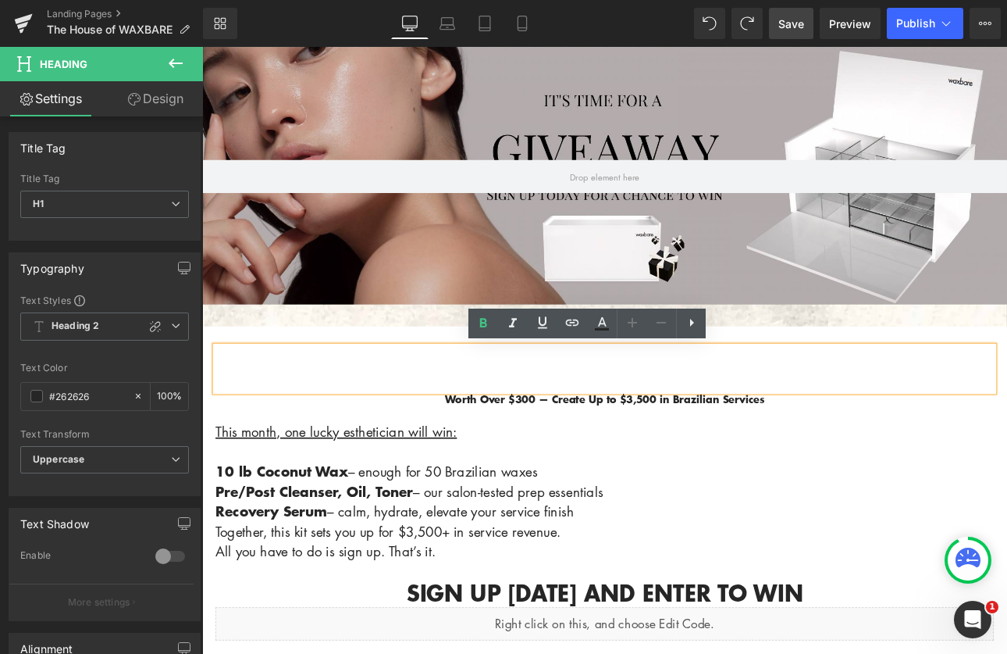
click at [264, 383] on div "Heading Worth Over $300 — Create Up to $3,500 in Brazilian Services Text Block …" at bounding box center [674, 563] width 937 height 376
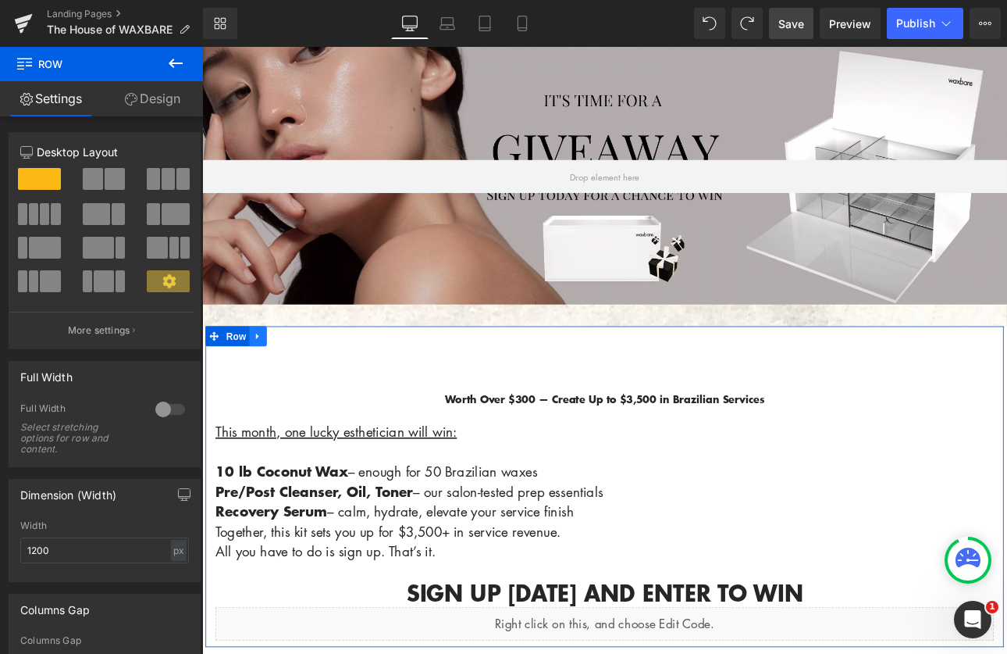
click at [265, 385] on icon at bounding box center [267, 386] width 11 height 12
click at [304, 383] on icon at bounding box center [308, 386] width 11 height 11
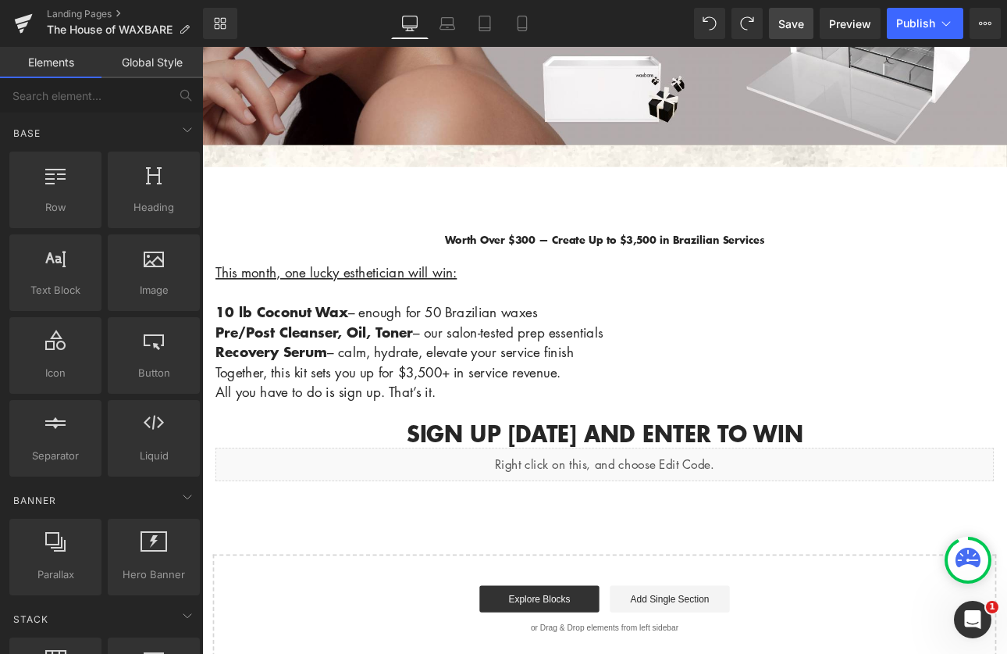
scroll to position [394, 0]
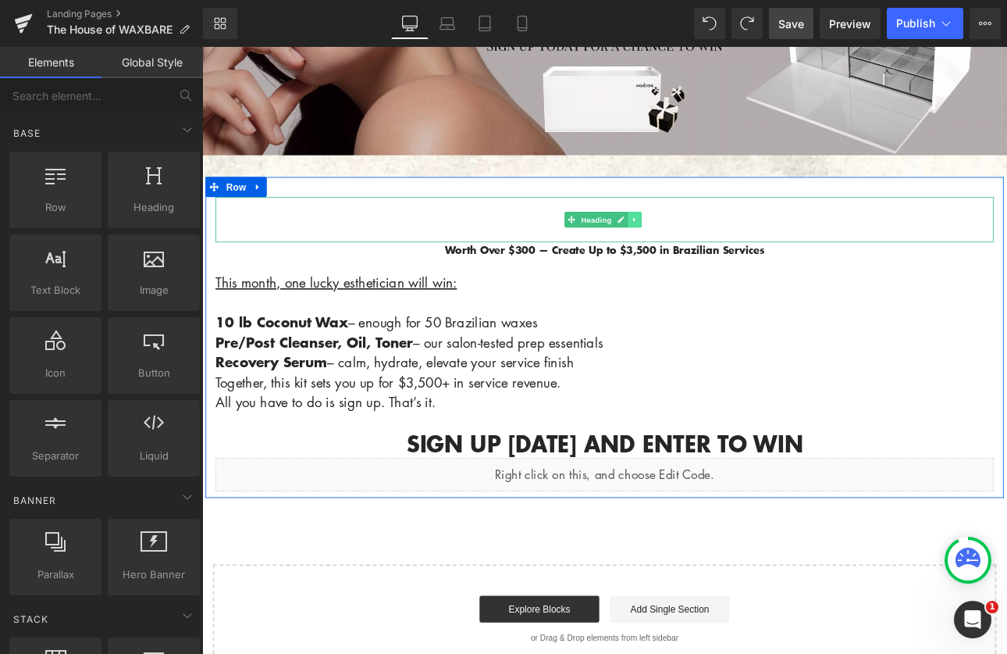
click at [708, 248] on icon at bounding box center [710, 248] width 9 height 9
click at [714, 248] on icon at bounding box center [718, 248] width 9 height 9
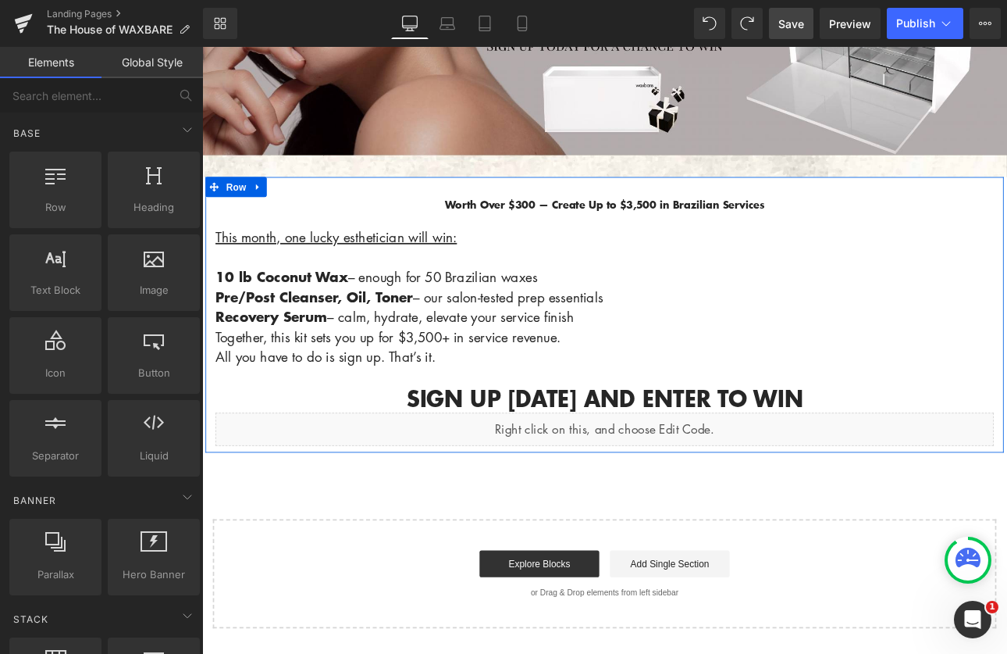
click at [667, 233] on span "Text Block" at bounding box center [665, 239] width 52 height 19
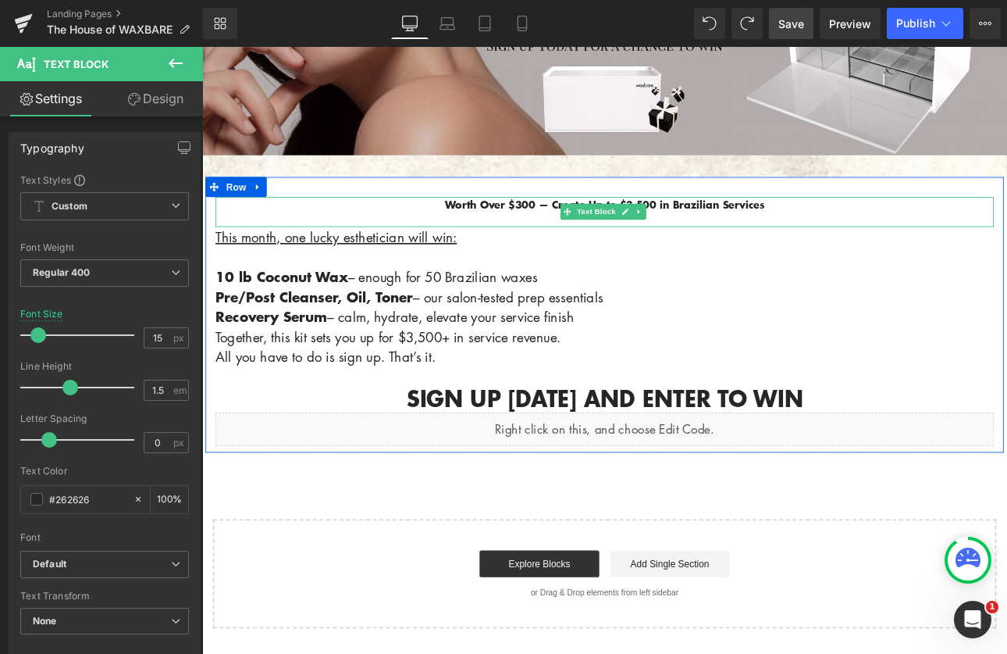
click at [867, 233] on p "Worth Over $300 — Create Up to $3,500 in Brazilian Services" at bounding box center [675, 232] width 914 height 19
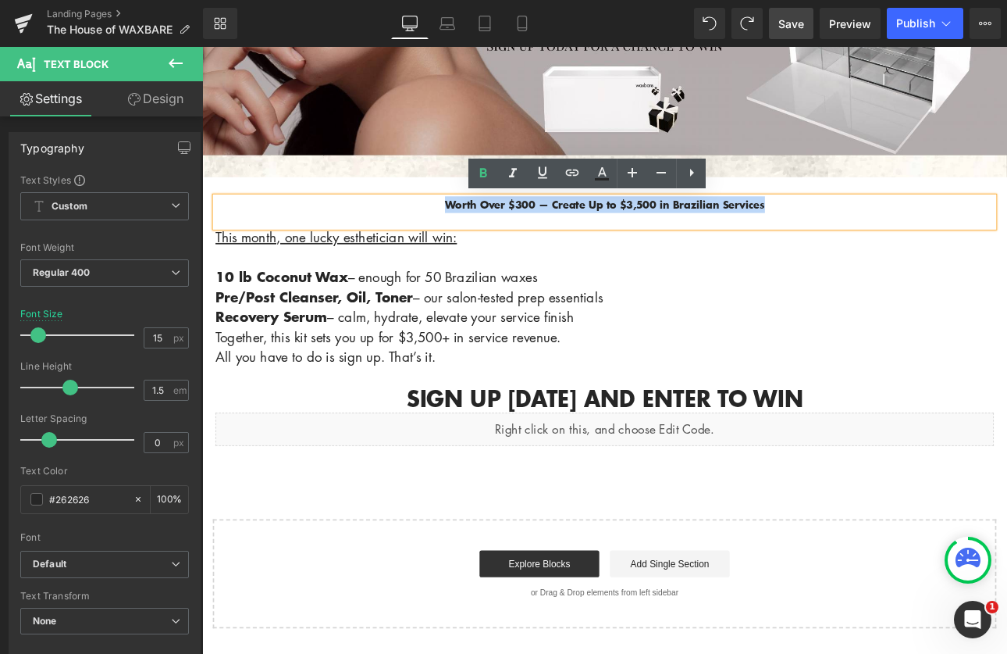
drag, startPoint x: 867, startPoint y: 233, endPoint x: 462, endPoint y: 229, distance: 405.3
click at [462, 229] on p "Worth Over $300 — Create Up to $3,500 in Brazilian Services" at bounding box center [675, 232] width 914 height 19
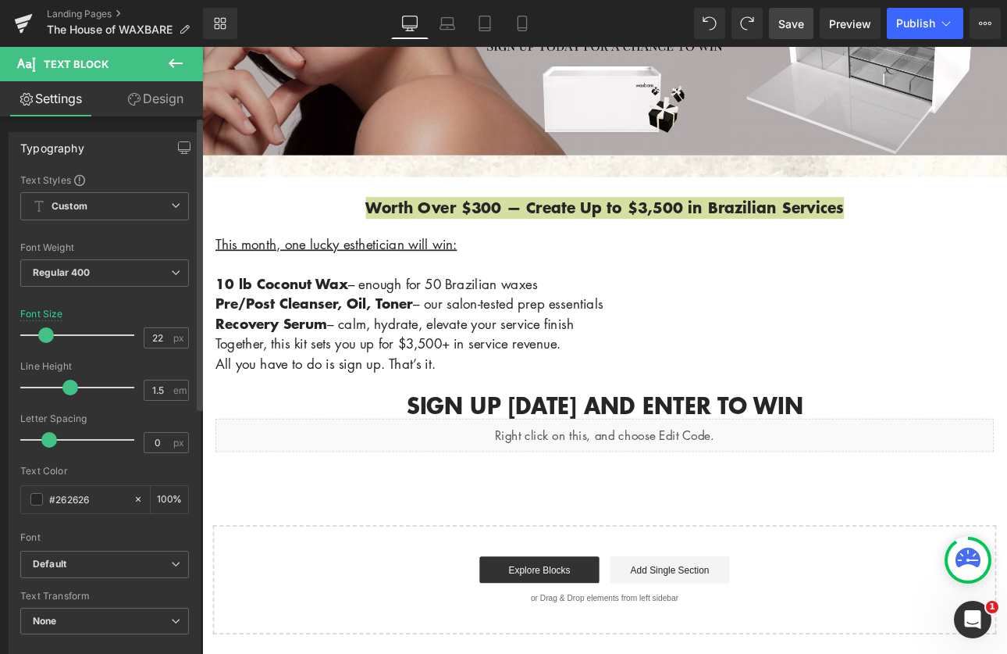
type input "23"
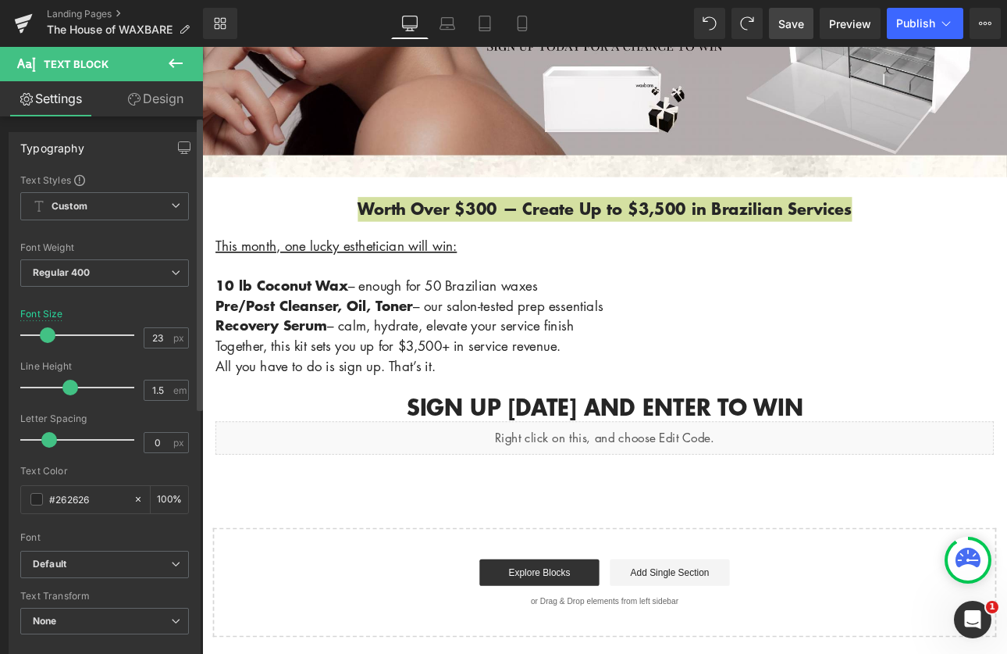
drag, startPoint x: 39, startPoint y: 335, endPoint x: 48, endPoint y: 334, distance: 8.6
click at [48, 334] on span at bounding box center [48, 335] width 16 height 16
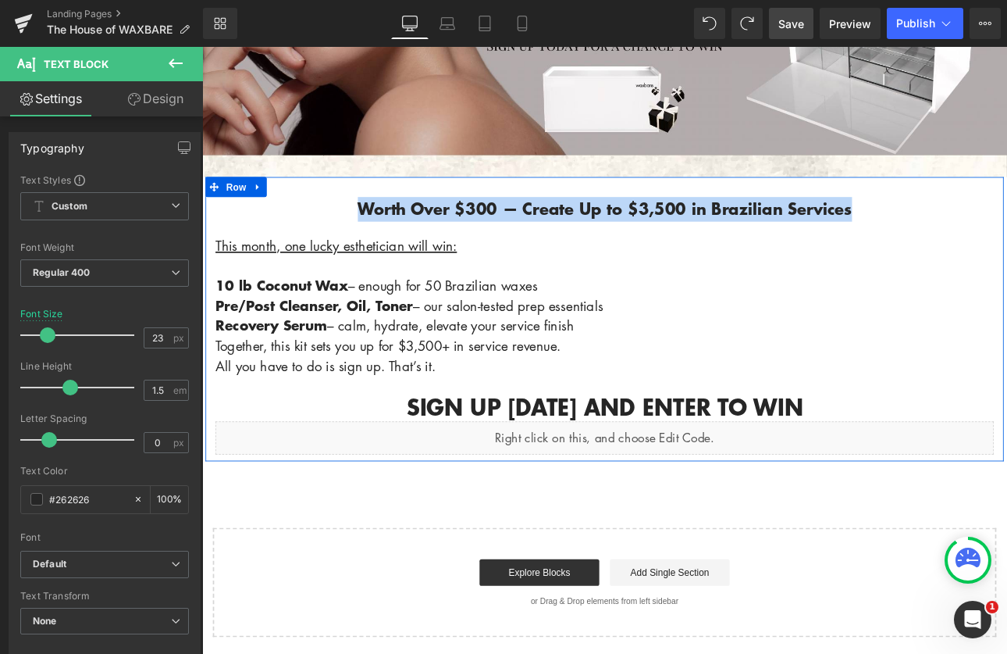
click at [852, 439] on p at bounding box center [675, 443] width 914 height 23
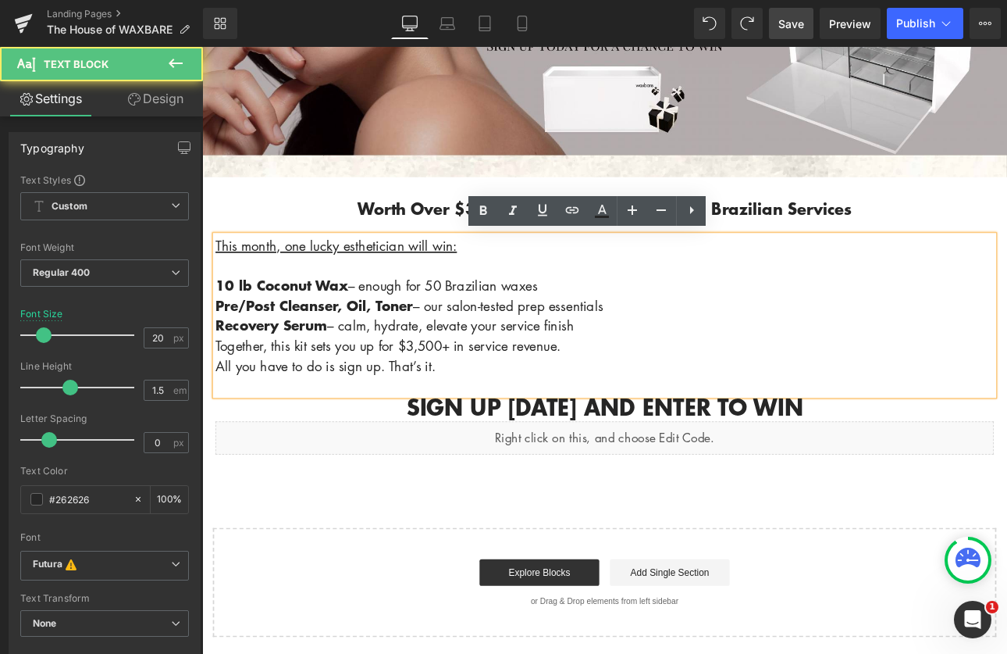
click at [479, 287] on p "This month, one lucky esthetician will win:" at bounding box center [675, 279] width 914 height 23
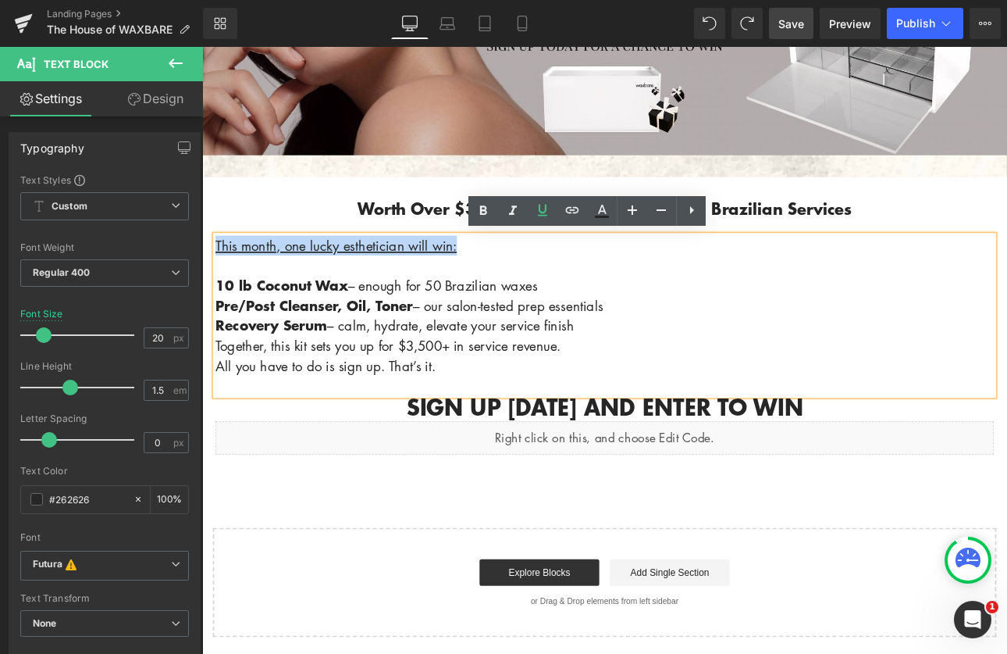
drag, startPoint x: 511, startPoint y: 276, endPoint x: 215, endPoint y: 272, distance: 296.7
click at [218, 272] on p "This month, one lucky esthetician will win:" at bounding box center [675, 279] width 914 height 23
click at [545, 208] on icon at bounding box center [542, 211] width 9 height 12
click at [482, 210] on icon at bounding box center [483, 210] width 7 height 9
click at [605, 288] on p "This month, one lucky esthetician will win:" at bounding box center [675, 279] width 914 height 23
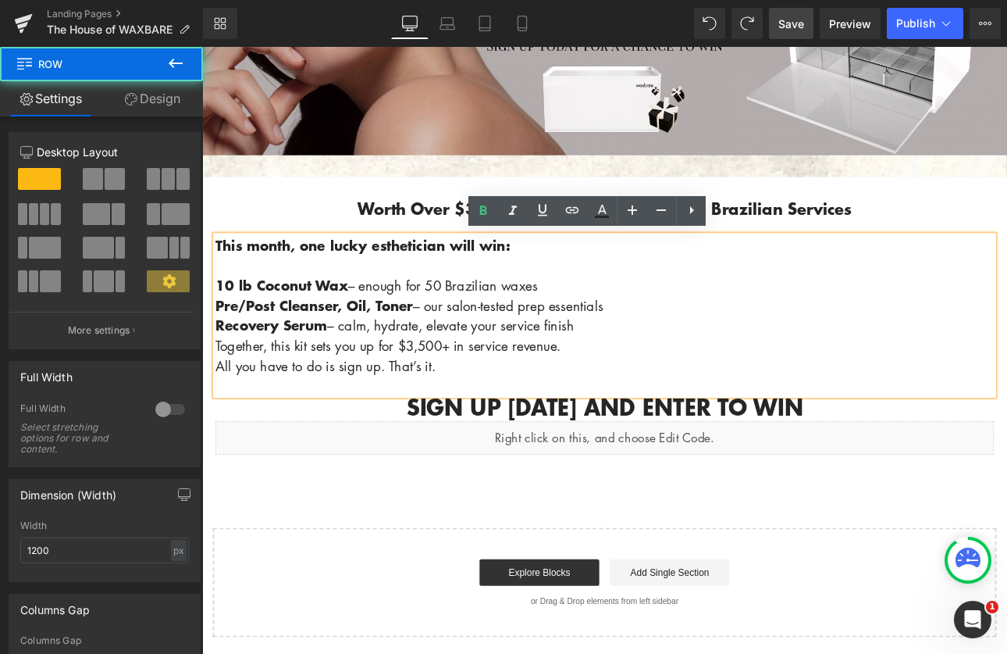
click at [447, 529] on div "Worth Over $300 — Create Up to $3,500 in Brazilian Services Text Block This mon…" at bounding box center [674, 365] width 937 height 333
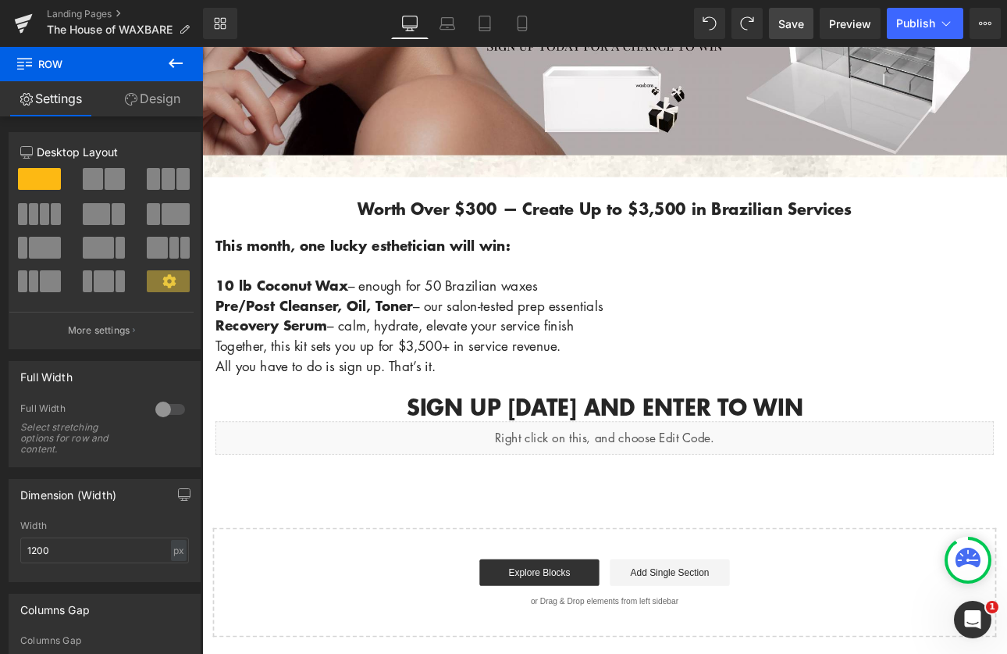
click at [793, 27] on span "Save" at bounding box center [791, 24] width 26 height 16
click at [858, 27] on span "Preview" at bounding box center [850, 24] width 42 height 16
click at [525, 23] on icon at bounding box center [523, 24] width 16 height 16
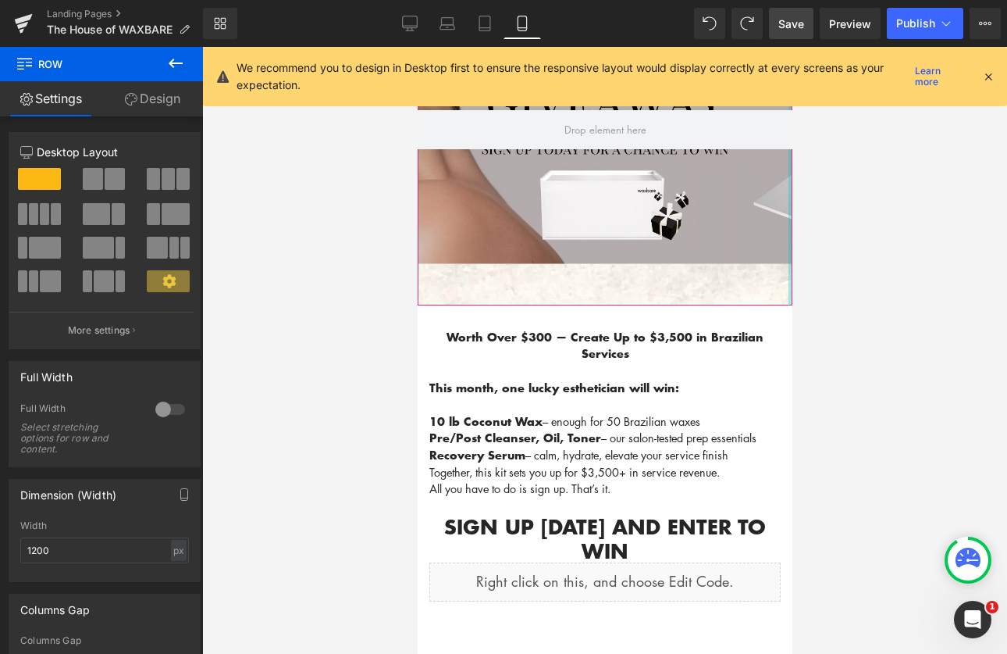
scroll to position [251, 0]
click at [411, 23] on icon at bounding box center [410, 24] width 16 height 16
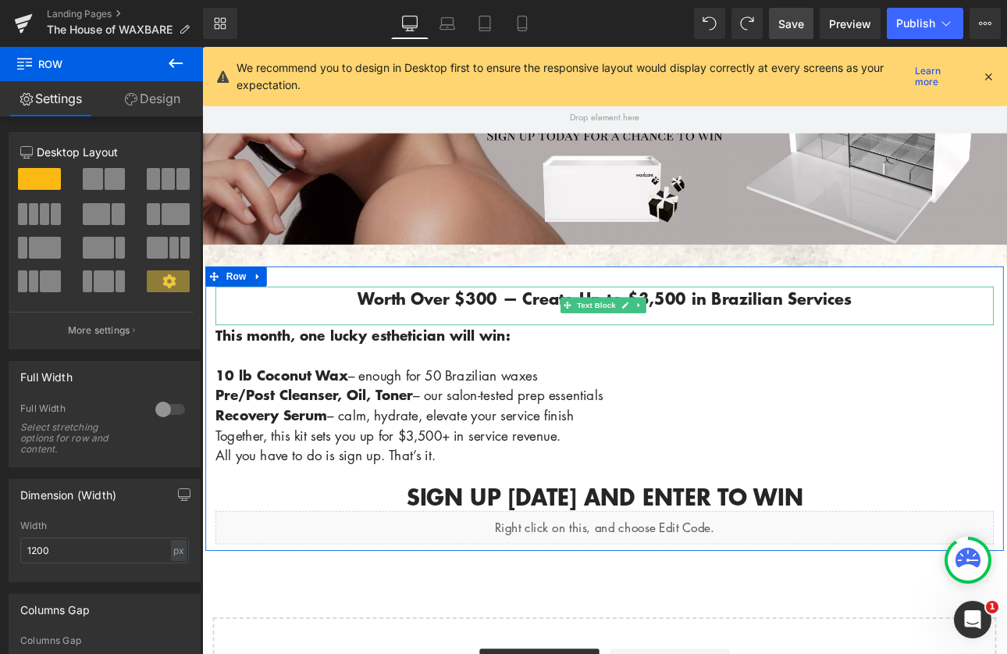
scroll to position [288, 0]
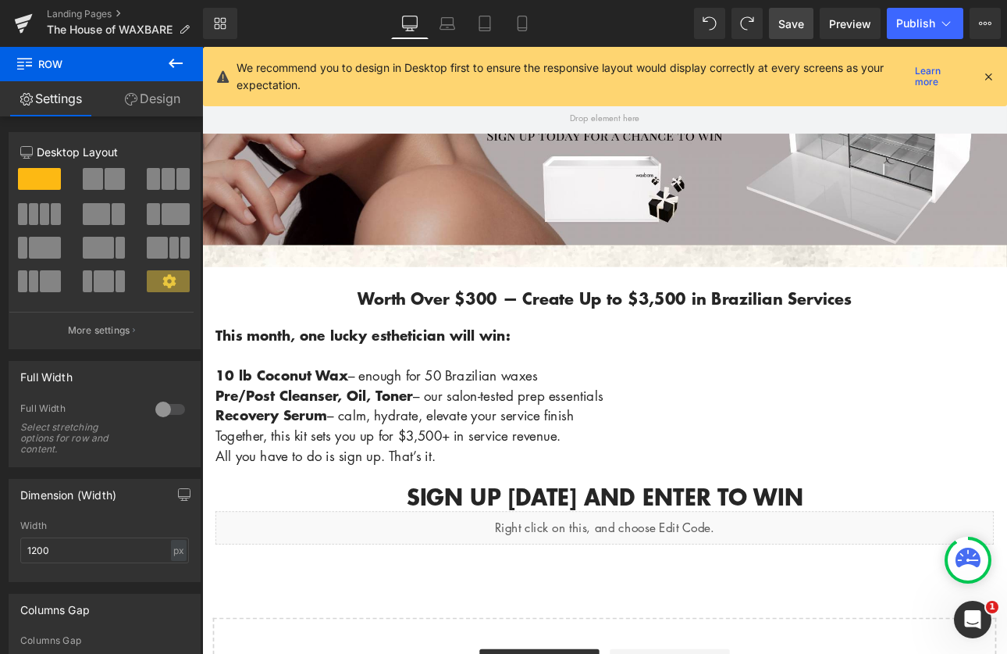
click at [791, 20] on span "Save" at bounding box center [791, 24] width 26 height 16
click at [669, 80] on div "Text Block You are previewing how the will restyle your page. You can not edit …" at bounding box center [503, 340] width 1007 height 680
click at [522, 27] on icon at bounding box center [523, 24] width 16 height 16
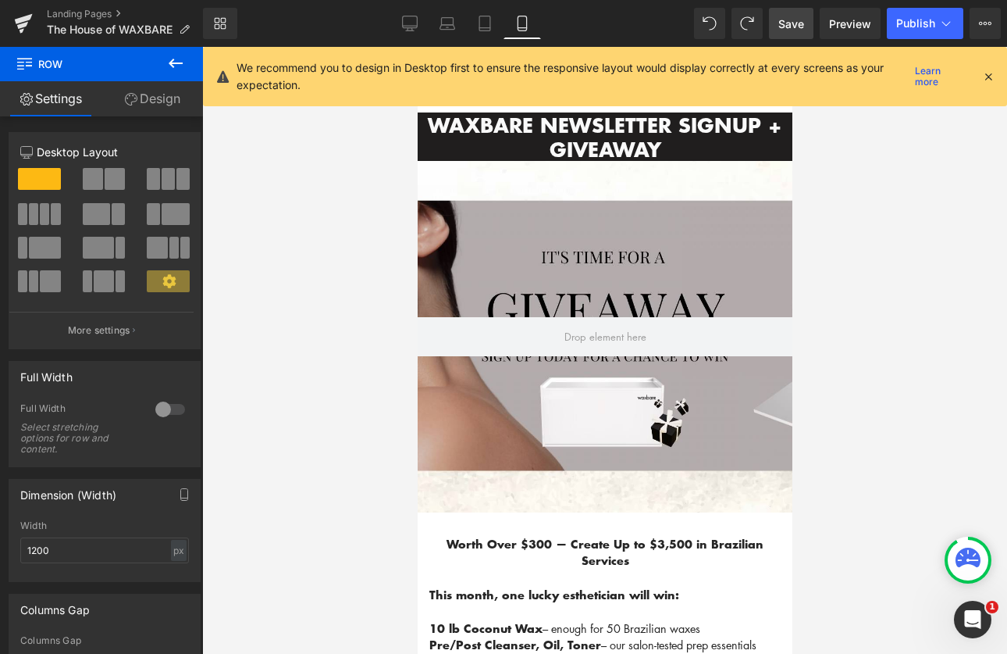
scroll to position [0, 0]
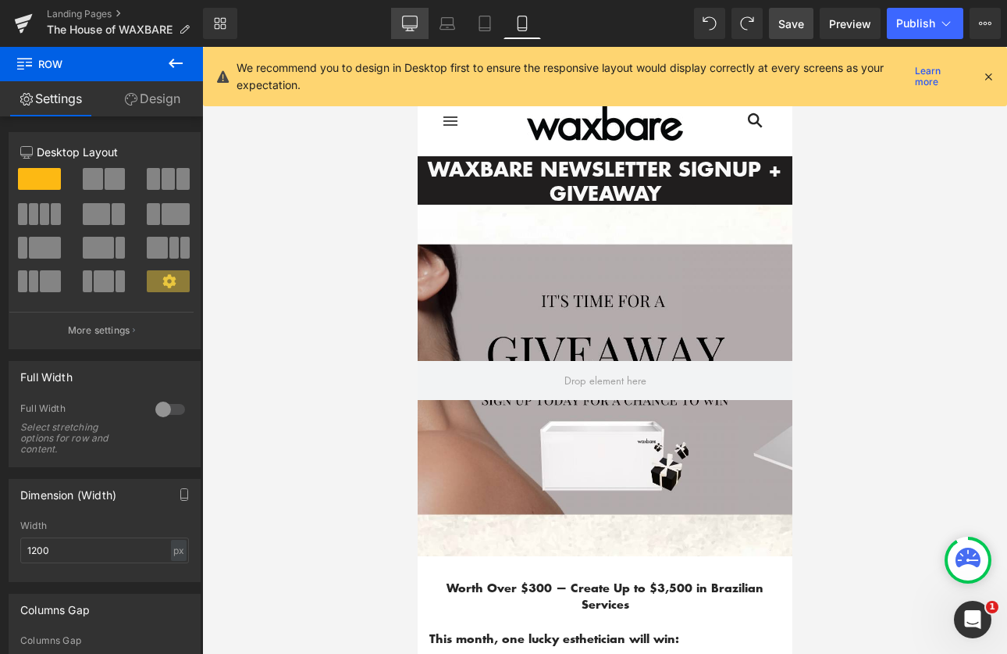
click at [413, 30] on icon at bounding box center [410, 30] width 8 height 0
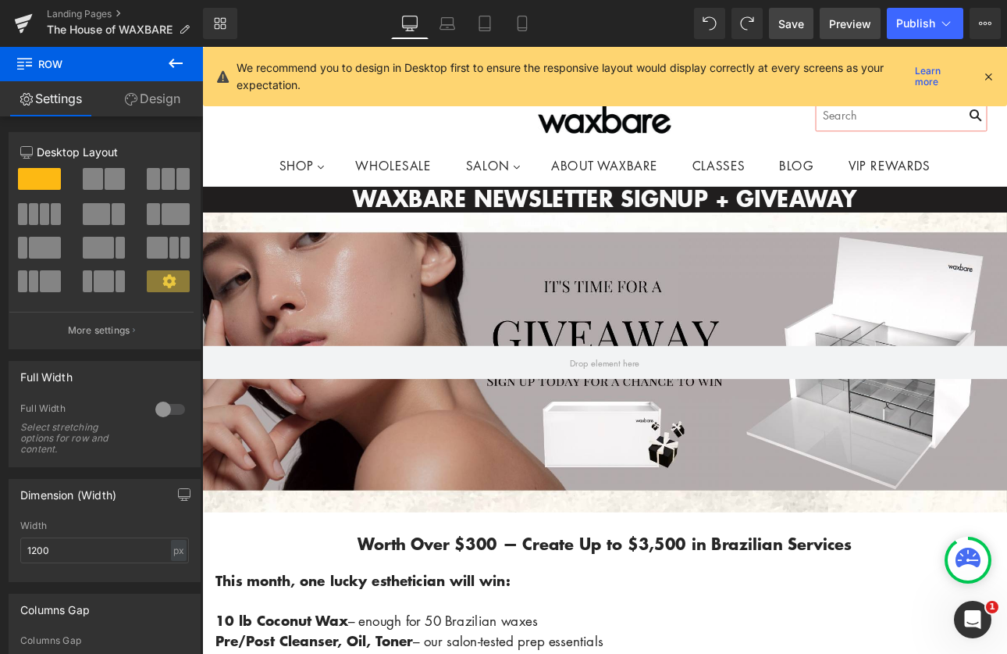
click at [847, 26] on span "Preview" at bounding box center [850, 24] width 42 height 16
click at [78, 13] on link "Landing Pages" at bounding box center [125, 14] width 156 height 12
